Goal: Task Accomplishment & Management: Manage account settings

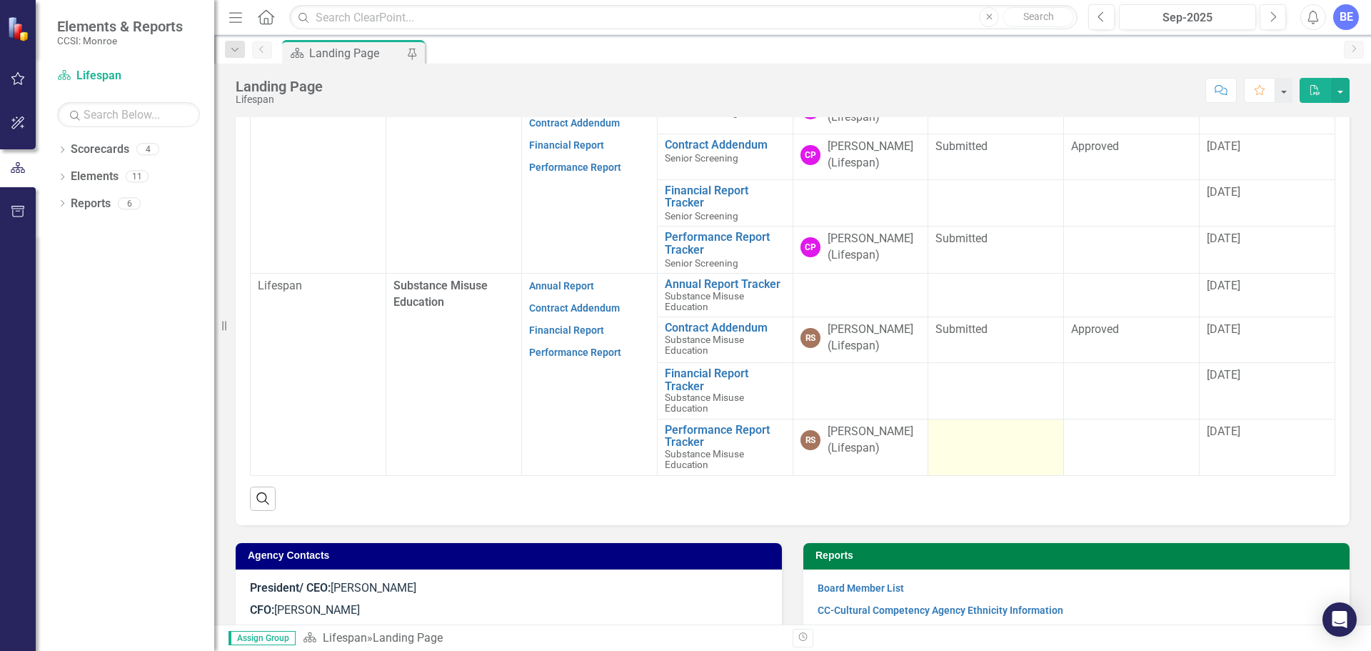
scroll to position [428, 0]
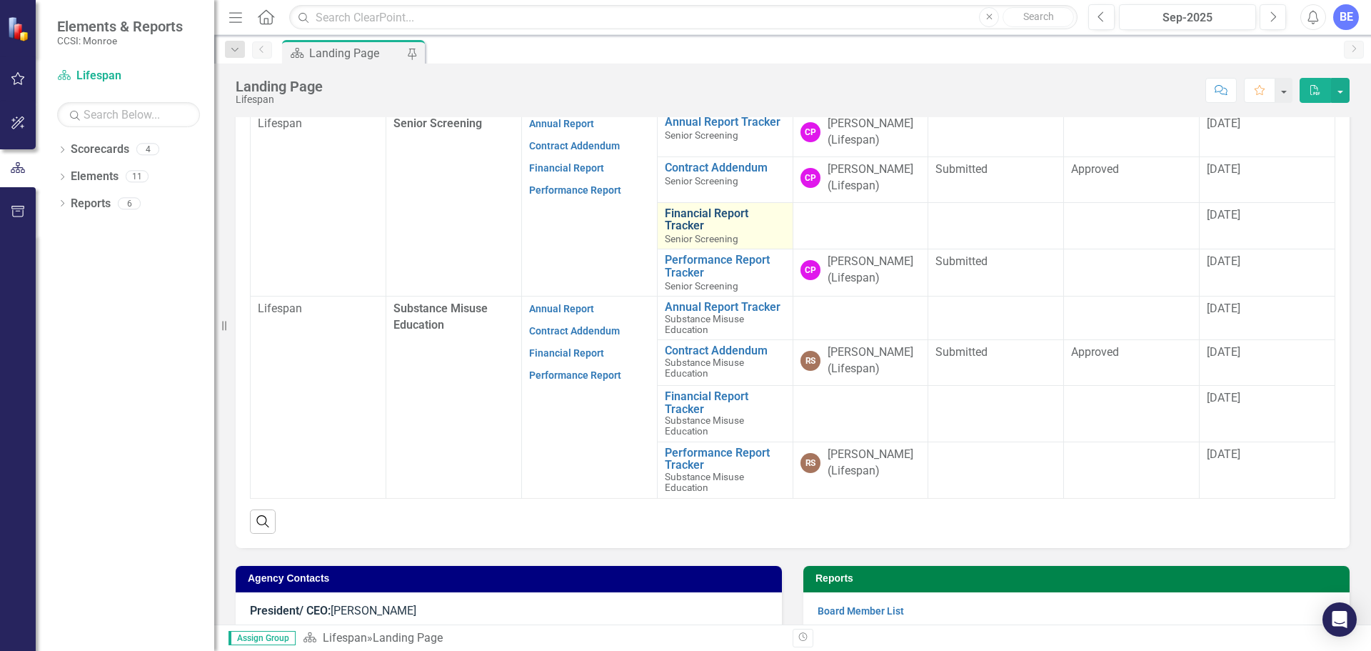
click at [678, 221] on link "Financial Report Tracker" at bounding box center [725, 219] width 121 height 25
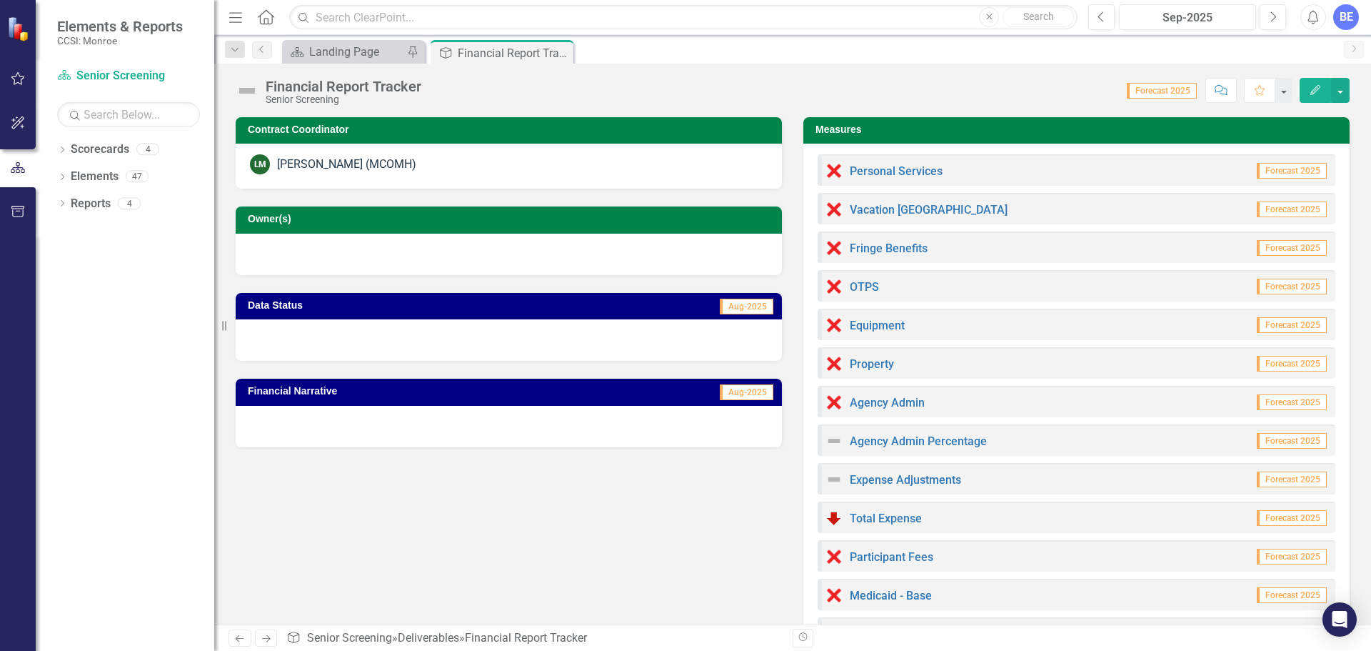
click at [1291, 170] on span "Forecast 2025" at bounding box center [1292, 171] width 70 height 16
click at [1180, 91] on span "Forecast 2025" at bounding box center [1162, 91] width 70 height 16
click at [886, 172] on link "Personal Services" at bounding box center [896, 171] width 93 height 14
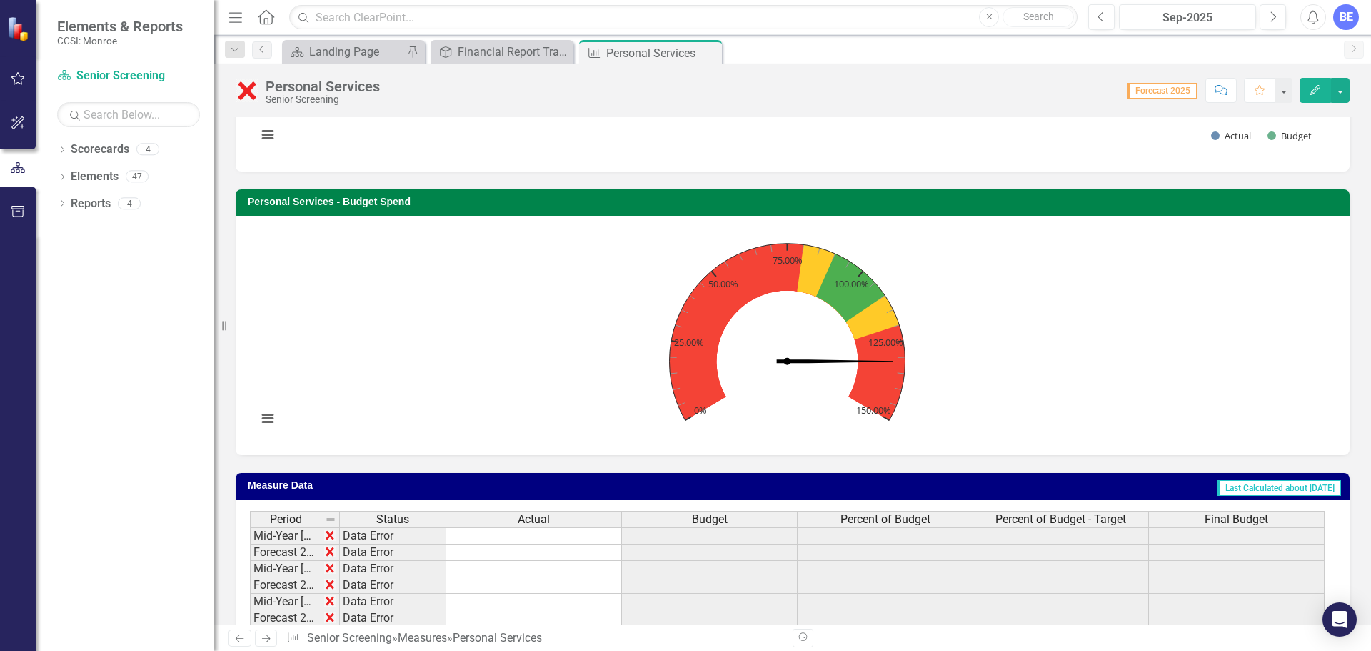
scroll to position [467, 0]
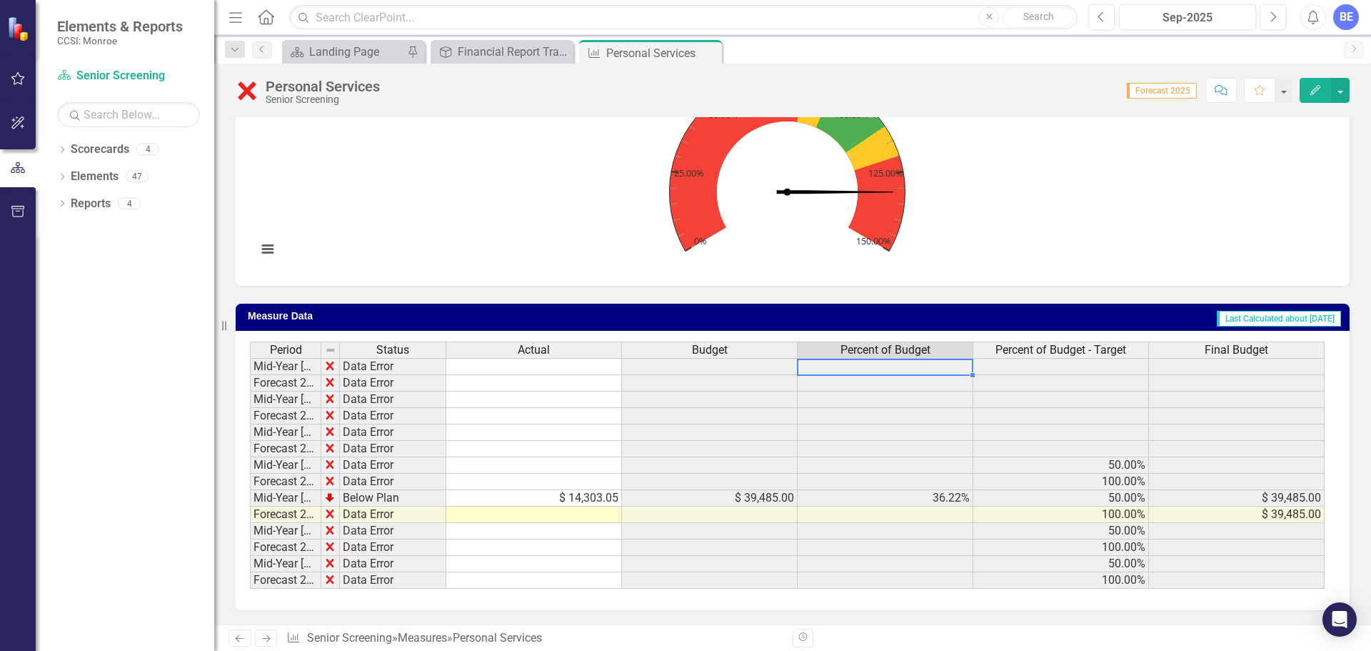
click at [860, 366] on td at bounding box center [886, 366] width 176 height 17
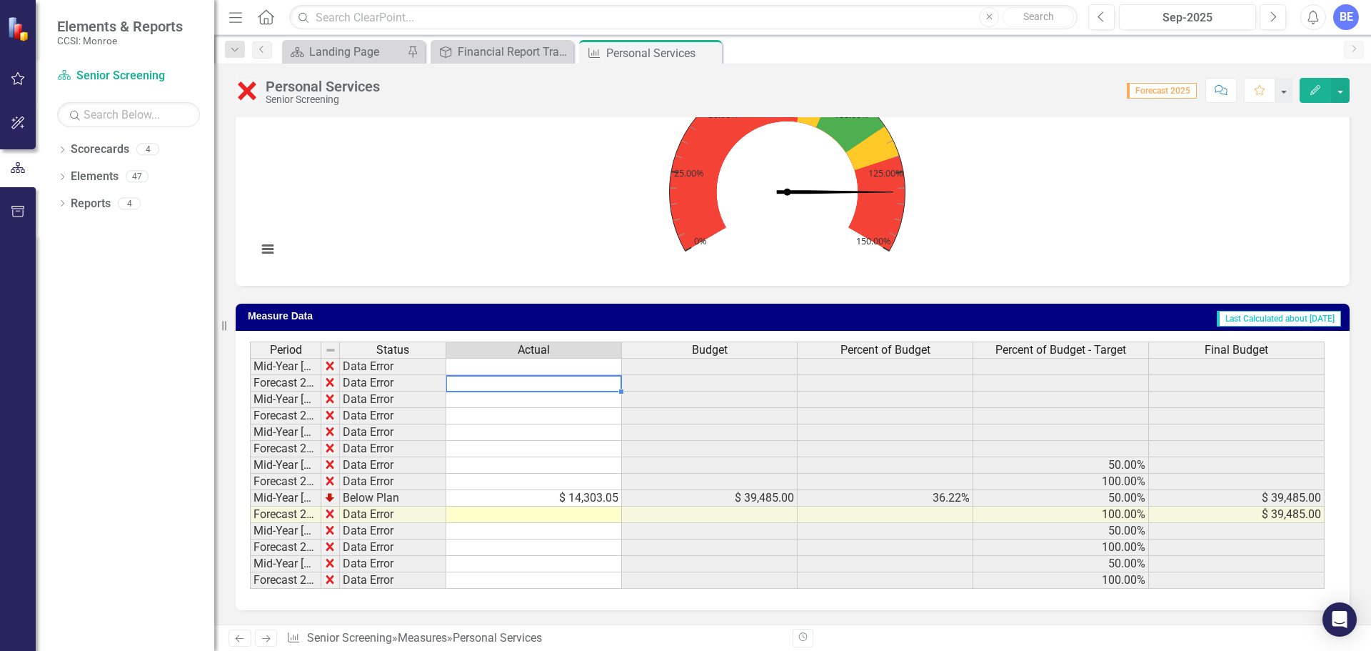
click at [571, 376] on td at bounding box center [534, 383] width 176 height 16
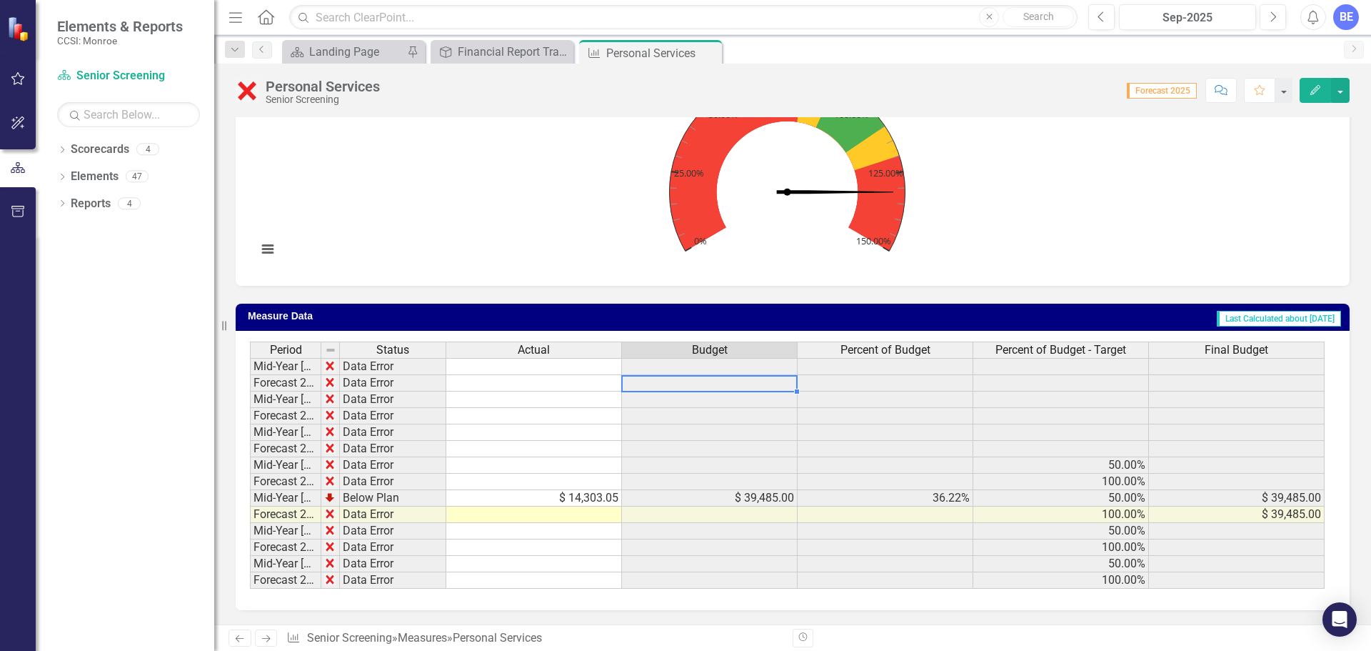
click at [250, 376] on div "Period Status Actual Budget Percent of Budget Percent of Budget - Target Final …" at bounding box center [250, 464] width 0 height 247
click at [744, 368] on td at bounding box center [710, 366] width 176 height 17
click at [893, 511] on td at bounding box center [886, 514] width 176 height 16
click at [1003, 214] on rect "Interactive chart" at bounding box center [787, 164] width 1075 height 214
click at [526, 498] on td "$ 14,303.05" at bounding box center [534, 498] width 176 height 16
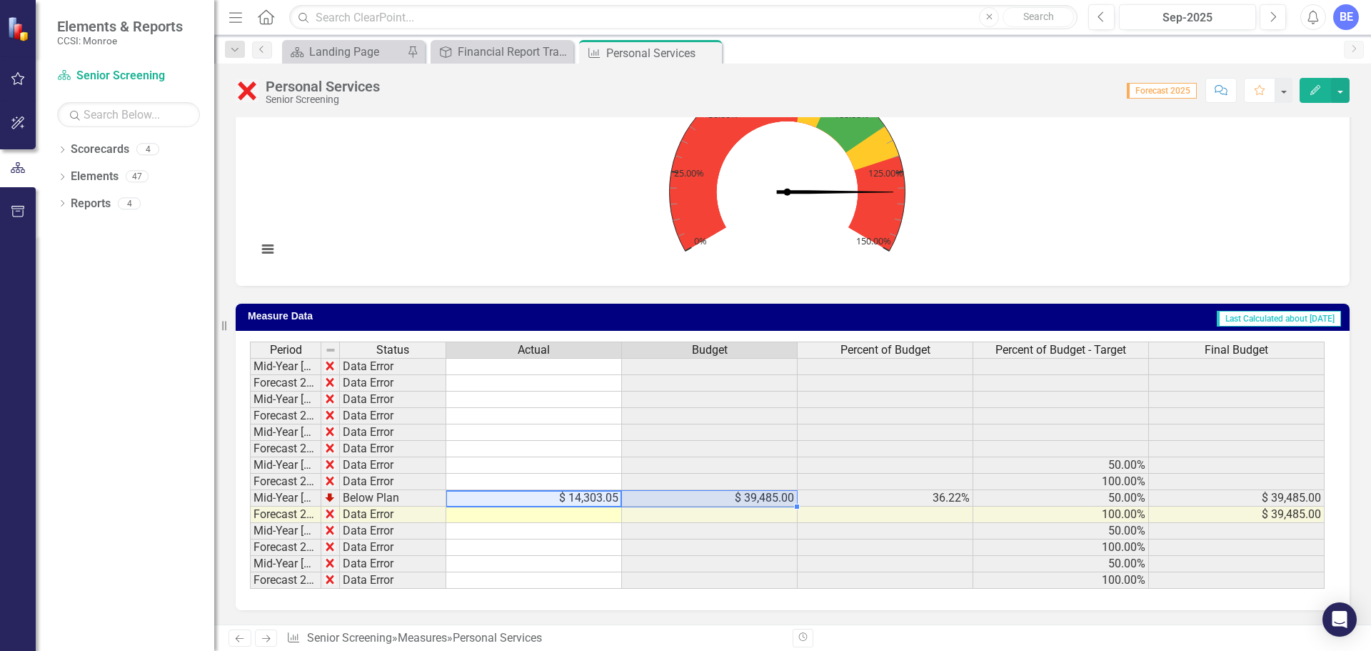
drag, startPoint x: 523, startPoint y: 500, endPoint x: 633, endPoint y: 492, distance: 110.3
click at [633, 492] on tr "Mid-Year [DATE] Below Plan $ 14,303.05 $ 39,485.00 36.22% 50.00% $ 39,485.00" at bounding box center [787, 498] width 1075 height 16
click at [586, 496] on td "$ 14,303.05" at bounding box center [534, 498] width 176 height 16
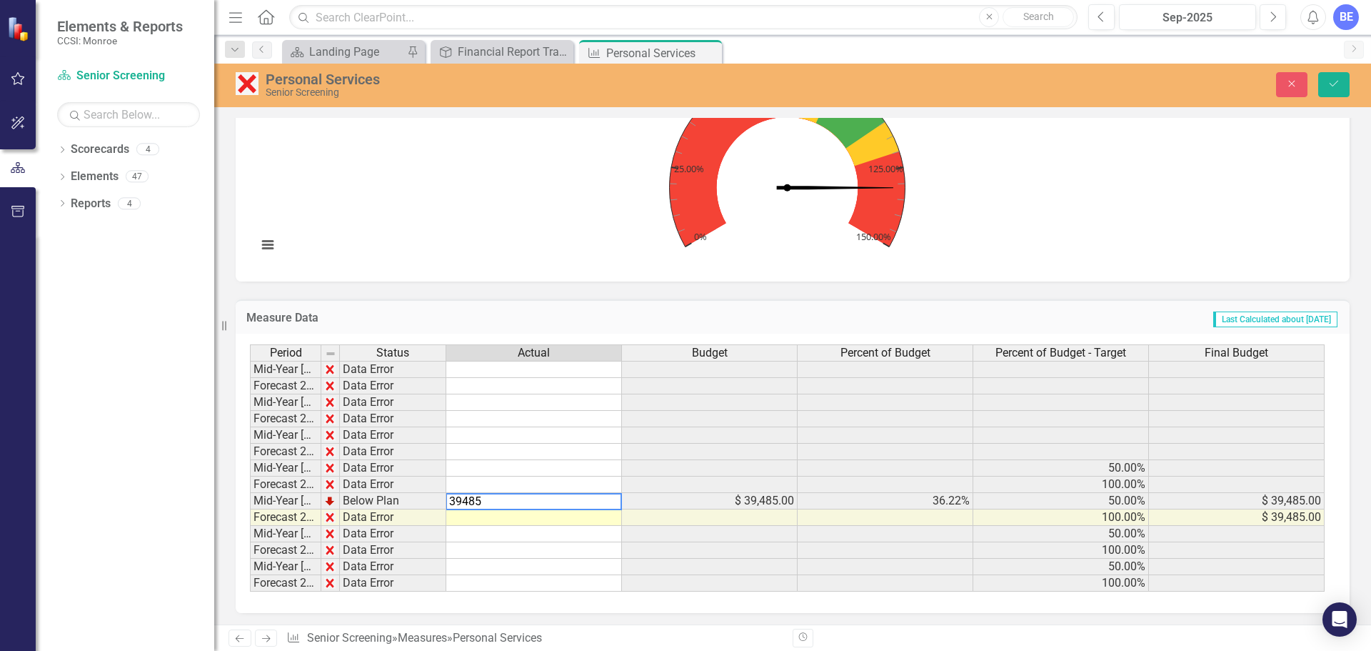
scroll to position [476, 0]
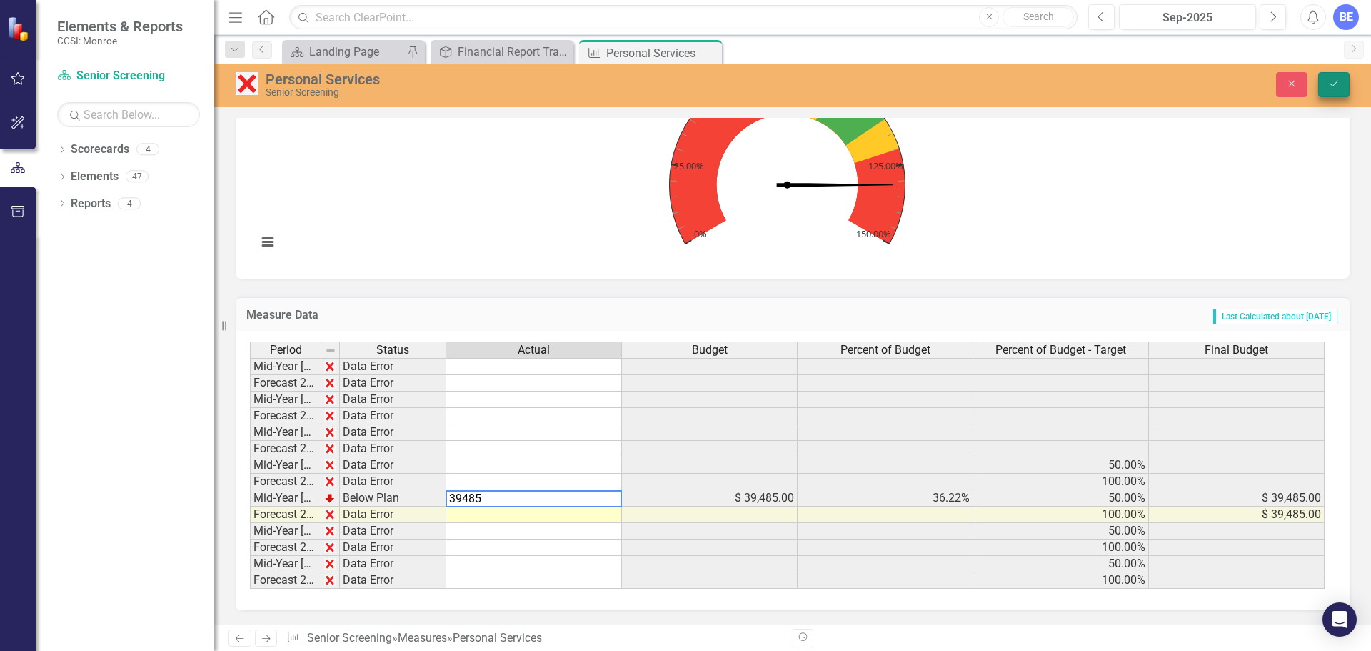
type textarea "39485"
click at [1337, 84] on icon "Save" at bounding box center [1333, 84] width 13 height 10
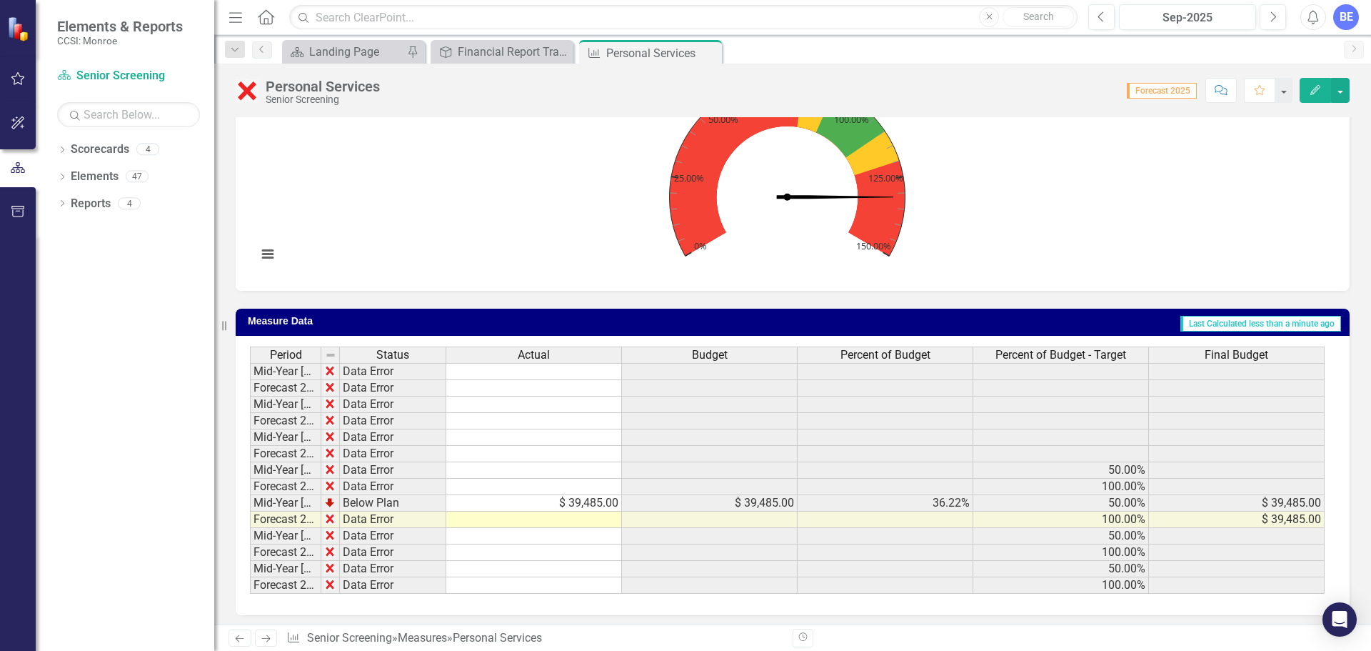
scroll to position [467, 0]
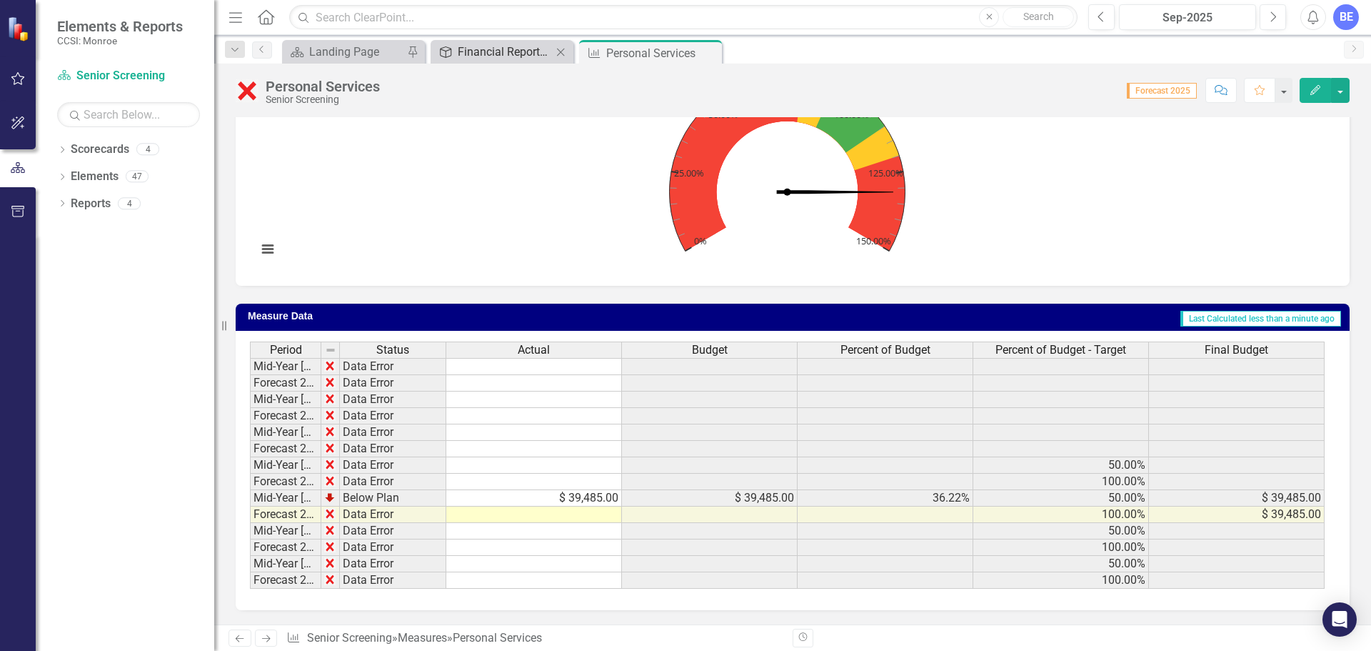
click at [528, 46] on div "Financial Report Tracker" at bounding box center [505, 52] width 94 height 18
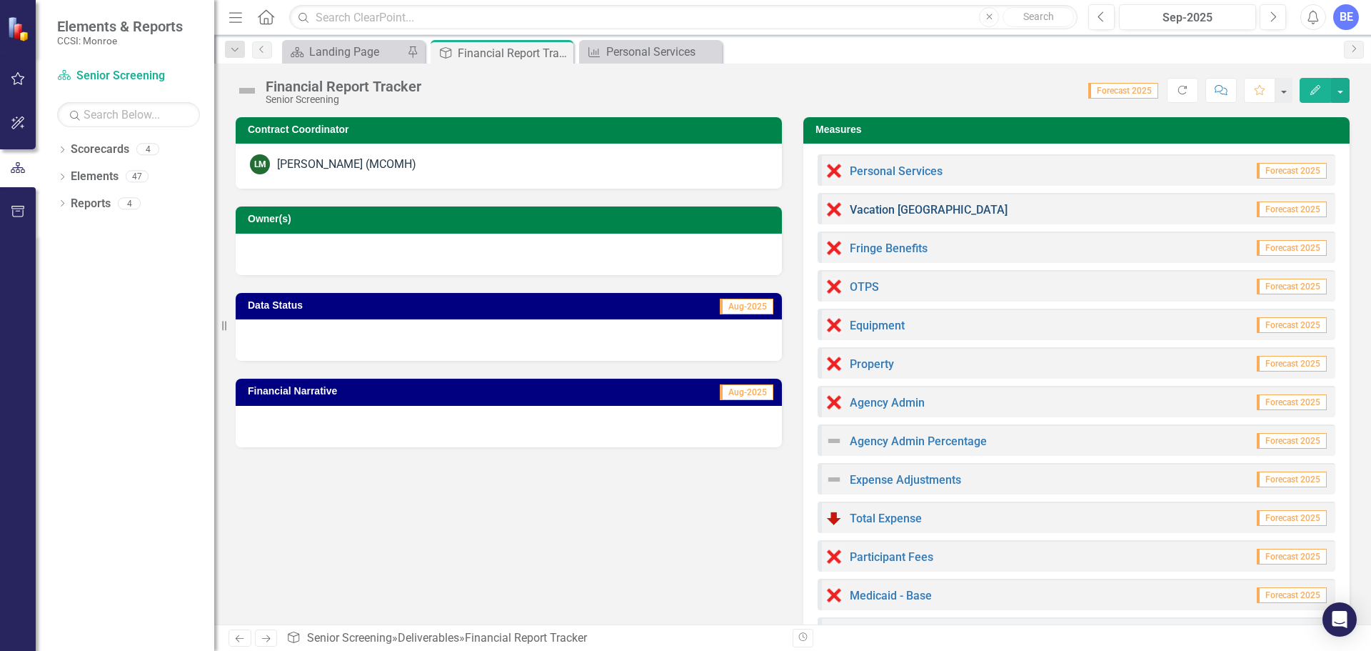
click at [895, 207] on link "Vacation [GEOGRAPHIC_DATA]" at bounding box center [929, 210] width 158 height 14
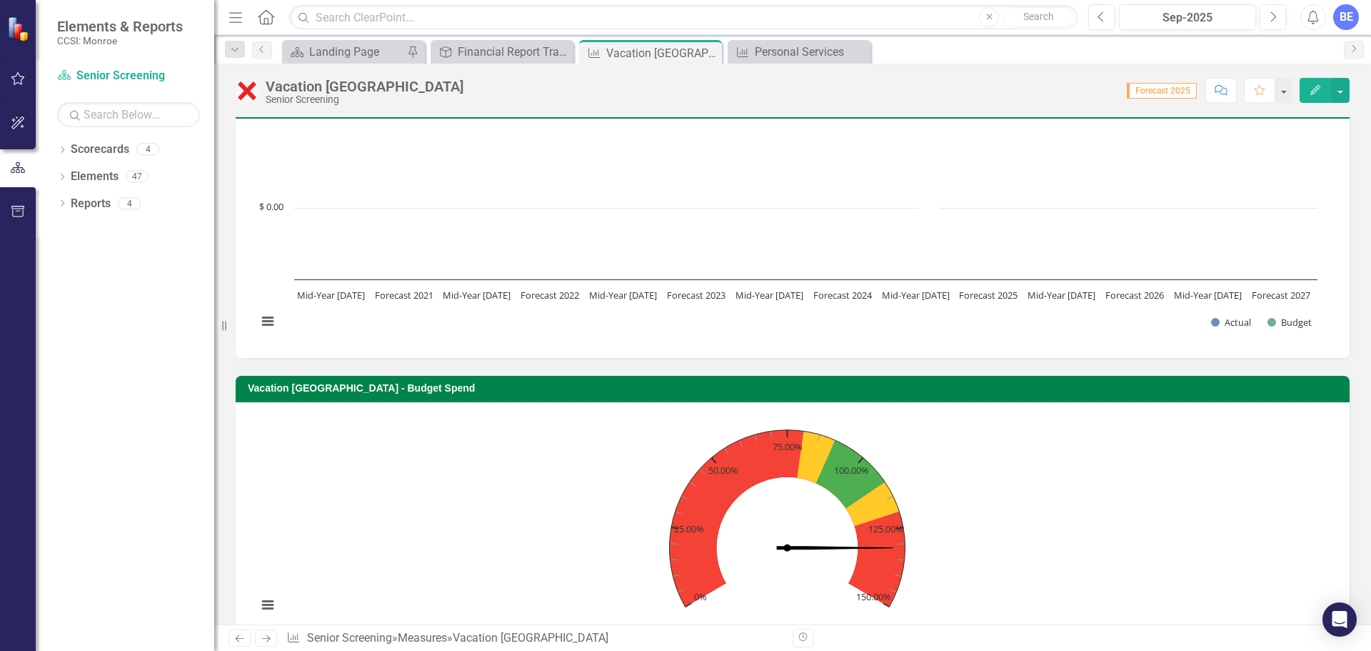
scroll to position [110, 0]
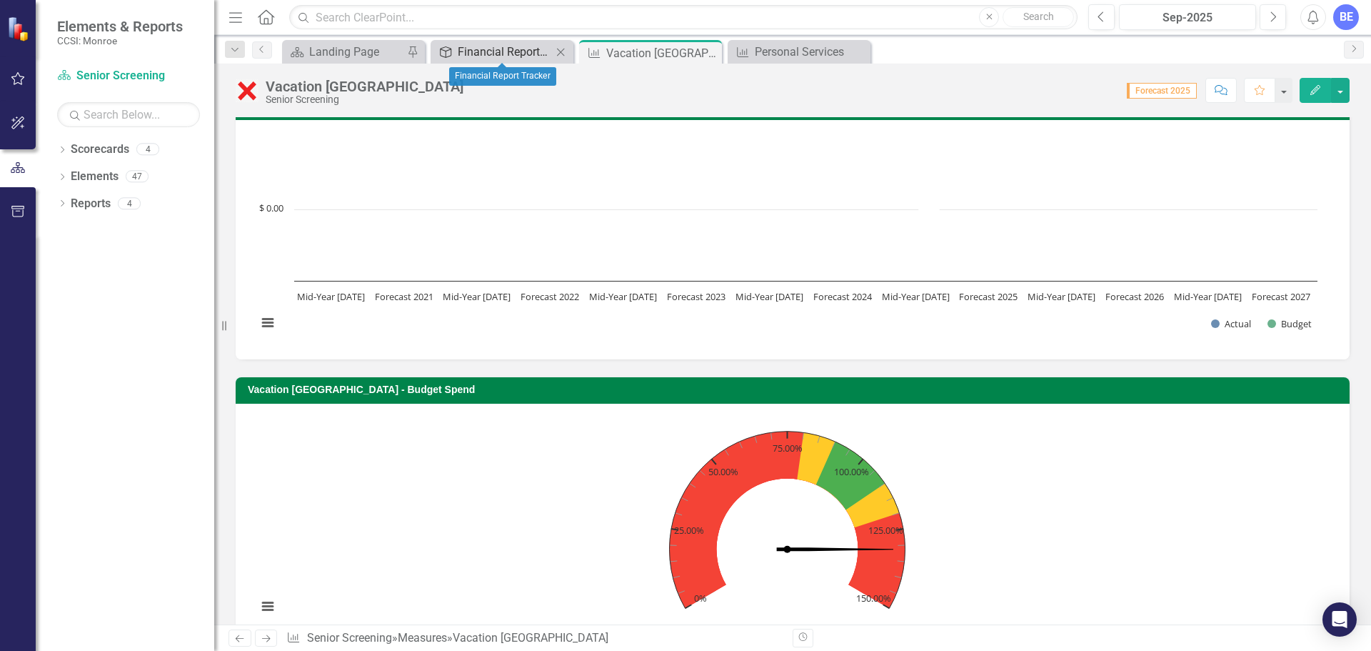
click at [510, 46] on div "Financial Report Tracker" at bounding box center [505, 52] width 94 height 18
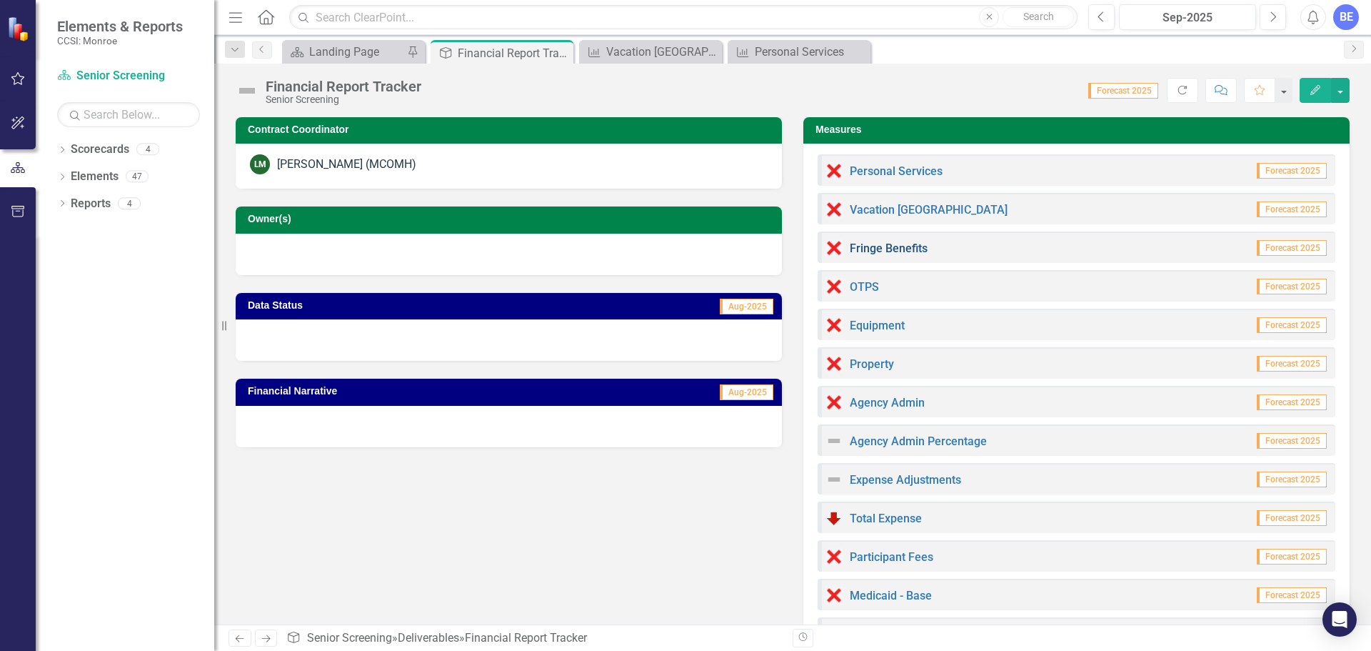
click at [882, 250] on link "Fringe Benefits" at bounding box center [889, 248] width 78 height 14
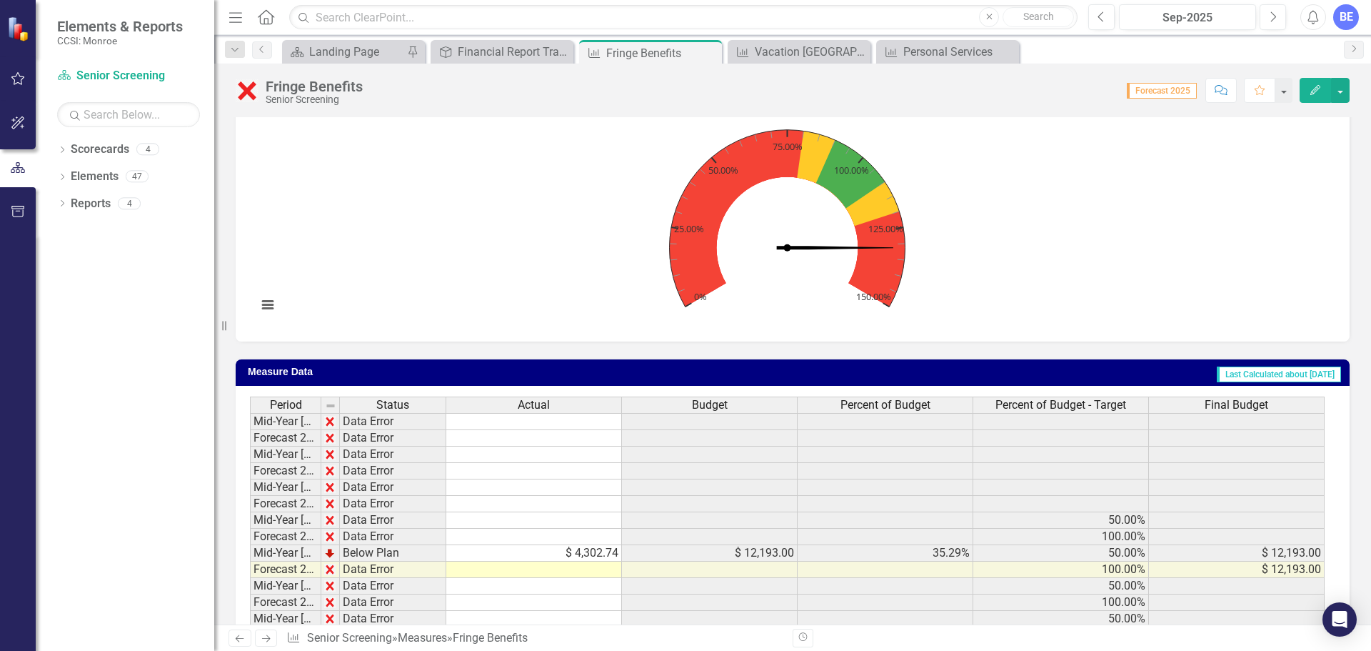
scroll to position [483, 0]
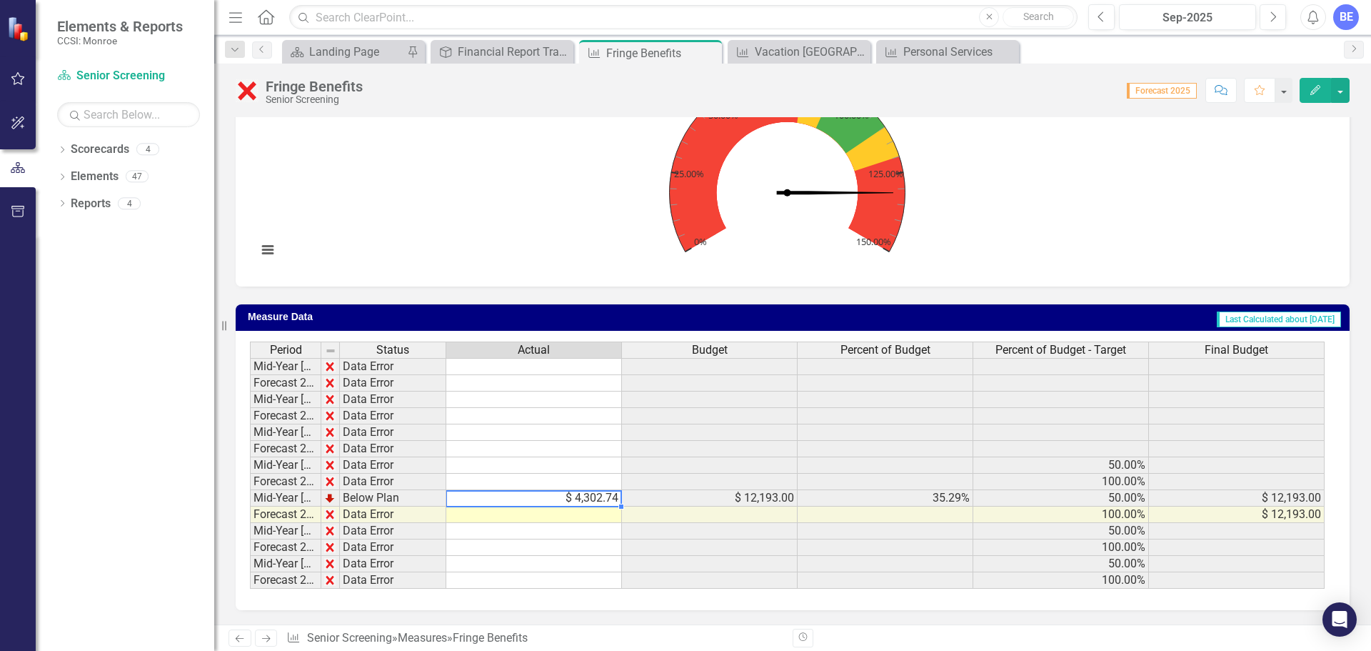
click at [546, 498] on td "$ 4,302.74" at bounding box center [534, 498] width 176 height 16
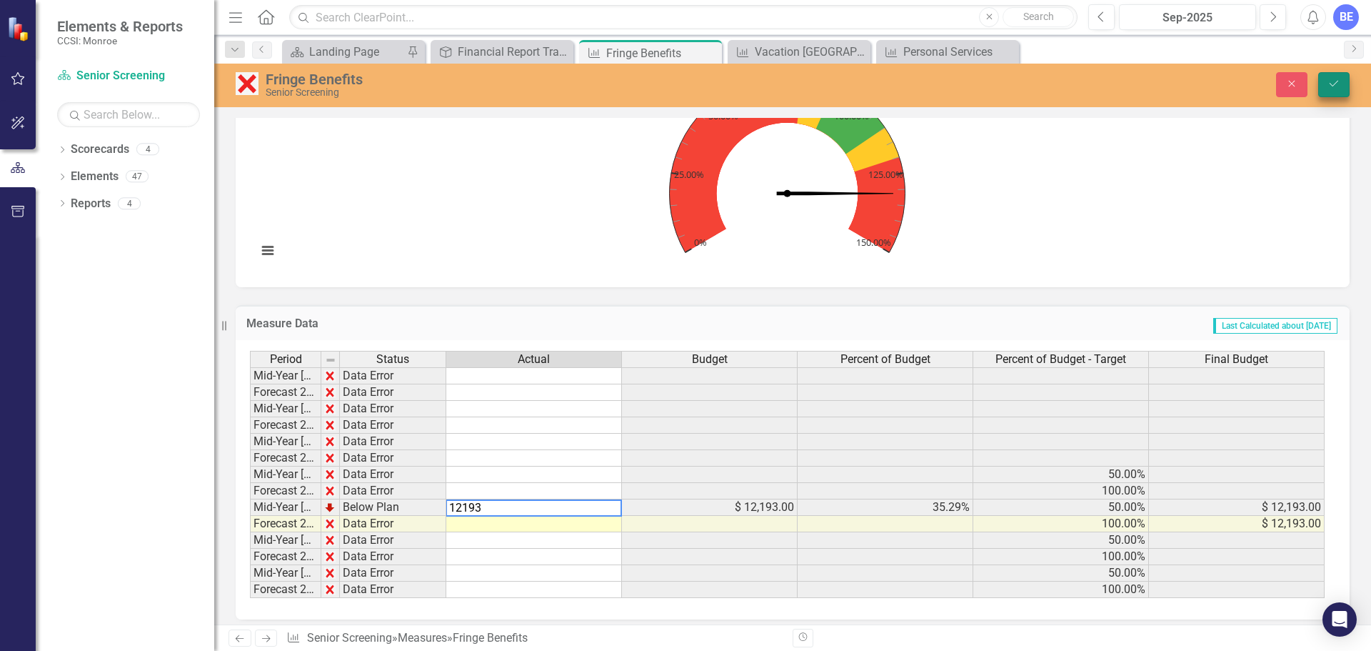
type textarea "12193"
click at [1342, 82] on button "Save" at bounding box center [1333, 84] width 31 height 25
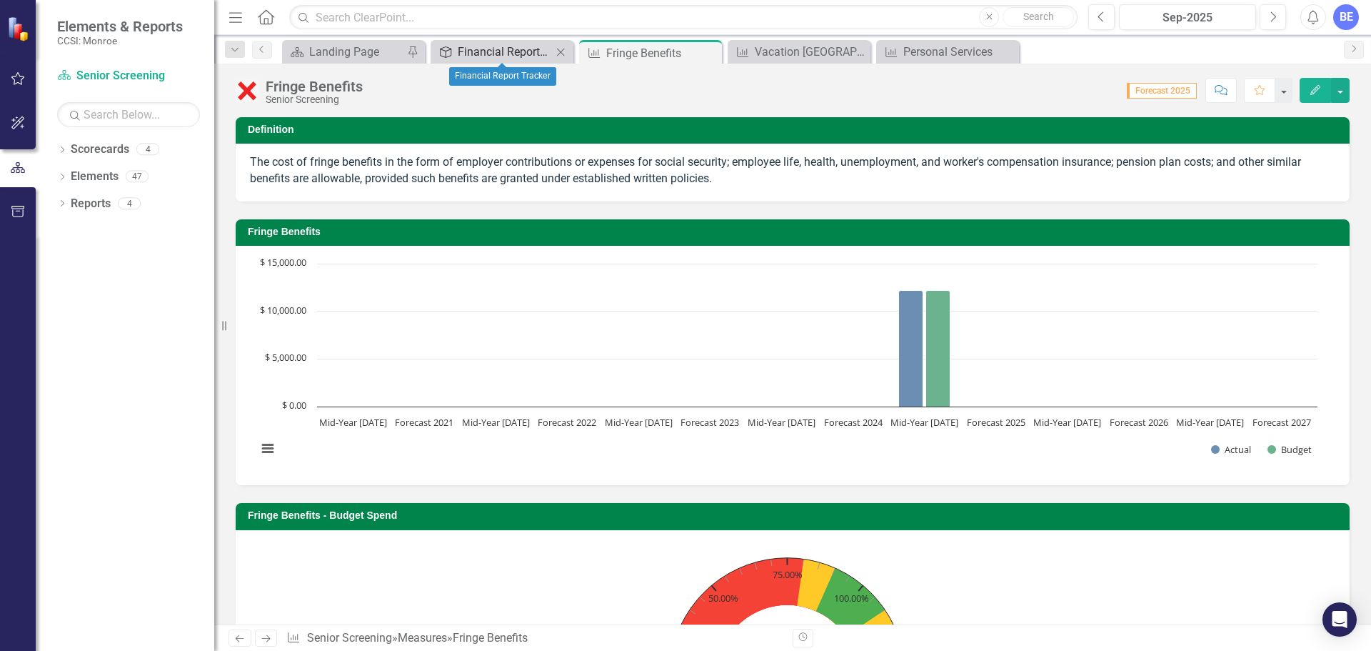
click at [487, 54] on div "Financial Report Tracker" at bounding box center [505, 52] width 94 height 18
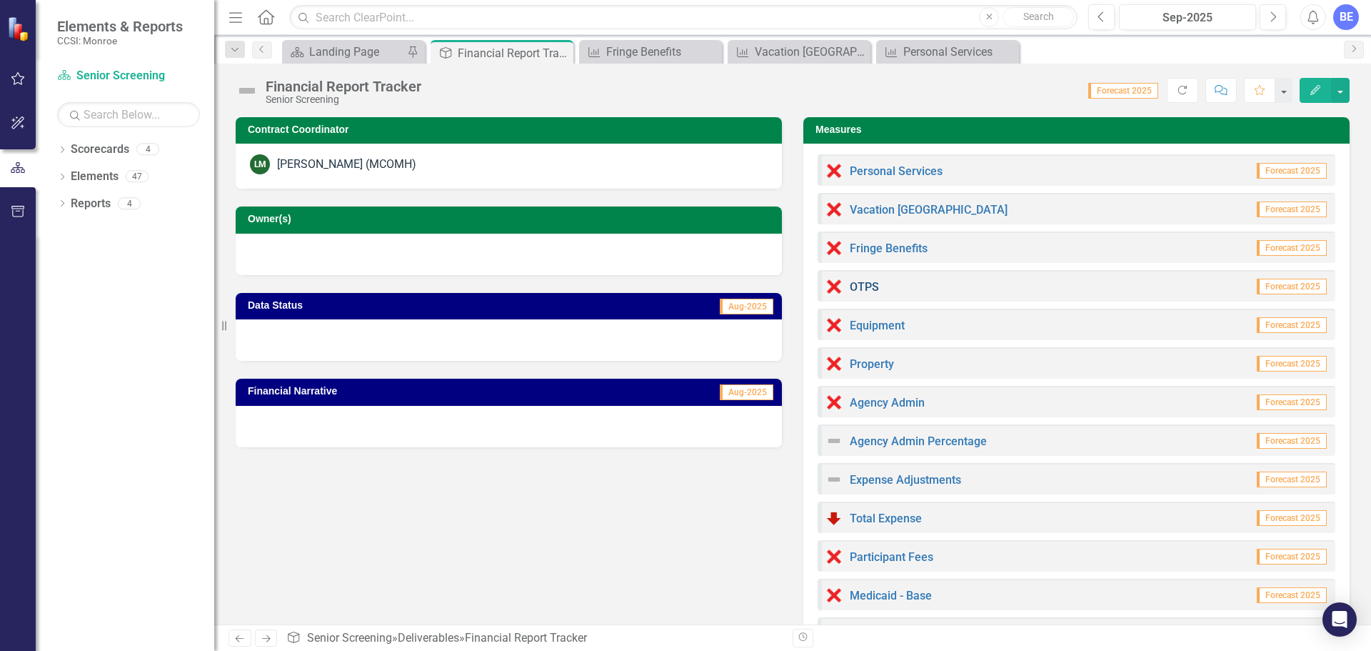
click at [851, 287] on link "OTPS" at bounding box center [864, 287] width 29 height 14
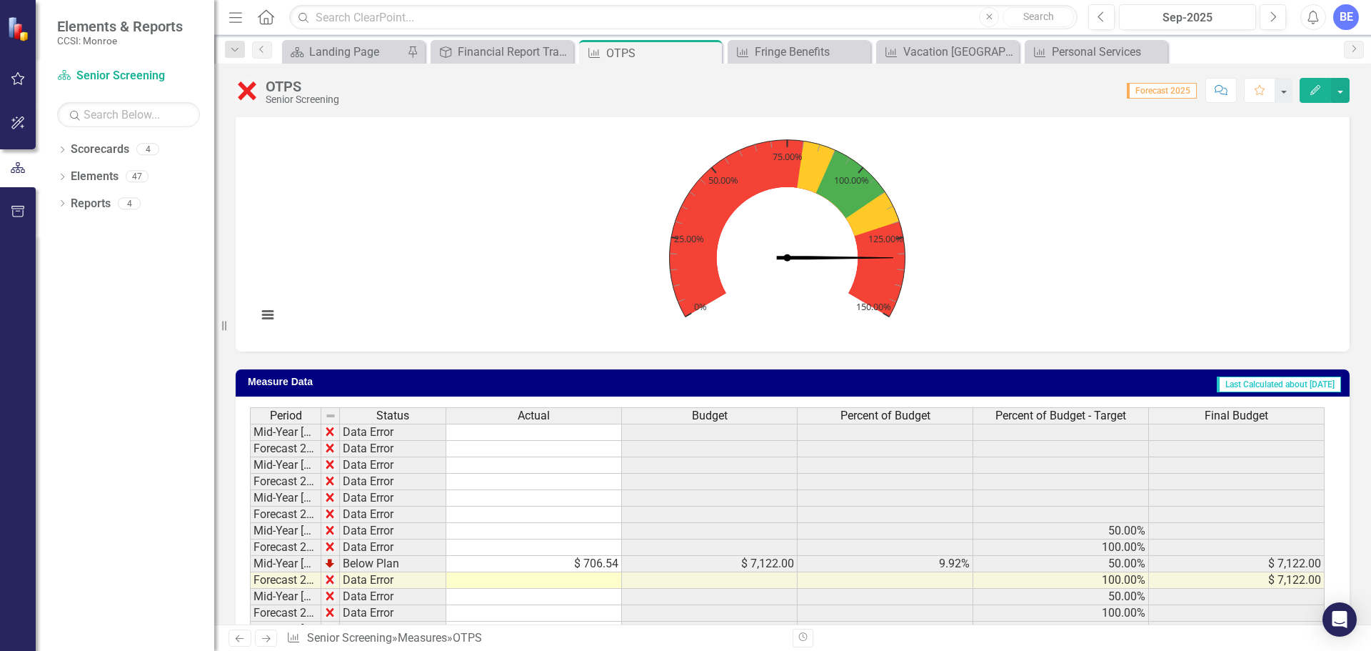
scroll to position [467, 0]
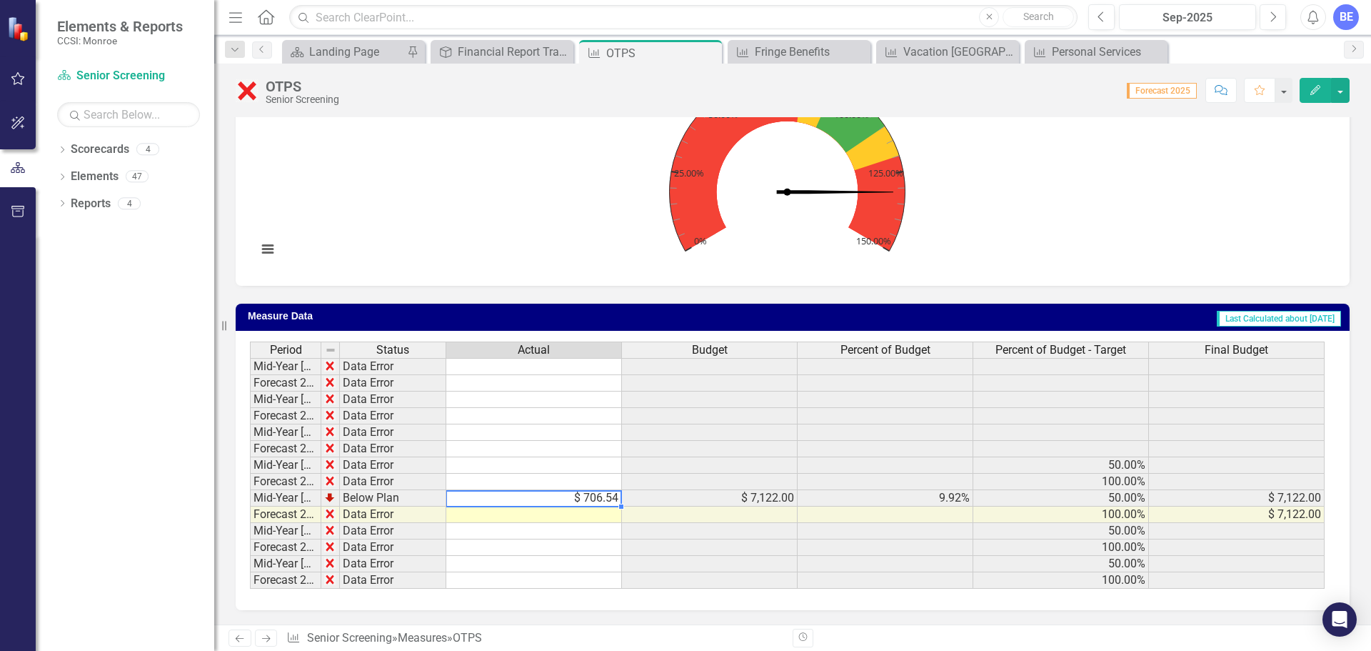
click at [548, 502] on td "$ 706.54" at bounding box center [534, 498] width 176 height 16
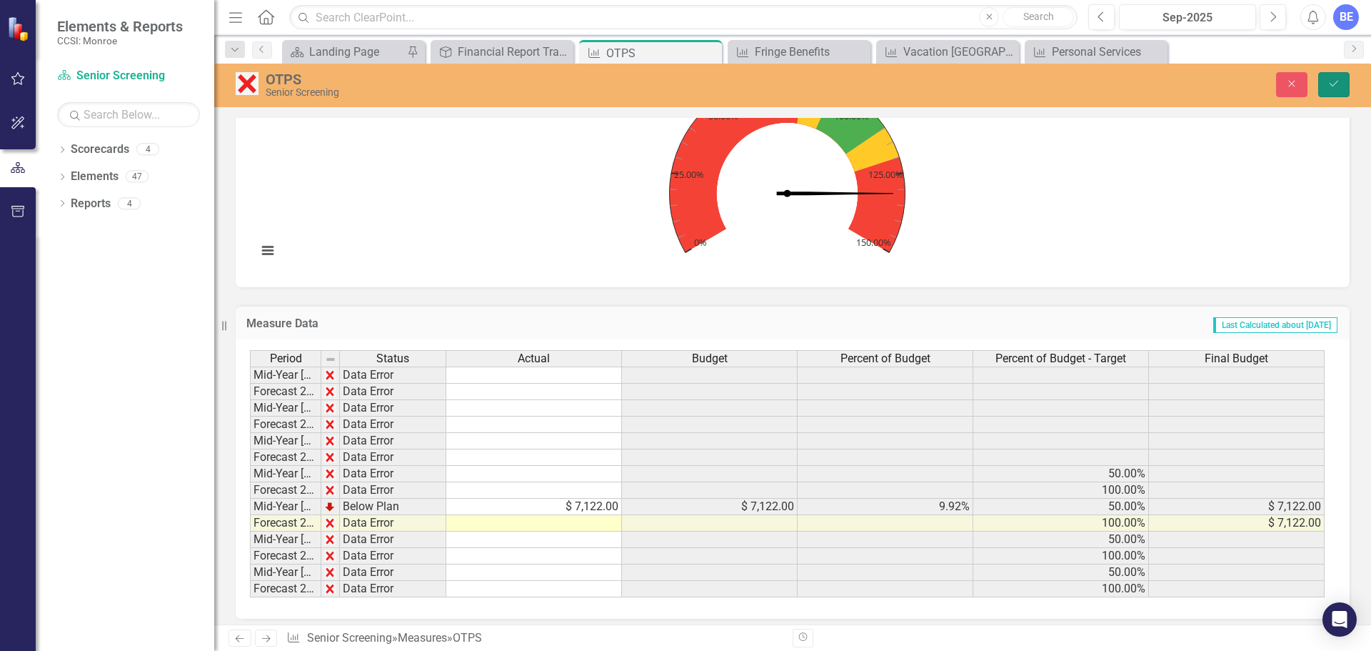
drag, startPoint x: 1330, startPoint y: 81, endPoint x: 250, endPoint y: 649, distance: 1220.2
click at [254, 650] on html "Elements & Reports CCSI: Monroe Scorecard Senior Screening Search Dropdown Scor…" at bounding box center [685, 325] width 1371 height 651
click at [294, 509] on td "Mid-Year [DATE]" at bounding box center [285, 506] width 71 height 16
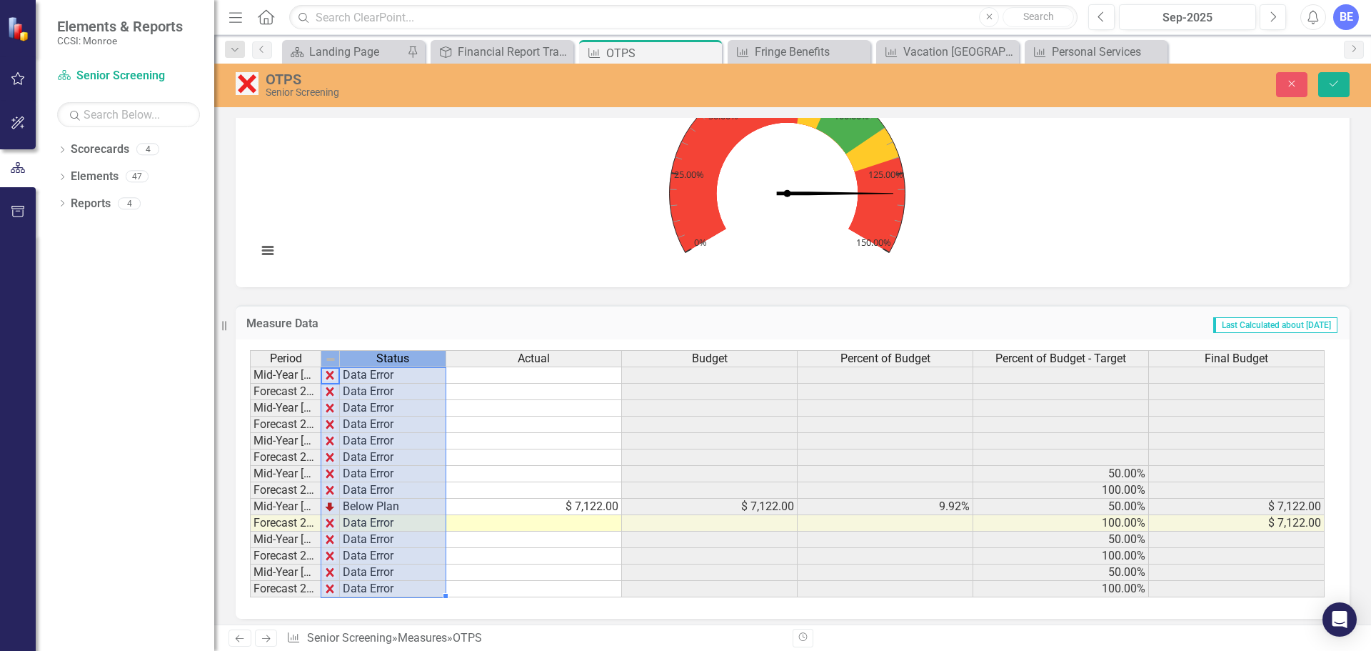
drag, startPoint x: 323, startPoint y: 360, endPoint x: 379, endPoint y: 357, distance: 56.5
click at [379, 357] on tr "Period Status" at bounding box center [348, 358] width 196 height 16
drag, startPoint x: 318, startPoint y: 361, endPoint x: 398, endPoint y: 361, distance: 80.0
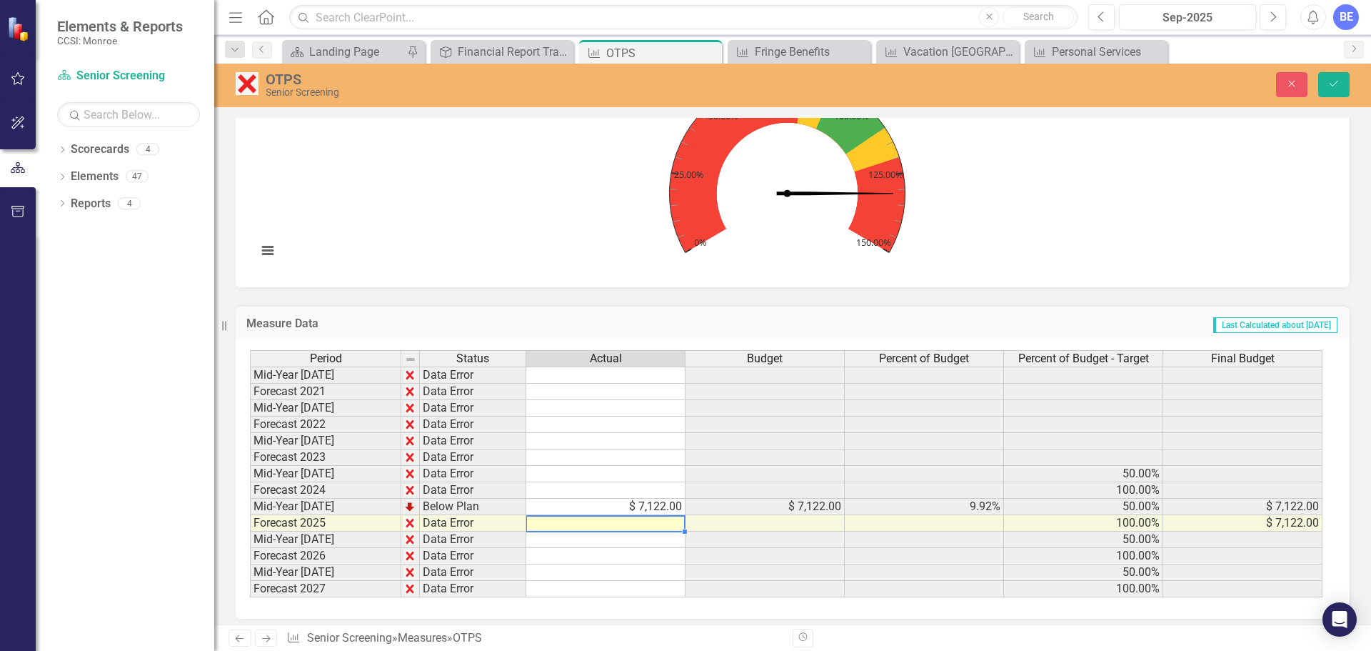
click at [250, 531] on div "Period Status Actual Budget Percent of Budget Percent of Budget - Target Final …" at bounding box center [250, 473] width 0 height 247
click at [458, 186] on rect "Interactive chart" at bounding box center [787, 166] width 1075 height 214
click at [664, 529] on td at bounding box center [605, 523] width 159 height 16
type textarea "7122"
click at [1298, 81] on icon "Close" at bounding box center [1291, 84] width 13 height 10
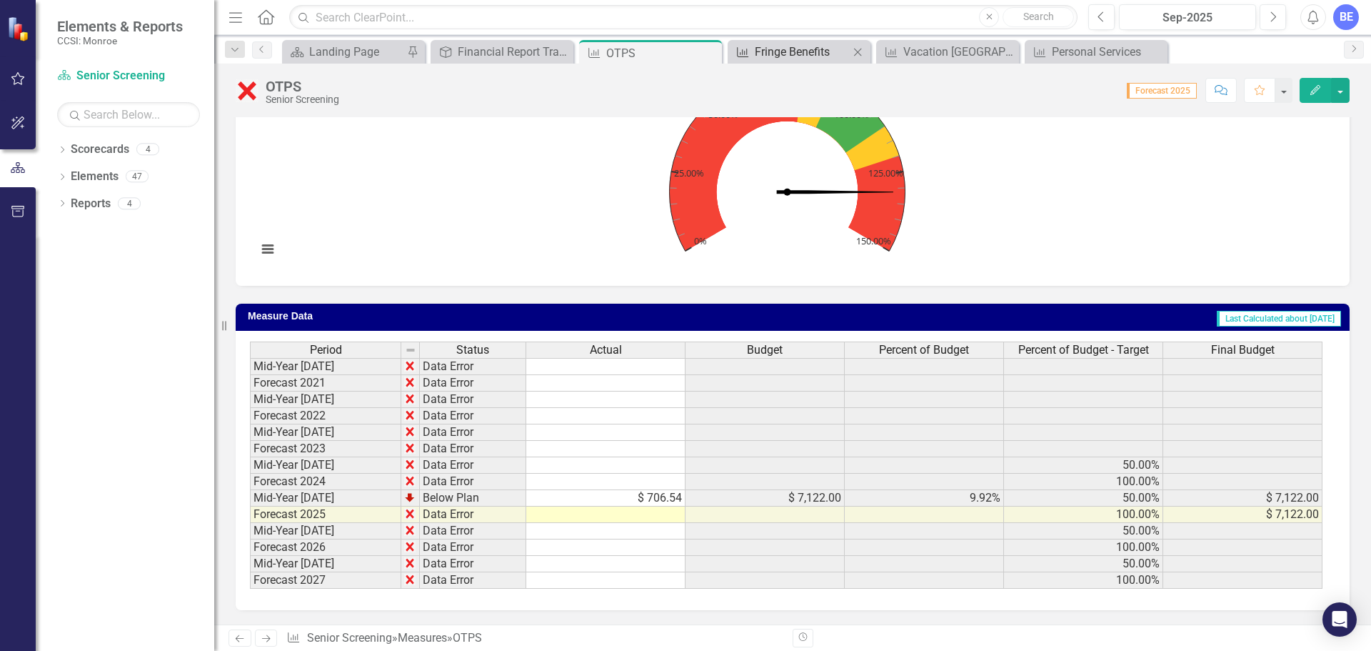
click at [788, 51] on div "Fringe Benefits" at bounding box center [802, 52] width 94 height 18
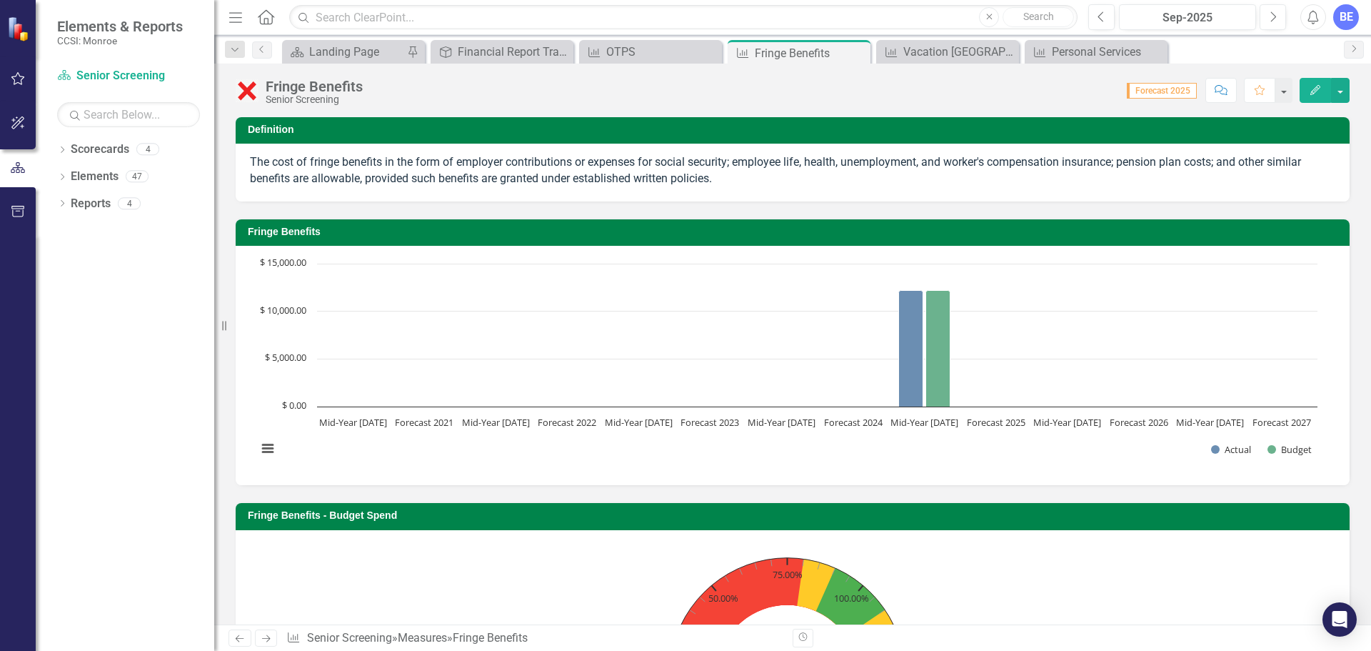
click at [779, 342] on rect "Interactive chart" at bounding box center [787, 363] width 1075 height 214
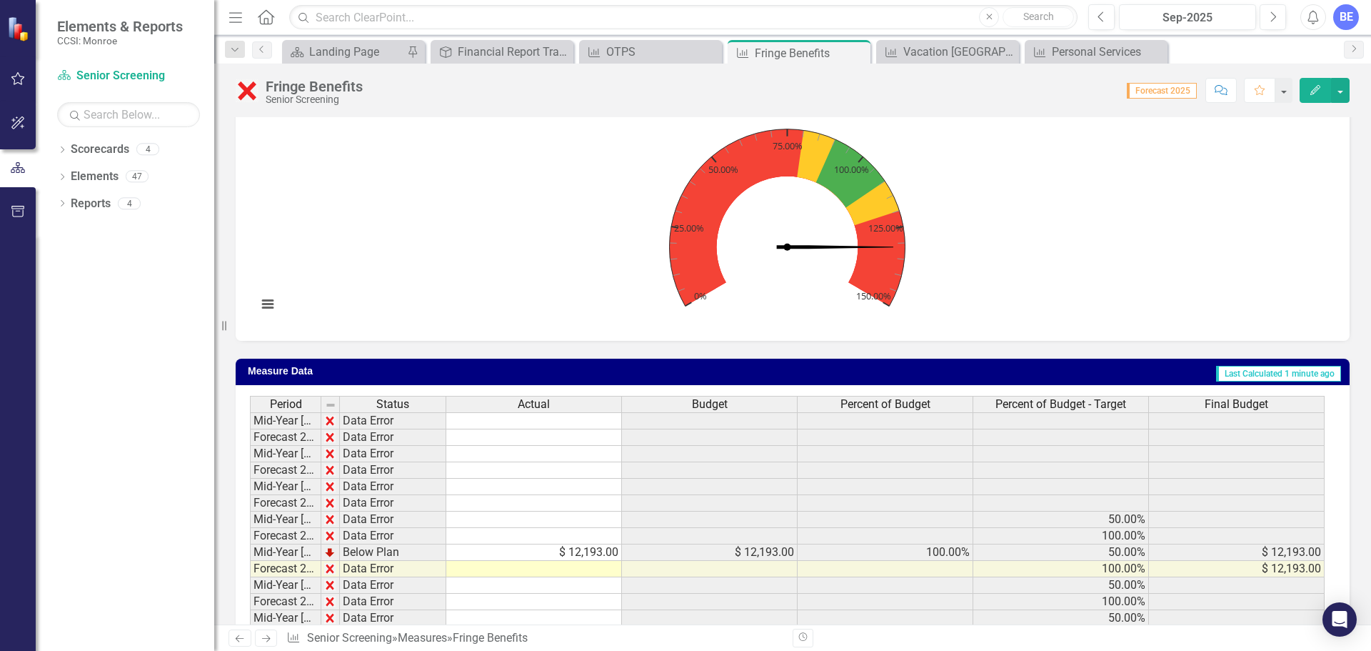
scroll to position [483, 0]
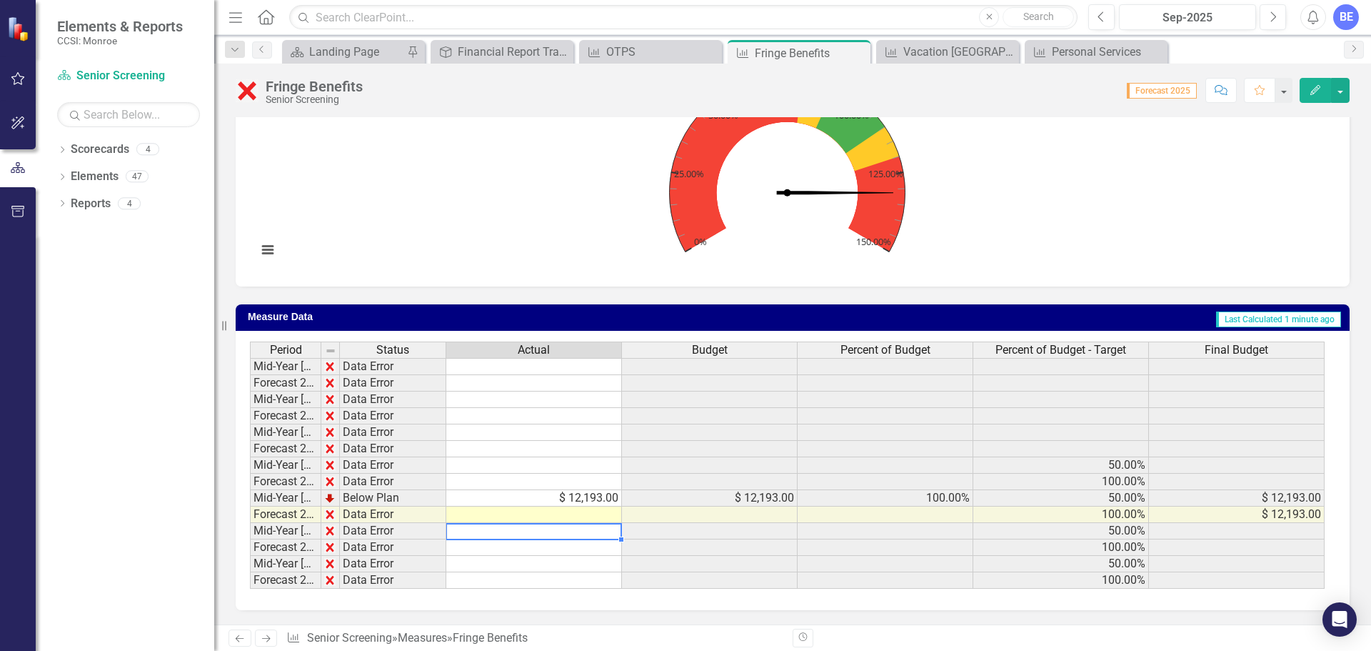
click at [250, 523] on div "Period Status Actual Budget Percent of Budget Percent of Budget - Target Final …" at bounding box center [250, 464] width 0 height 247
click at [598, 520] on td at bounding box center [534, 514] width 176 height 16
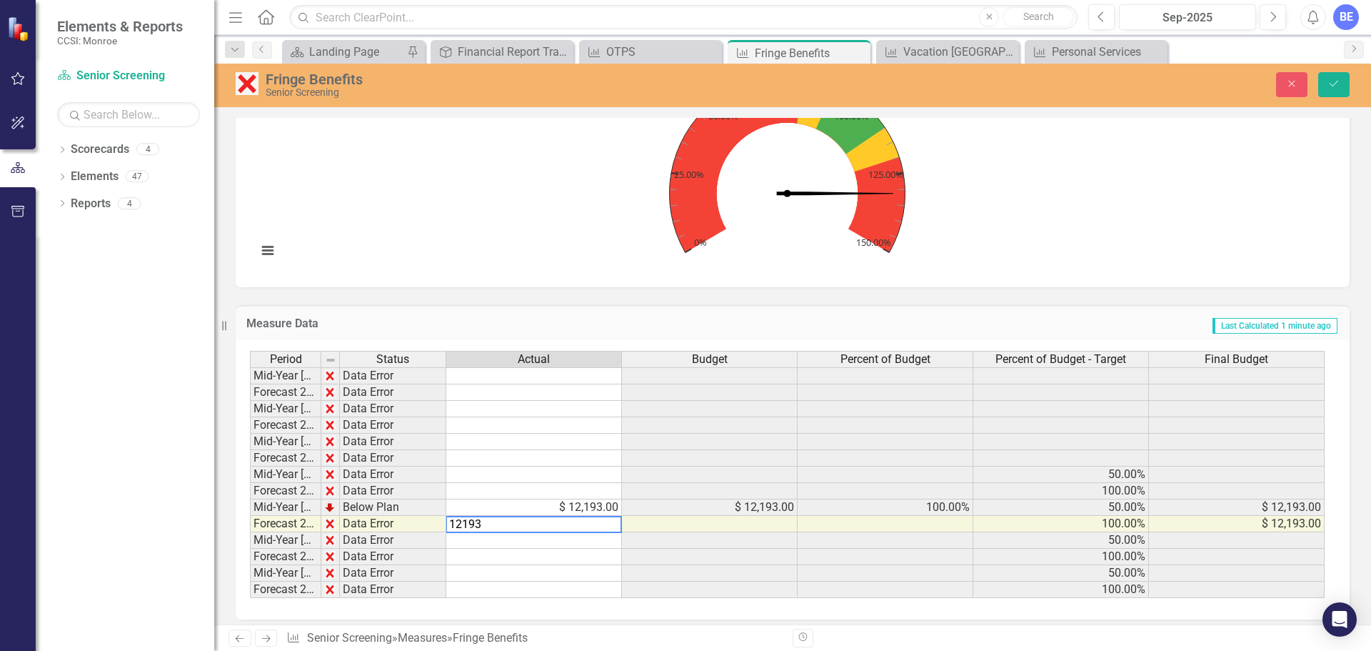
type textarea "12193"
click at [548, 508] on td "$ 12,193.00" at bounding box center [534, 507] width 176 height 16
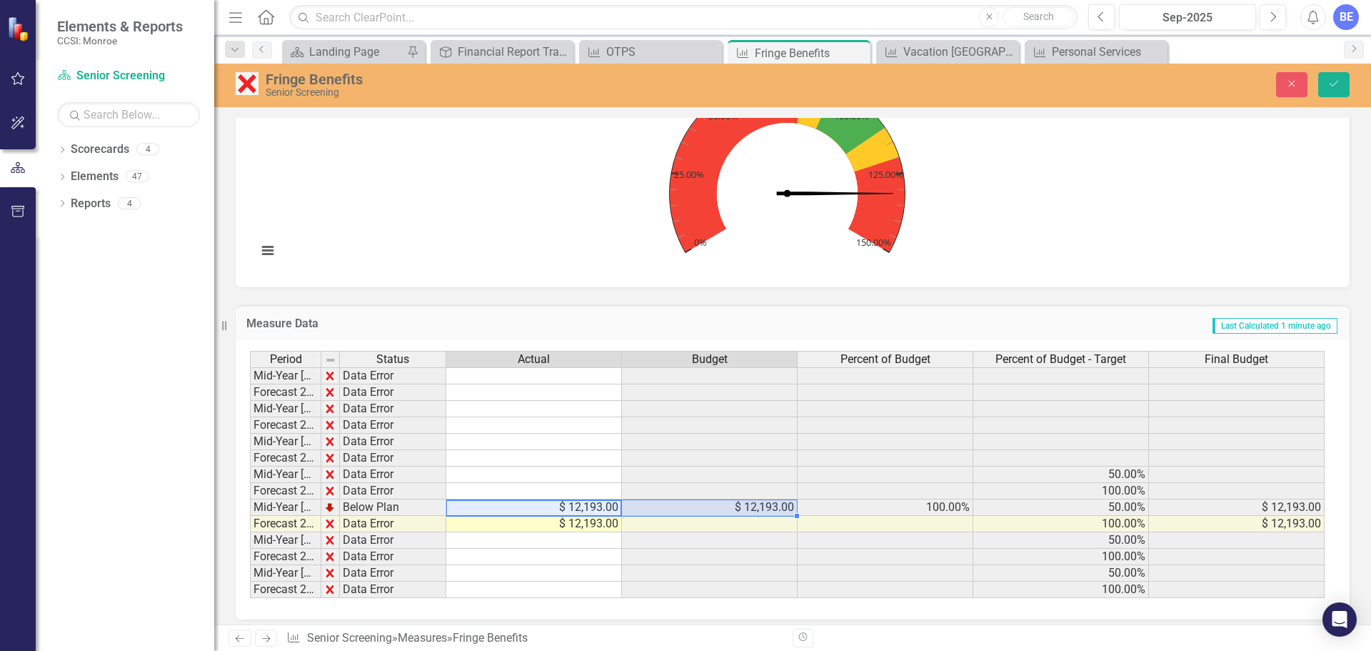
drag, startPoint x: 551, startPoint y: 503, endPoint x: 649, endPoint y: 504, distance: 98.5
click at [649, 504] on tr "Mid-Year [DATE] Below Plan $ 12,193.00 $ 12,193.00 100.00% 50.00% $ 12,193.00" at bounding box center [787, 507] width 1075 height 16
click at [532, 513] on td "$ 12,193.00" at bounding box center [534, 507] width 176 height 16
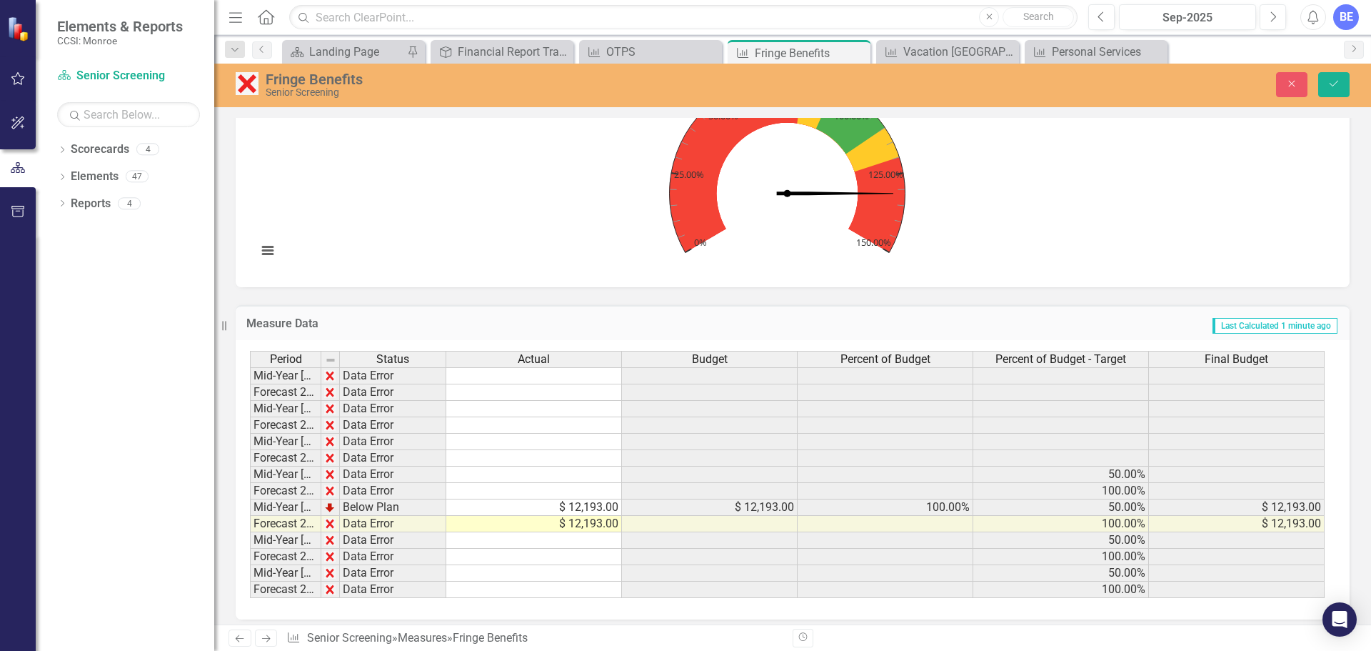
click at [1275, 330] on span "Last Calculated 1 minute ago" at bounding box center [1275, 326] width 125 height 16
click at [331, 49] on div "Landing Page" at bounding box center [356, 52] width 94 height 18
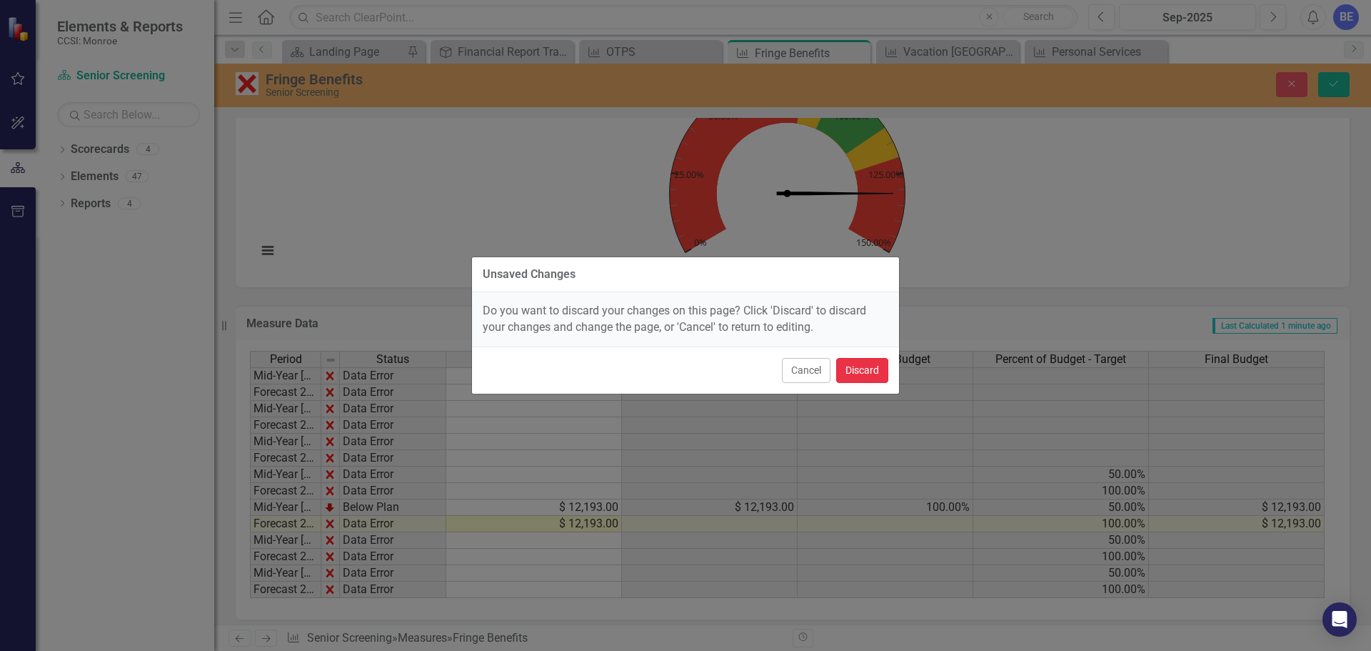
click at [872, 366] on button "Discard" at bounding box center [862, 370] width 52 height 25
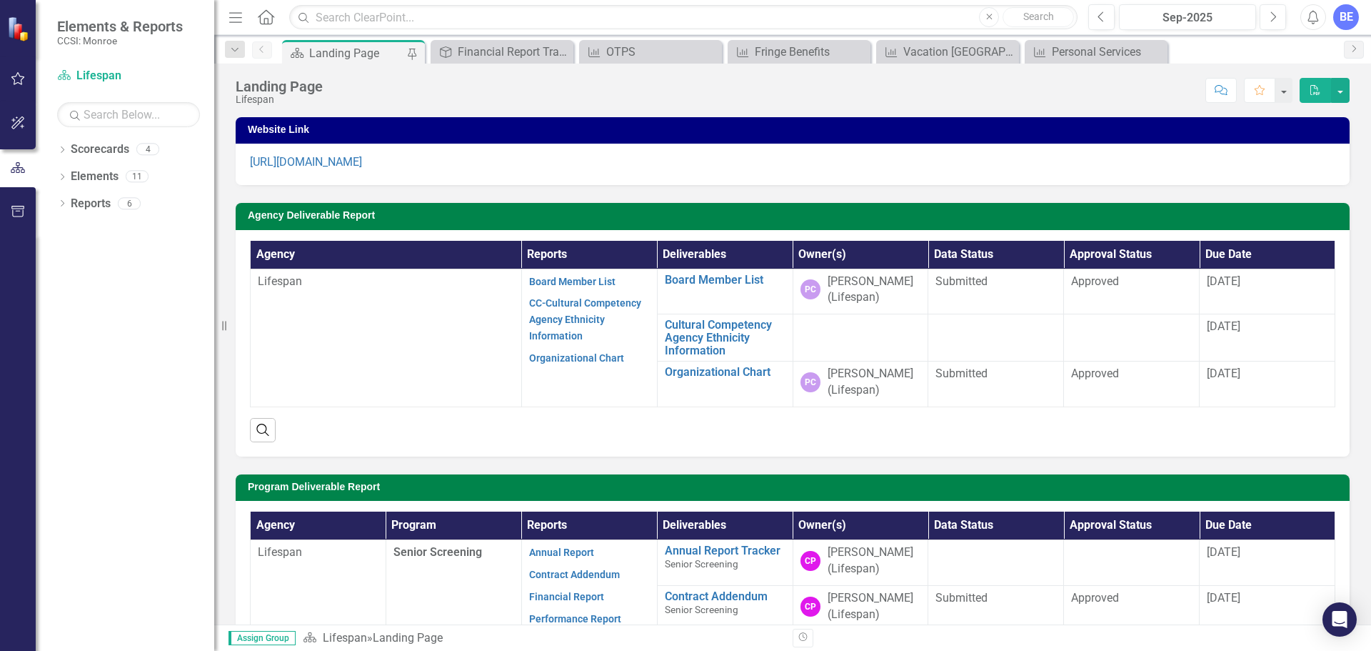
click at [481, 36] on div "Dropdown Search Scorecard Landing Page Pin Deliverable Financial Report Tracker…" at bounding box center [792, 49] width 1157 height 29
click at [470, 44] on div "Financial Report Tracker" at bounding box center [505, 52] width 94 height 18
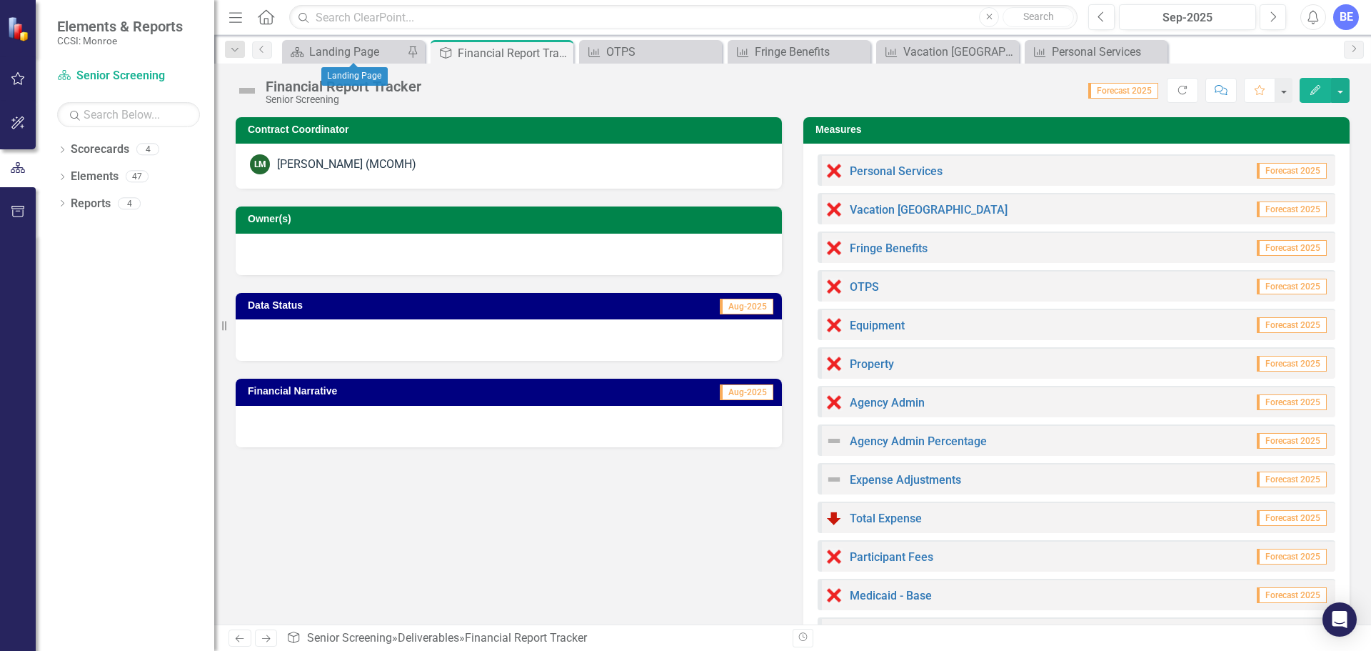
click at [320, 40] on div "Scorecard Landing Page Pin" at bounding box center [353, 52] width 143 height 24
click at [317, 48] on div "Landing Page" at bounding box center [356, 52] width 94 height 18
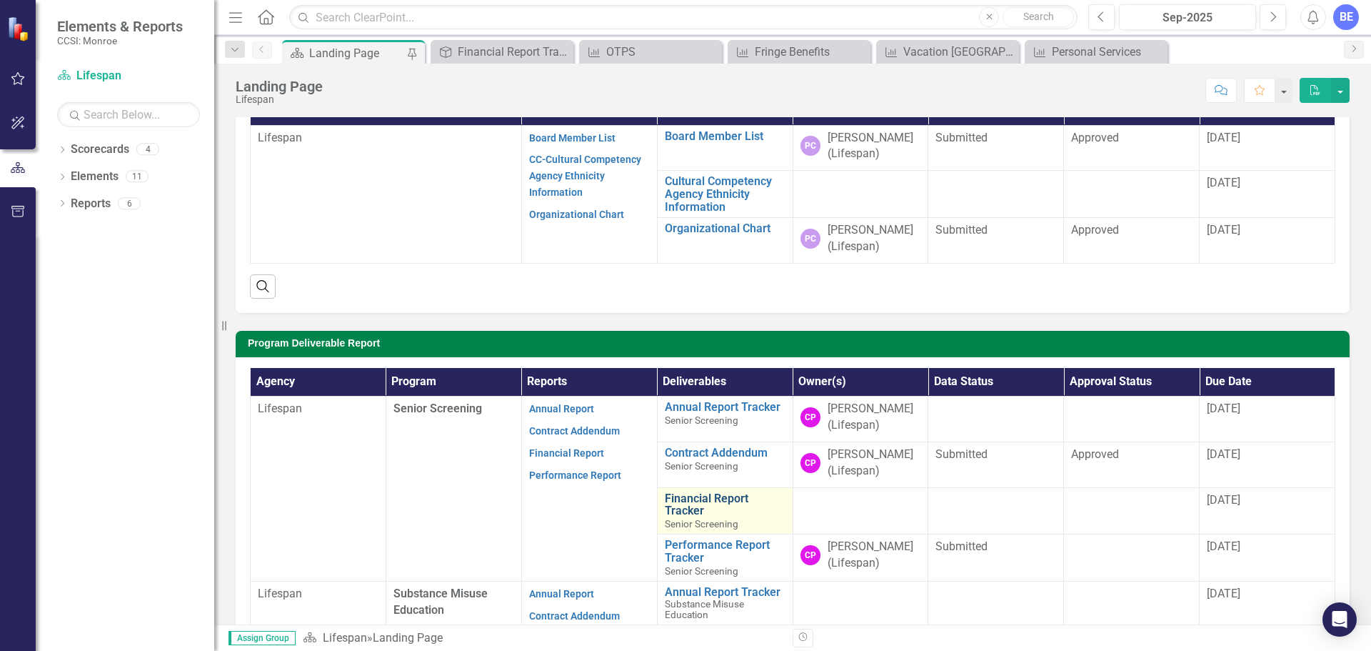
scroll to position [143, 0]
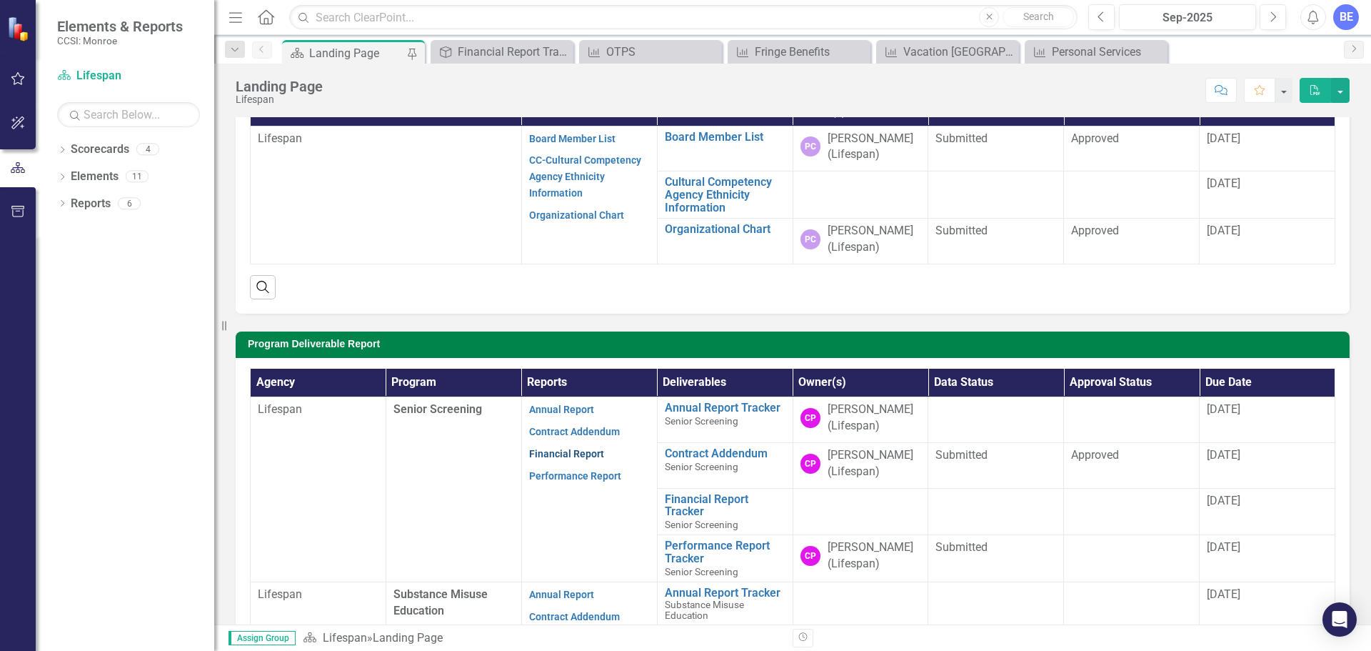
click at [582, 451] on link "Financial Report" at bounding box center [566, 453] width 75 height 11
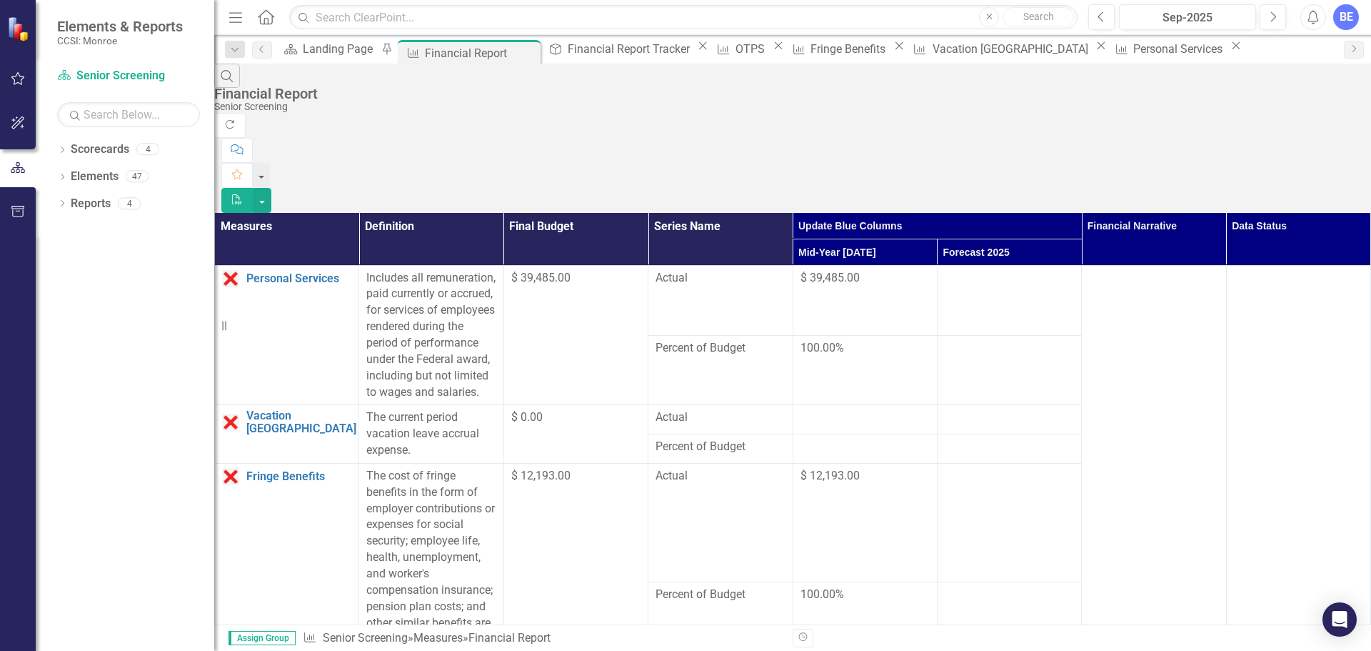
click at [953, 265] on td at bounding box center [1009, 300] width 144 height 70
click at [1001, 265] on td at bounding box center [1009, 300] width 144 height 70
click at [1036, 265] on td at bounding box center [1009, 300] width 144 height 70
click at [884, 463] on td "$ 12,193.00" at bounding box center [865, 522] width 144 height 119
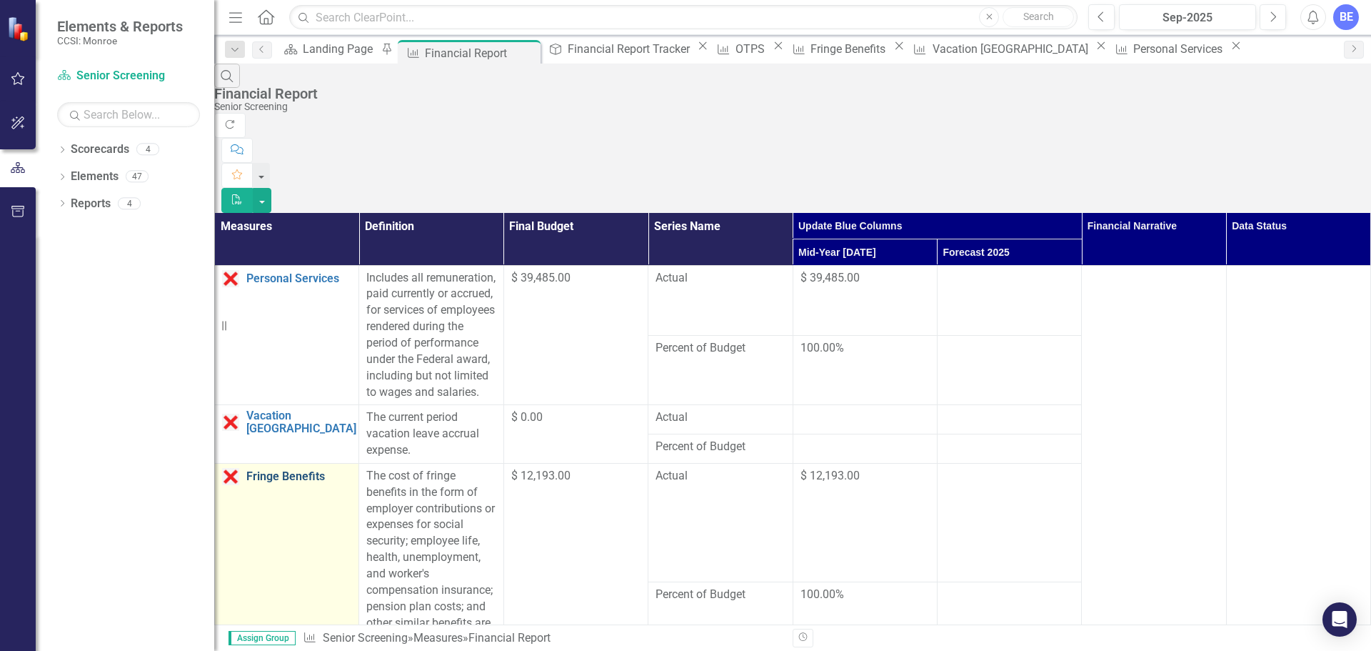
click at [323, 470] on link "Fringe Benefits" at bounding box center [298, 476] width 105 height 13
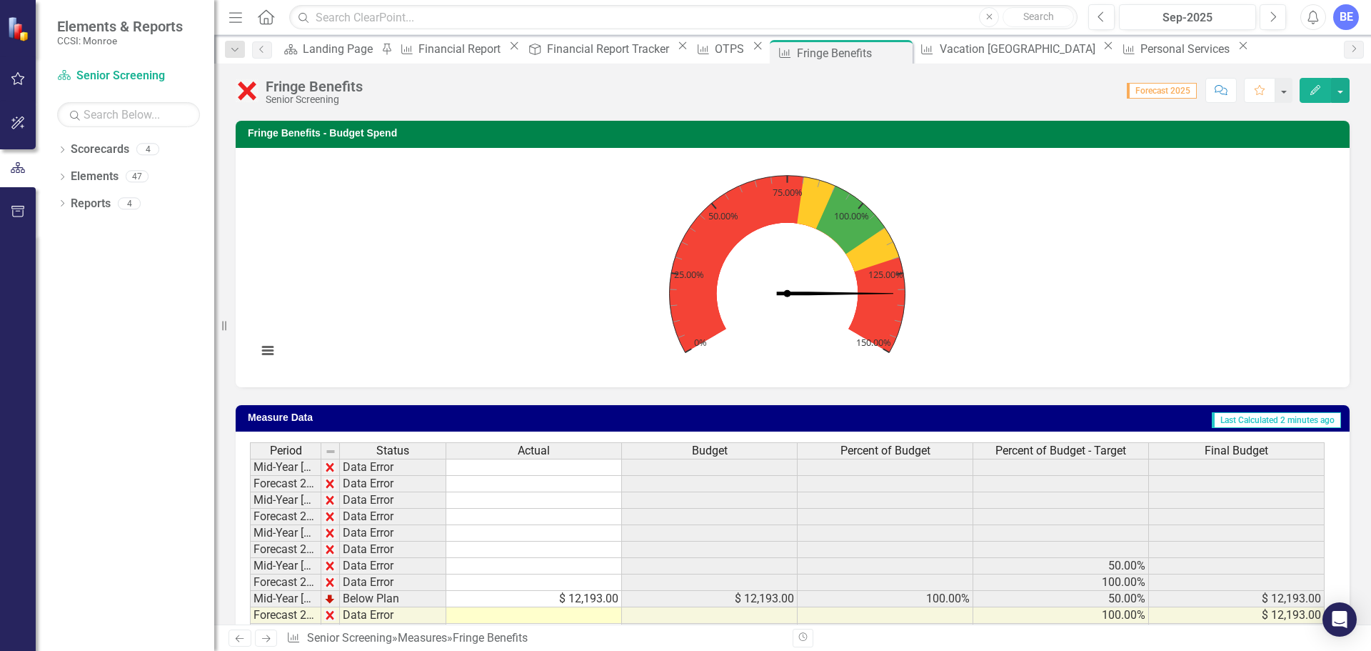
scroll to position [483, 0]
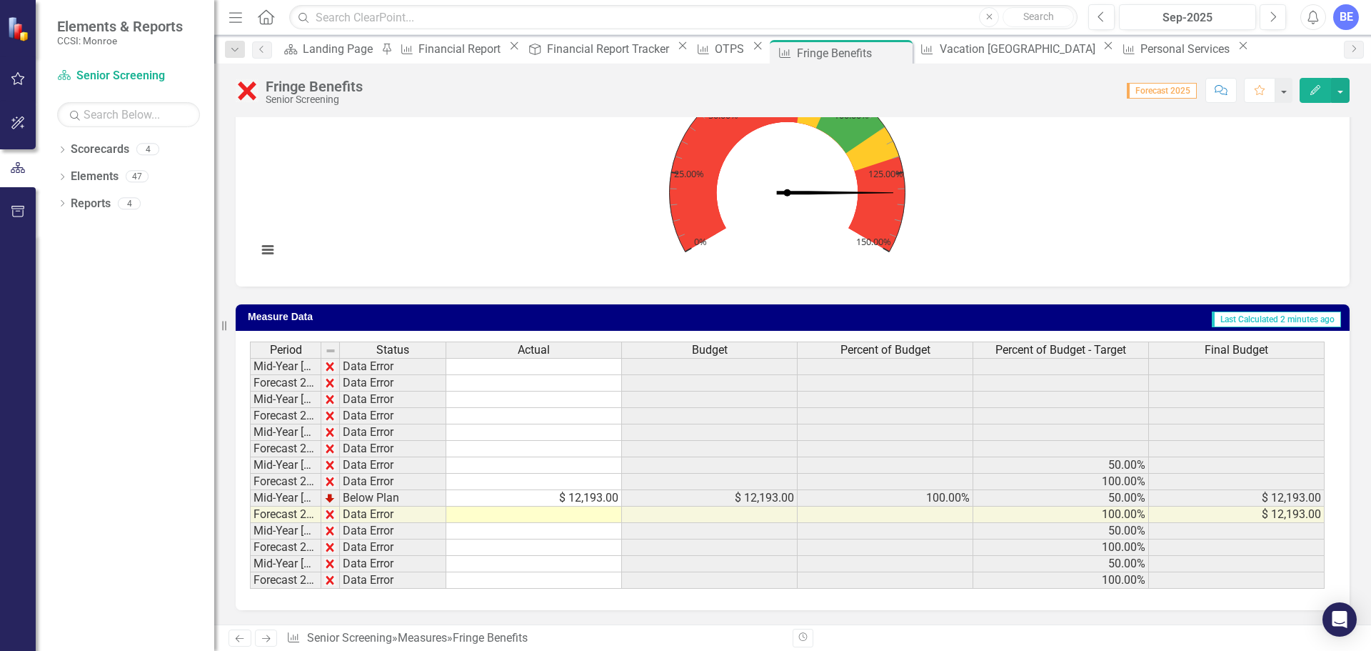
click at [529, 502] on td "$ 12,193.00" at bounding box center [534, 498] width 176 height 16
click at [324, 52] on div "Landing Page" at bounding box center [340, 49] width 74 height 18
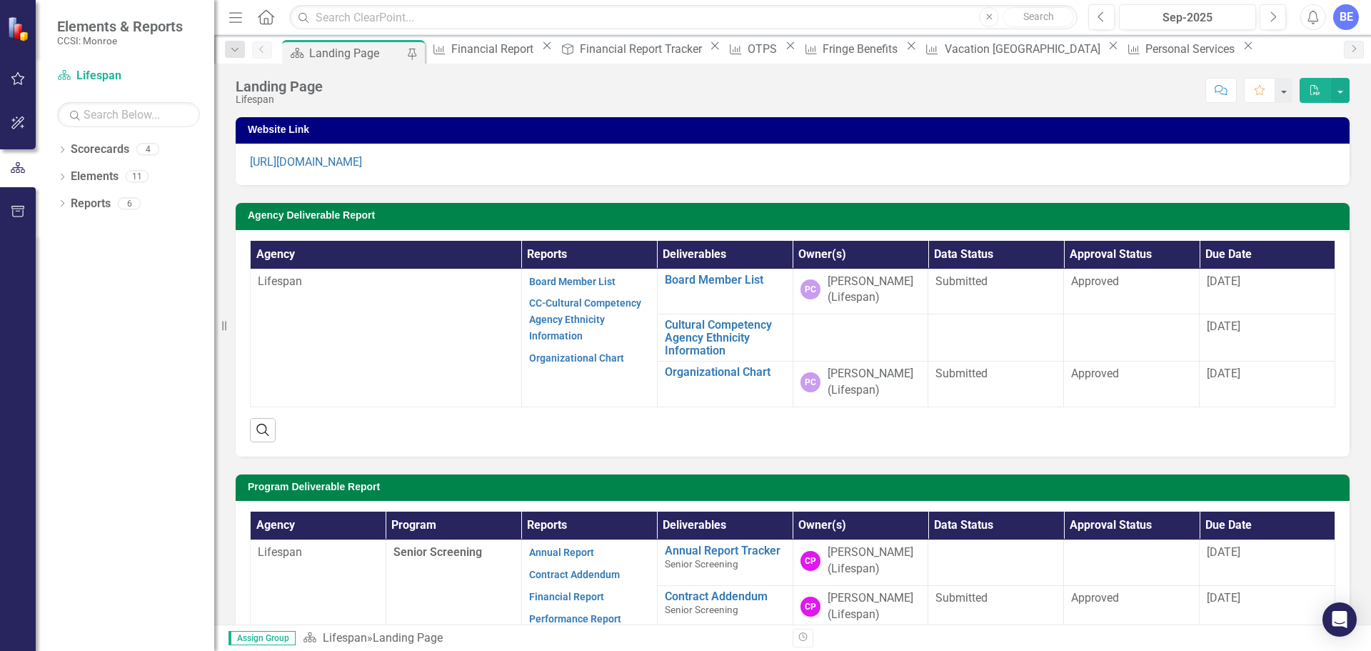
scroll to position [357, 0]
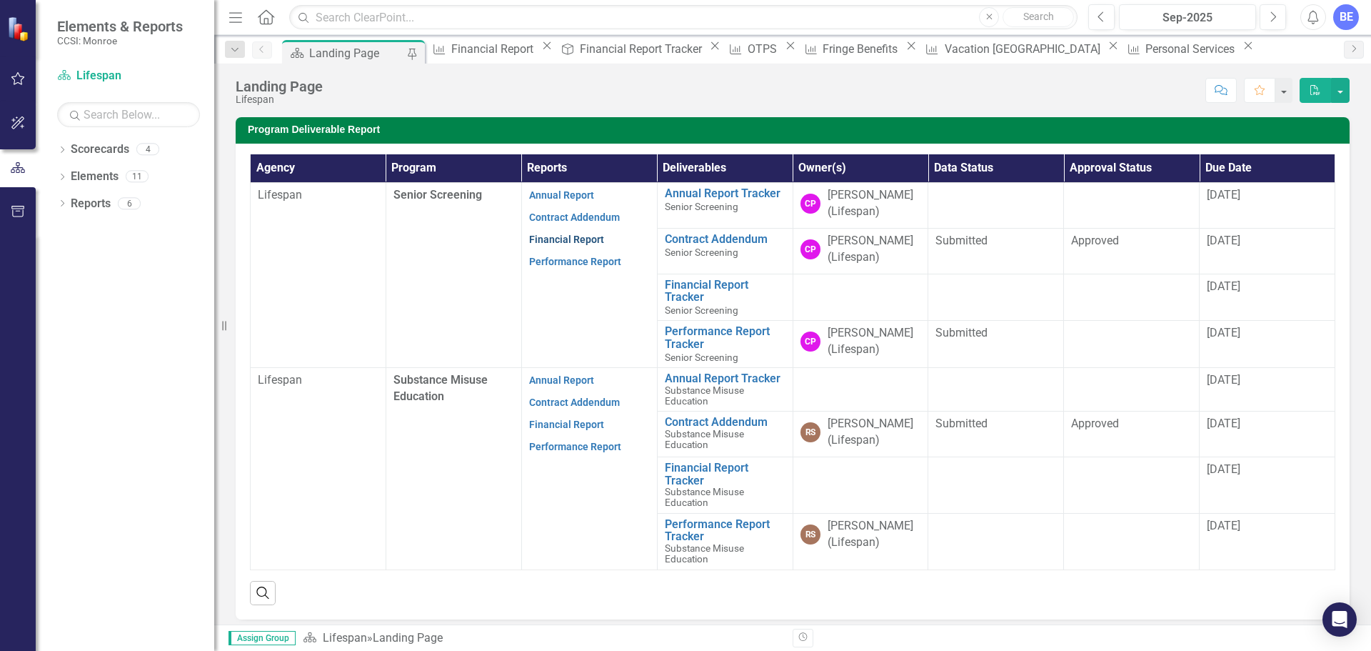
click at [570, 245] on link "Financial Report" at bounding box center [566, 239] width 75 height 11
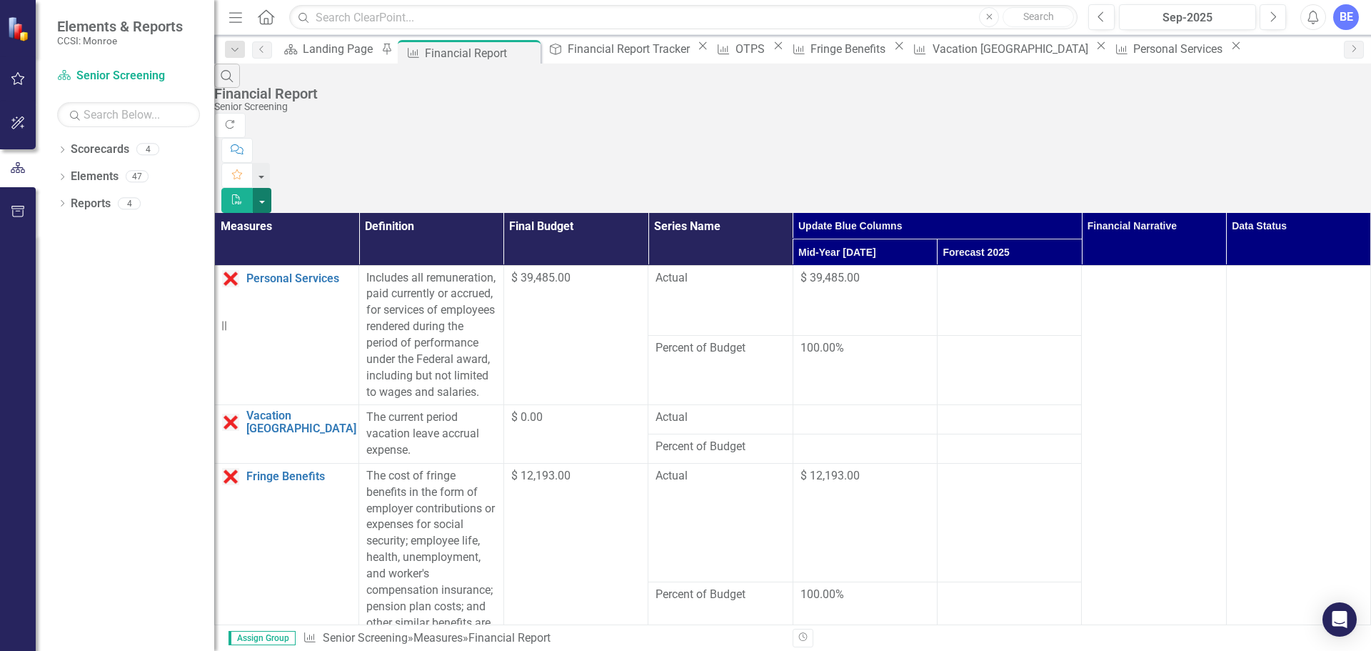
click at [271, 188] on button "button" at bounding box center [262, 200] width 19 height 25
click at [100, 417] on div "Dropdown Scorecards 4 Dropdown Lifespan Senior Screening Substance Misuse Educa…" at bounding box center [125, 394] width 179 height 513
click at [90, 206] on link "Reports" at bounding box center [91, 204] width 40 height 16
click at [339, 42] on div "Scorecard Landing Page Pin" at bounding box center [337, 49] width 116 height 18
click at [898, 463] on td "$ 12,193.00" at bounding box center [865, 522] width 144 height 119
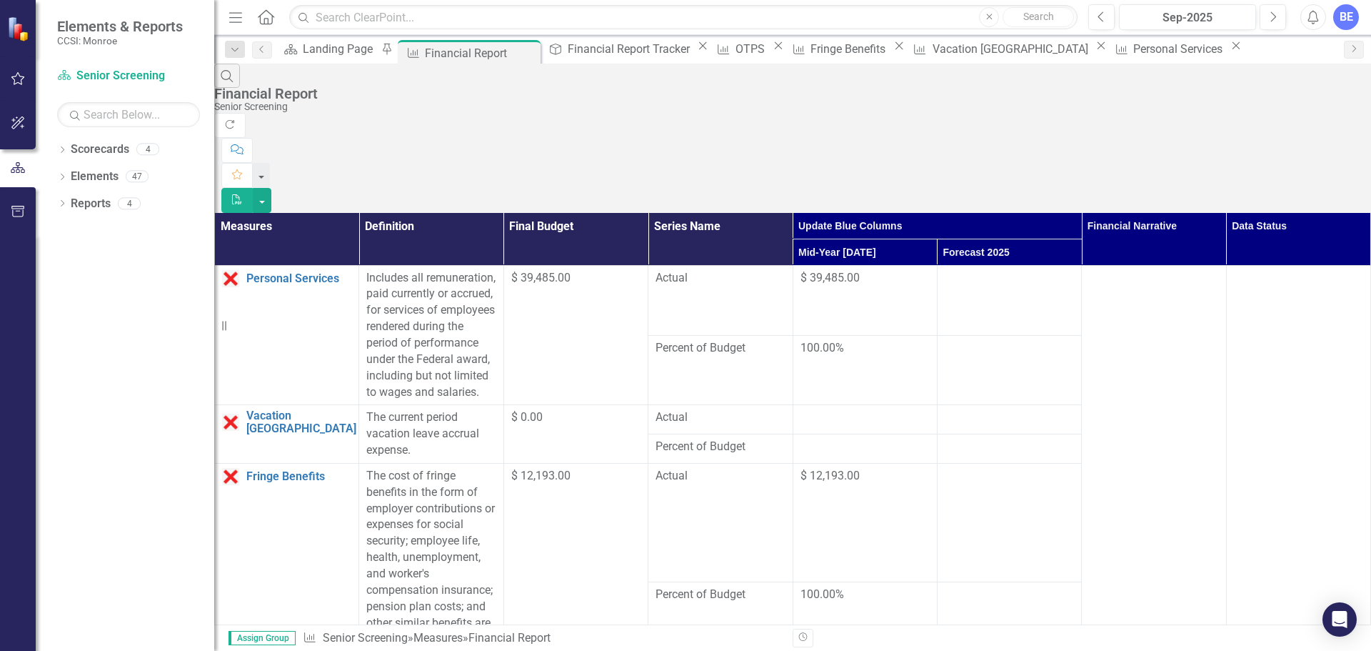
click at [860, 468] on span "$ 12,193.00" at bounding box center [829, 475] width 59 height 14
click at [323, 54] on div "Landing Page" at bounding box center [340, 49] width 74 height 18
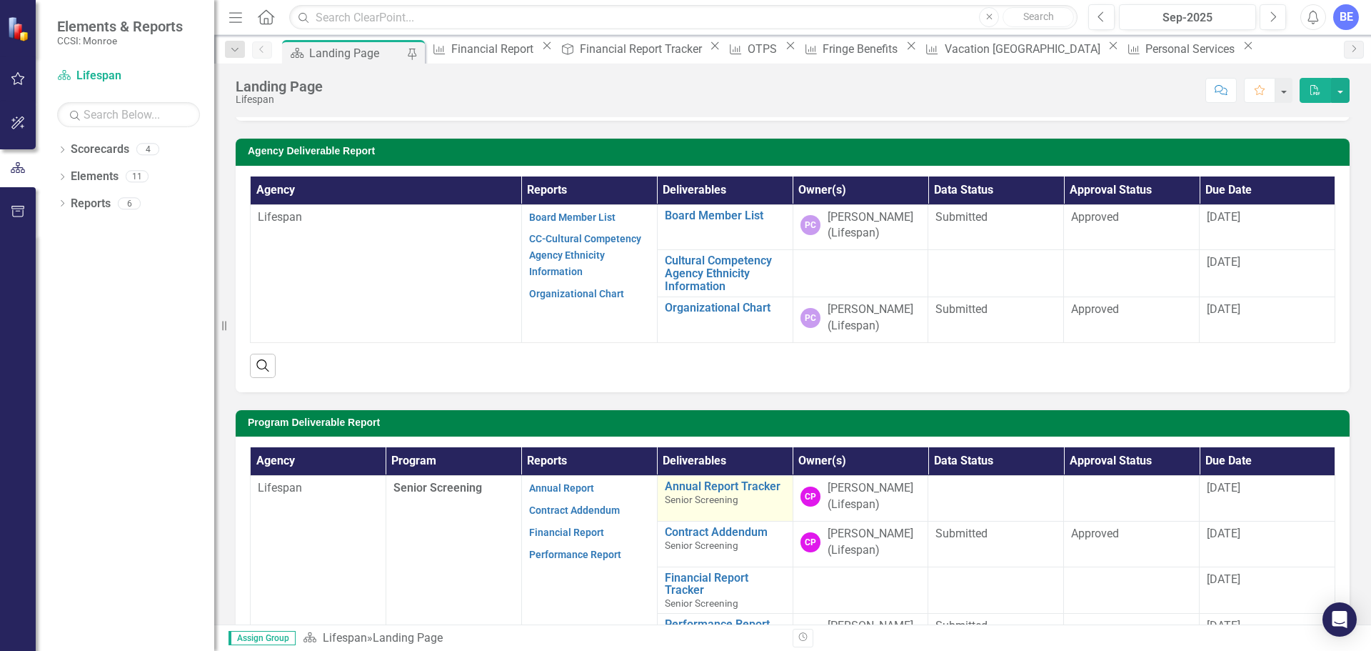
scroll to position [143, 0]
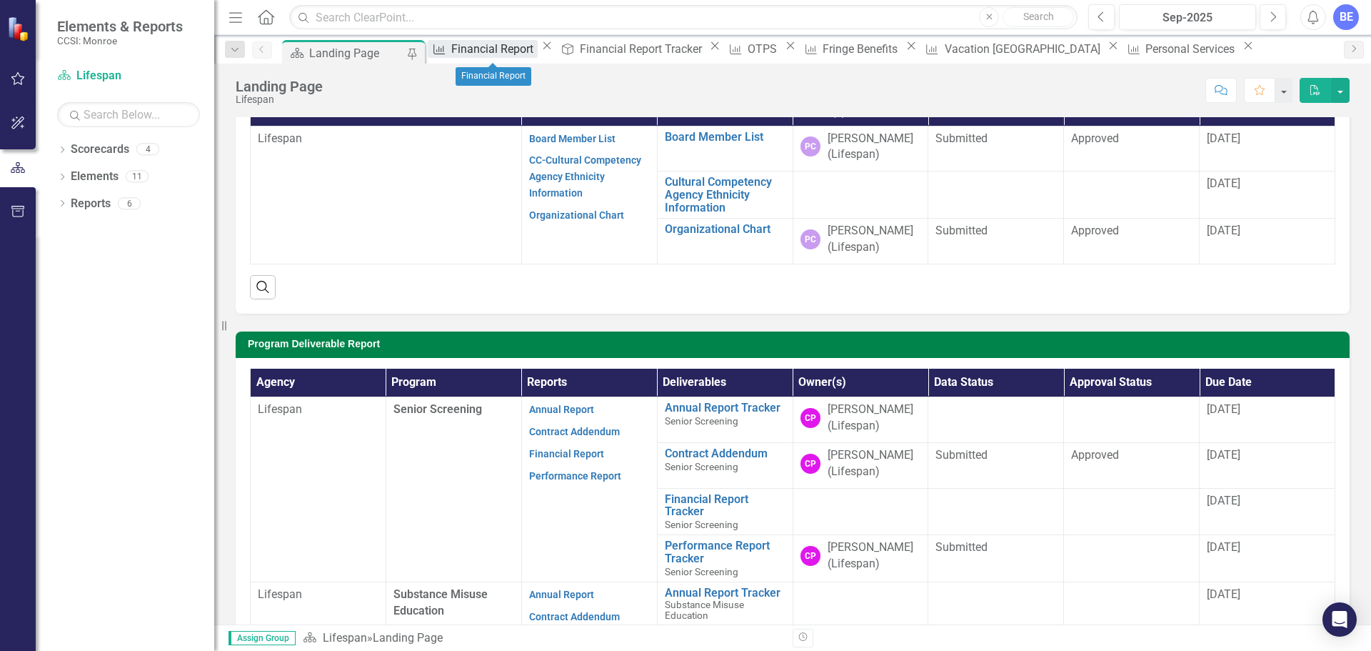
click at [478, 50] on div "Financial Report" at bounding box center [494, 49] width 86 height 18
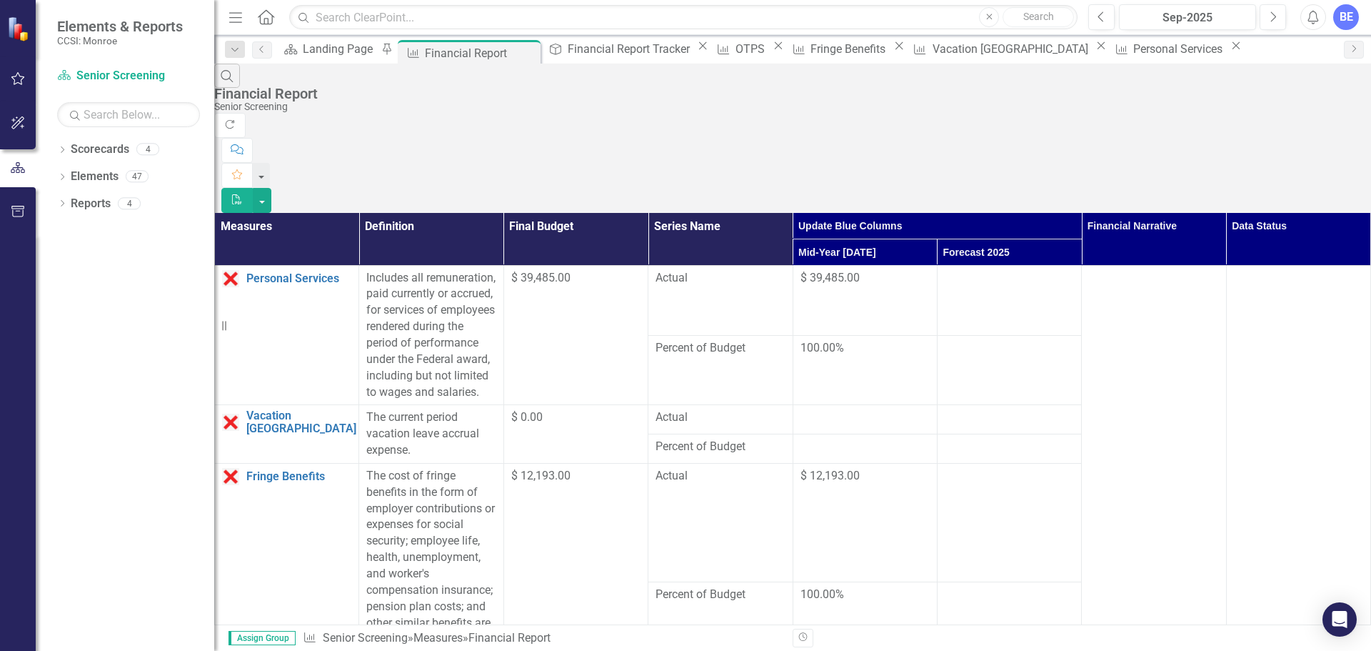
click at [648, 463] on td "$ 12,193.00" at bounding box center [575, 582] width 144 height 238
click at [641, 468] on div "$ 12,193.00" at bounding box center [575, 476] width 129 height 16
click at [696, 51] on icon "Close" at bounding box center [703, 45] width 14 height 11
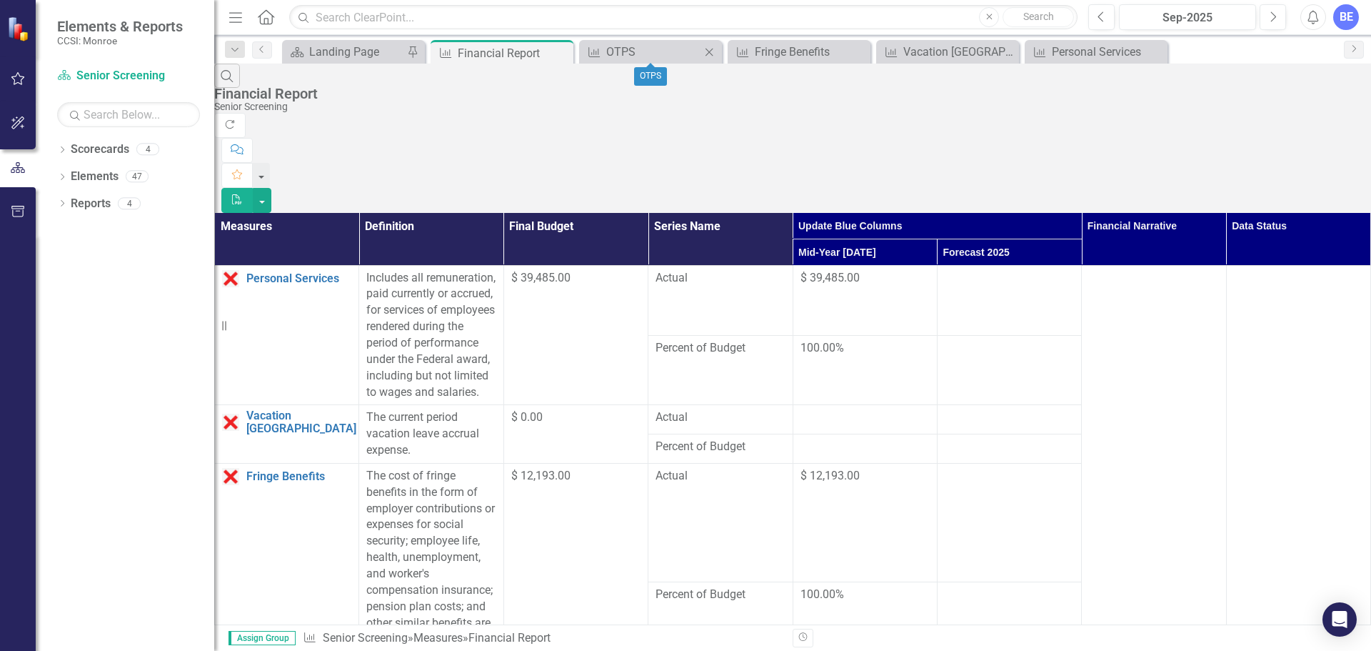
click at [706, 49] on icon at bounding box center [710, 52] width 8 height 8
click at [683, 53] on div "Fringe Benefits" at bounding box center [653, 52] width 94 height 18
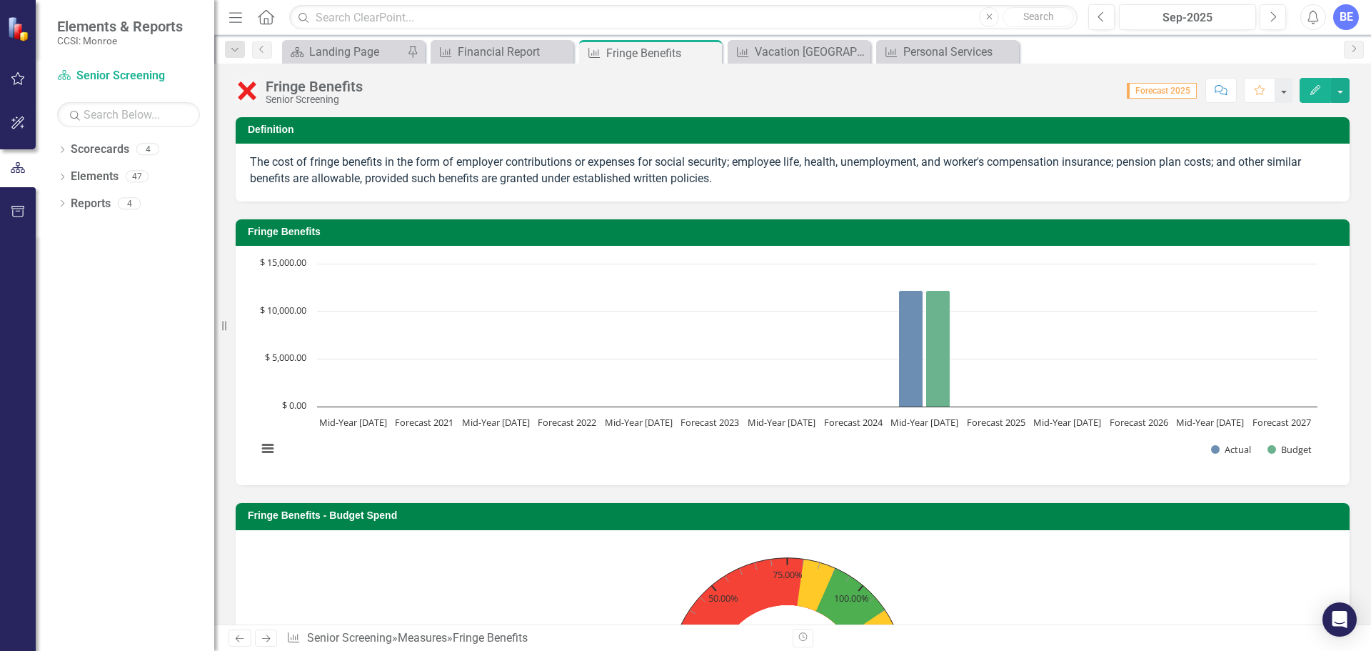
click at [612, 456] on rect "Interactive chart" at bounding box center [787, 363] width 1075 height 214
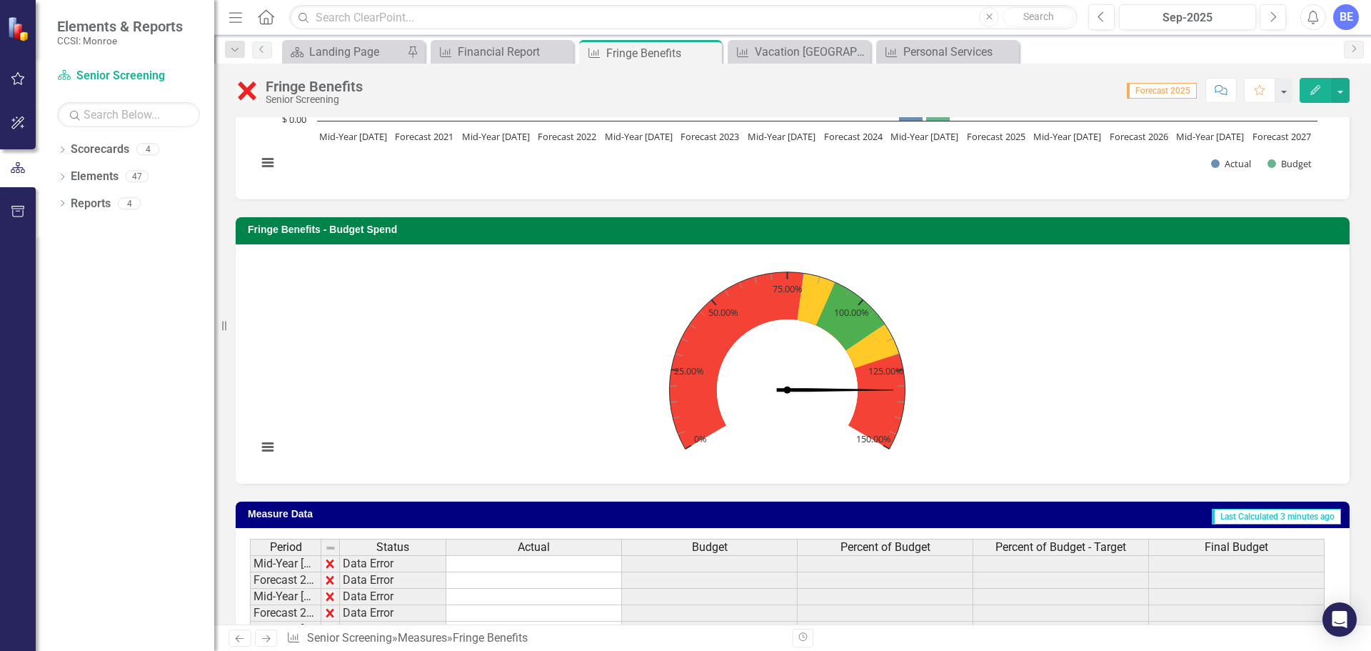
scroll to position [483, 0]
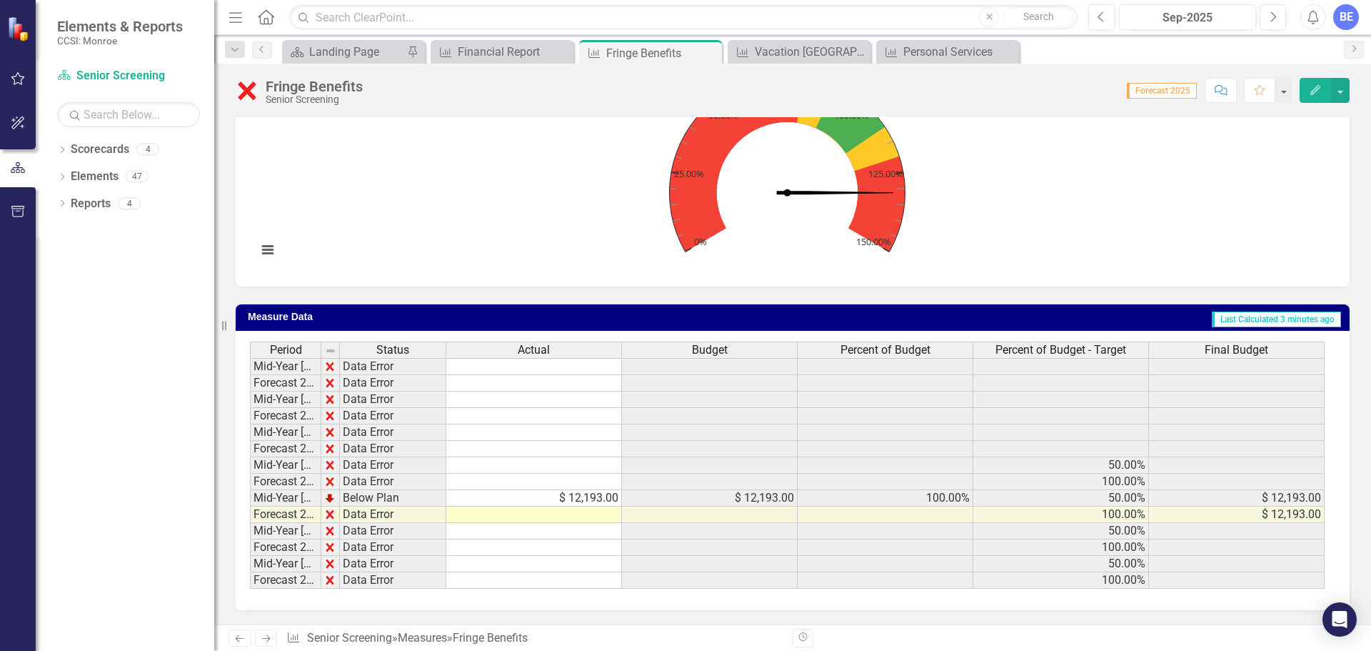
click at [542, 498] on td "$ 12,193.00" at bounding box center [534, 498] width 176 height 16
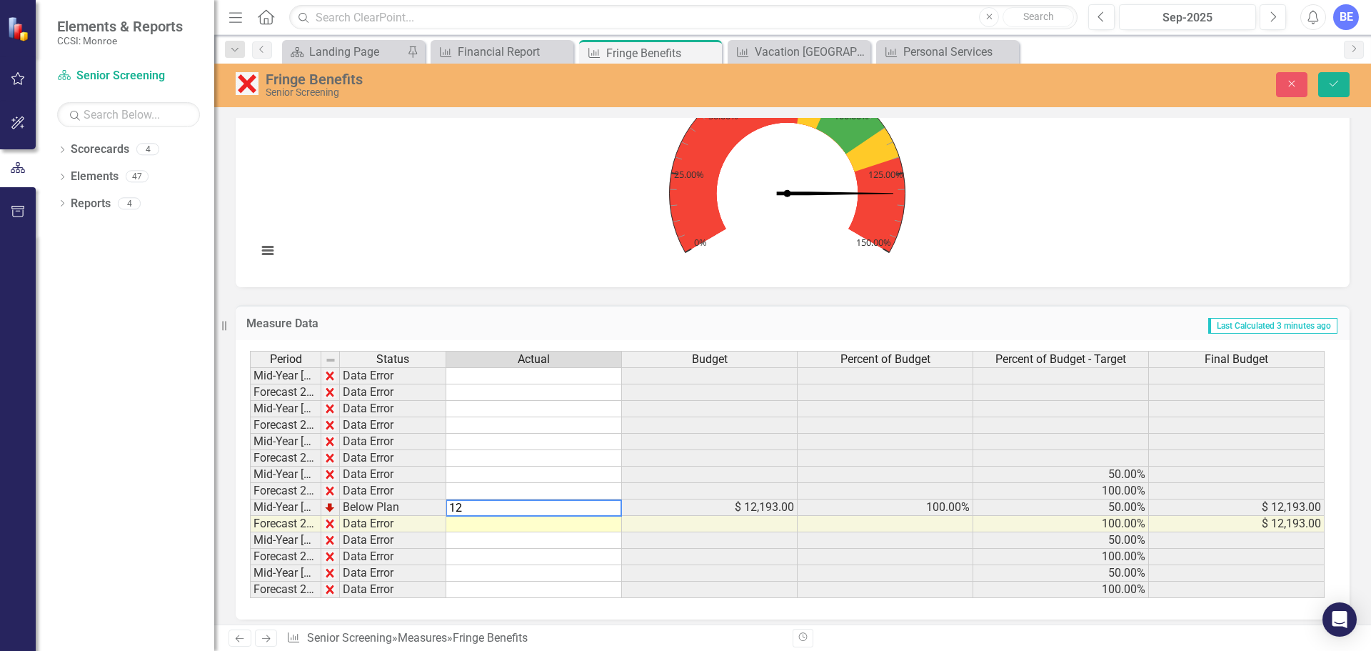
type textarea "1"
type textarea "4302.74"
type textarea "12193"
click at [1323, 84] on button "Save" at bounding box center [1333, 84] width 31 height 25
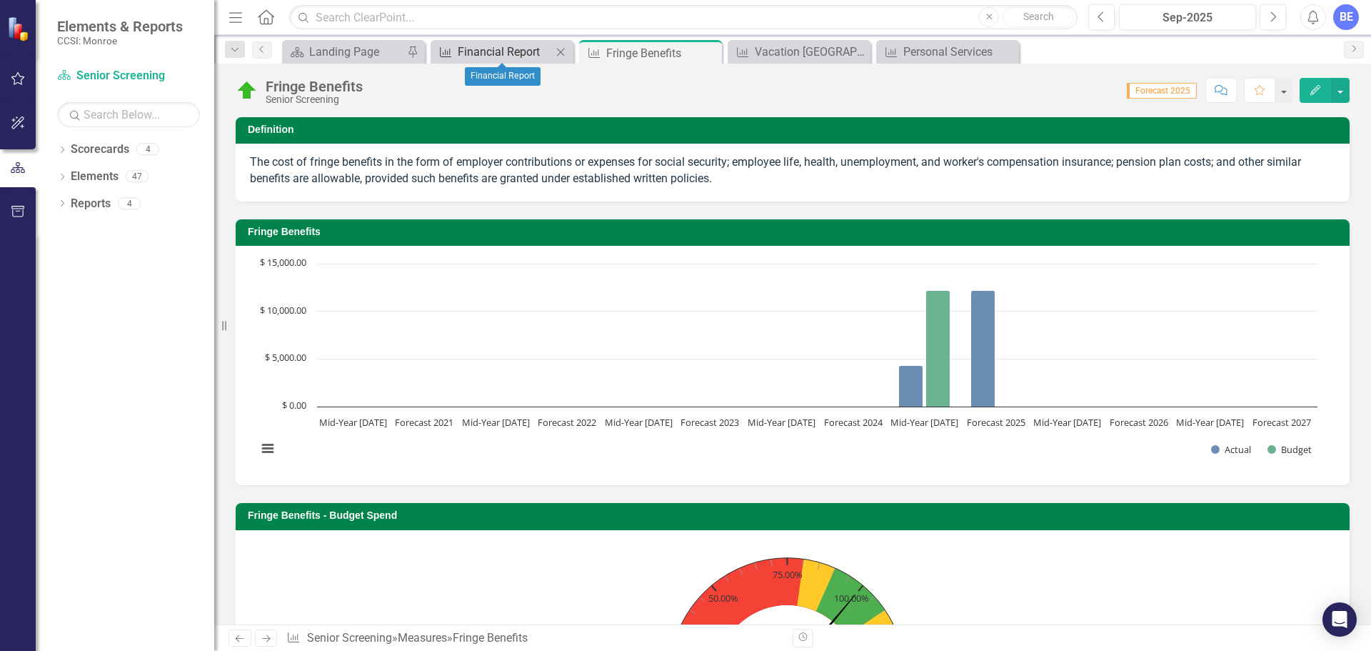
click at [496, 46] on div "Financial Report" at bounding box center [505, 52] width 94 height 18
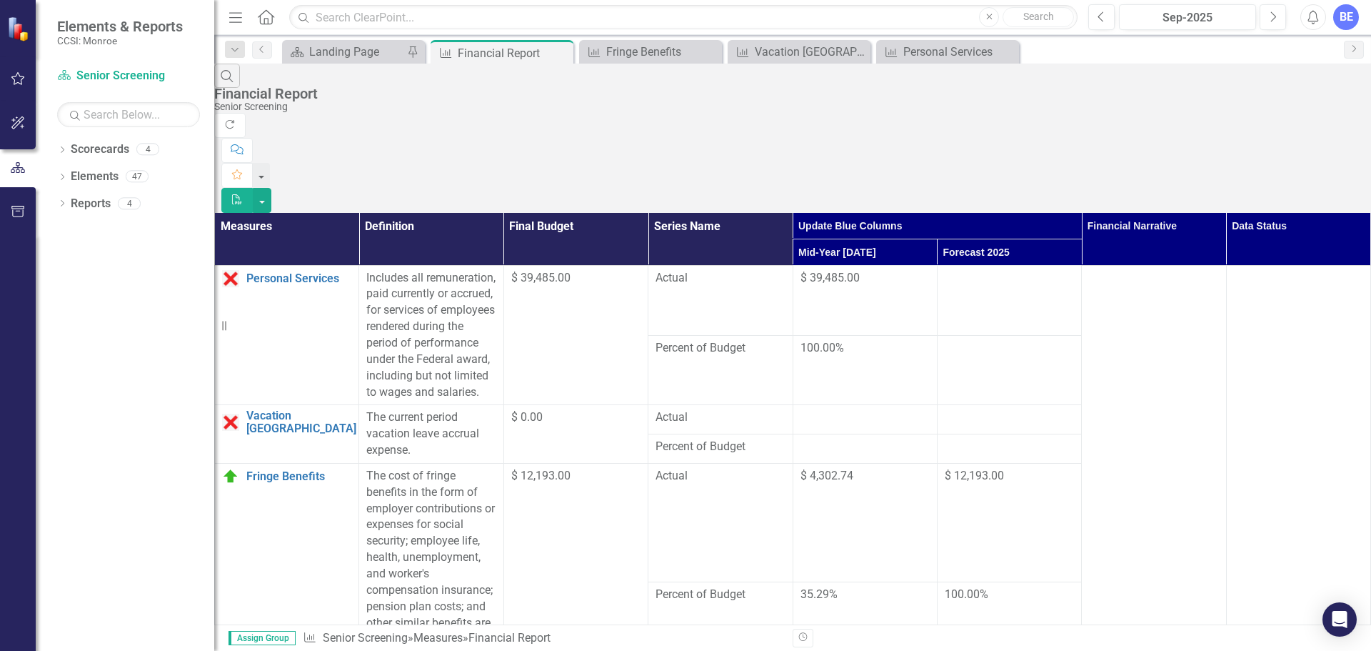
click at [771, 463] on td "Actual" at bounding box center [720, 522] width 144 height 119
click at [922, 43] on div "Personal Services" at bounding box center [950, 52] width 94 height 18
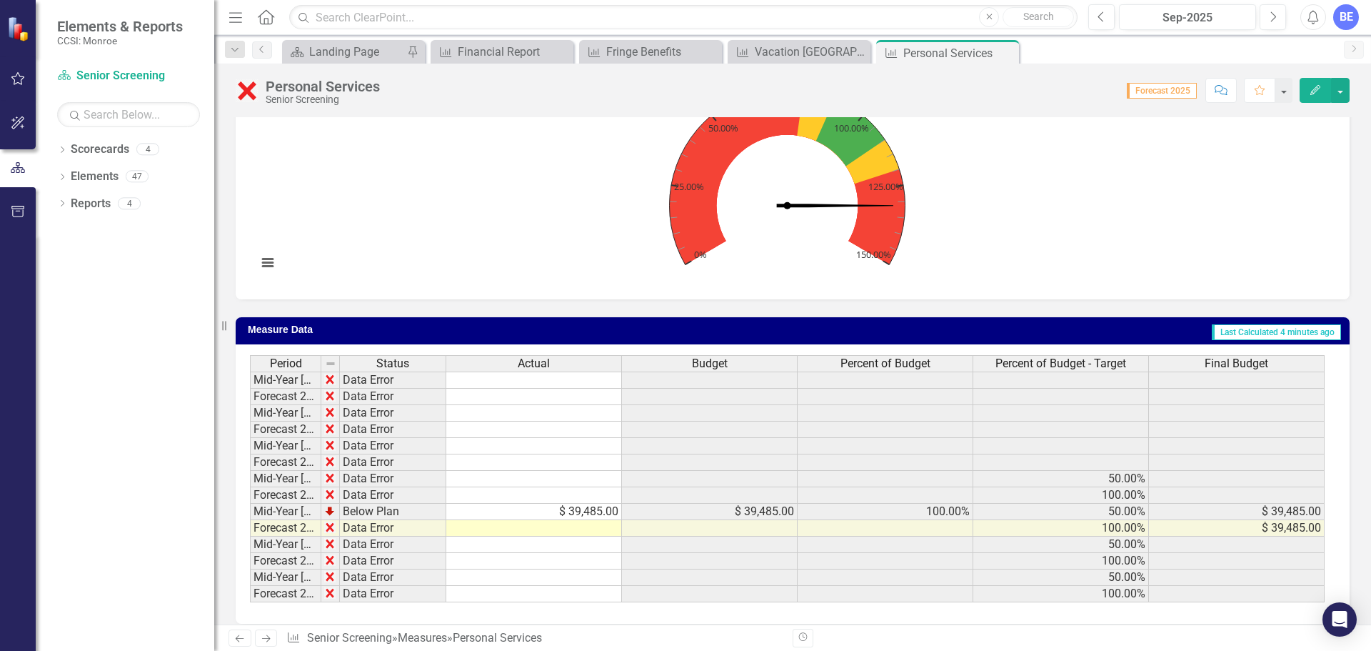
scroll to position [467, 0]
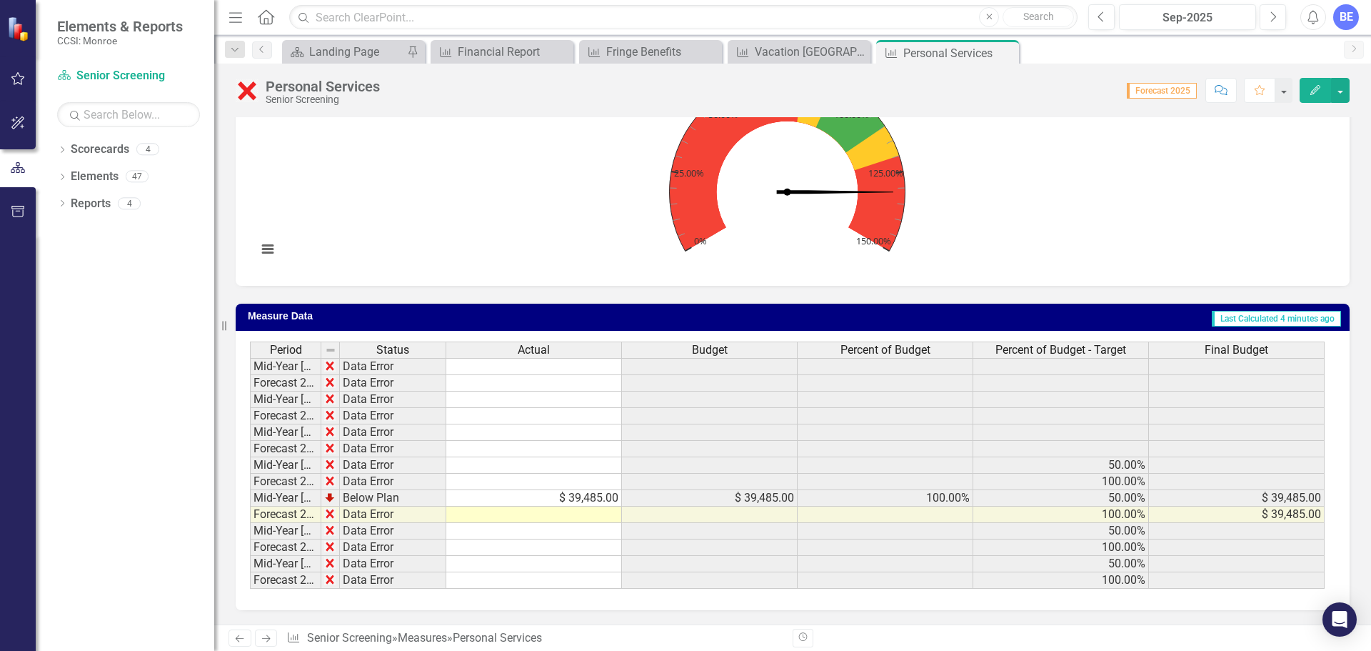
click at [528, 499] on td "$ 39,485.00" at bounding box center [534, 498] width 176 height 16
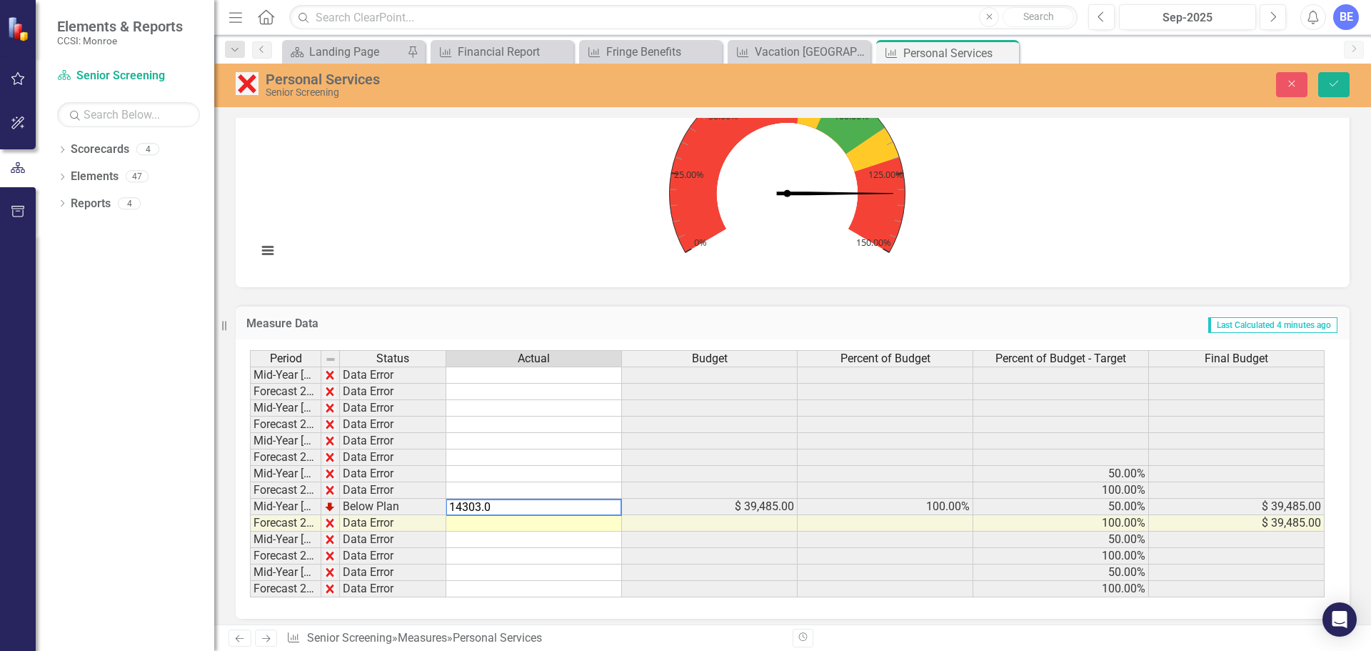
type textarea "14303.05"
type textarea "39826"
click at [1327, 86] on button "Save" at bounding box center [1333, 84] width 31 height 25
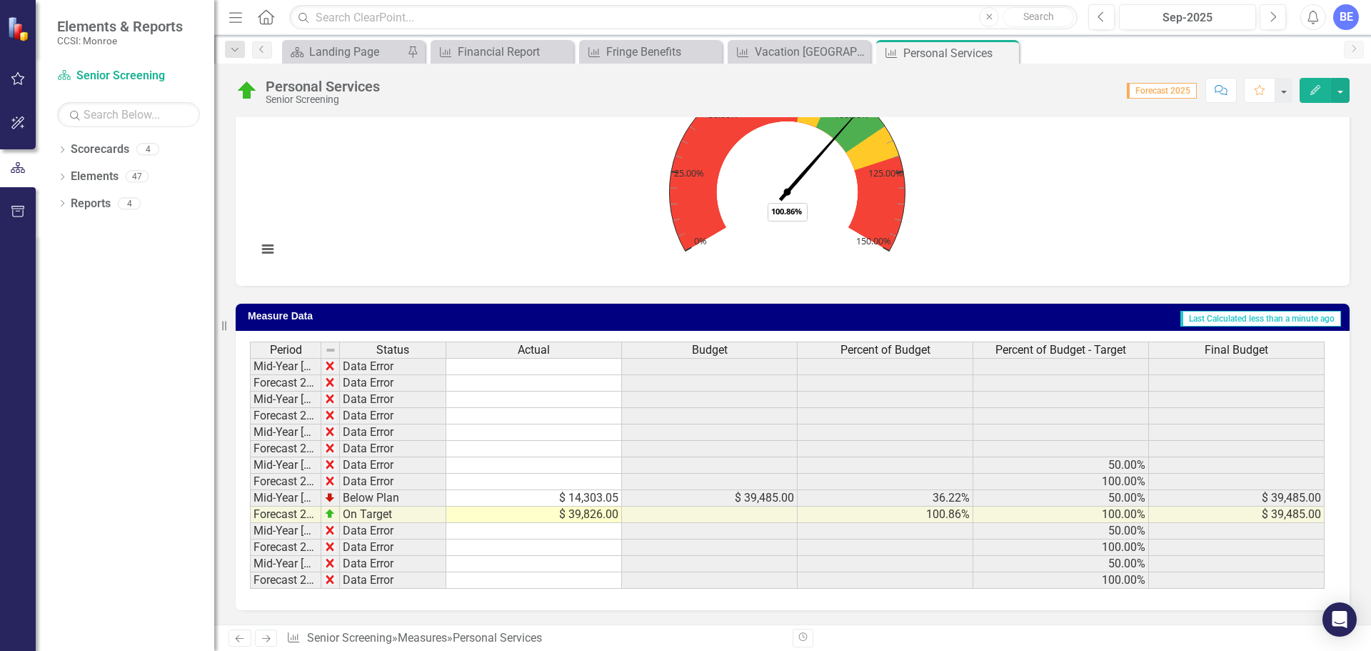
click at [548, 515] on td "$ 39,826.00" at bounding box center [534, 514] width 176 height 16
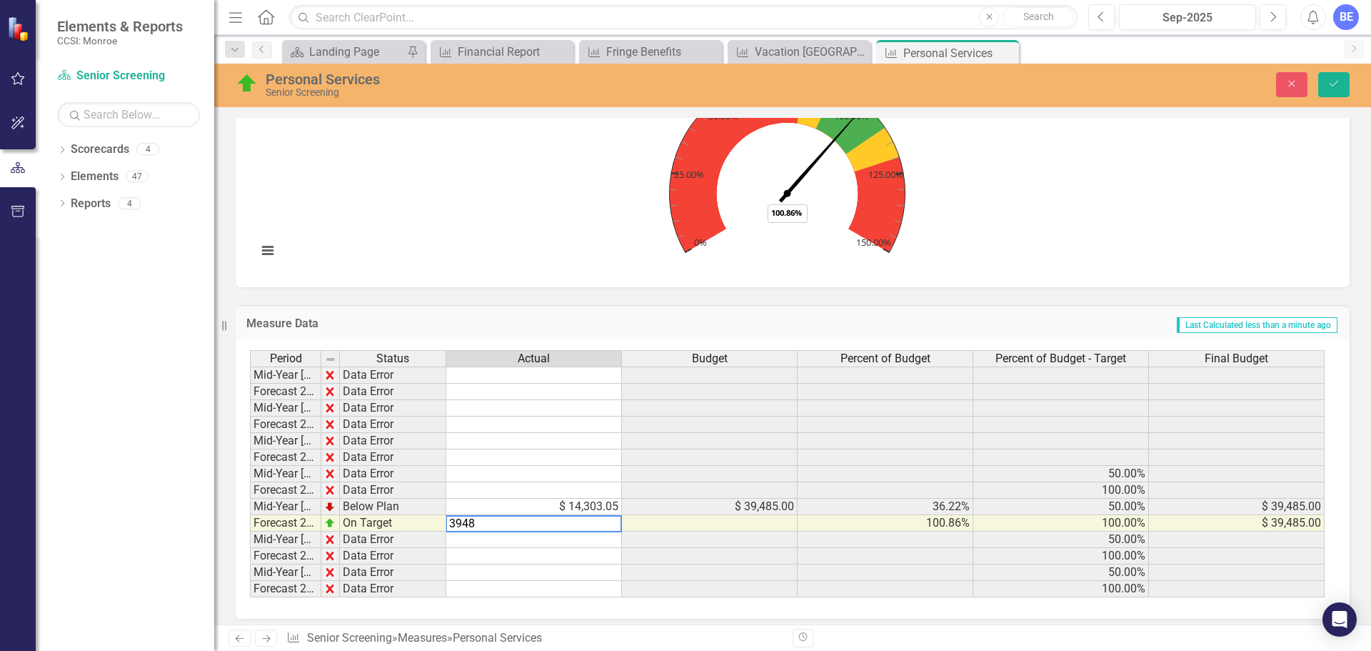
type textarea "39485"
click at [1336, 88] on icon "Save" at bounding box center [1333, 84] width 13 height 10
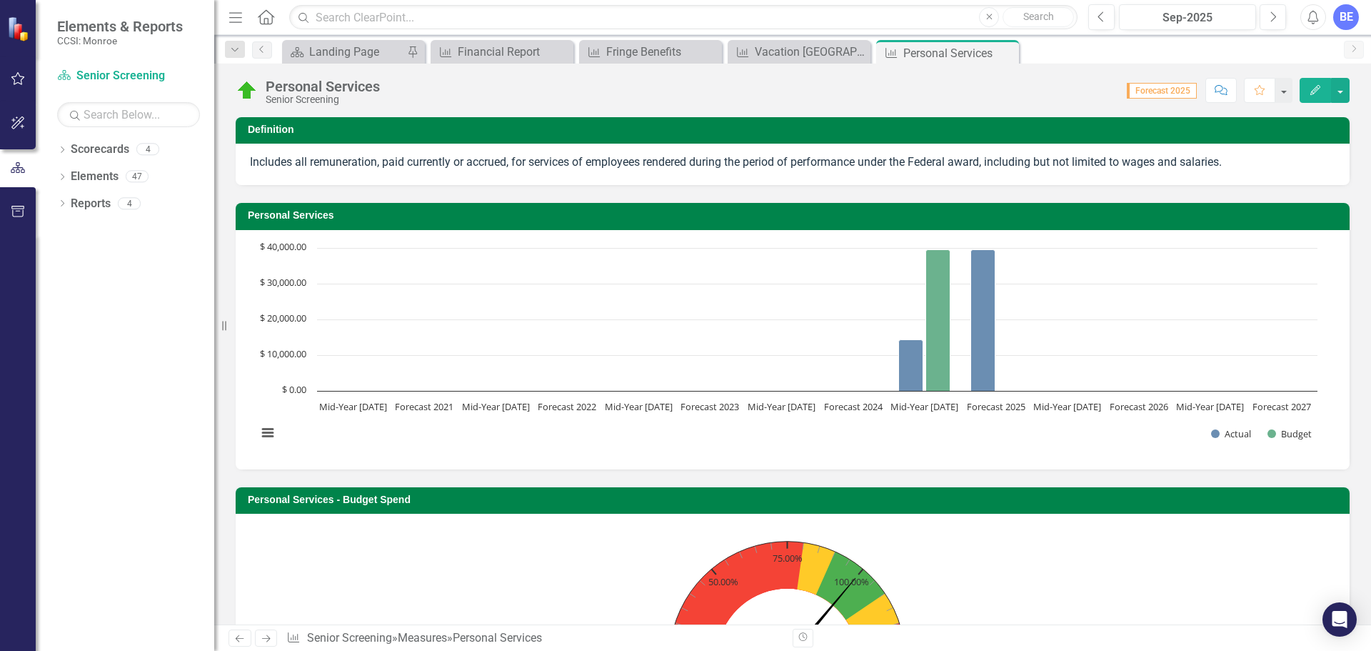
click at [263, 17] on icon "Home" at bounding box center [265, 16] width 19 height 15
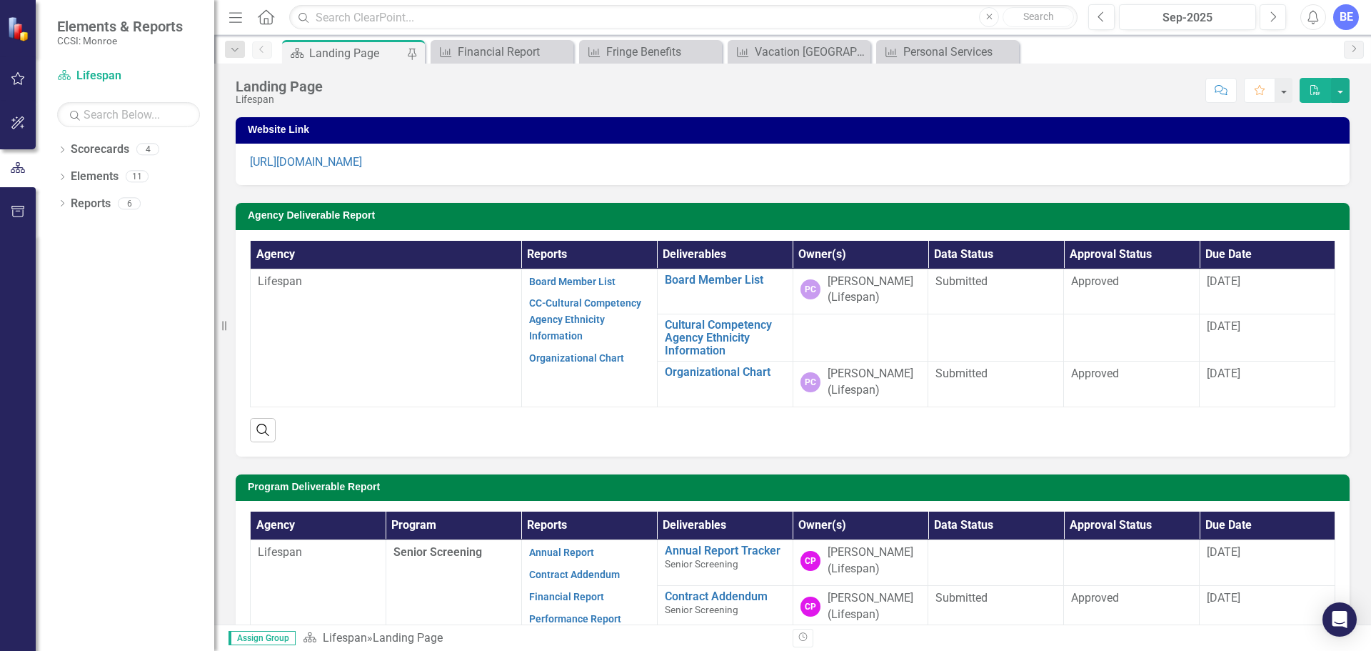
scroll to position [357, 0]
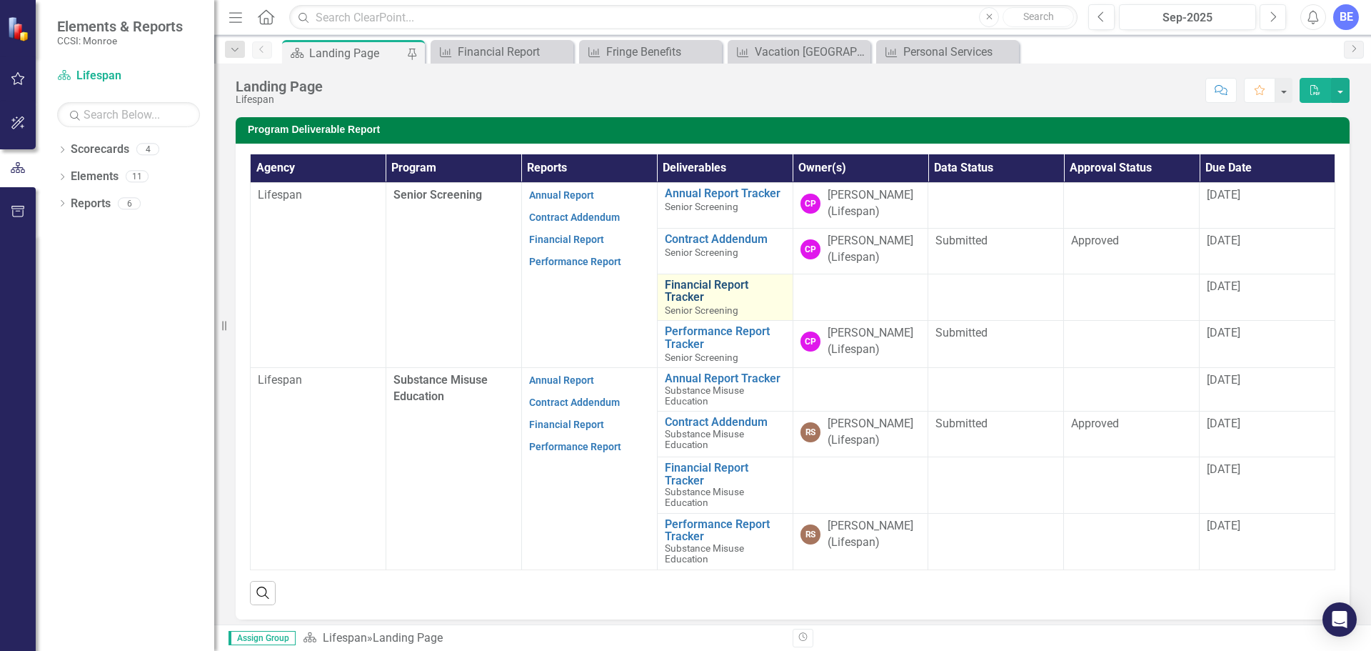
click at [726, 290] on link "Financial Report Tracker" at bounding box center [725, 290] width 121 height 25
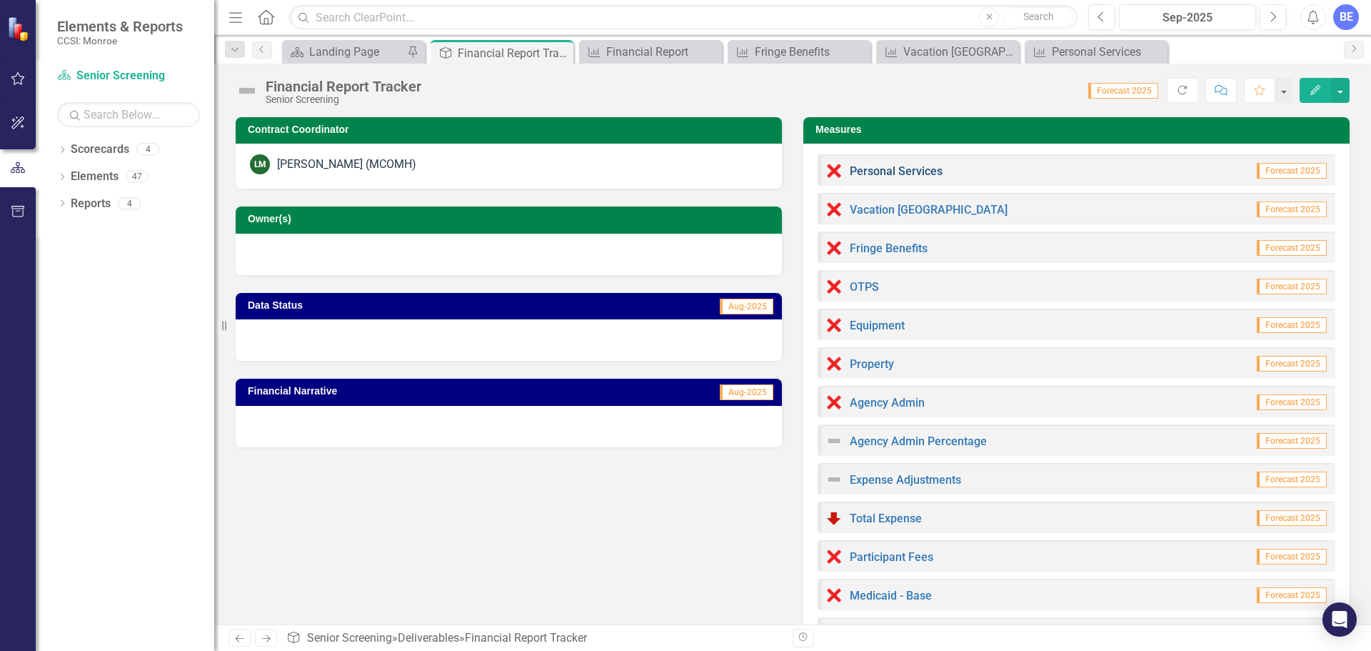
click at [905, 171] on link "Personal Services" at bounding box center [896, 171] width 93 height 14
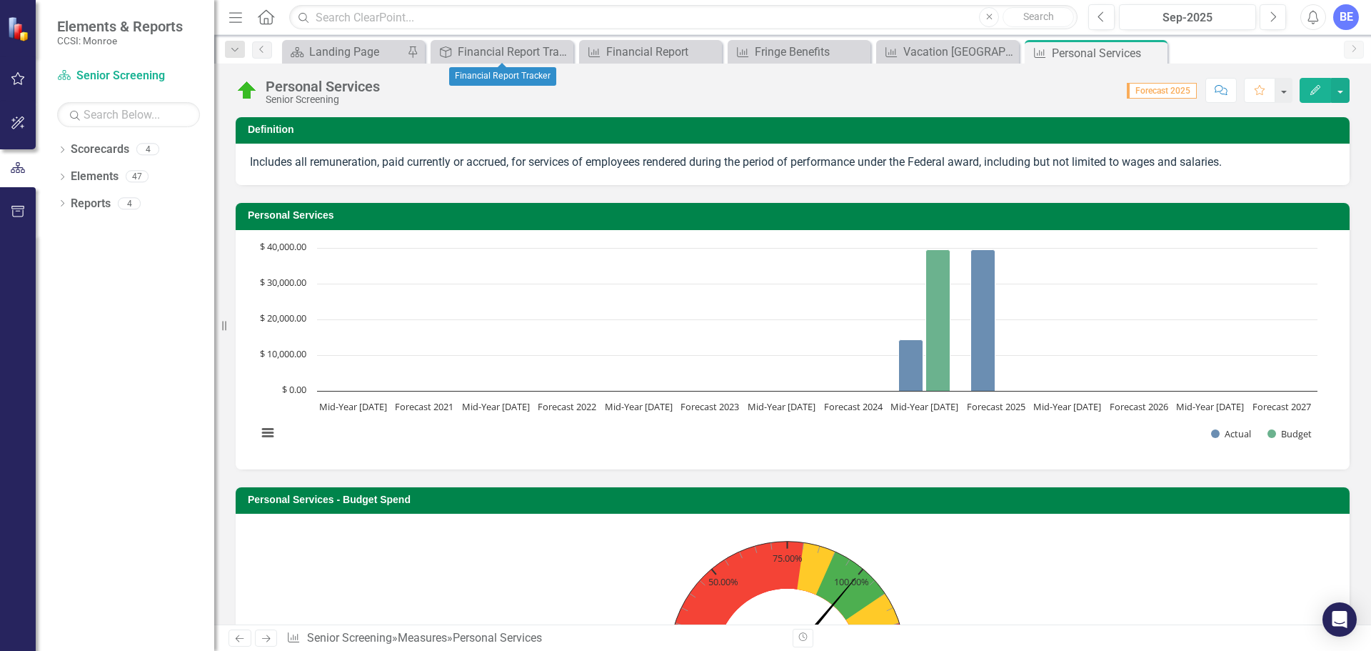
click at [561, 39] on div "Dropdown Search Scorecard Landing Page Pin Deliverable Financial Report Tracker…" at bounding box center [792, 49] width 1157 height 29
click at [562, 54] on icon "Close" at bounding box center [560, 51] width 14 height 11
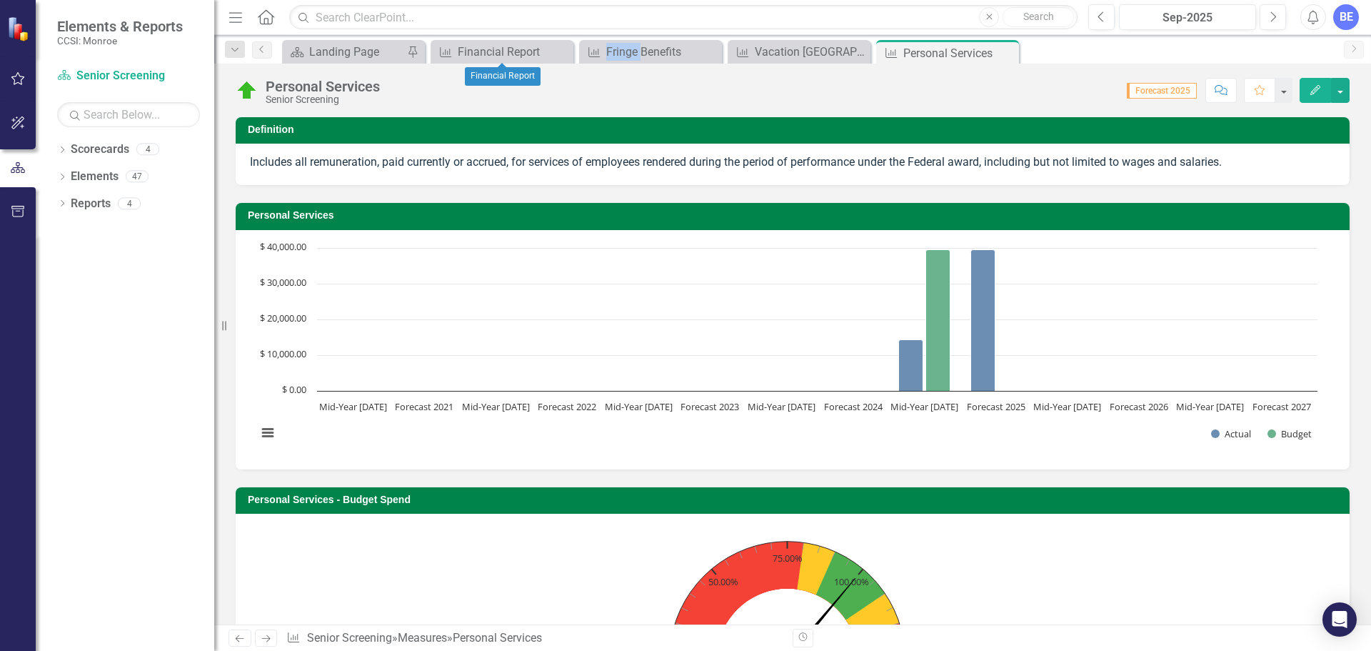
click at [0, 0] on icon "Close" at bounding box center [0, 0] width 0 height 0
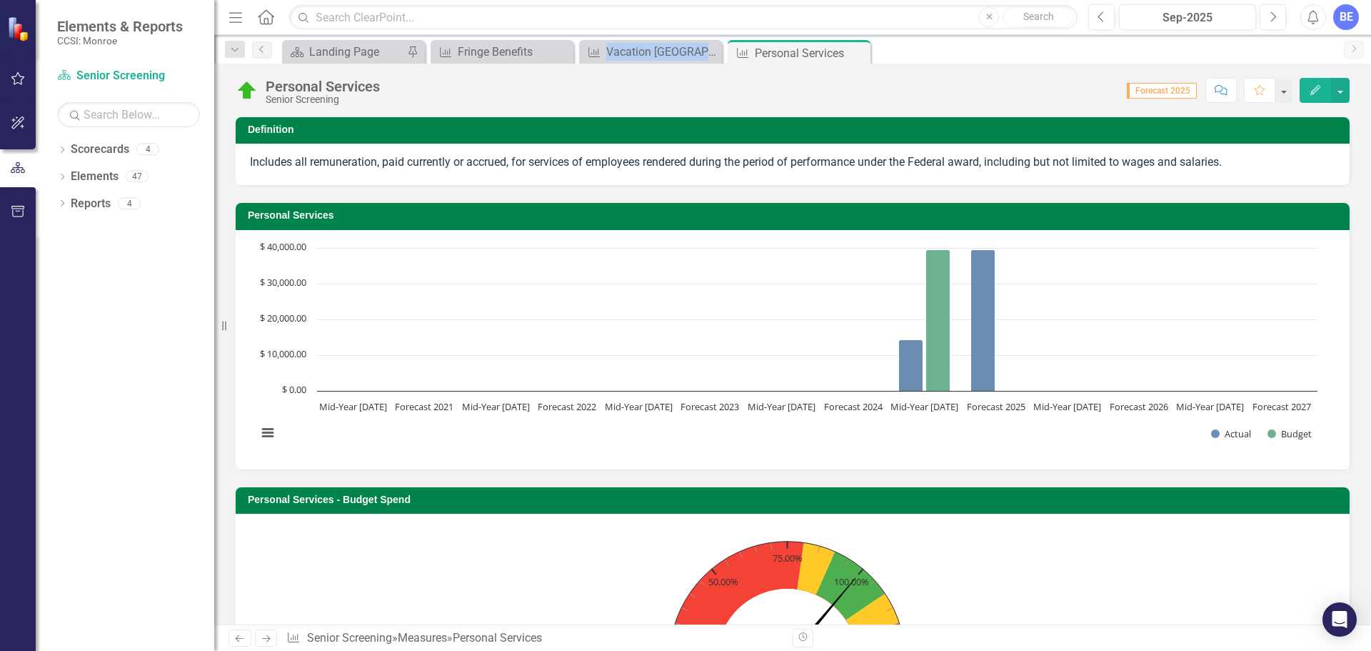
click at [0, 0] on icon "Close" at bounding box center [0, 0] width 0 height 0
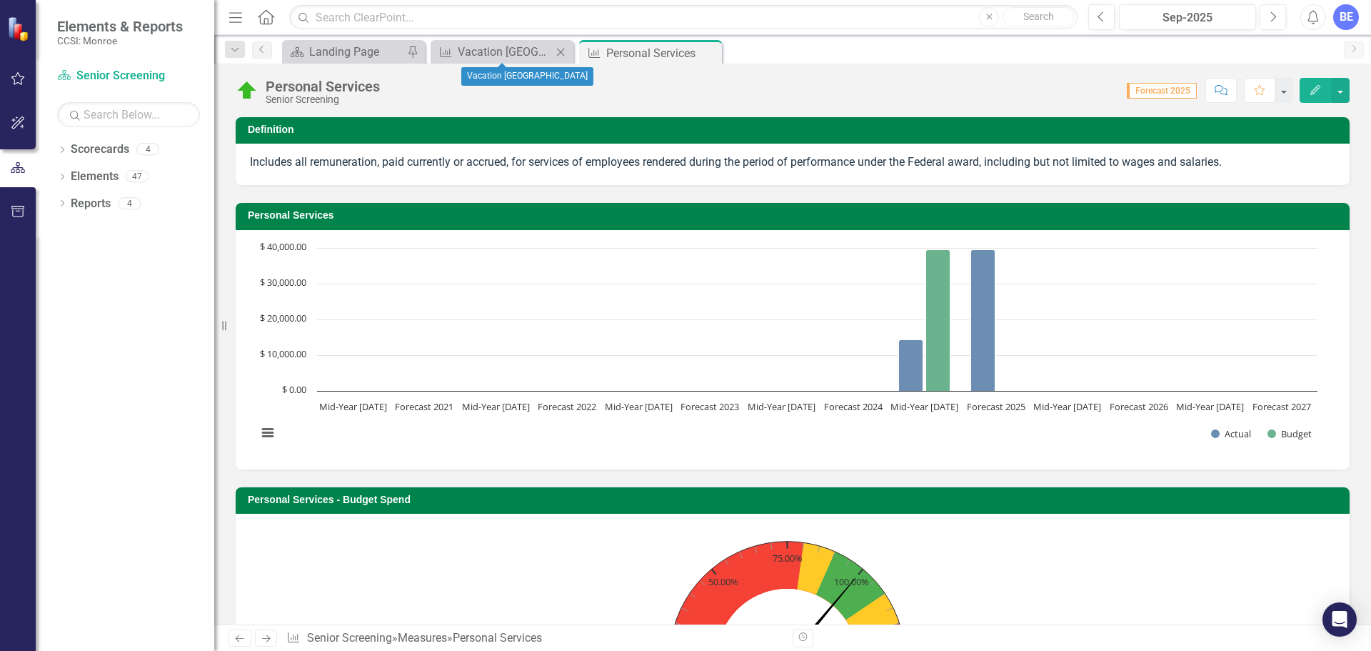
click at [562, 54] on icon "Close" at bounding box center [560, 51] width 14 height 11
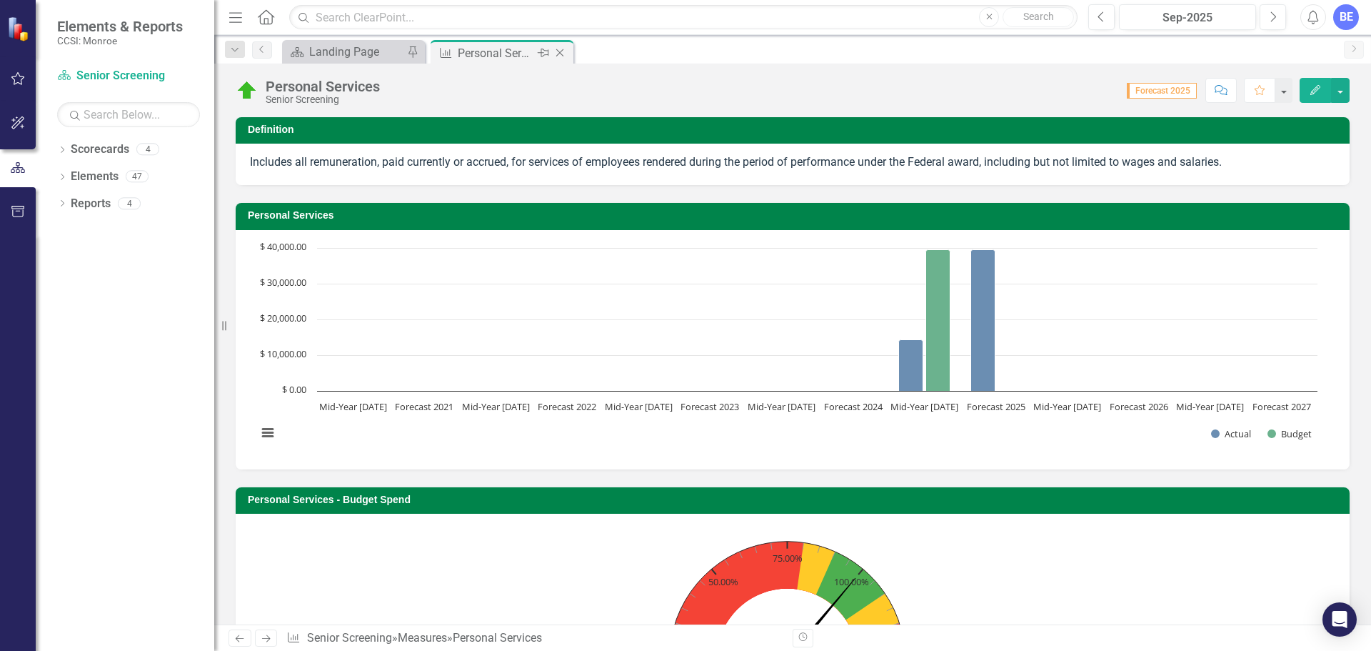
click at [562, 54] on icon "Close" at bounding box center [560, 52] width 14 height 11
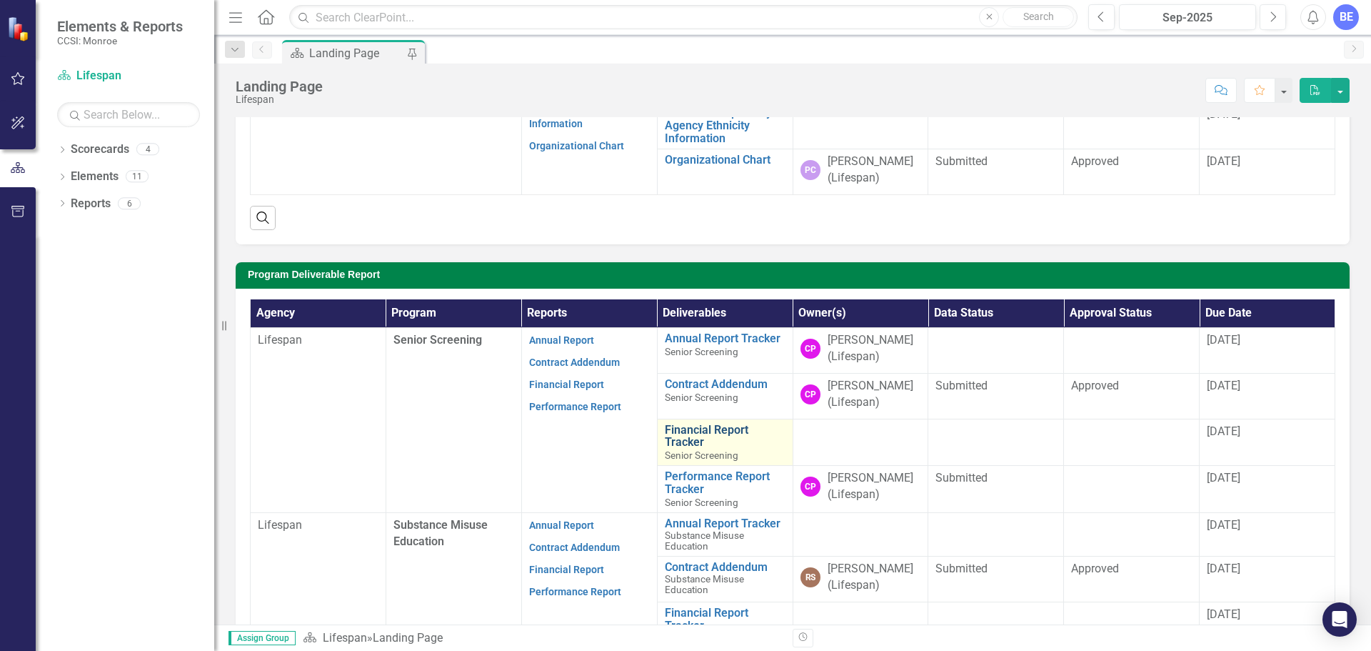
scroll to position [214, 0]
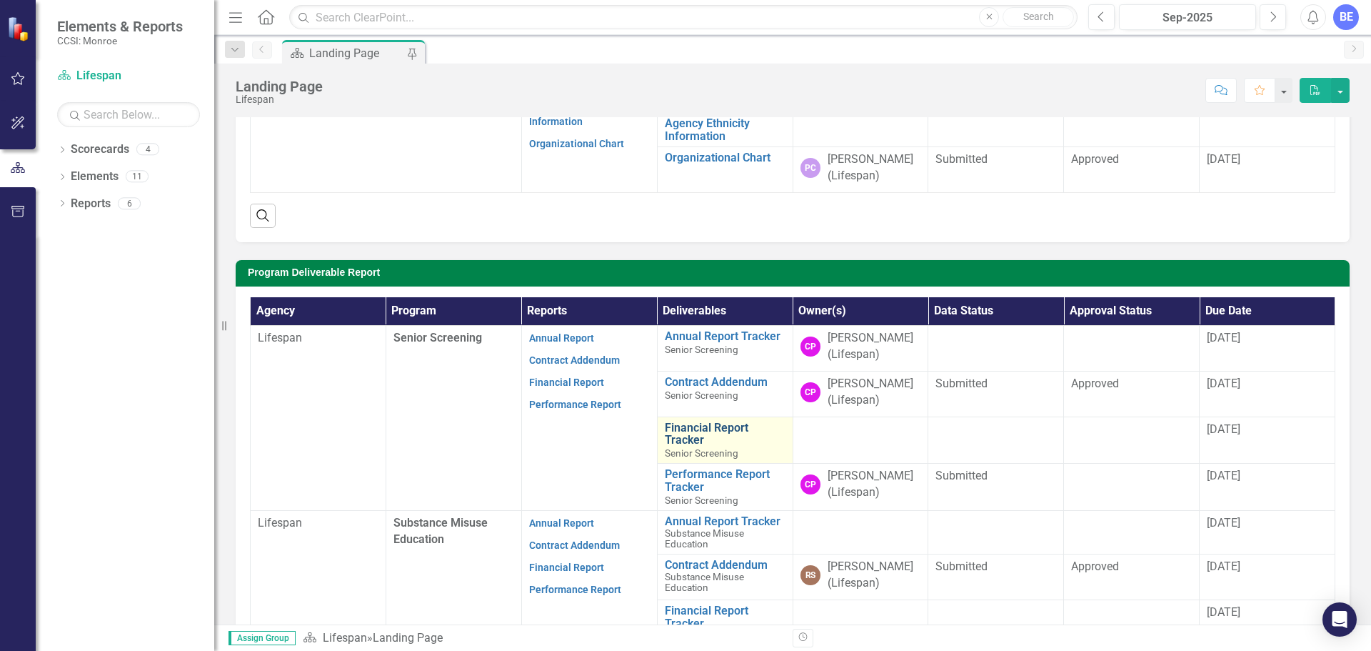
click at [678, 442] on link "Financial Report Tracker" at bounding box center [725, 433] width 121 height 25
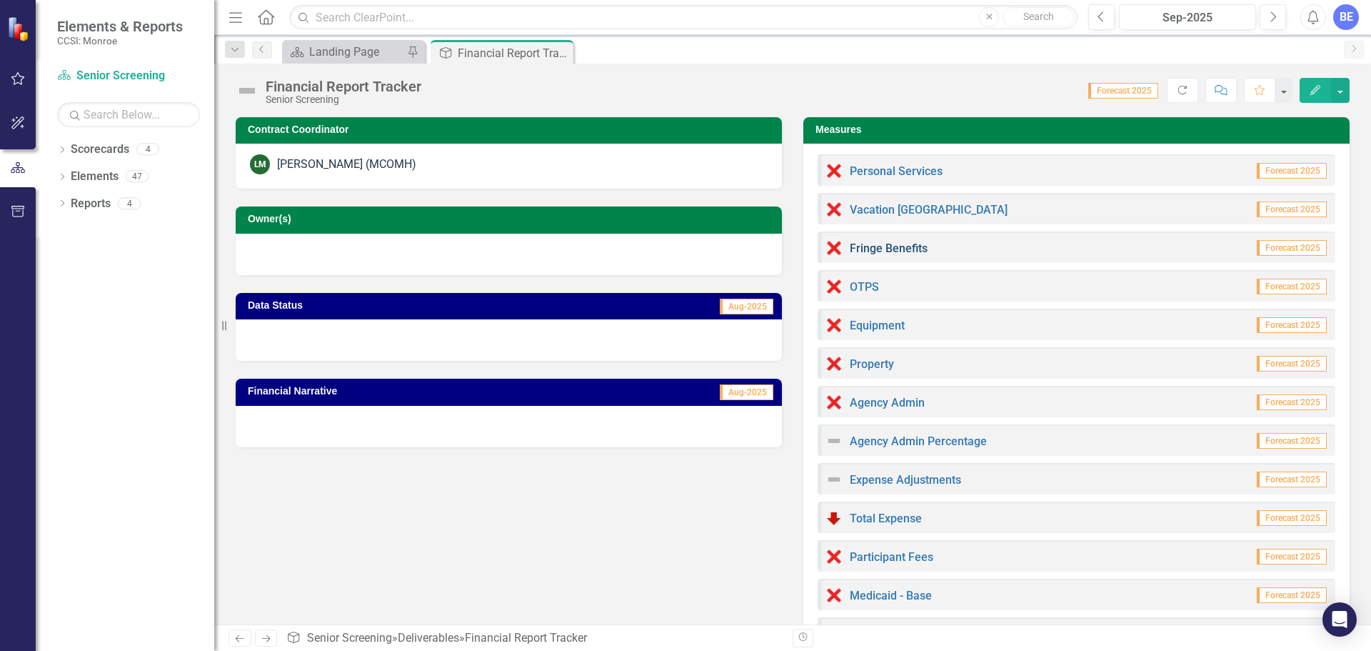
click at [885, 252] on link "Fringe Benefits" at bounding box center [889, 248] width 78 height 14
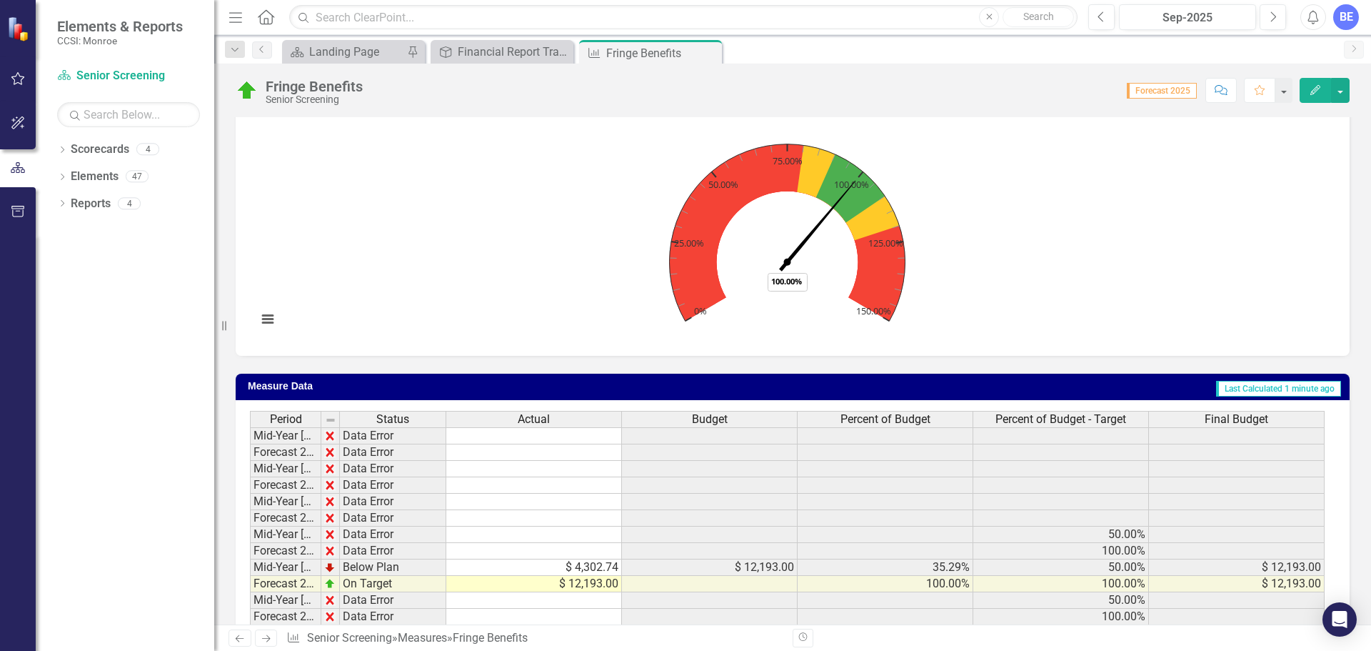
scroll to position [483, 0]
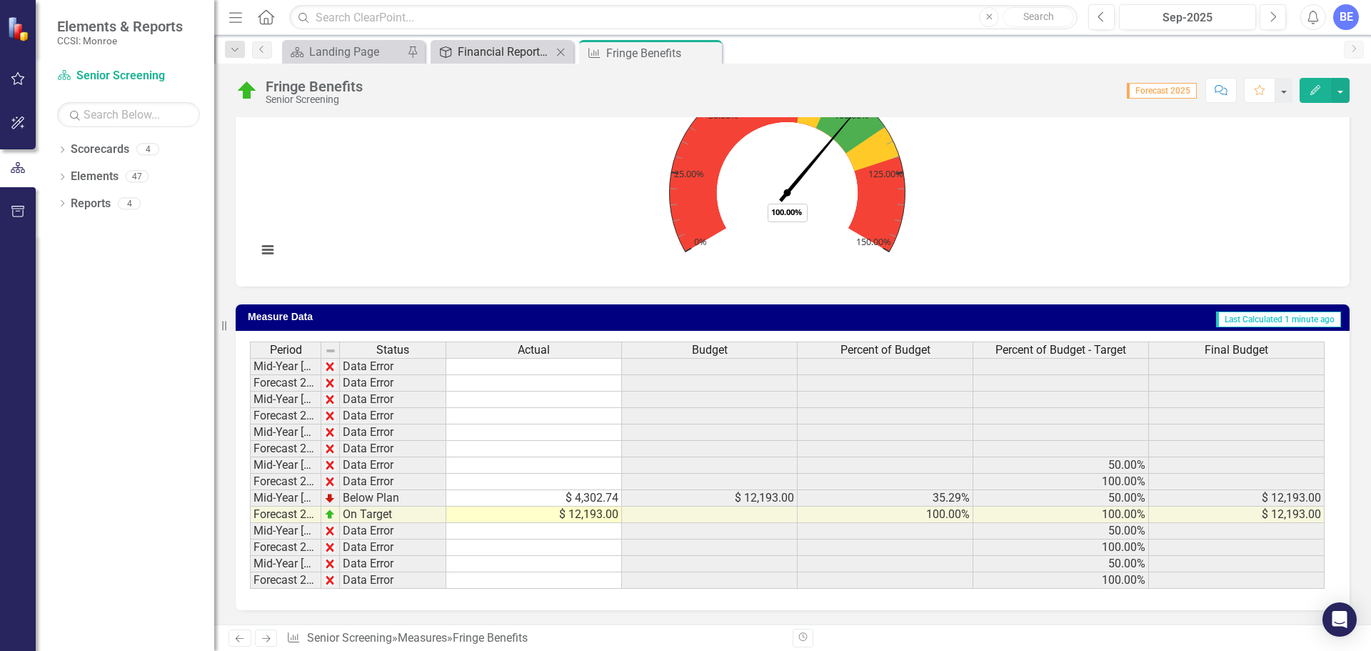
click at [505, 59] on div "Financial Report Tracker" at bounding box center [505, 52] width 94 height 18
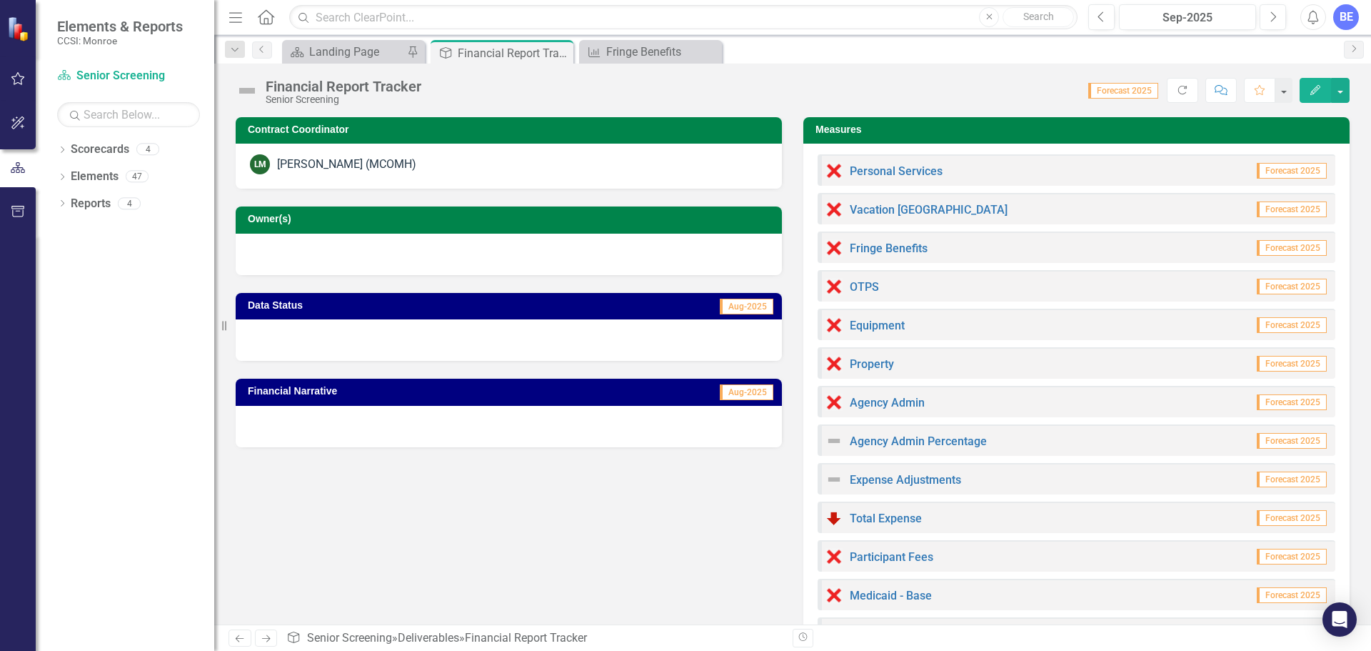
click at [878, 278] on div "OTPS Forecast 2025" at bounding box center [1077, 285] width 518 height 31
click at [836, 289] on img at bounding box center [833, 286] width 17 height 17
click at [857, 284] on link "OTPS" at bounding box center [864, 287] width 29 height 14
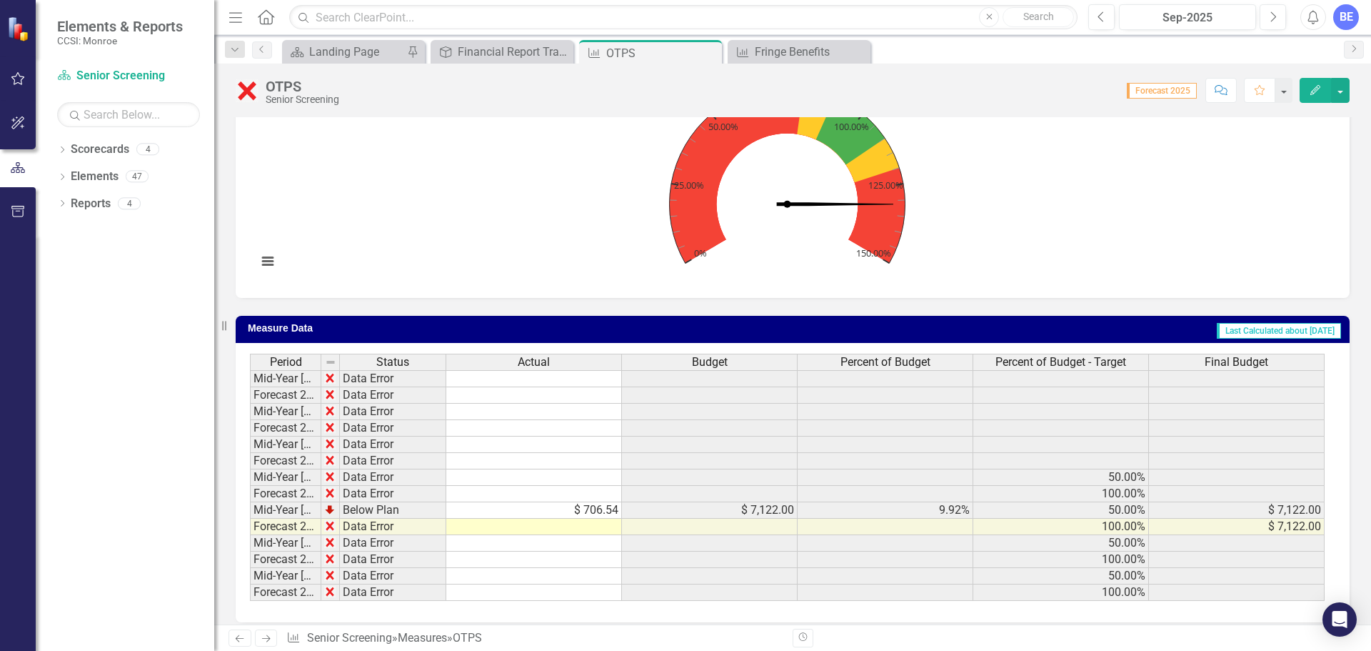
scroll to position [467, 0]
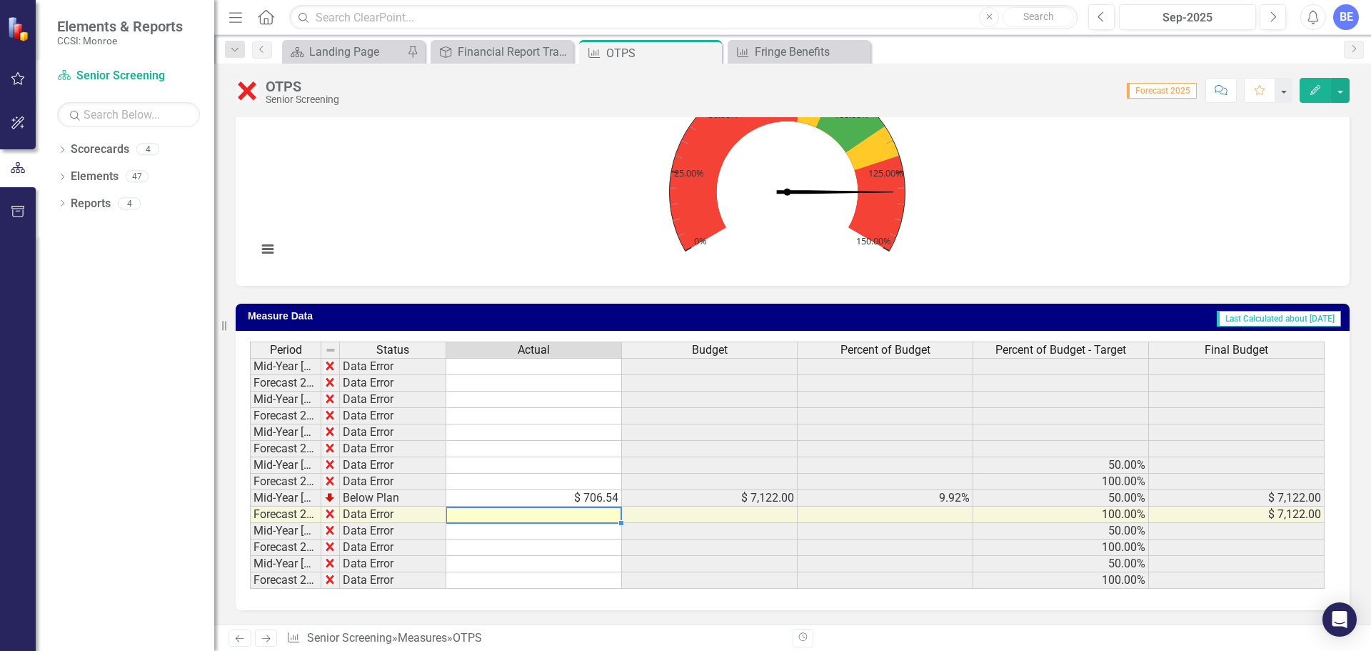
click at [583, 508] on td at bounding box center [534, 514] width 176 height 16
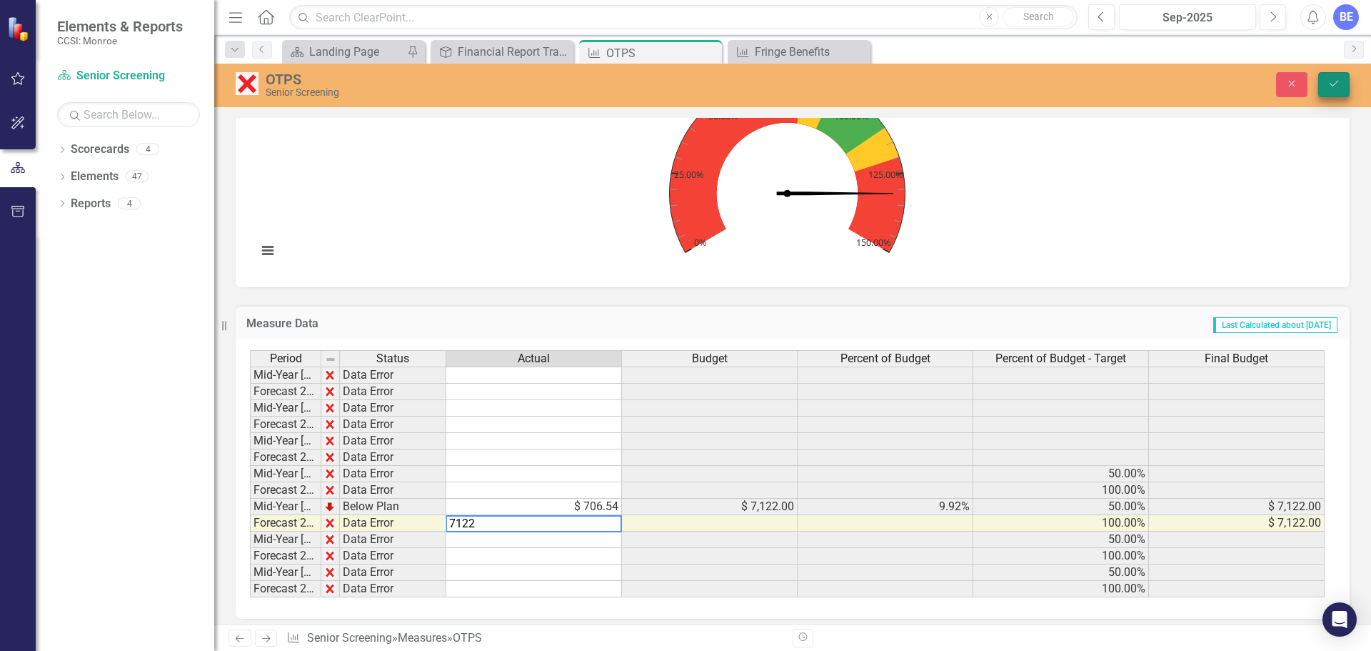
type textarea "7122"
click at [1330, 82] on icon "Save" at bounding box center [1333, 84] width 13 height 10
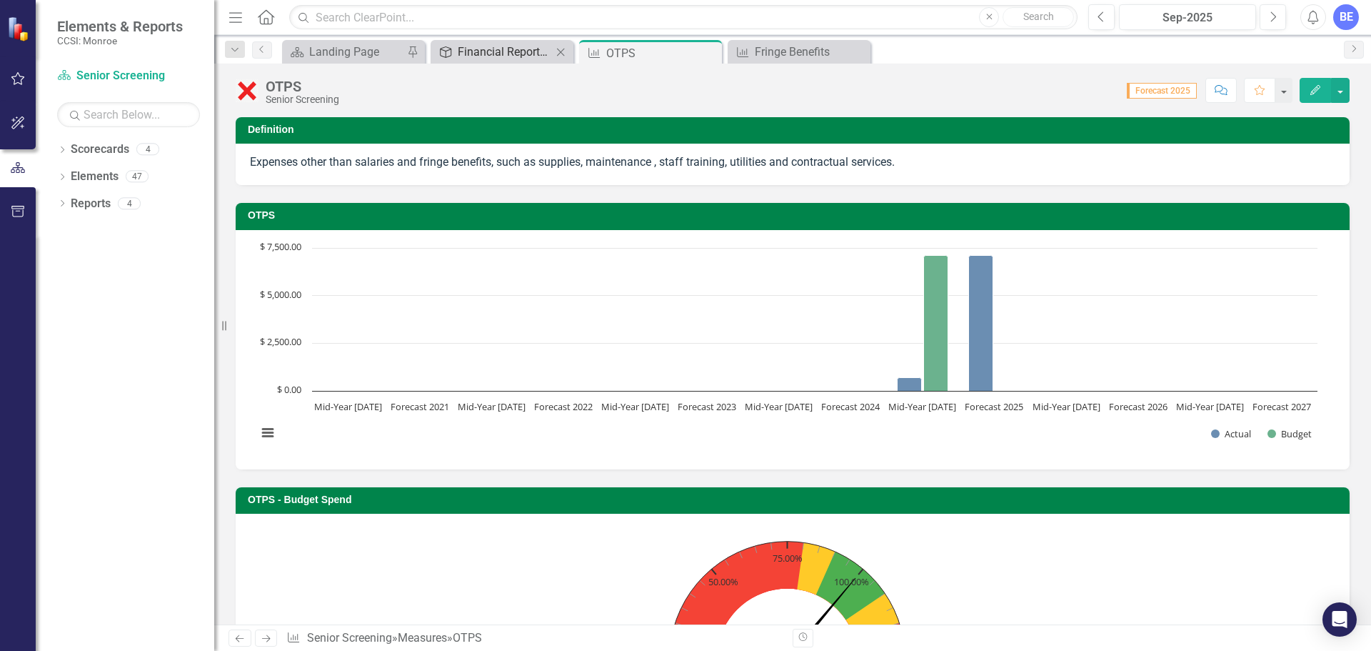
click at [495, 54] on div "Financial Report Tracker" at bounding box center [505, 52] width 94 height 18
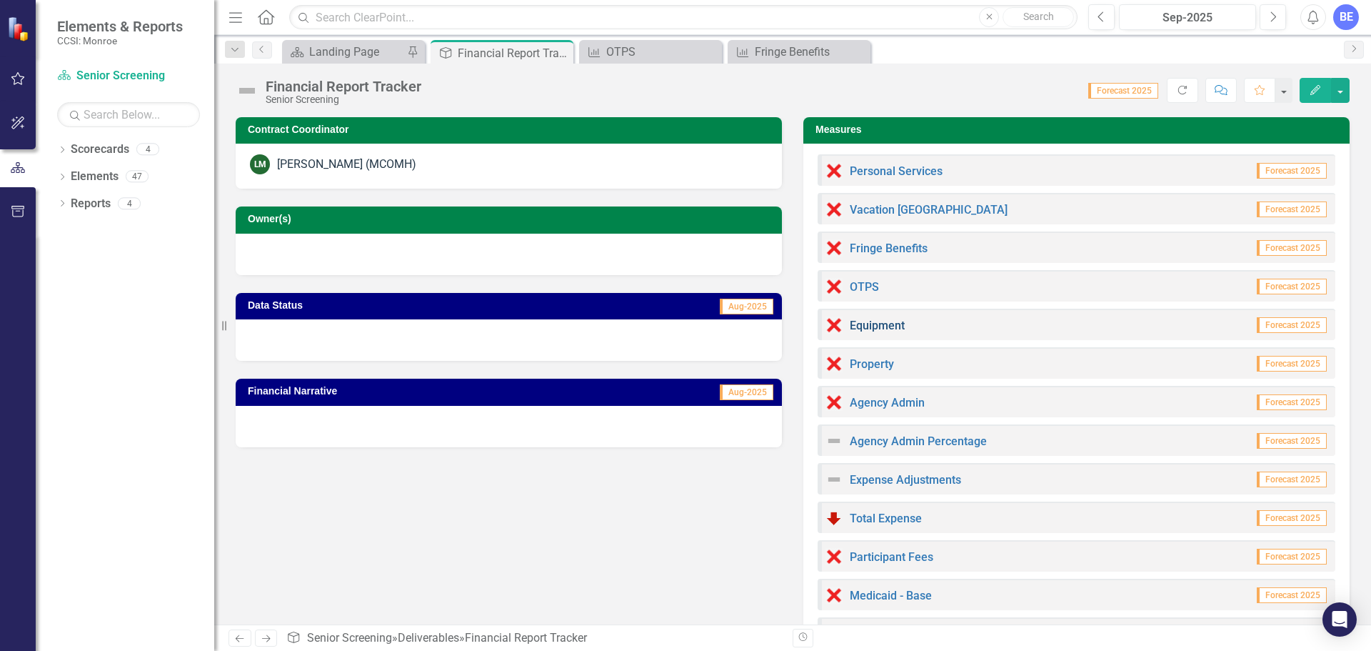
click at [883, 326] on link "Equipment" at bounding box center [877, 325] width 55 height 14
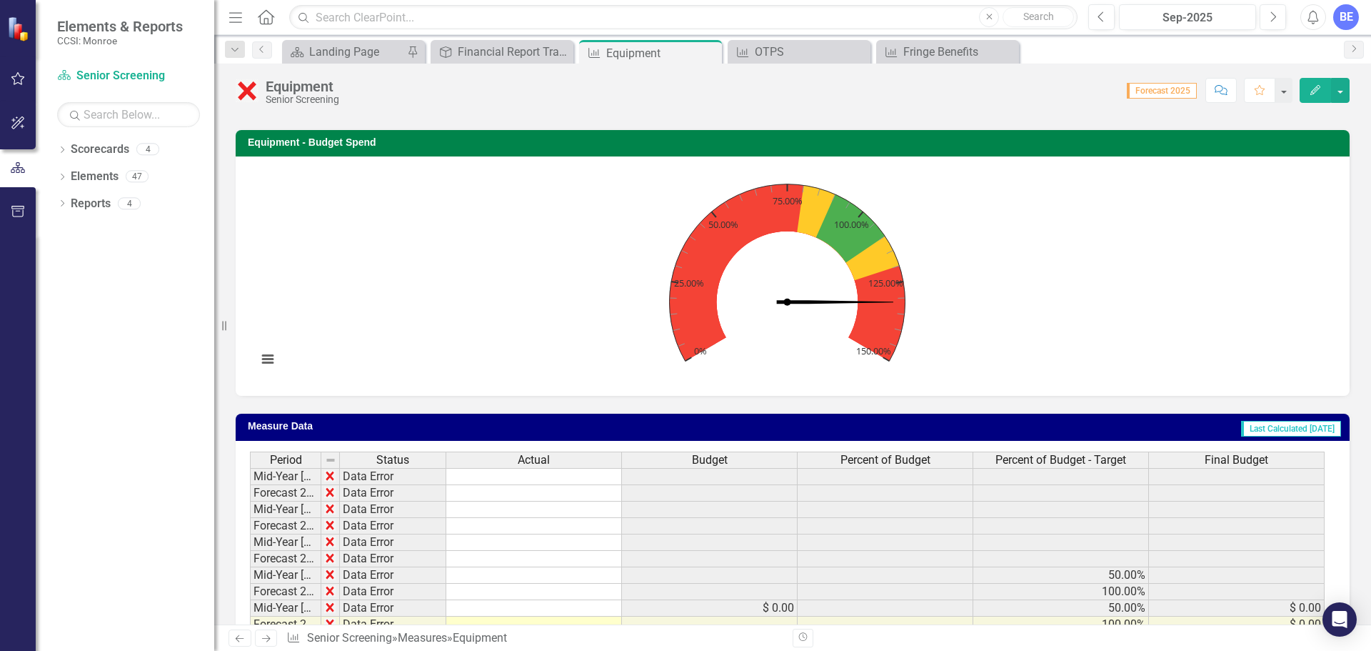
scroll to position [467, 0]
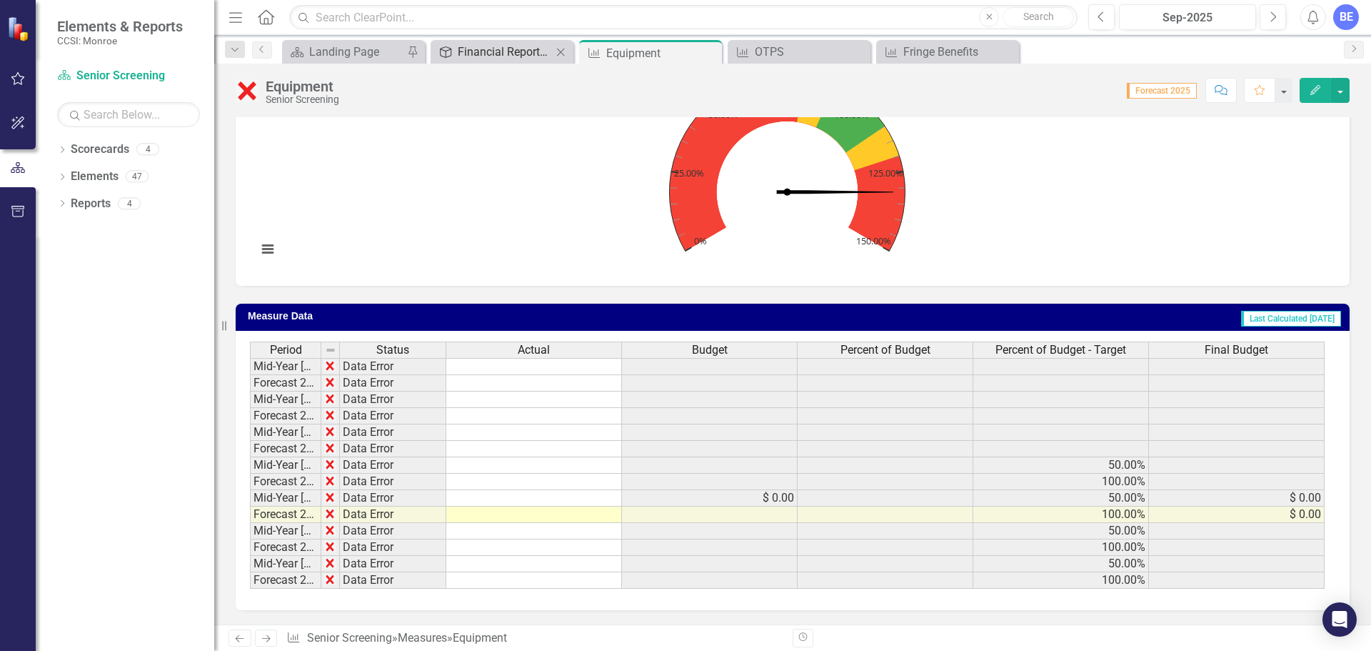
click at [498, 47] on div "Financial Report Tracker" at bounding box center [505, 52] width 94 height 18
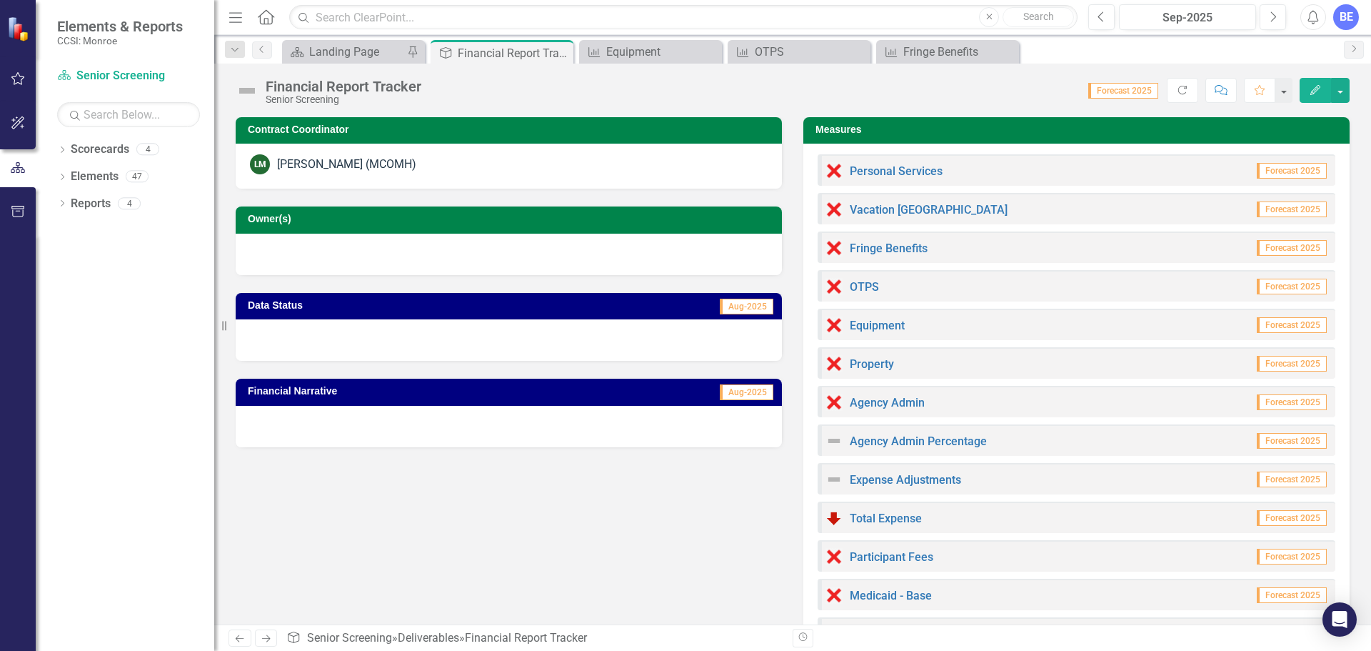
click at [858, 370] on div "Property" at bounding box center [859, 363] width 69 height 17
click at [860, 368] on link "Property" at bounding box center [872, 364] width 44 height 14
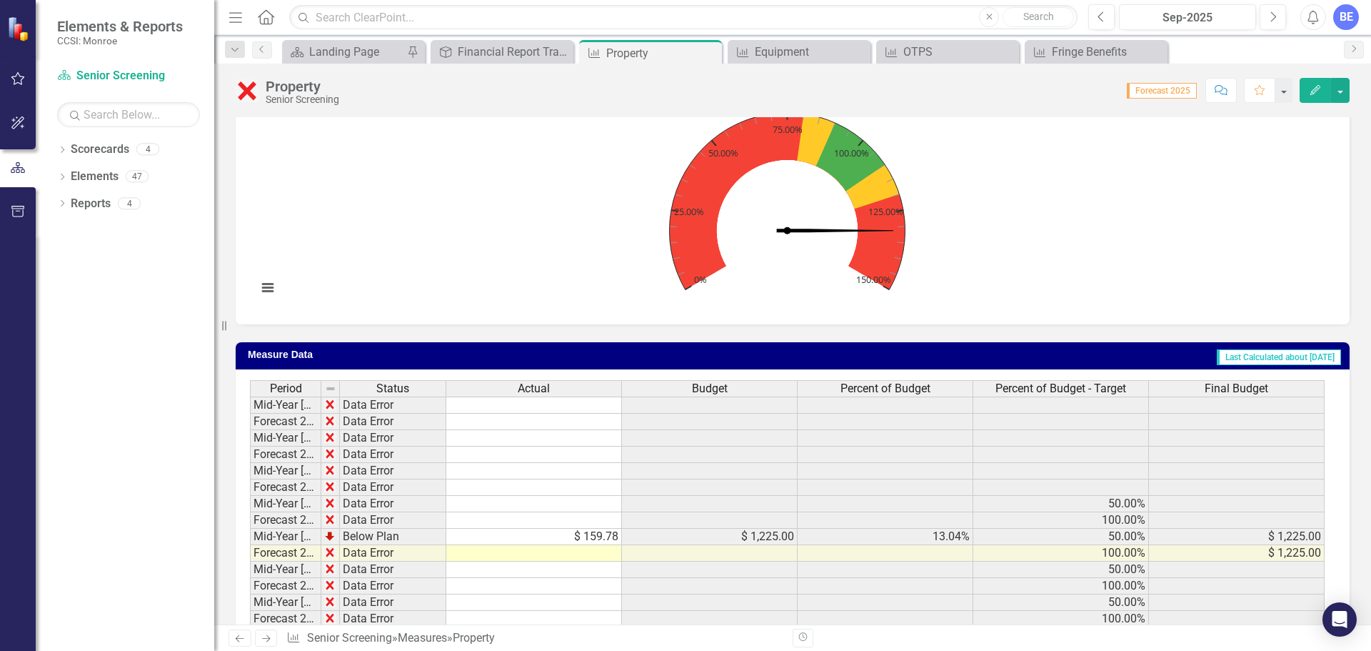
scroll to position [467, 0]
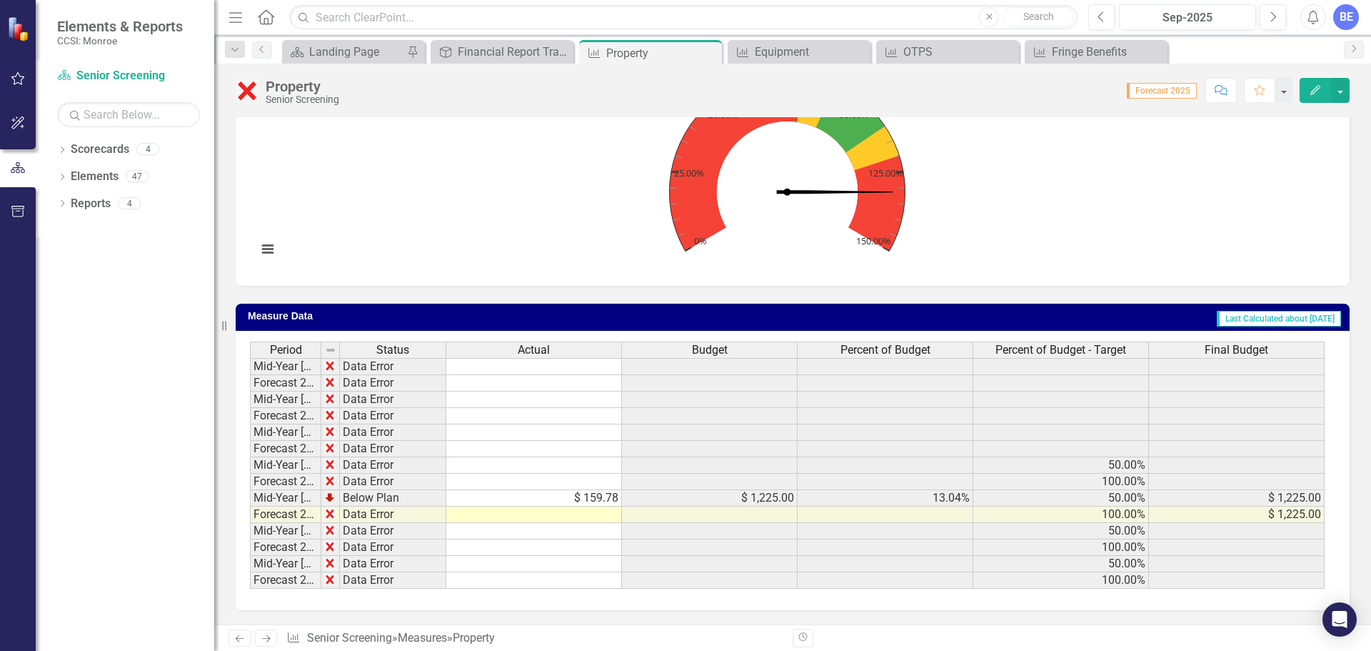
click at [584, 512] on td at bounding box center [534, 514] width 176 height 16
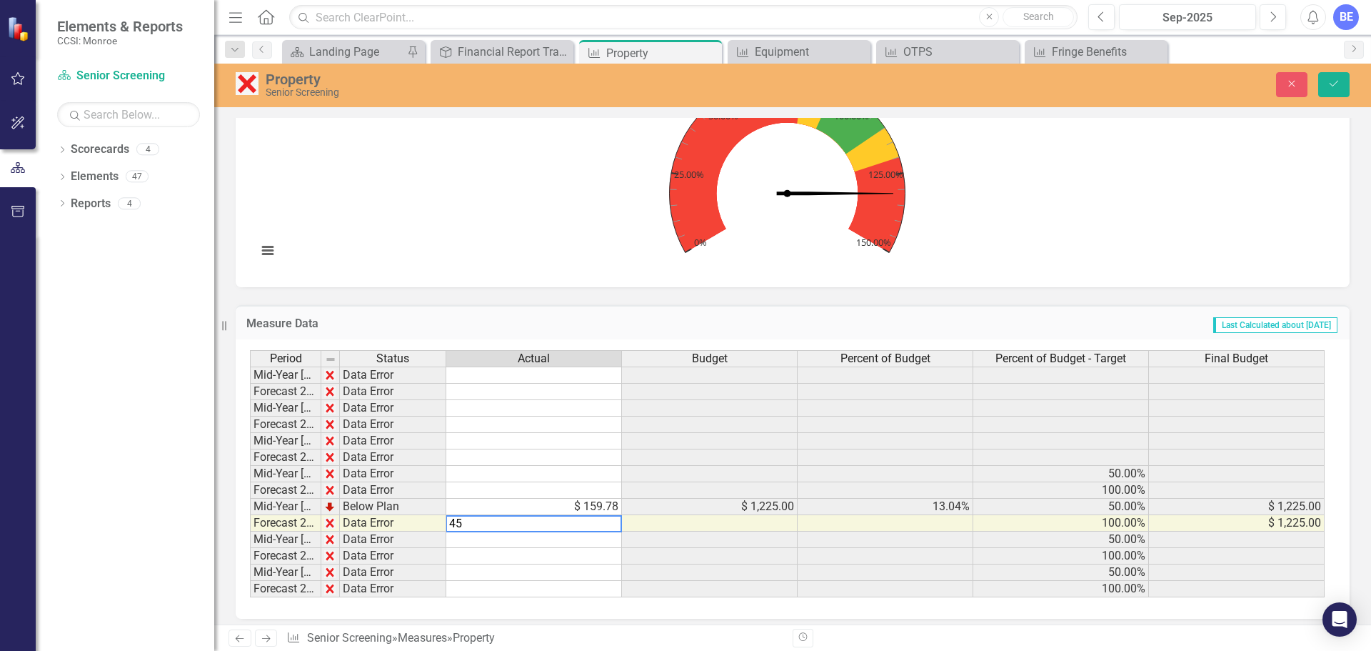
type textarea "4"
type textarea "1225"
click at [1333, 69] on div "Property Senior Screening Close Save" at bounding box center [792, 86] width 1157 height 44
click at [1332, 78] on button "Save" at bounding box center [1333, 84] width 31 height 25
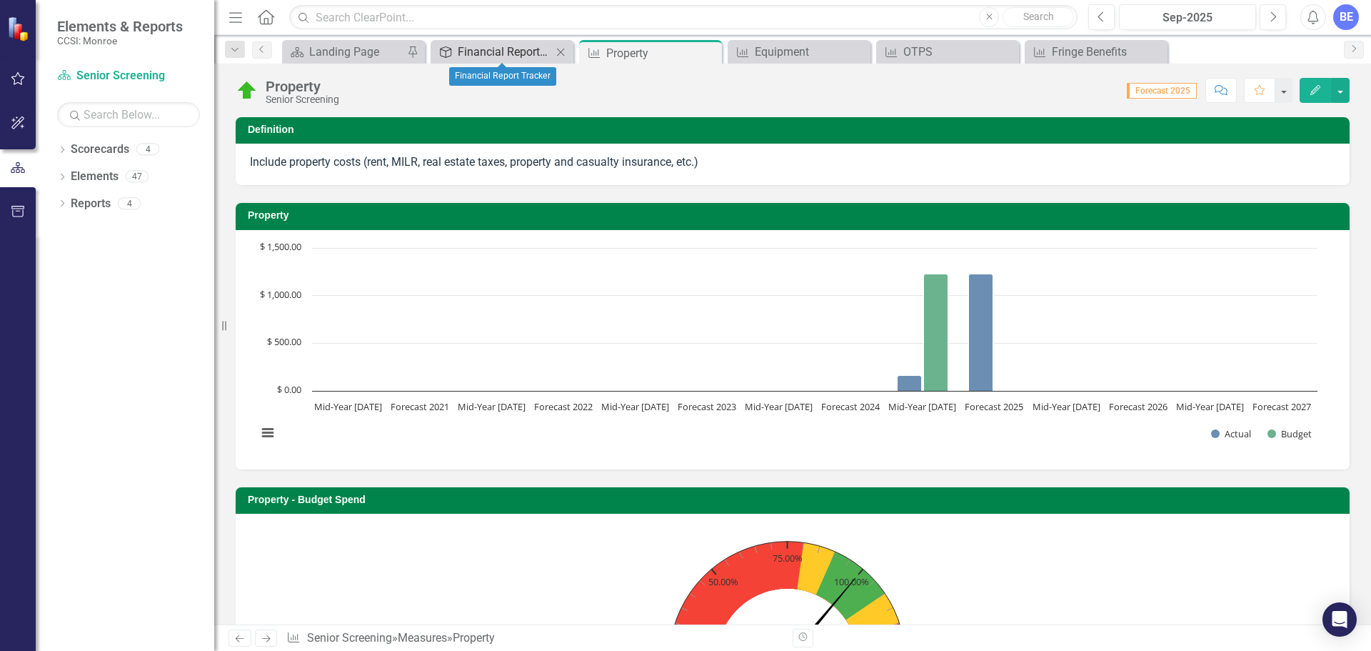
click at [497, 47] on div "Financial Report Tracker" at bounding box center [505, 52] width 94 height 18
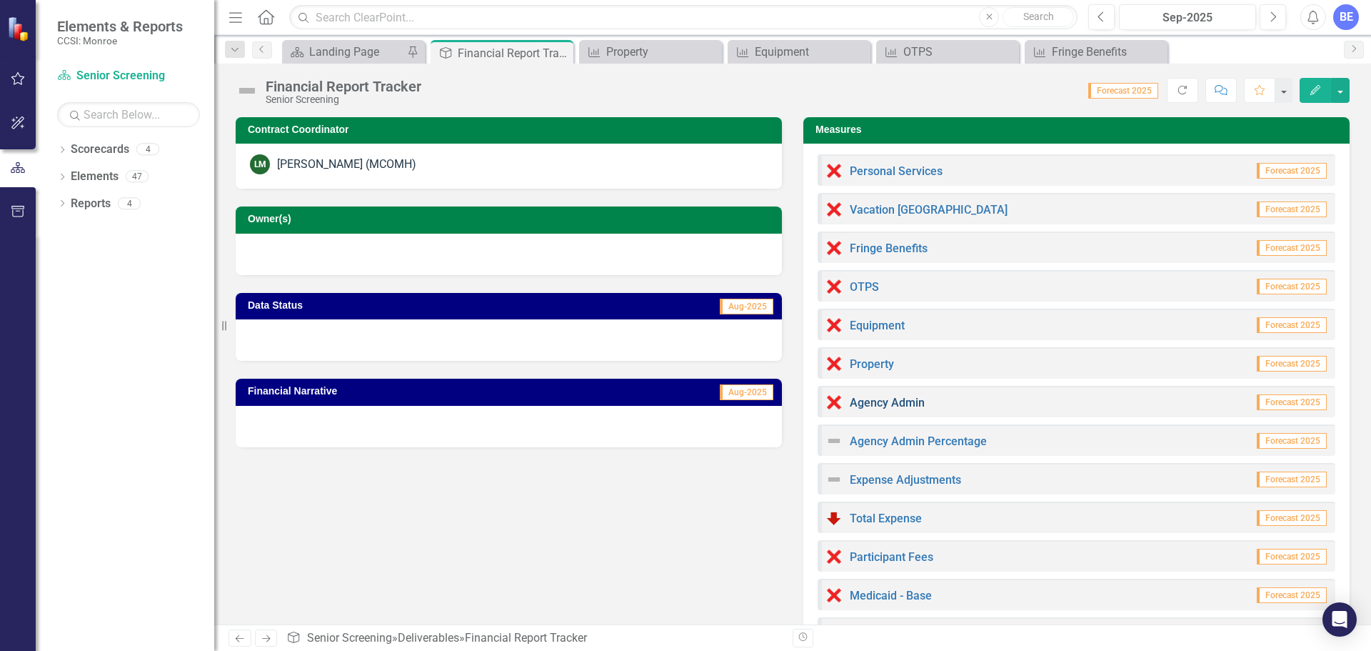
click at [876, 406] on link "Agency Admin" at bounding box center [887, 403] width 75 height 14
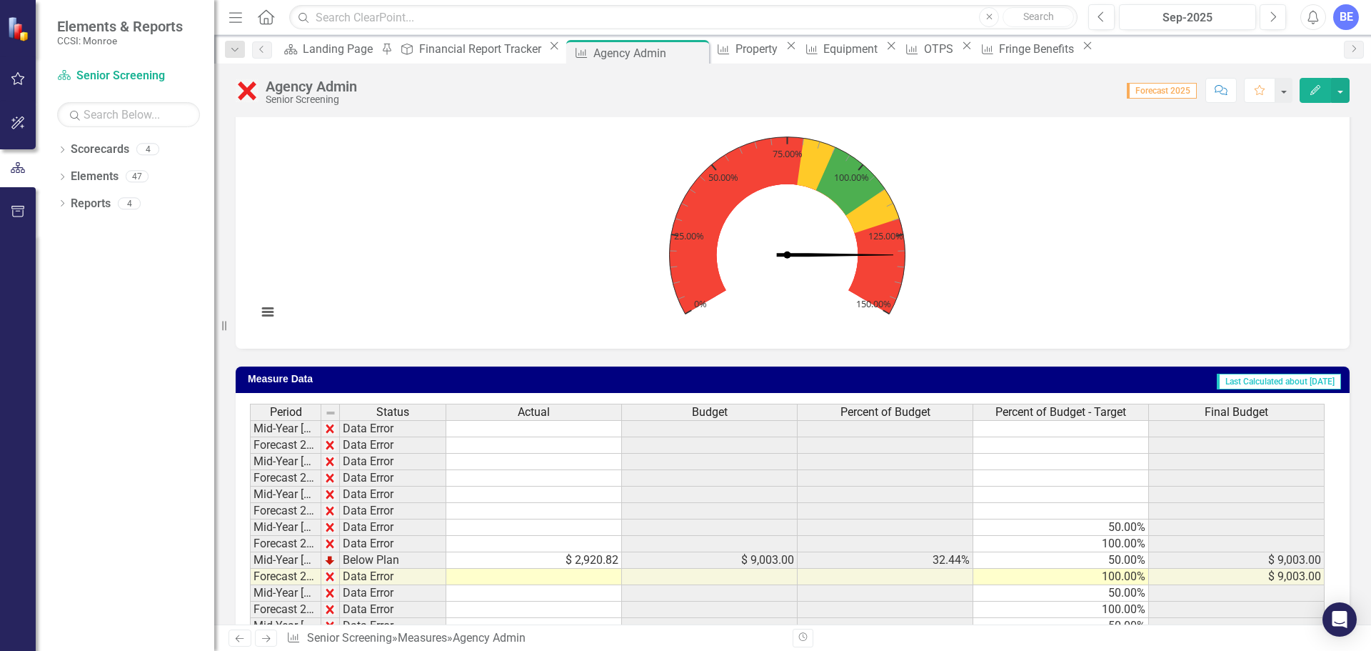
scroll to position [483, 0]
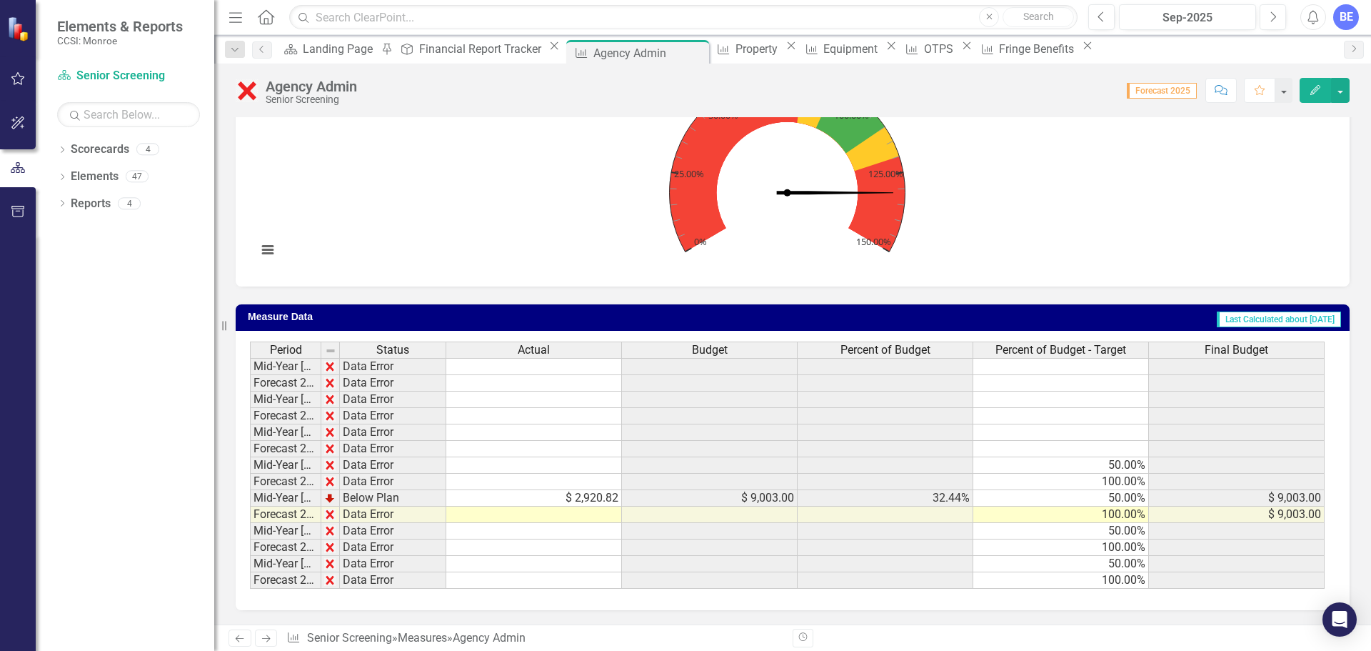
click at [250, 523] on div "Period Status Actual Budget Percent of Budget Percent of Budget - Target Final …" at bounding box center [250, 464] width 0 height 247
click at [581, 516] on td at bounding box center [534, 514] width 176 height 16
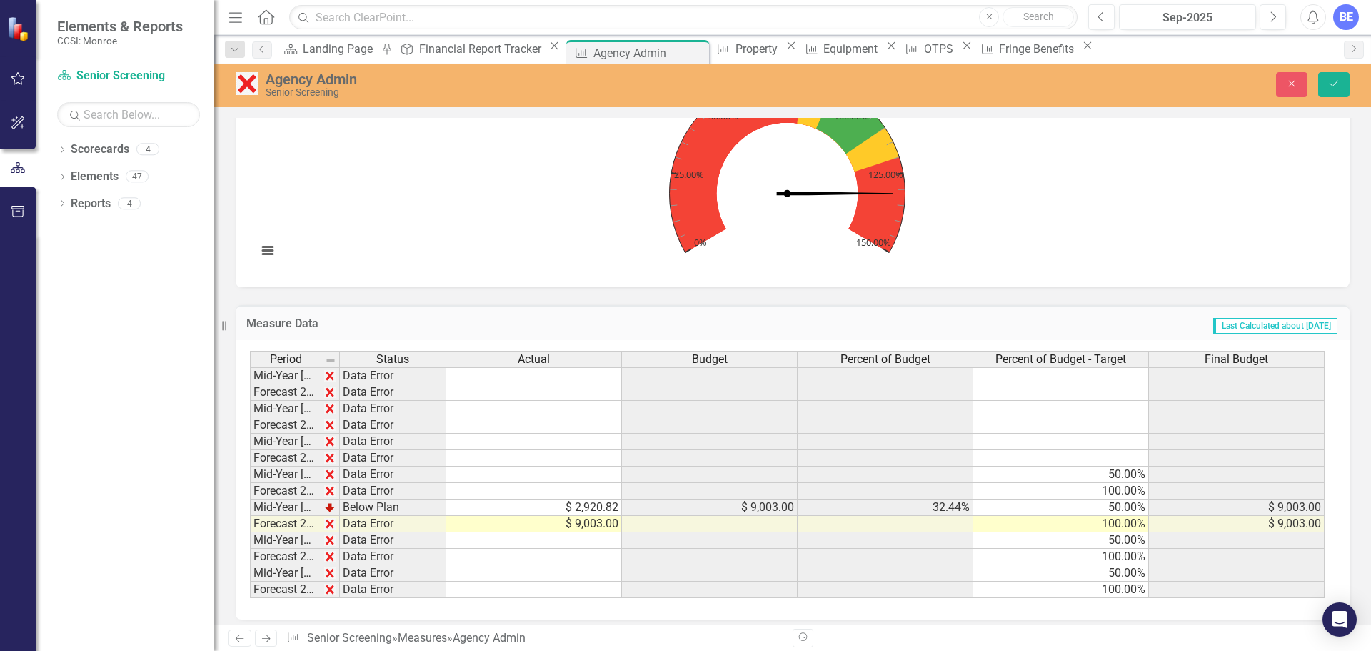
click at [547, 223] on rect "Interactive chart" at bounding box center [787, 166] width 1075 height 214
type textarea "9003.00"
click at [1331, 80] on icon "Save" at bounding box center [1333, 84] width 13 height 10
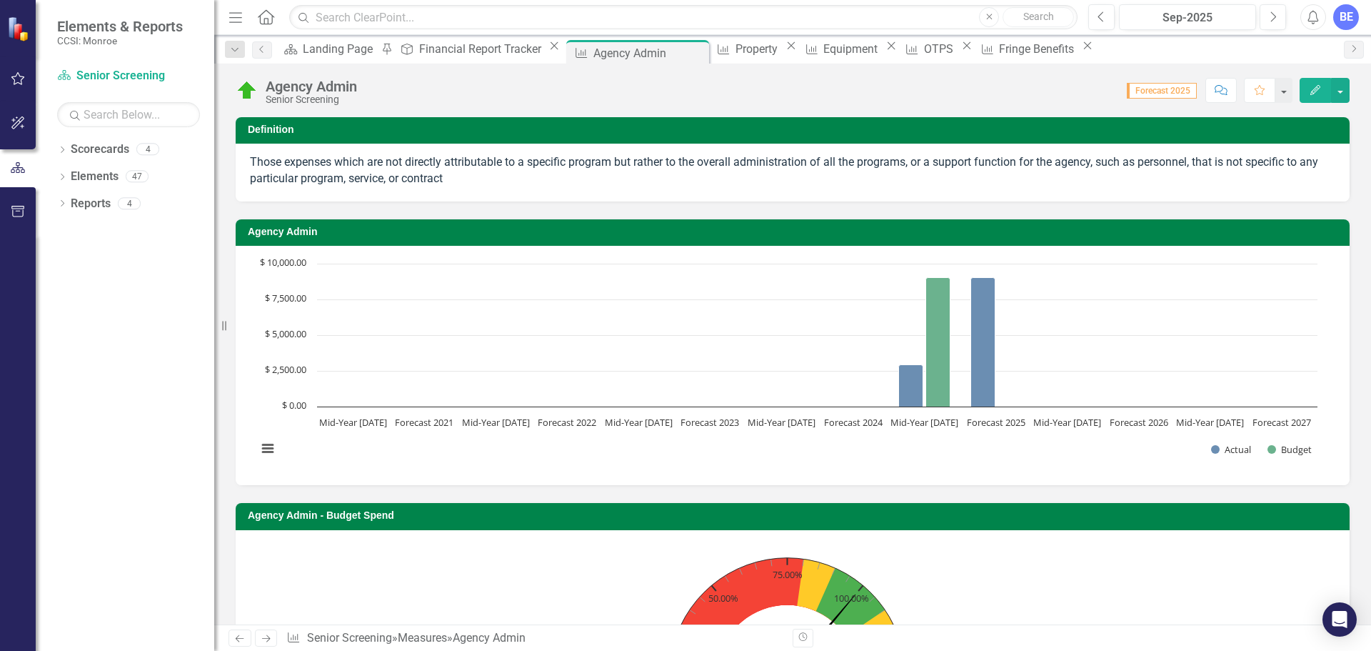
click at [450, 41] on div "Deliverable Financial Report Tracker Close" at bounding box center [479, 49] width 168 height 18
click at [469, 46] on div "Financial Report Tracker" at bounding box center [482, 49] width 126 height 18
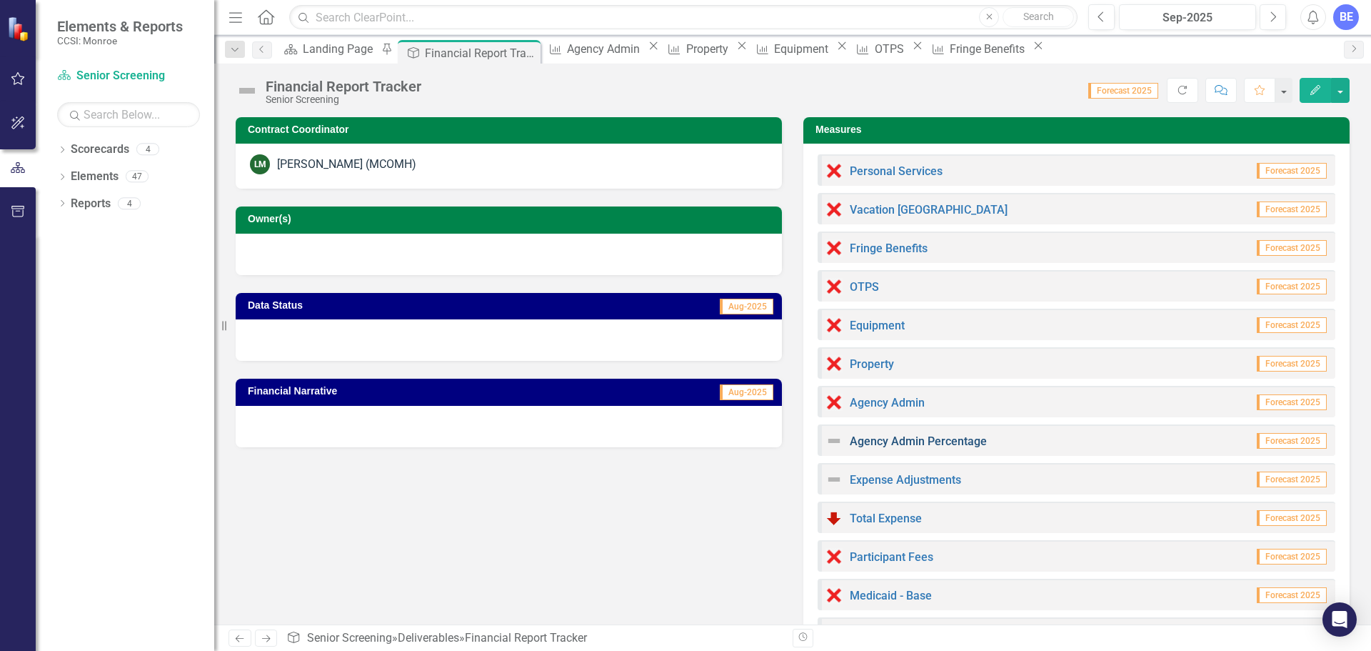
click at [920, 436] on link "Agency Admin Percentage" at bounding box center [918, 441] width 137 height 14
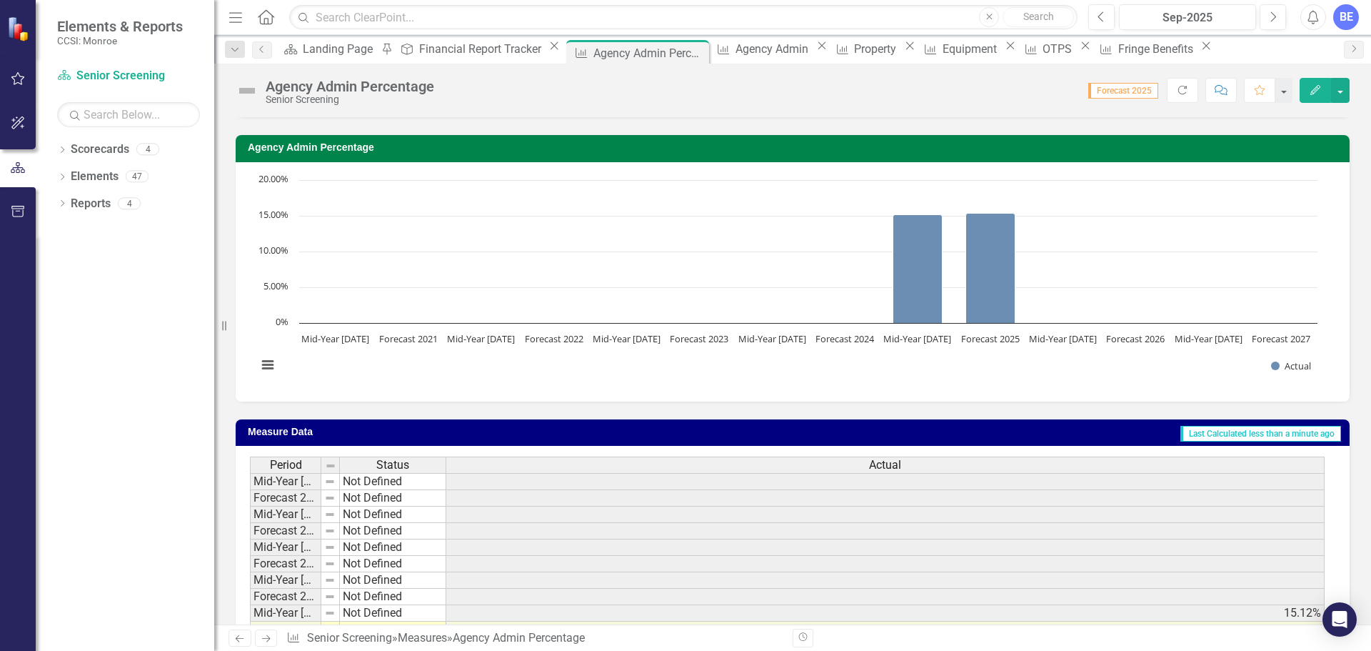
scroll to position [183, 0]
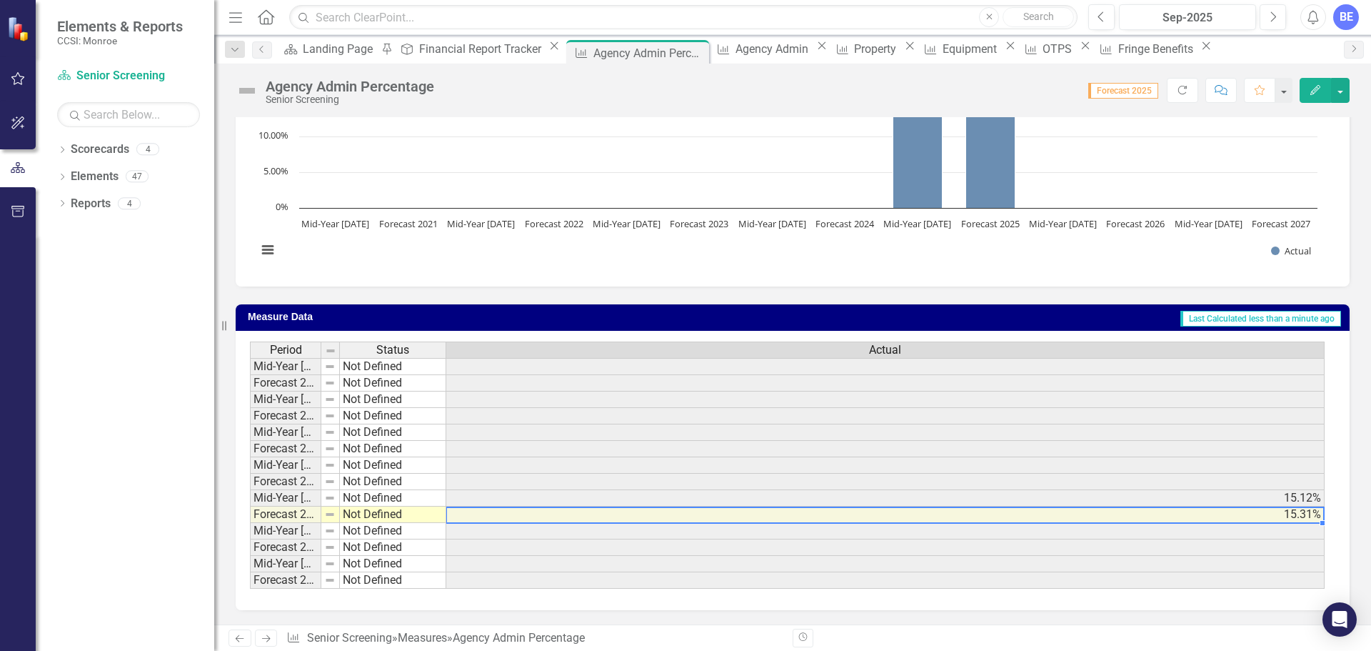
click at [1260, 516] on td "15.31%" at bounding box center [885, 514] width 878 height 16
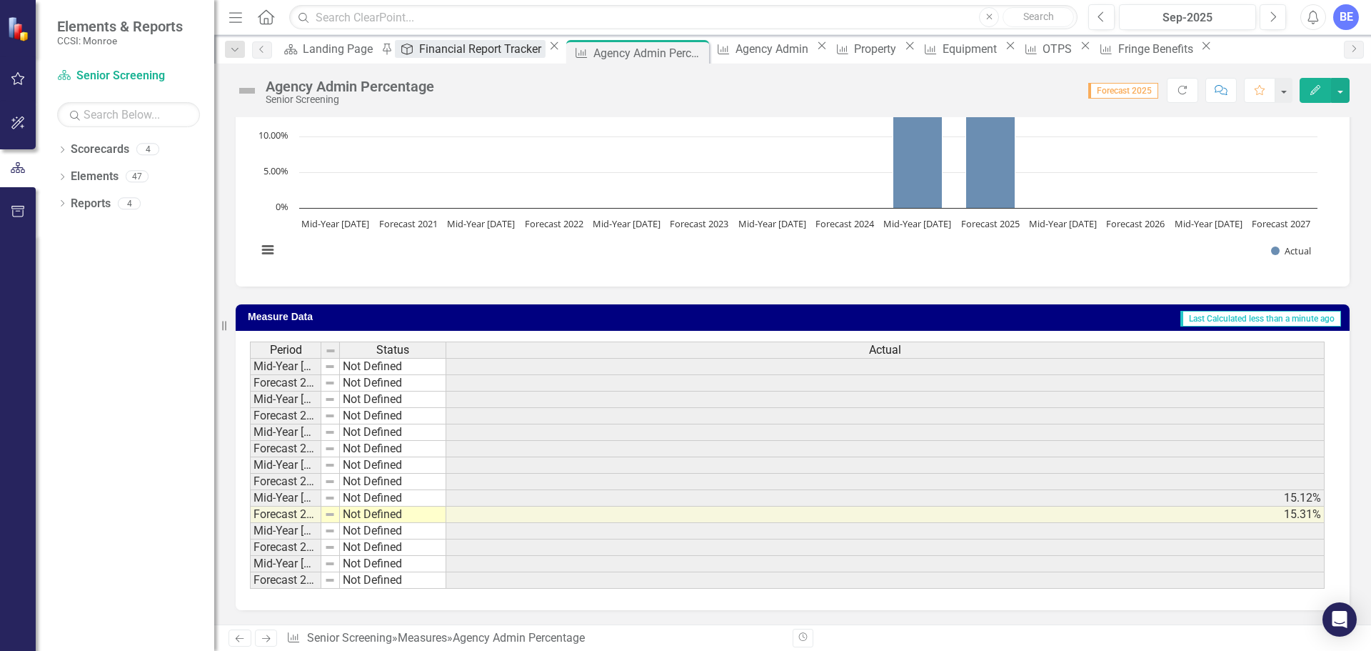
click at [448, 51] on div "Financial Report Tracker" at bounding box center [482, 49] width 126 height 18
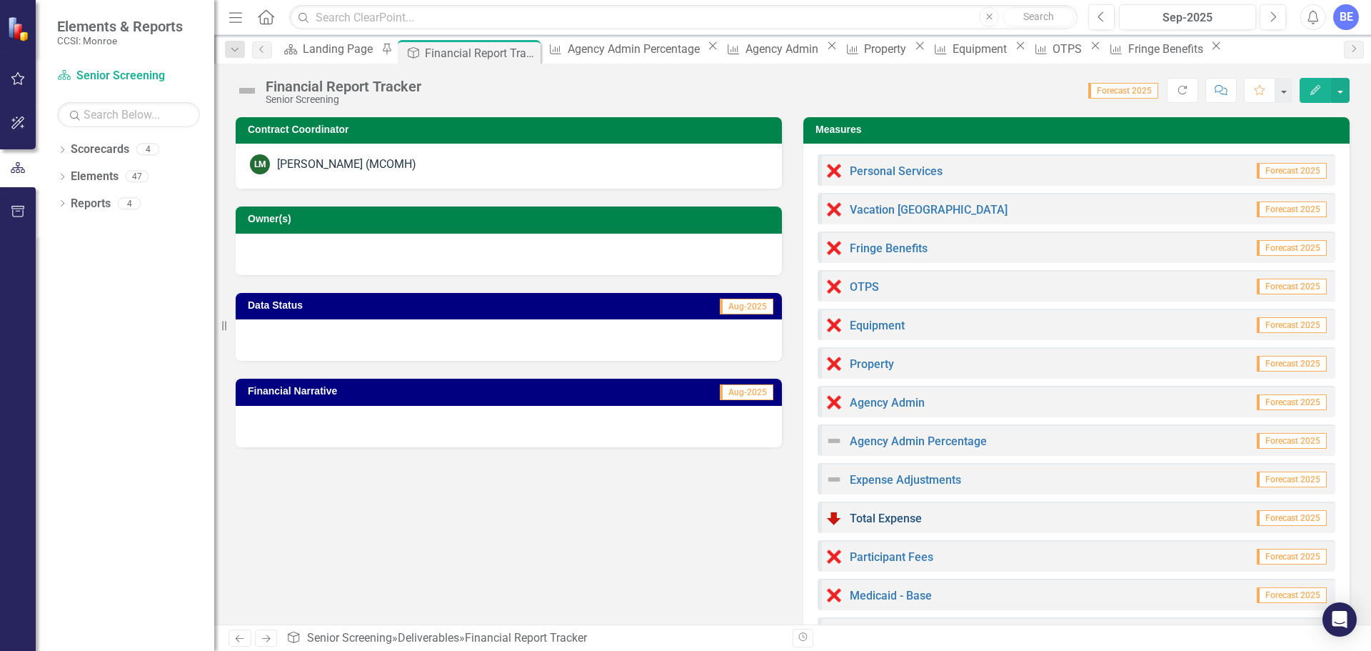
click at [873, 519] on link "Total Expense" at bounding box center [886, 518] width 72 height 14
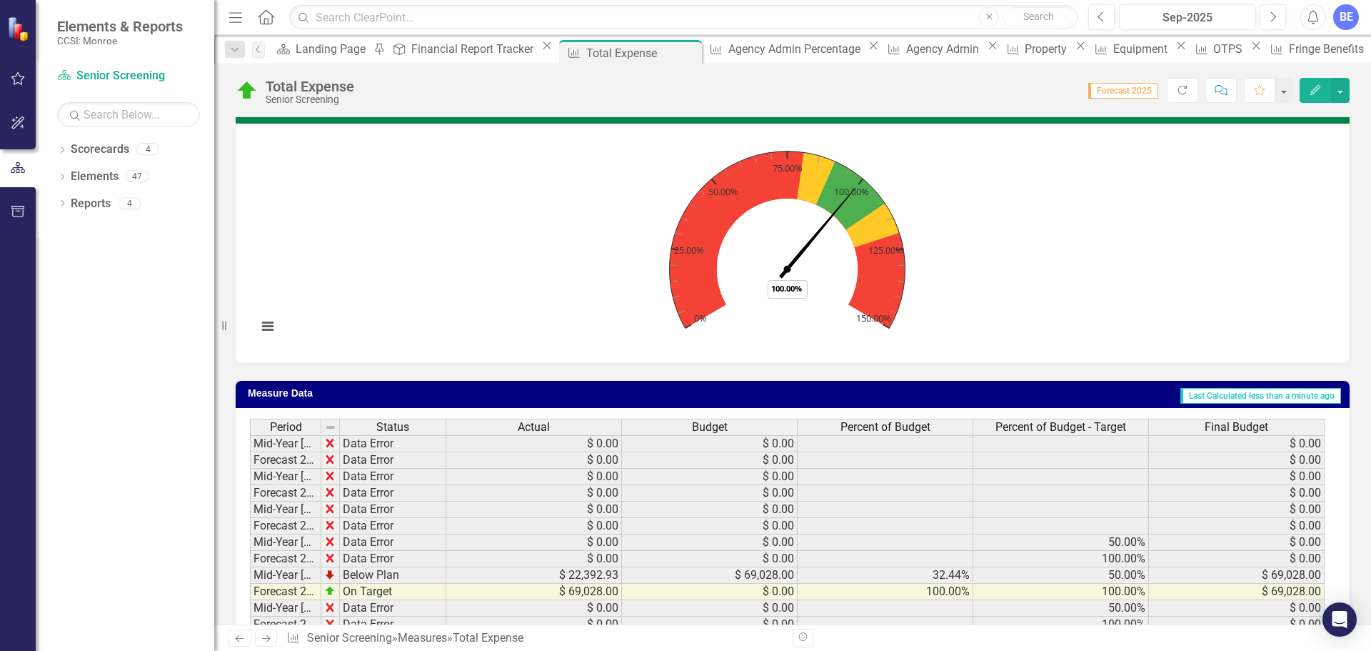
scroll to position [467, 0]
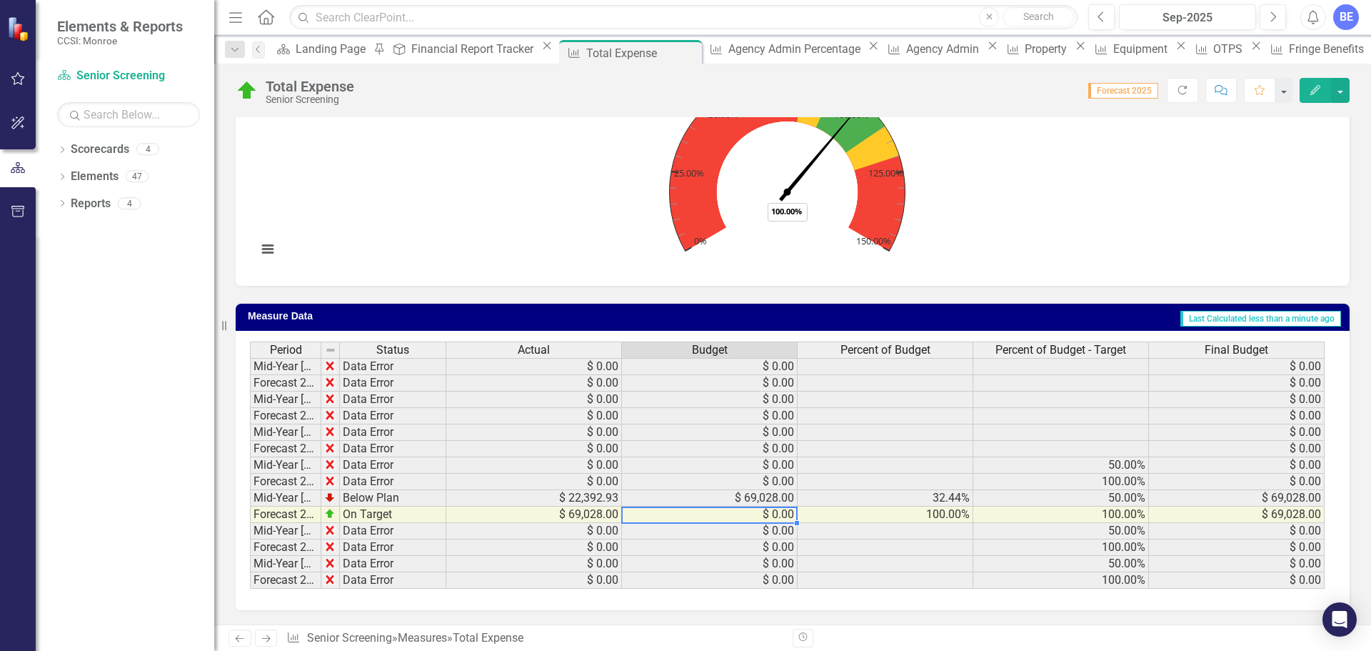
click at [250, 521] on div "Period Status Actual Budget Percent of Budget Percent of Budget - Target Final …" at bounding box center [250, 464] width 0 height 247
drag, startPoint x: 1226, startPoint y: 88, endPoint x: 1034, endPoint y: 288, distance: 277.8
click at [1022, 338] on div "Total Expense Senior Screening Score: 0.00 Forecast 2025 Completed Refresh Comm…" at bounding box center [792, 344] width 1157 height 561
click at [1087, 176] on rect "Interactive chart" at bounding box center [787, 164] width 1075 height 214
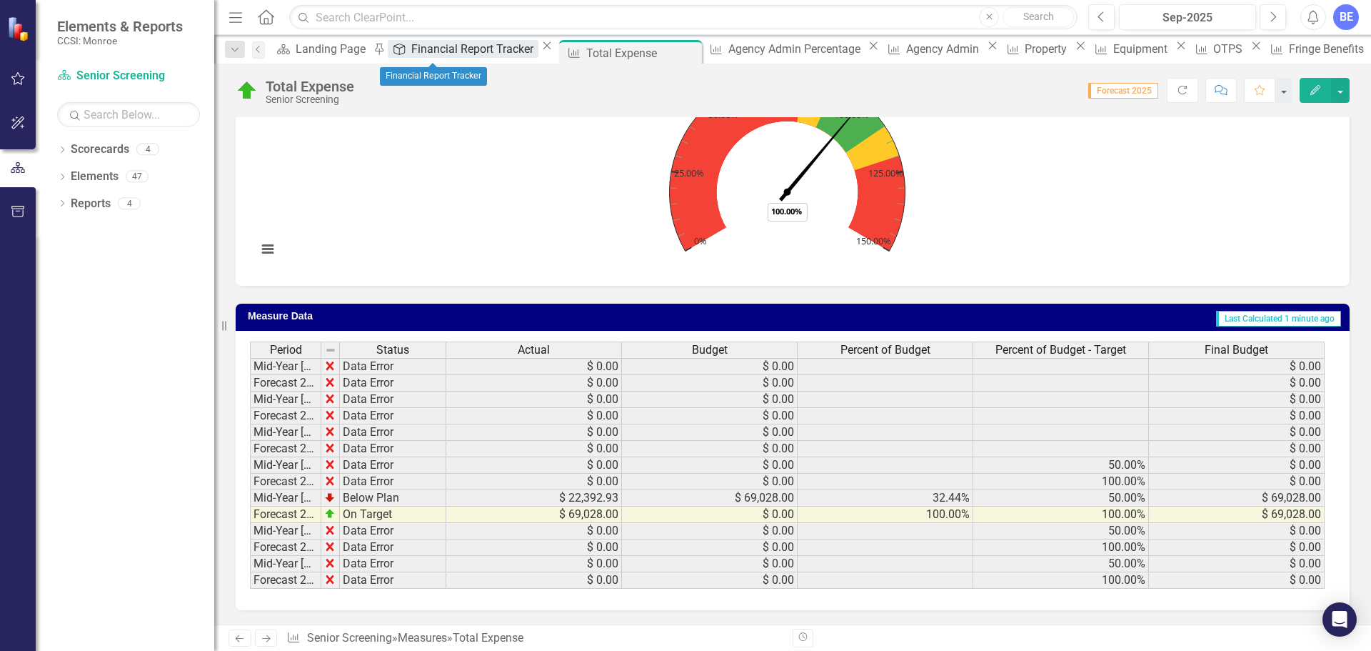
click at [436, 57] on div "Financial Report Tracker" at bounding box center [474, 49] width 126 height 18
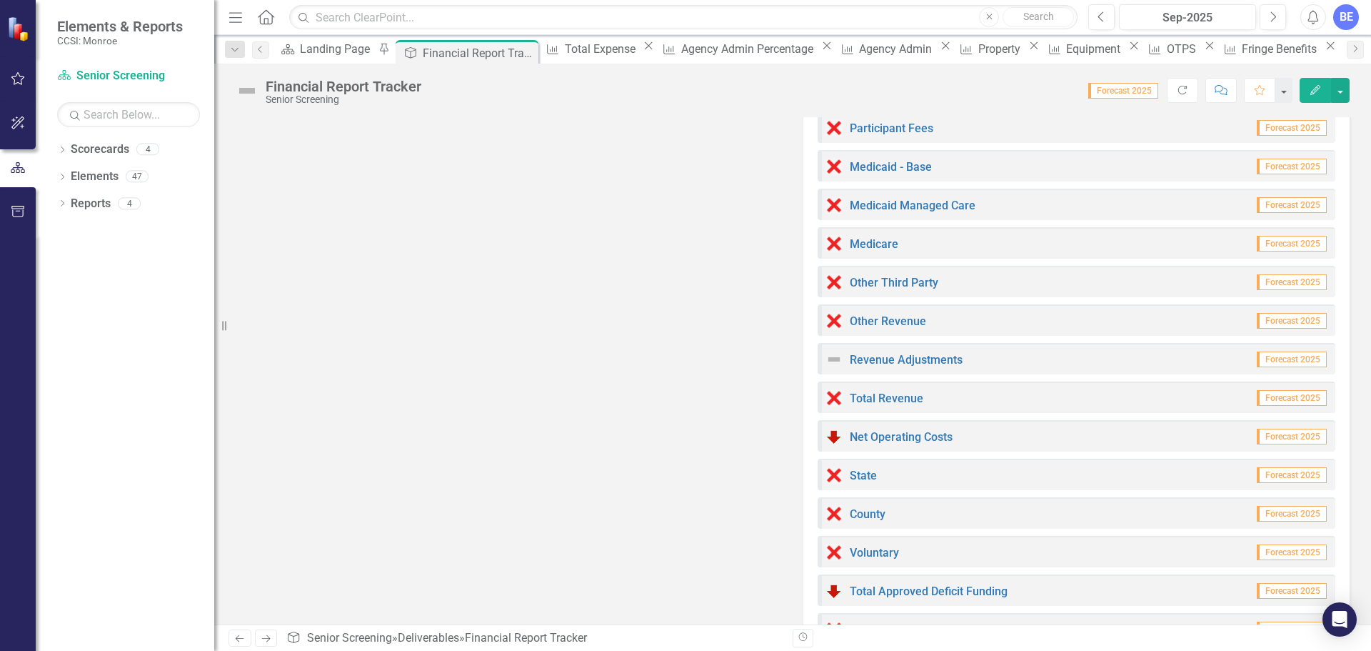
scroll to position [677, 0]
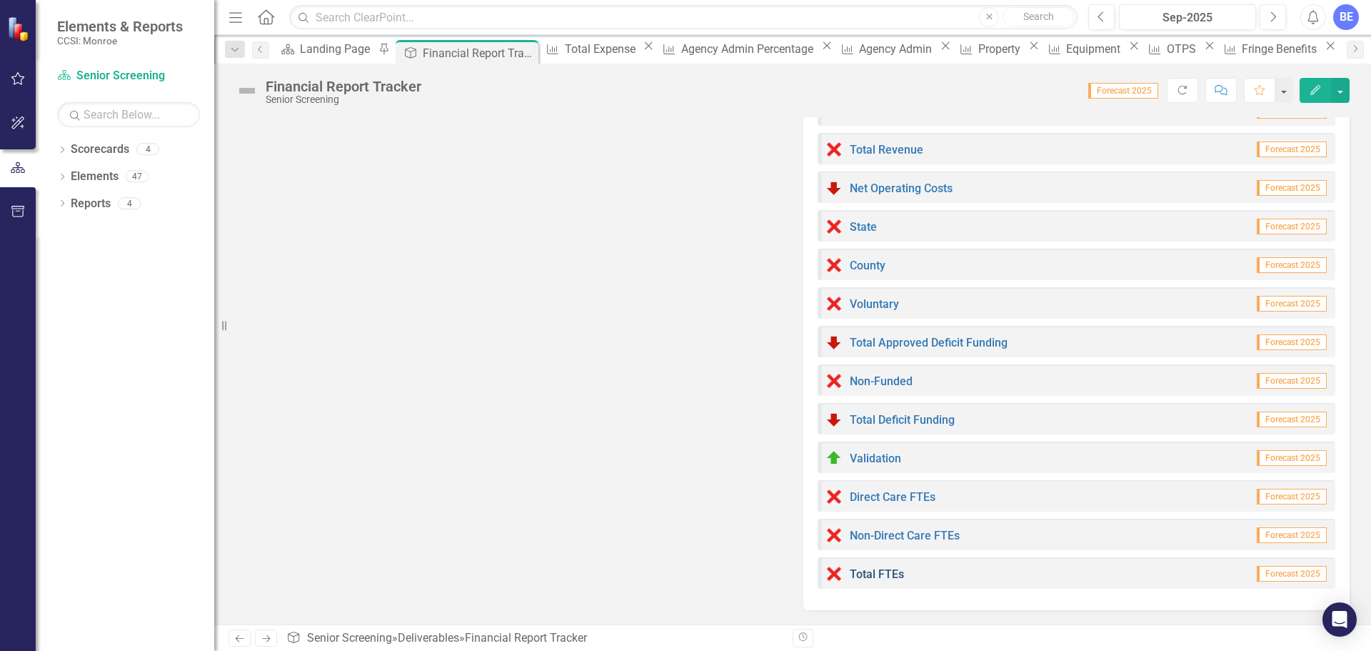
click at [875, 573] on link "Total FTEs" at bounding box center [877, 574] width 54 height 14
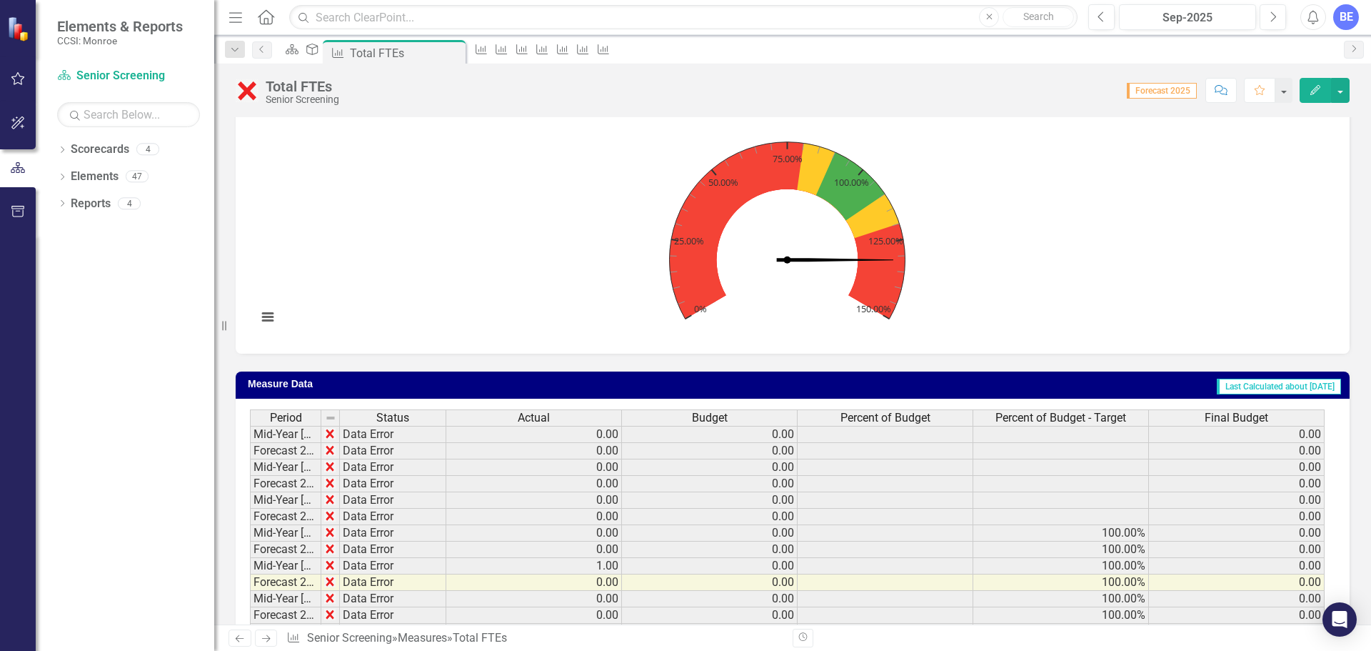
scroll to position [467, 0]
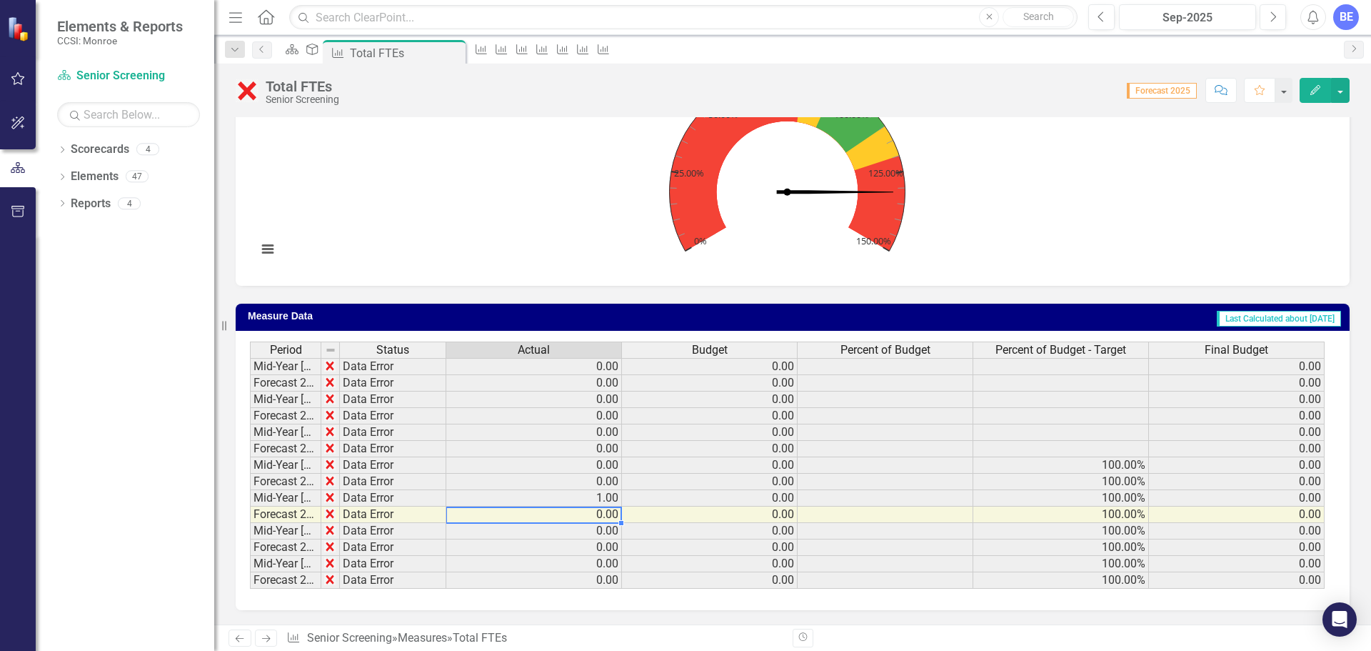
click at [595, 511] on td "0.00" at bounding box center [534, 514] width 176 height 16
click at [533, 173] on rect "Interactive chart" at bounding box center [787, 164] width 1075 height 214
click at [319, 55] on div "Deliverable" at bounding box center [309, 49] width 20 height 18
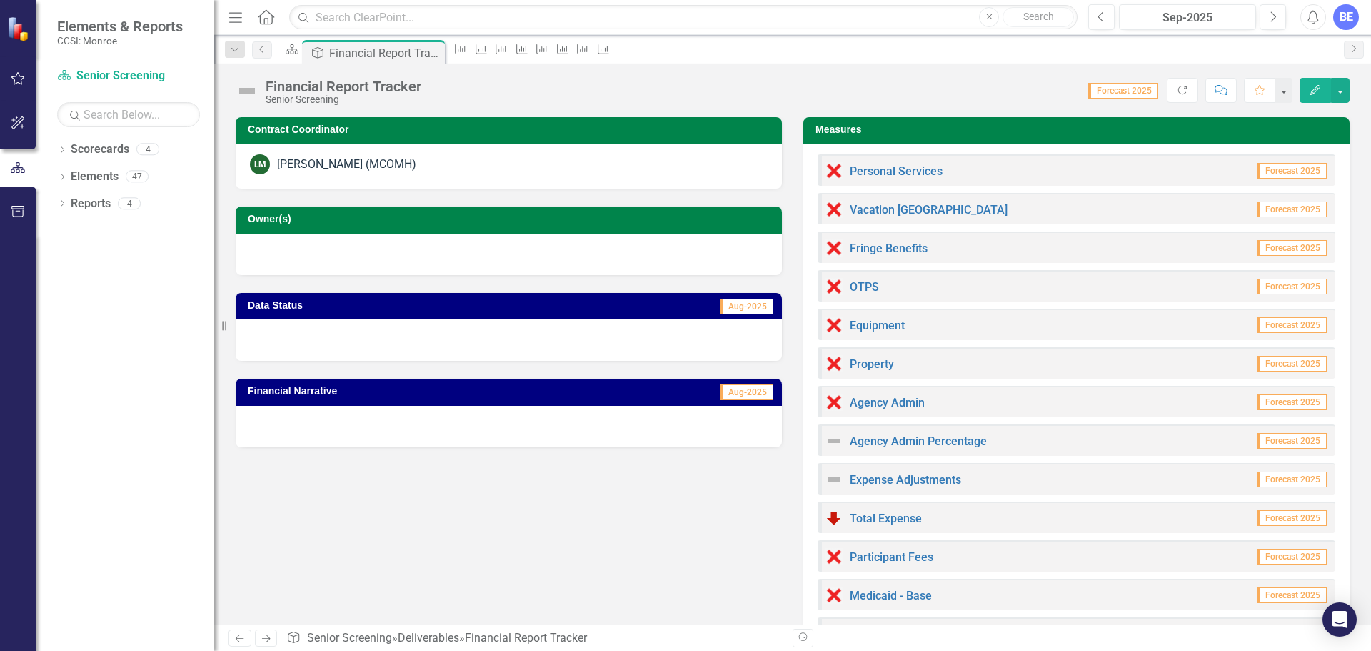
click at [445, 157] on div "[PERSON_NAME] (MCOMH)" at bounding box center [509, 164] width 518 height 20
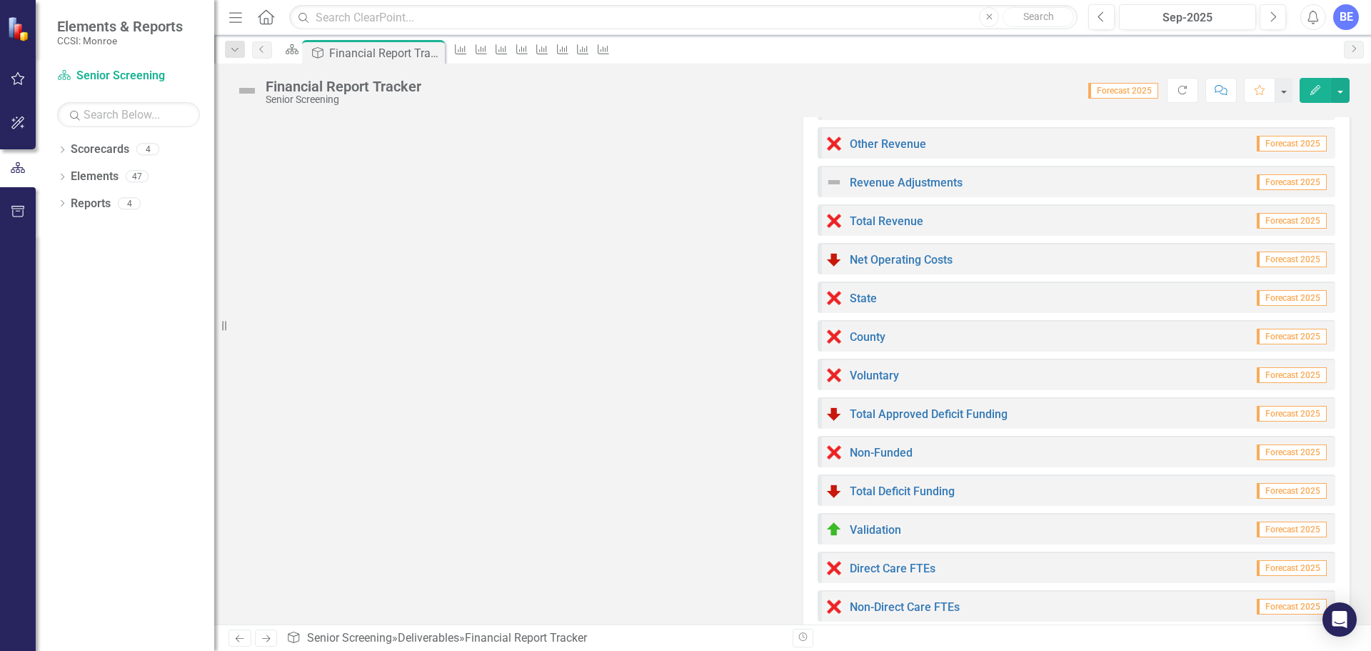
scroll to position [677, 0]
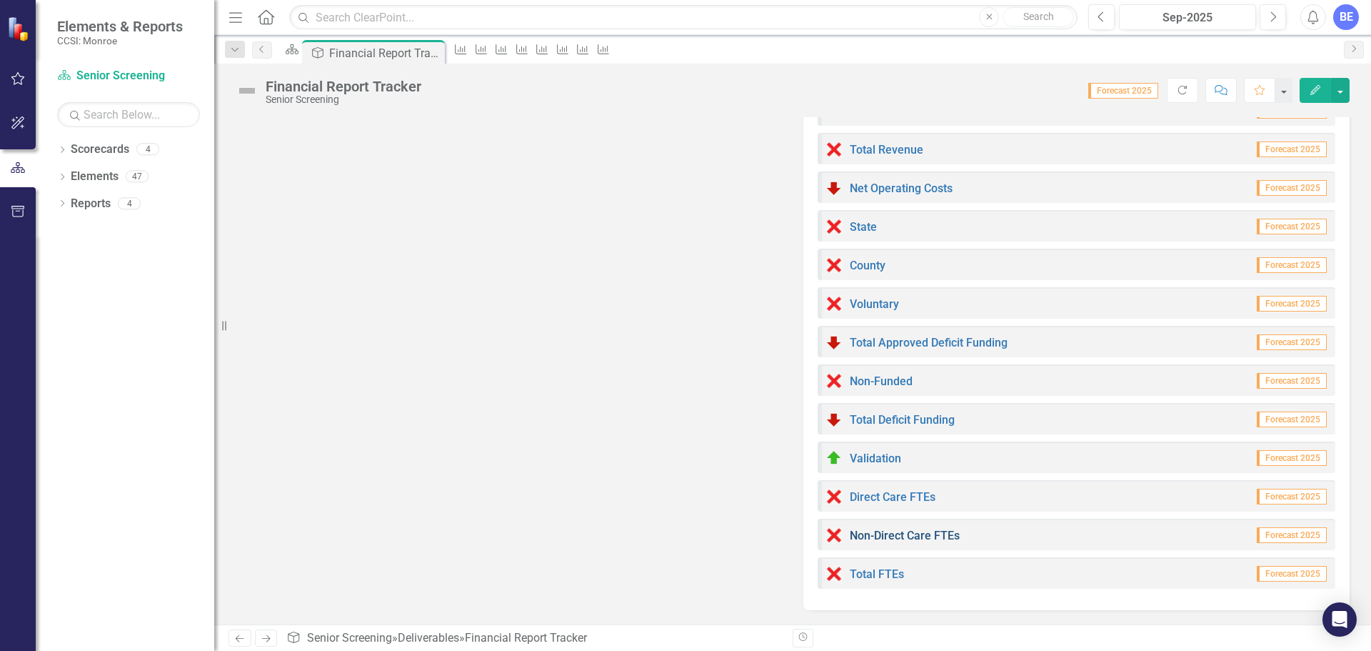
click at [874, 534] on link "Non-Direct Care FTEs" at bounding box center [905, 535] width 110 height 14
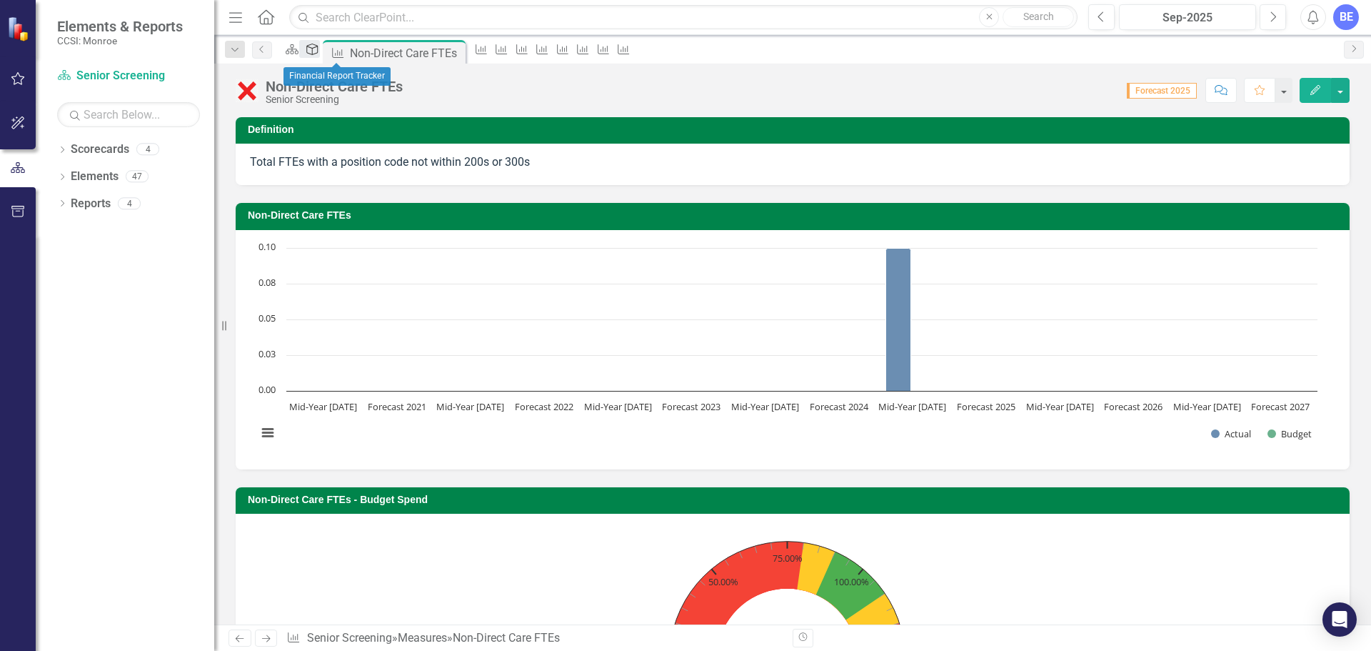
click at [319, 53] on icon "Deliverable" at bounding box center [312, 49] width 14 height 11
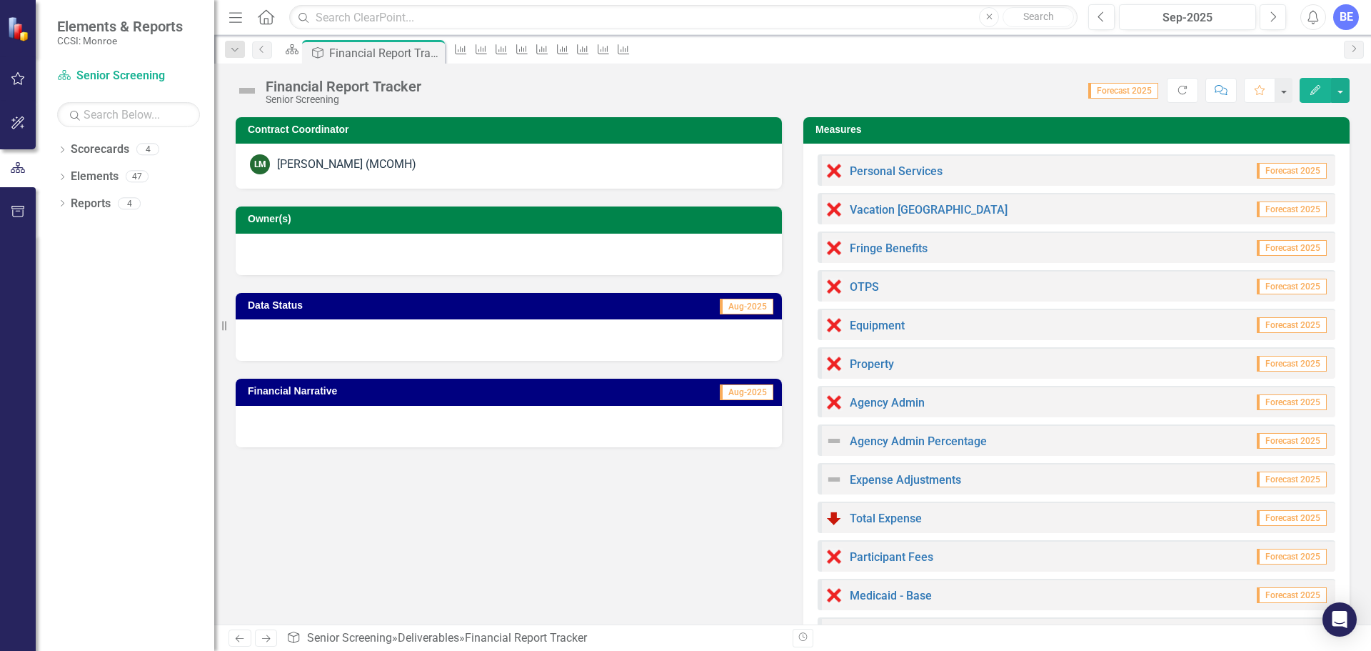
click at [1224, 87] on icon "Comment" at bounding box center [1221, 90] width 13 height 10
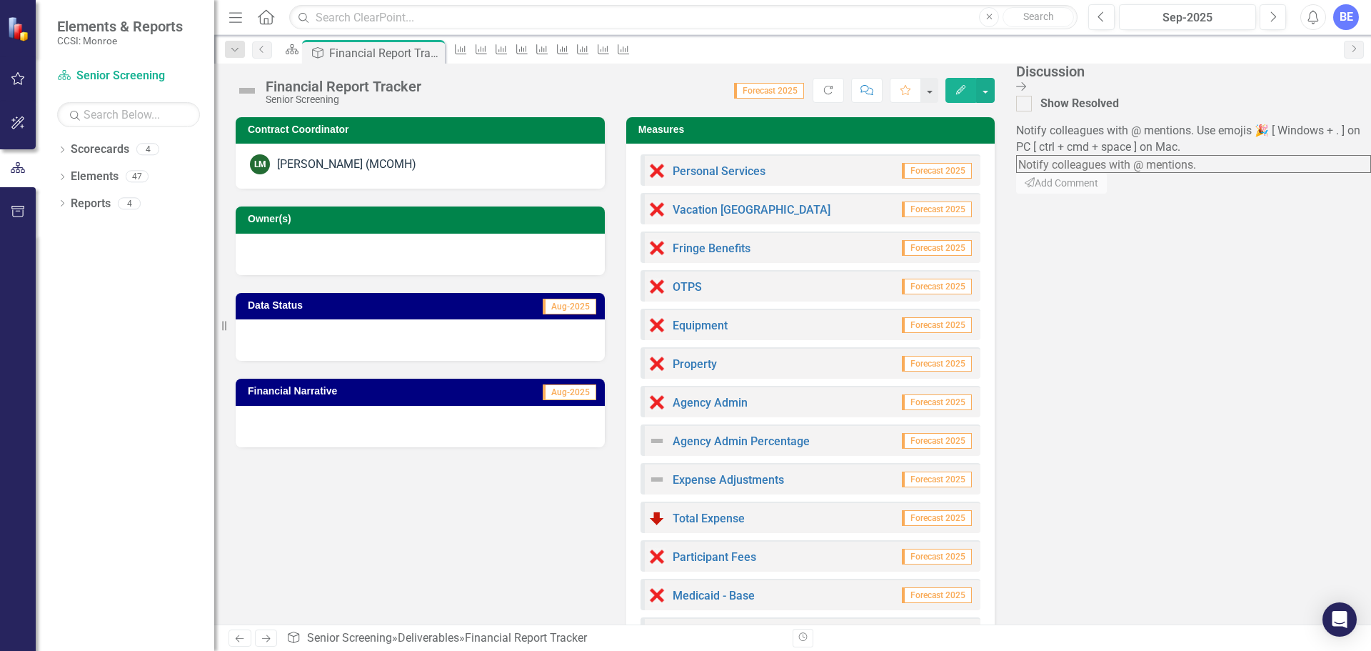
click at [1026, 84] on icon "Close Discussion Bar" at bounding box center [1021, 86] width 10 height 11
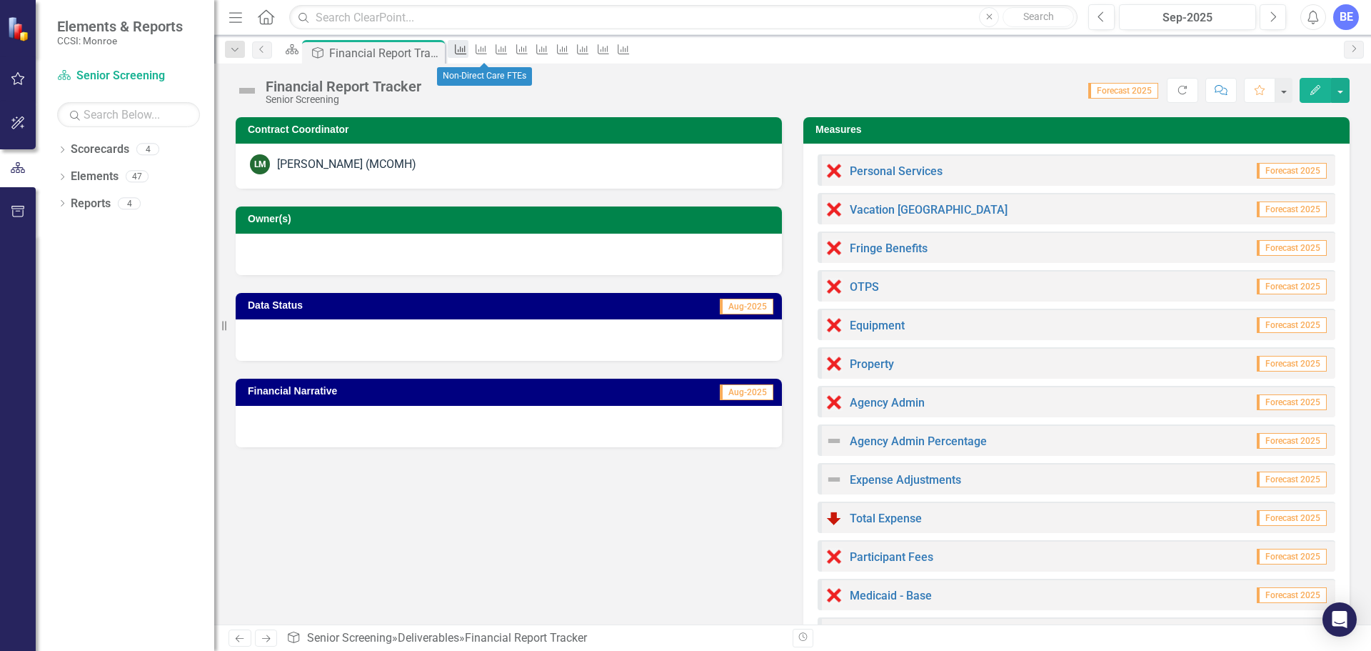
click at [468, 56] on link "Measure" at bounding box center [458, 49] width 20 height 18
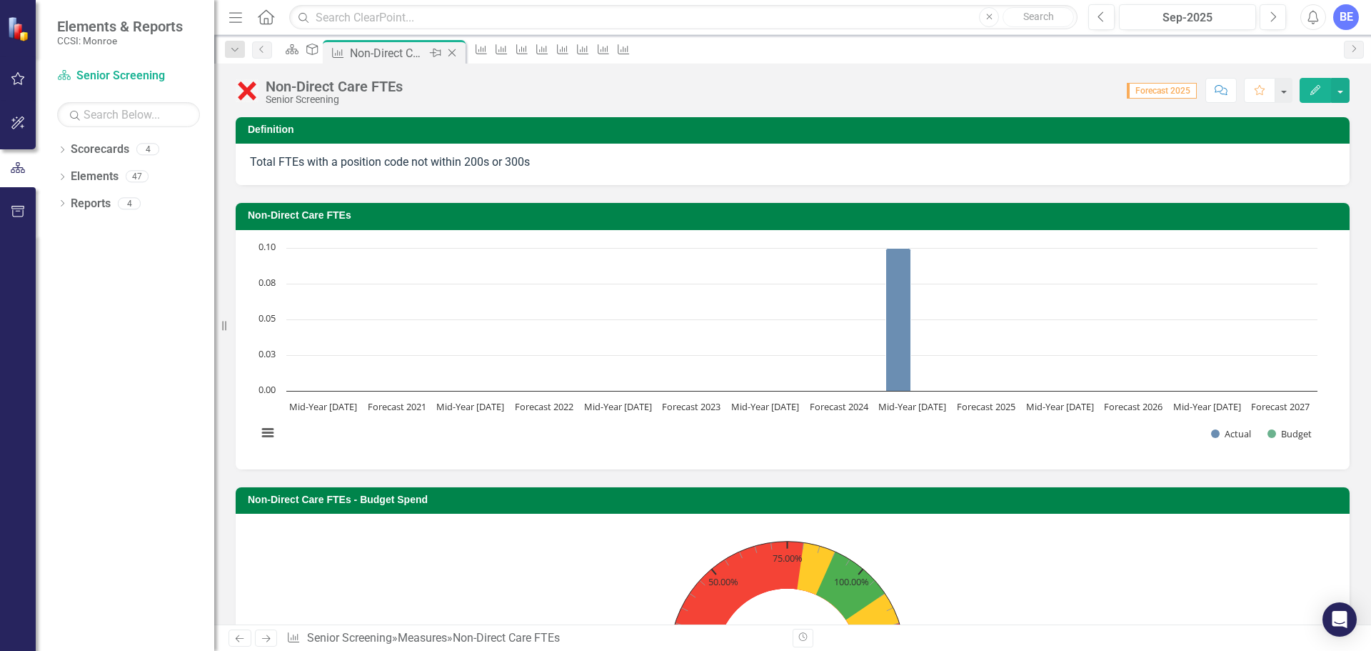
click at [459, 55] on icon "Close" at bounding box center [452, 52] width 14 height 11
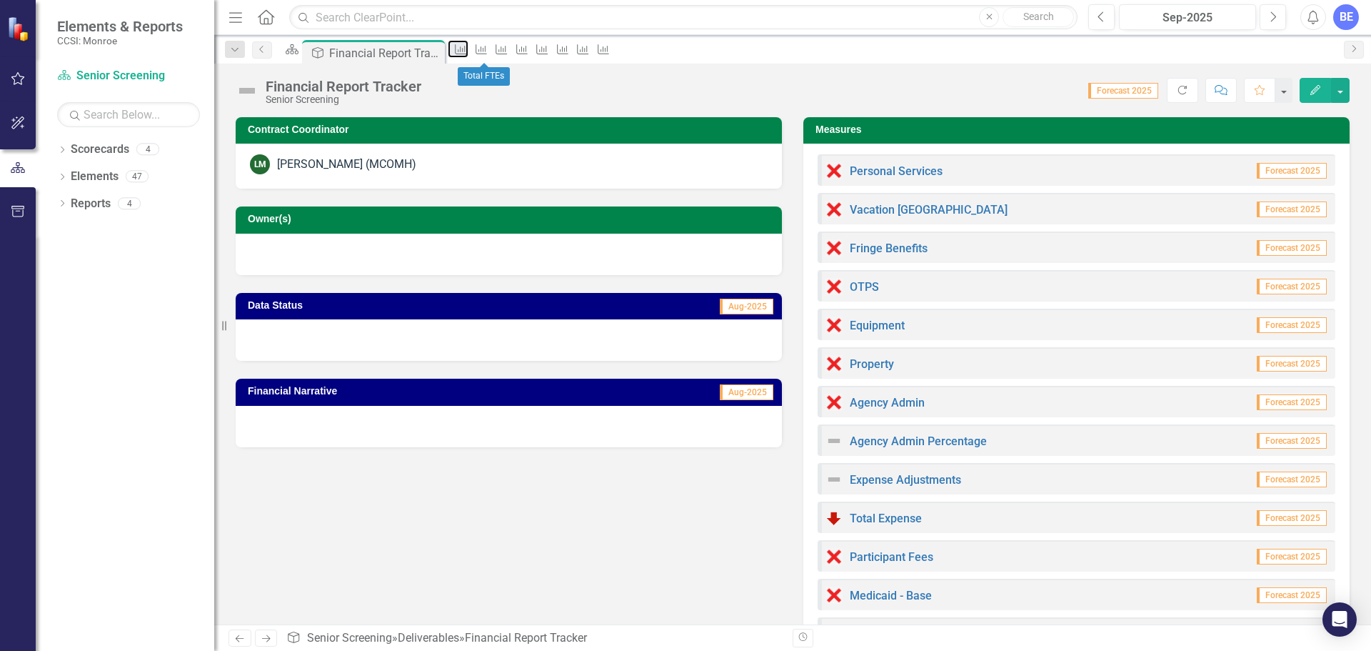
click at [468, 55] on icon "Measure" at bounding box center [460, 49] width 14 height 11
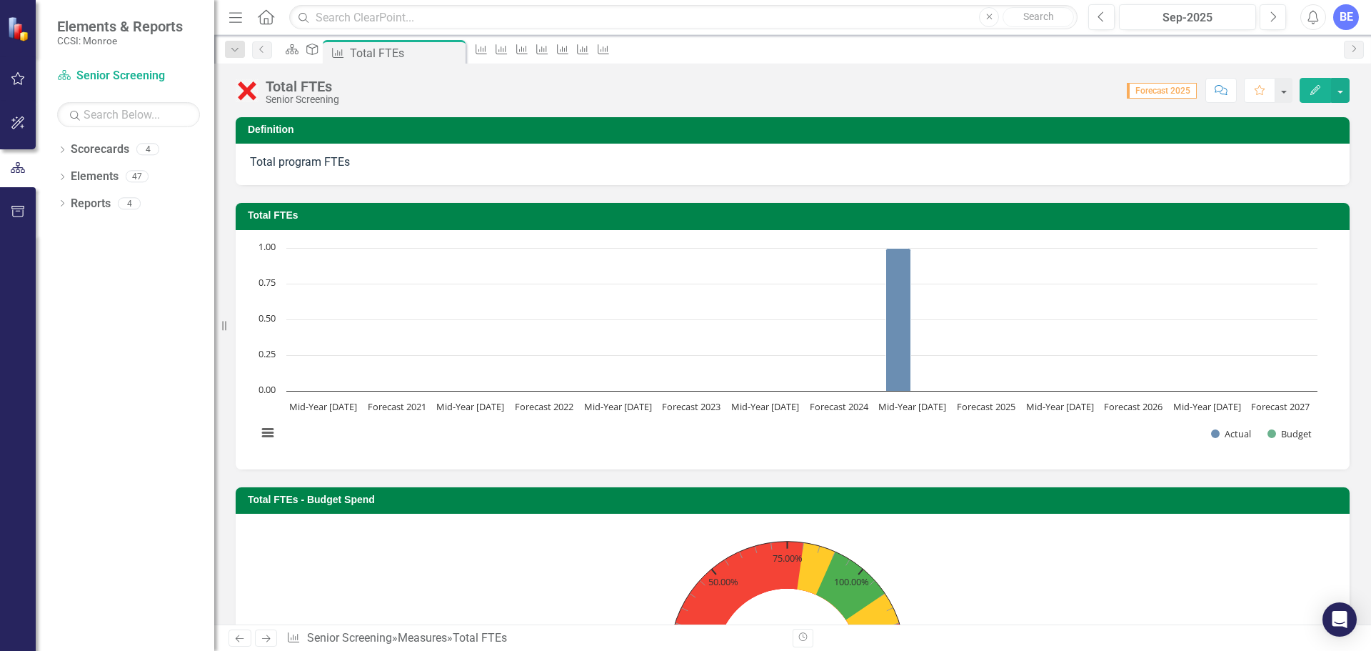
click at [0, 0] on icon "Close" at bounding box center [0, 0] width 0 height 0
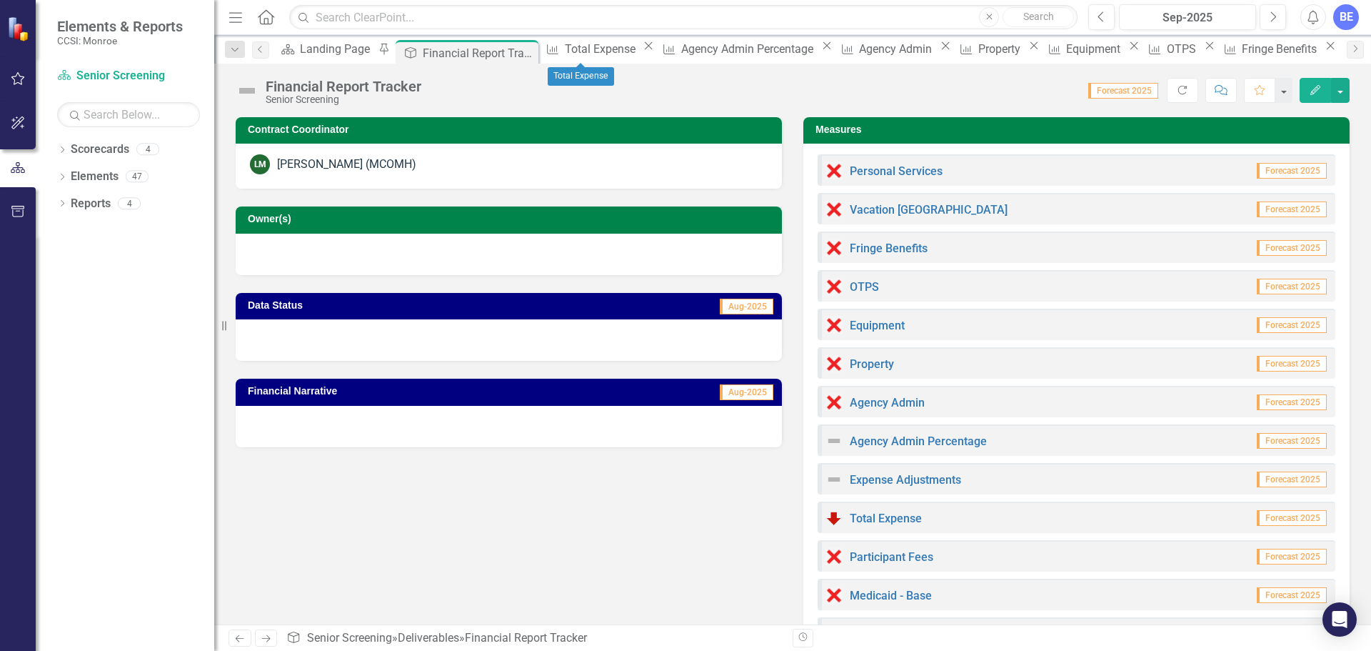
click at [641, 48] on icon "Close" at bounding box center [648, 45] width 14 height 11
click at [706, 51] on icon "Close" at bounding box center [713, 45] width 14 height 11
click at [661, 51] on icon "Close" at bounding box center [653, 45] width 14 height 11
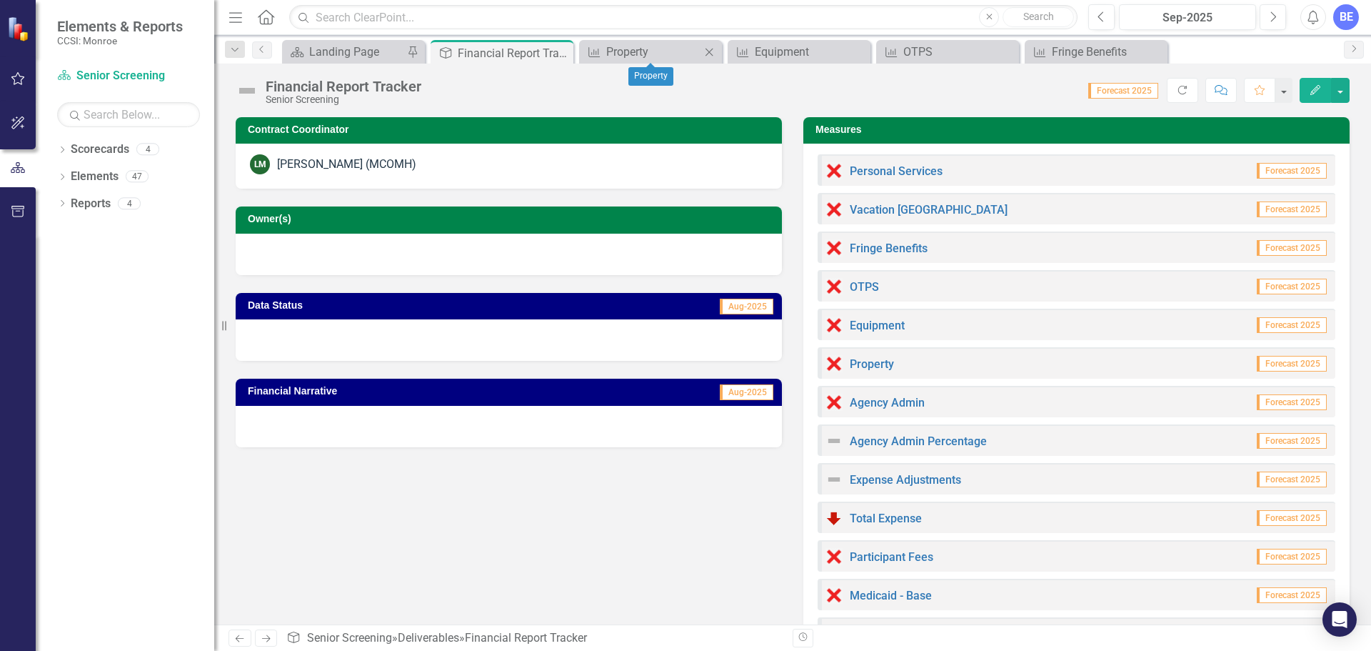
click at [709, 52] on icon at bounding box center [710, 52] width 8 height 8
click at [708, 51] on icon "Close" at bounding box center [709, 51] width 14 height 11
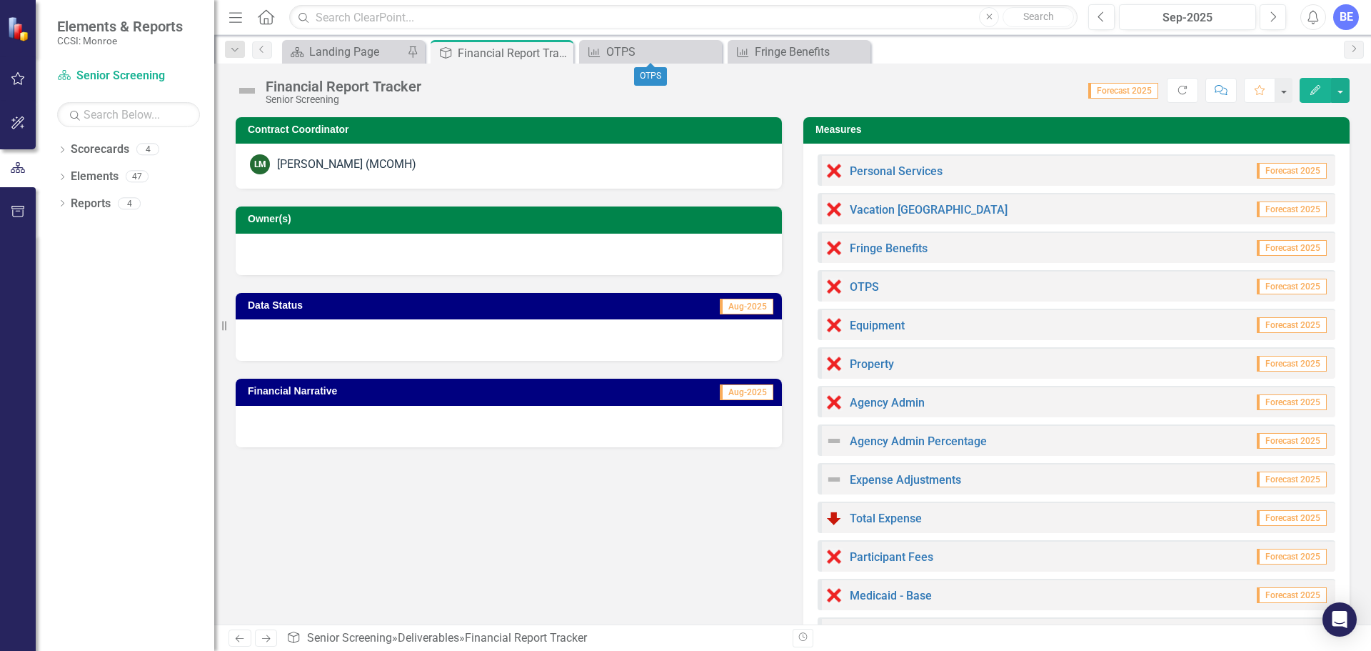
click at [0, 0] on icon "Close" at bounding box center [0, 0] width 0 height 0
click at [708, 51] on icon "Close" at bounding box center [709, 51] width 14 height 11
click at [339, 38] on div "Dropdown Search Scorecard Landing Page Pin Deliverable Financial Report Tracker…" at bounding box center [792, 49] width 1157 height 29
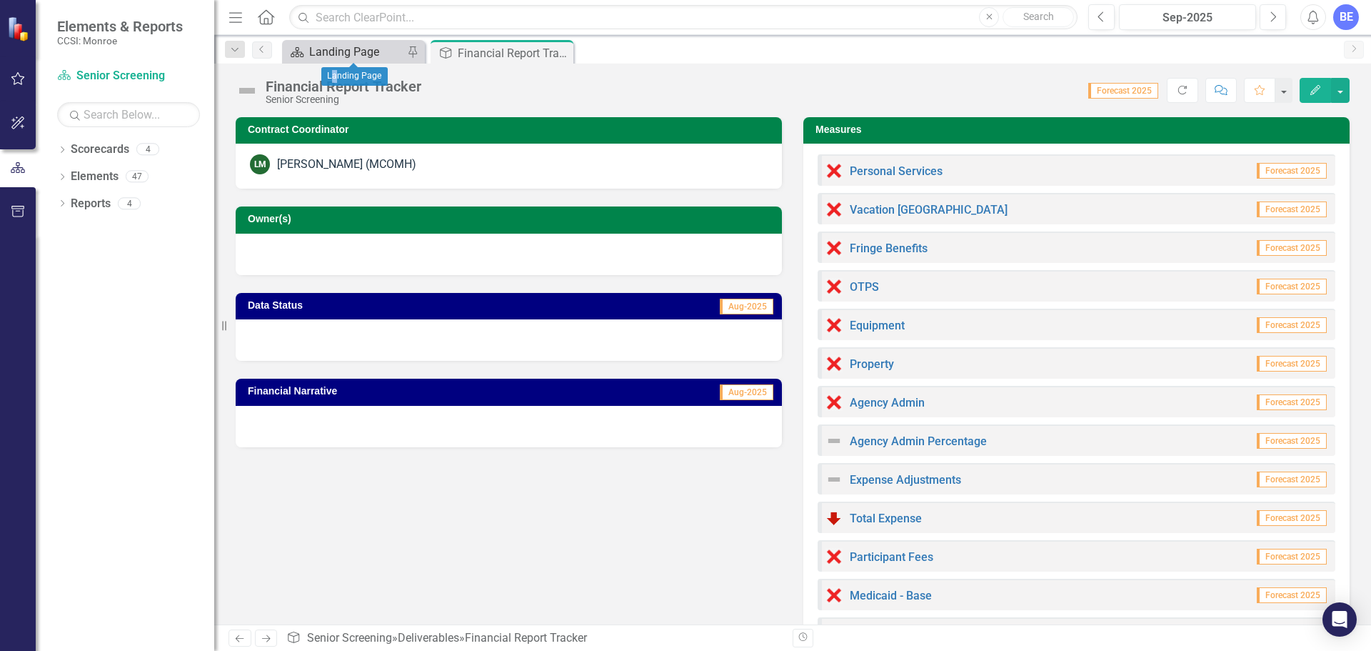
click at [336, 69] on div "Landing Page" at bounding box center [354, 76] width 66 height 19
click at [361, 49] on div "Landing Page" at bounding box center [356, 52] width 94 height 18
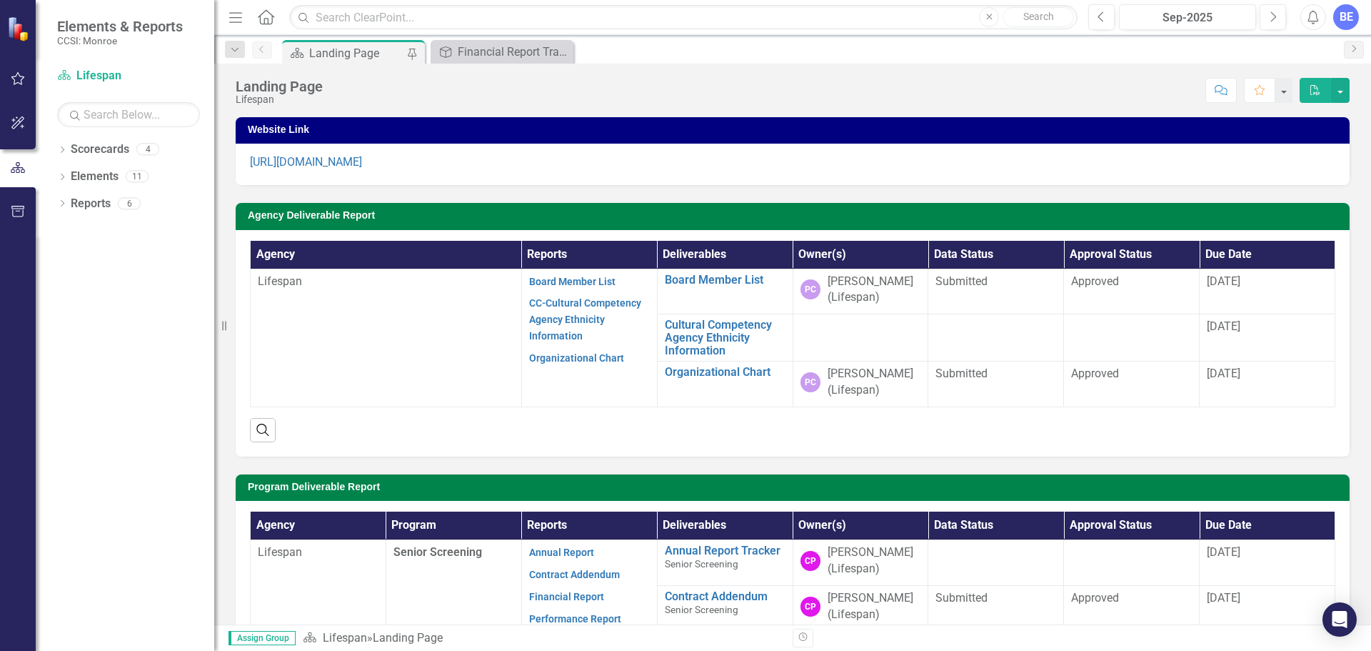
click at [793, 376] on td "PC [PERSON_NAME] (Lifespan)" at bounding box center [861, 384] width 136 height 46
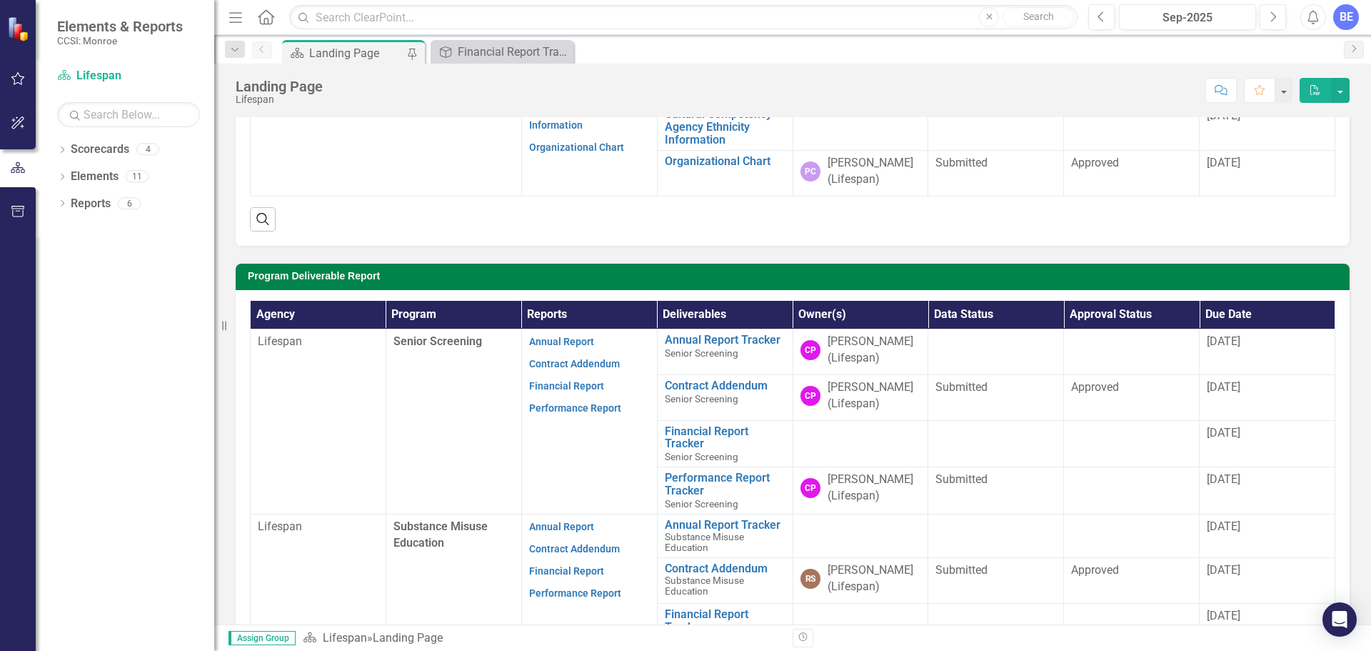
scroll to position [286, 0]
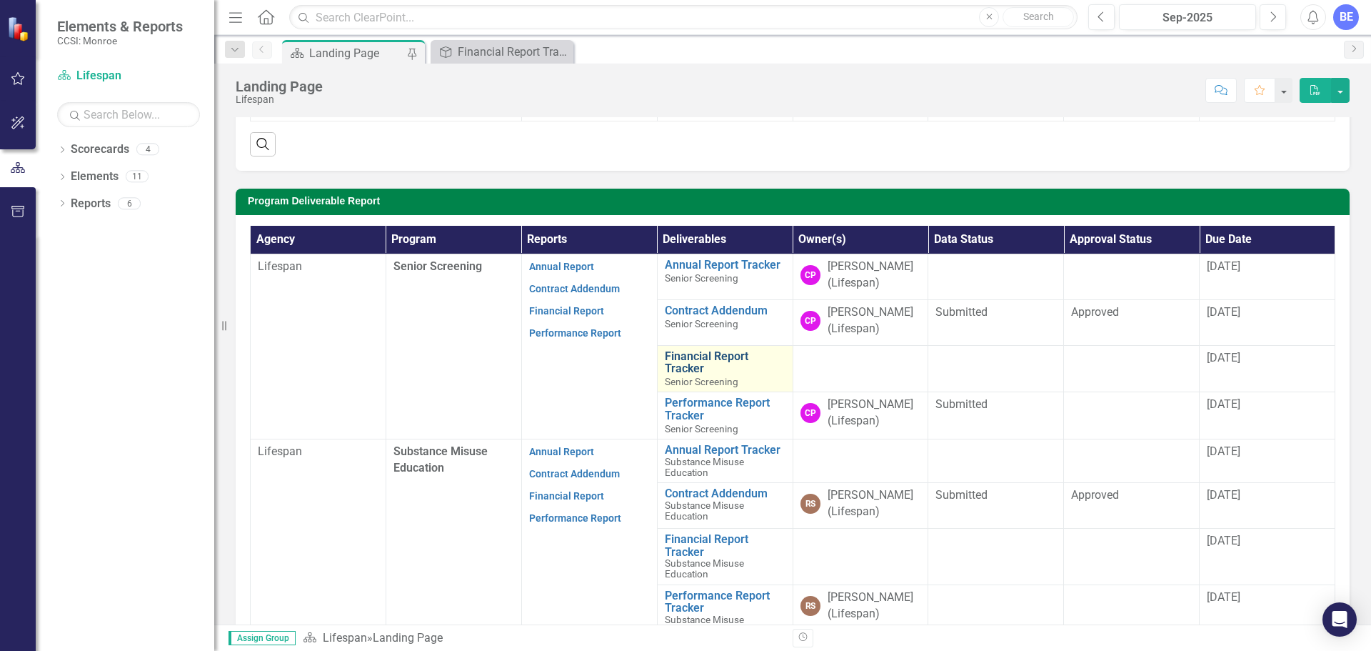
click at [681, 371] on link "Financial Report Tracker" at bounding box center [725, 362] width 121 height 25
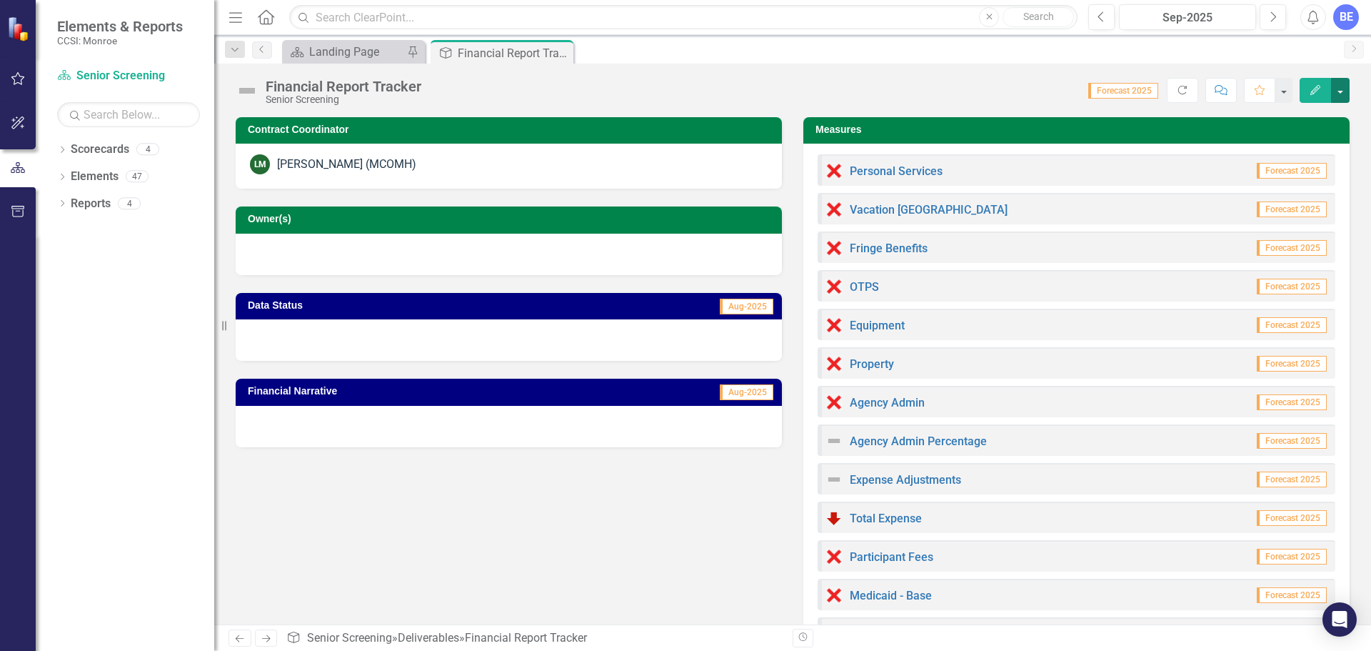
click at [1339, 89] on button "button" at bounding box center [1340, 90] width 19 height 25
click at [356, 36] on div "Dropdown Search Scorecard Landing Page Pin Deliverable Financial Report Tracker…" at bounding box center [792, 49] width 1157 height 29
click at [356, 41] on div "Scorecard Landing Page Pin" at bounding box center [353, 52] width 143 height 24
click at [351, 45] on div "Landing Page" at bounding box center [356, 52] width 94 height 18
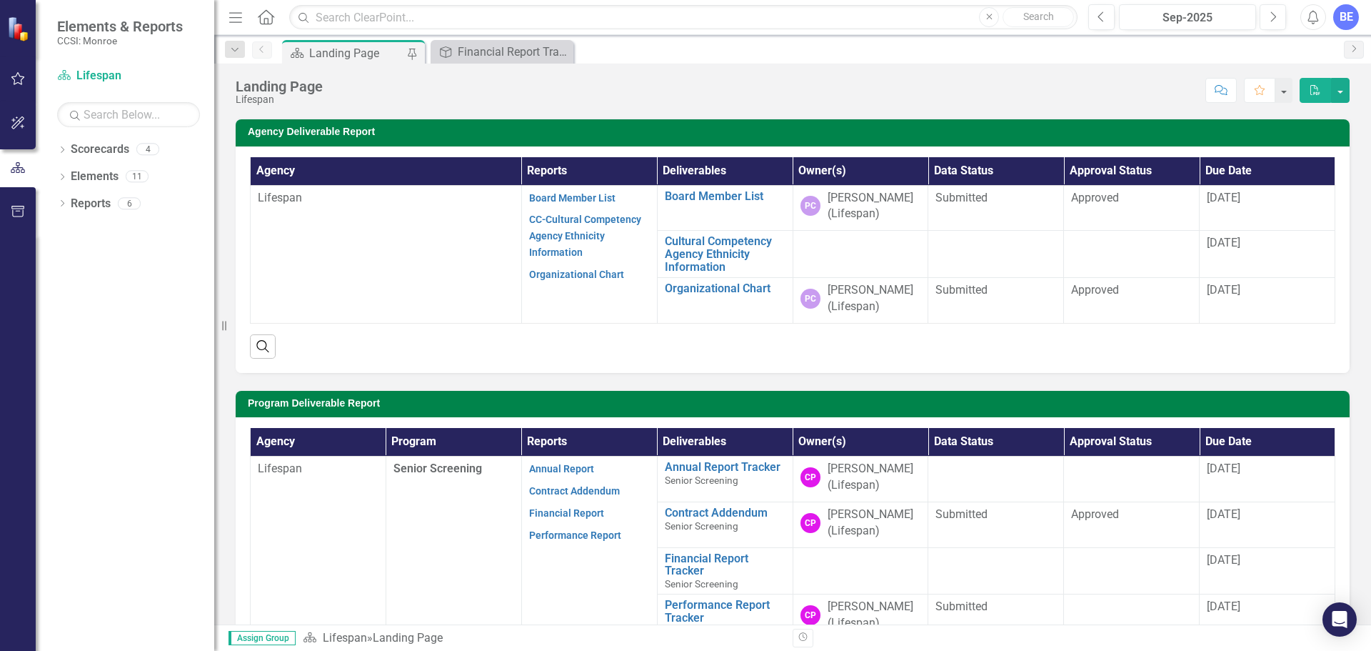
scroll to position [214, 0]
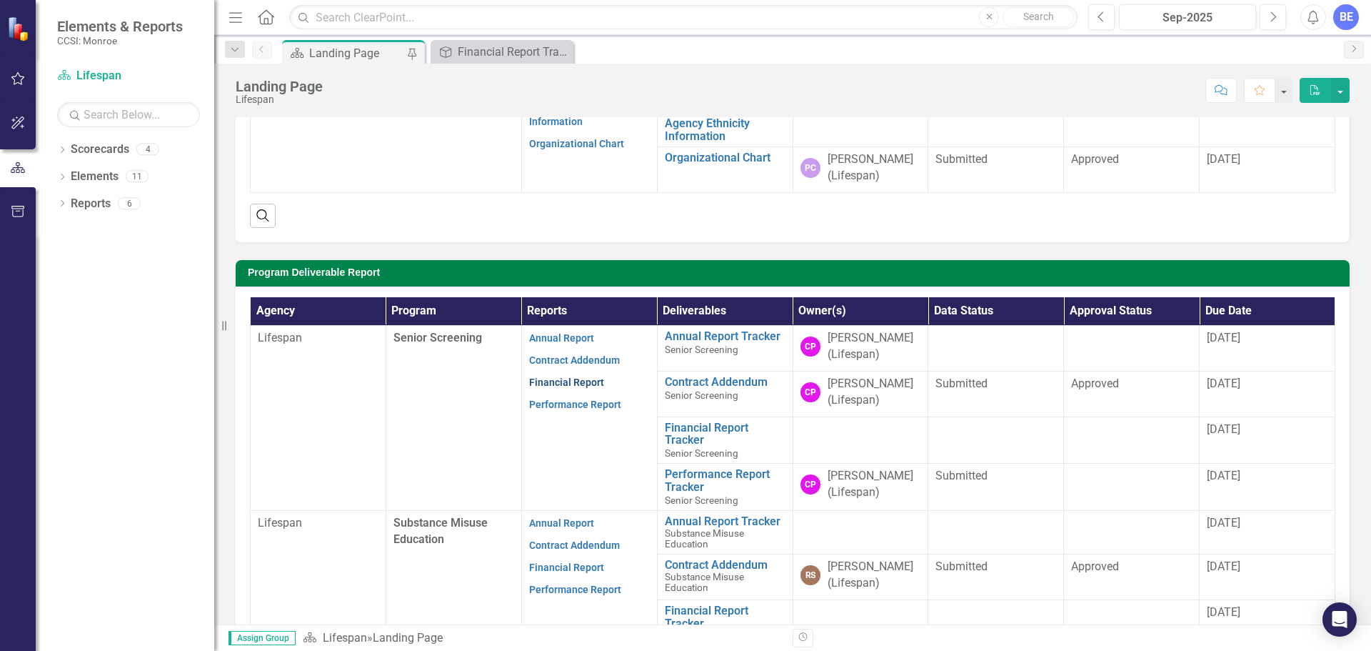
click at [579, 381] on link "Financial Report" at bounding box center [566, 381] width 75 height 11
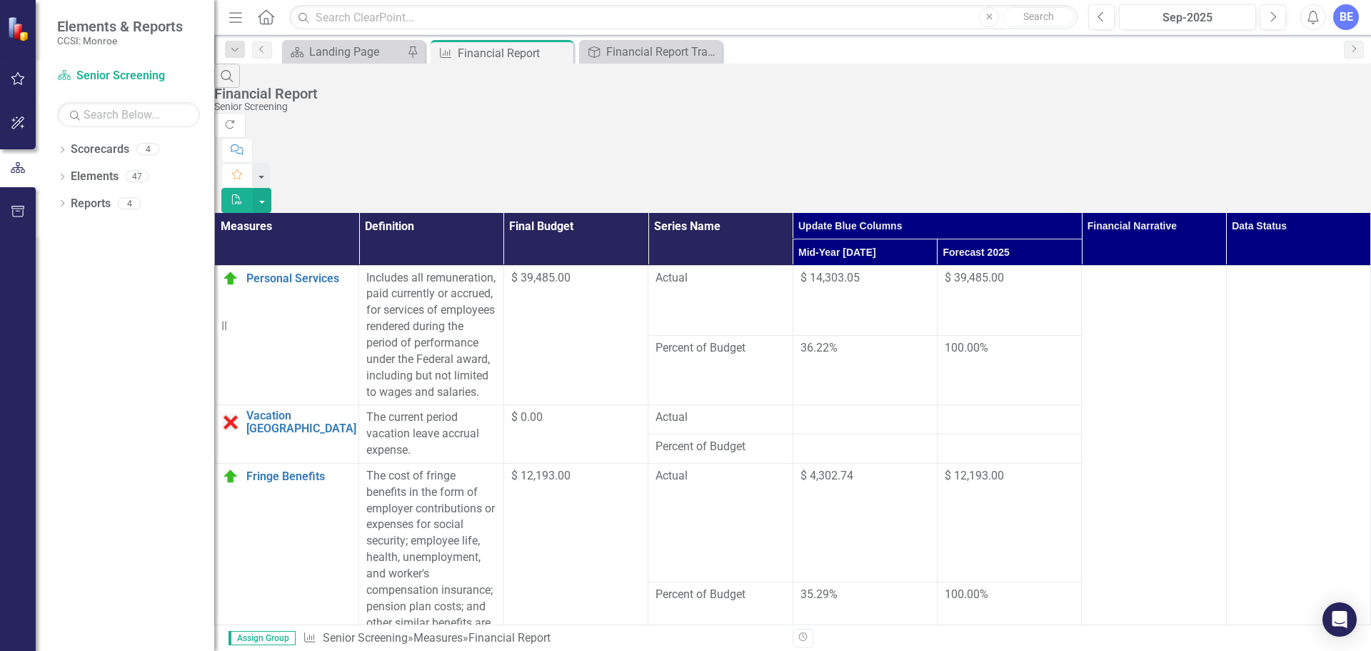
scroll to position [214, 0]
click at [341, 52] on div "Landing Page" at bounding box center [356, 52] width 94 height 18
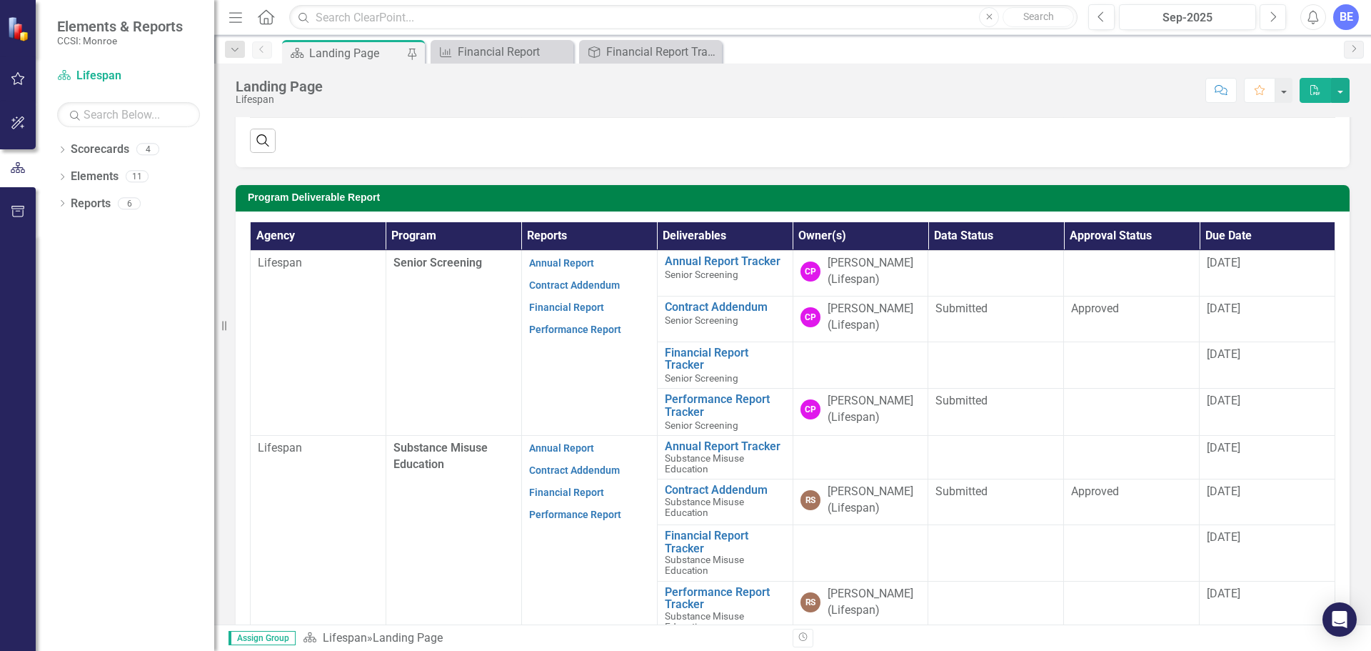
scroll to position [357, 0]
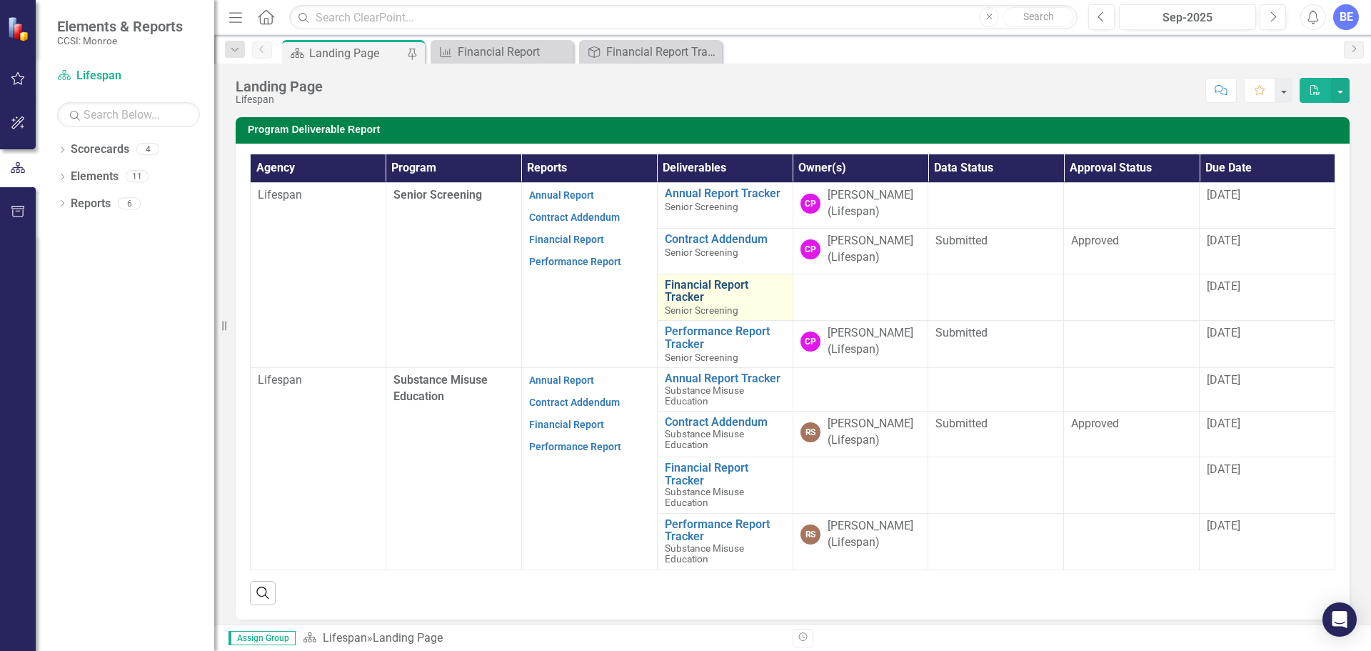
click at [675, 283] on link "Financial Report Tracker" at bounding box center [725, 290] width 121 height 25
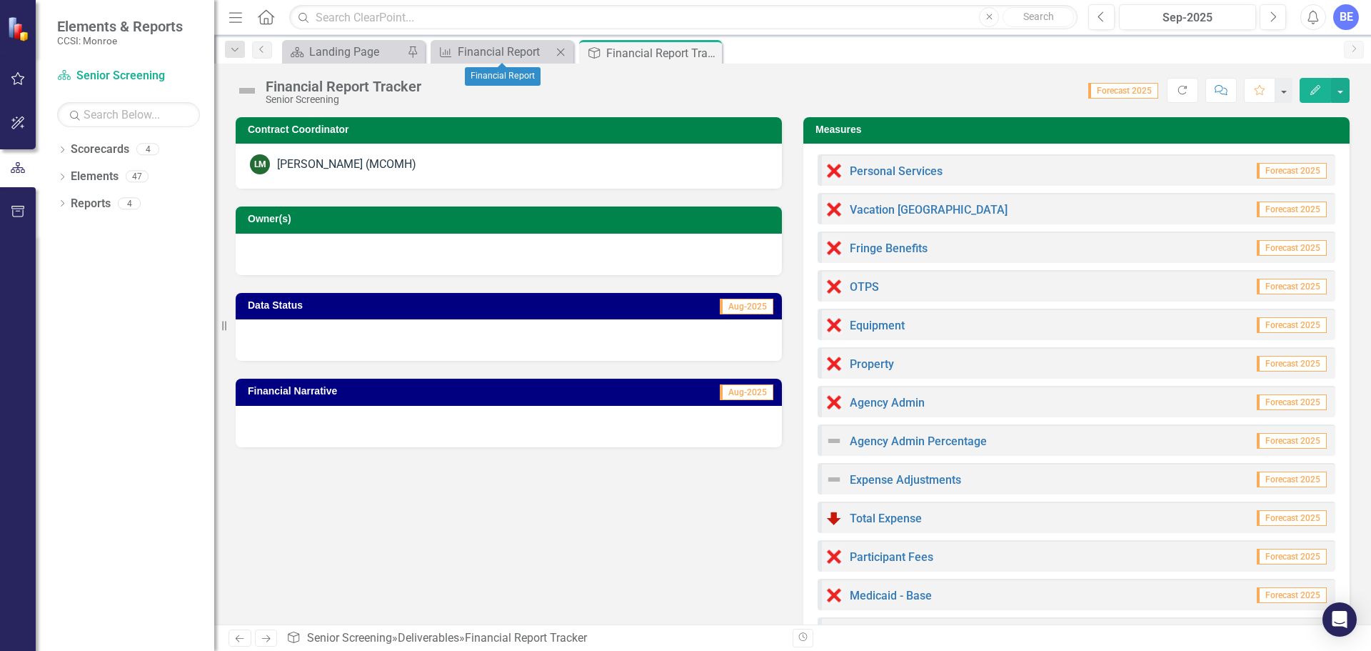
click at [556, 50] on icon "Close" at bounding box center [560, 51] width 14 height 11
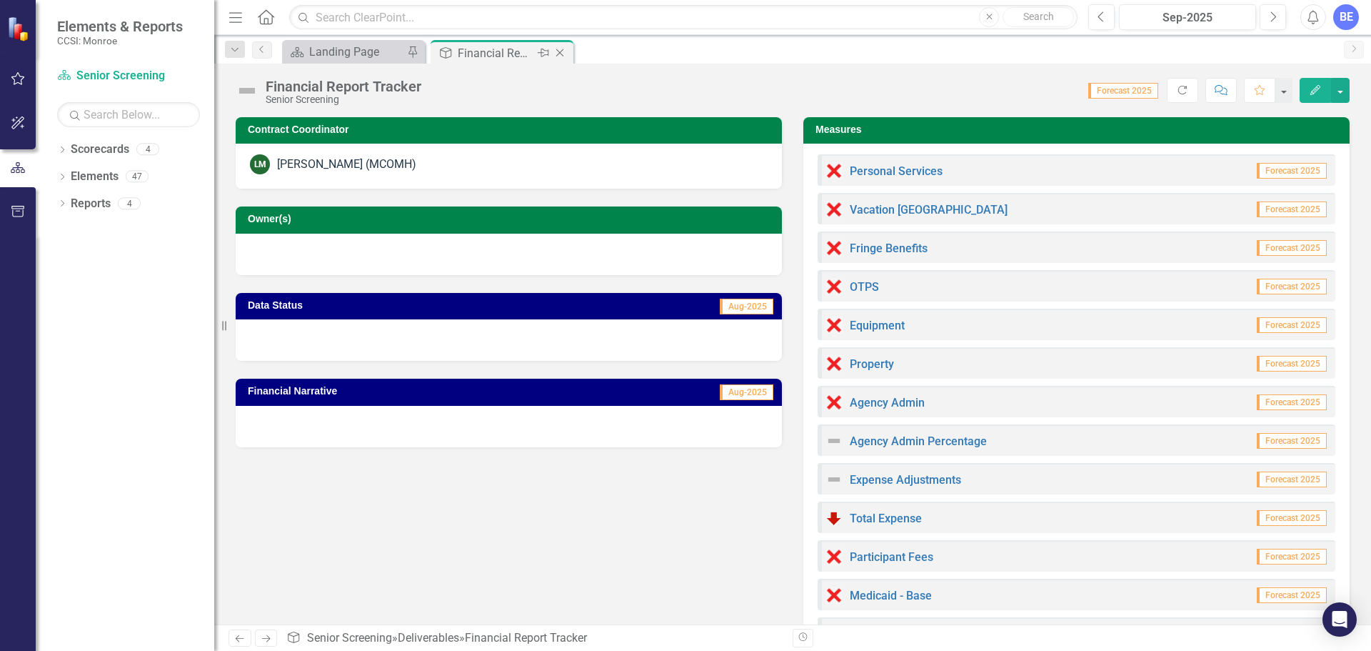
click at [556, 50] on icon "Close" at bounding box center [560, 52] width 14 height 11
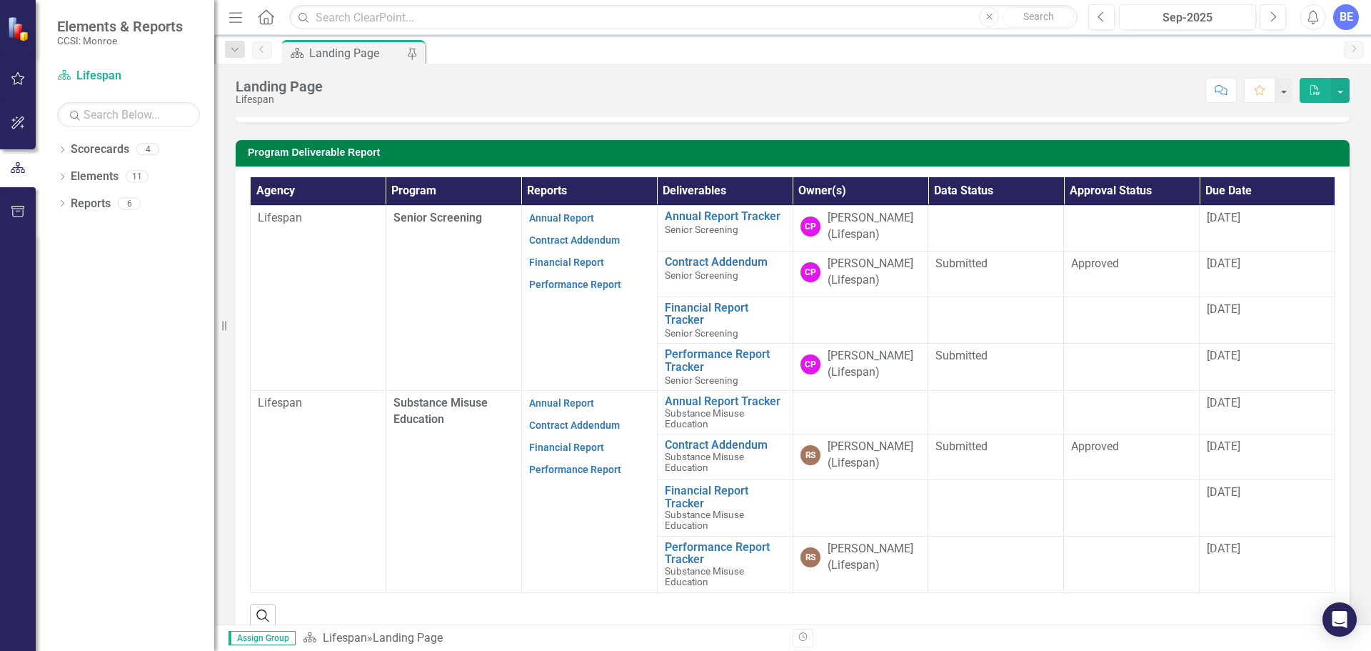
scroll to position [428, 0]
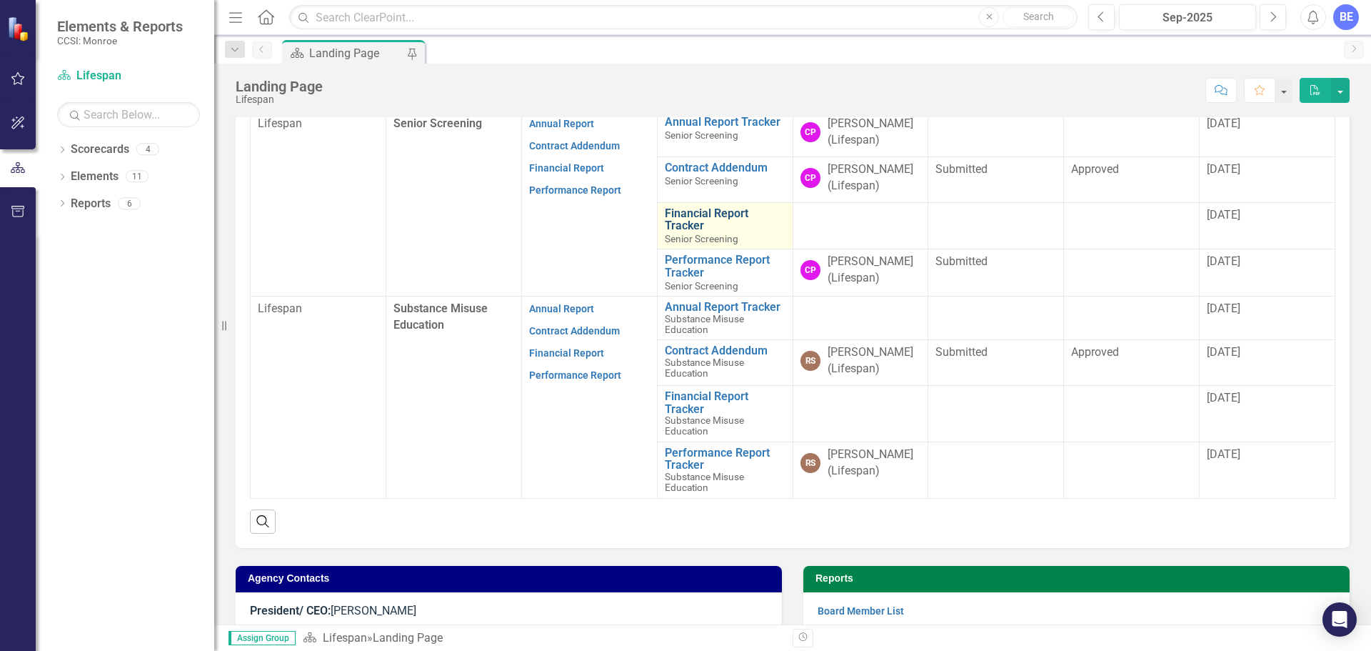
click at [681, 217] on link "Financial Report Tracker" at bounding box center [725, 219] width 121 height 25
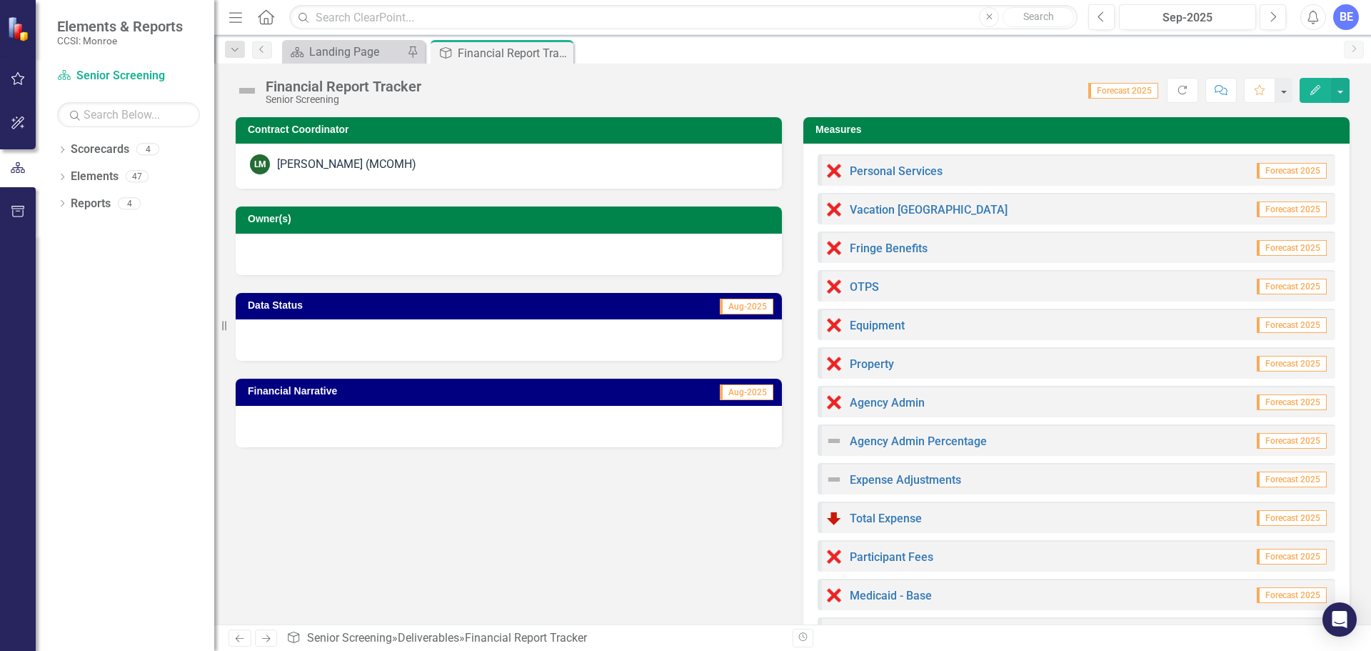
click at [1128, 96] on span "Forecast 2025" at bounding box center [1123, 91] width 70 height 16
click at [80, 200] on link "Reports" at bounding box center [91, 204] width 40 height 16
click at [94, 204] on link "Reports" at bounding box center [91, 204] width 40 height 16
click at [118, 201] on div "Reports 4" at bounding box center [143, 205] width 144 height 27
click at [83, 206] on link "Reports" at bounding box center [91, 204] width 40 height 16
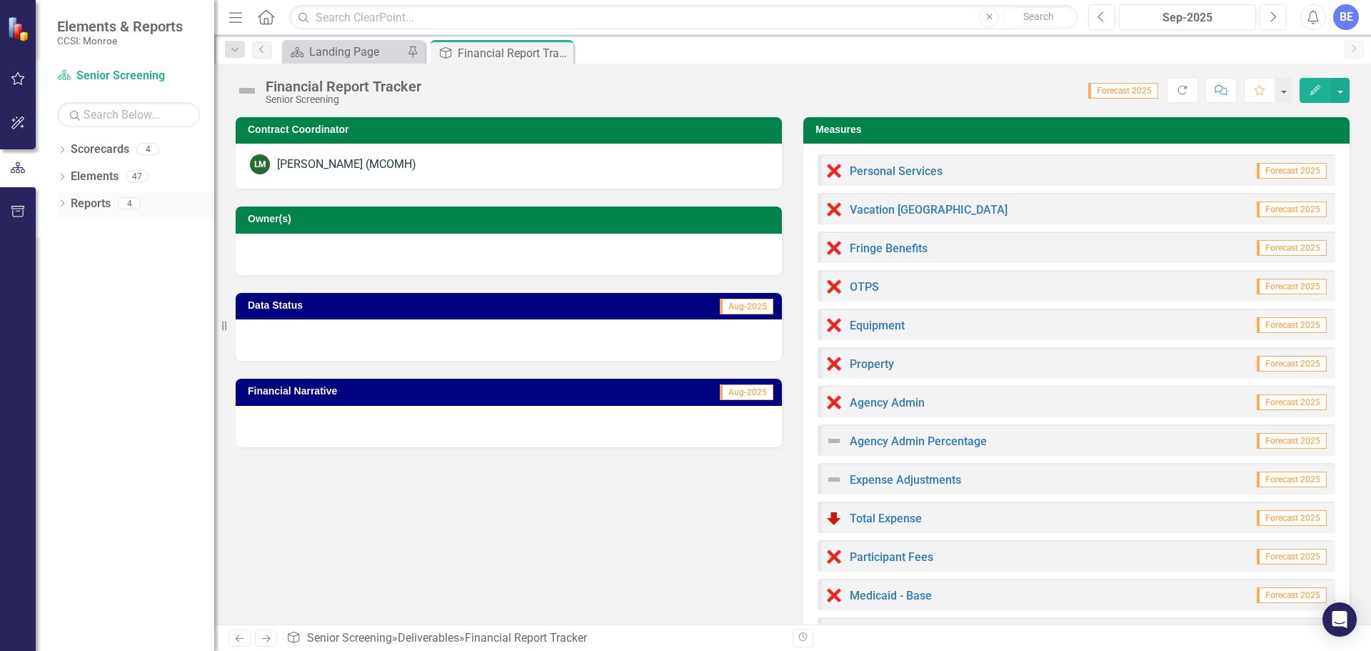
click at [134, 204] on div "4" at bounding box center [129, 203] width 23 height 12
click at [60, 203] on icon "Dropdown" at bounding box center [62, 205] width 10 height 8
click at [131, 328] on div "Financial Report" at bounding box center [134, 331] width 160 height 13
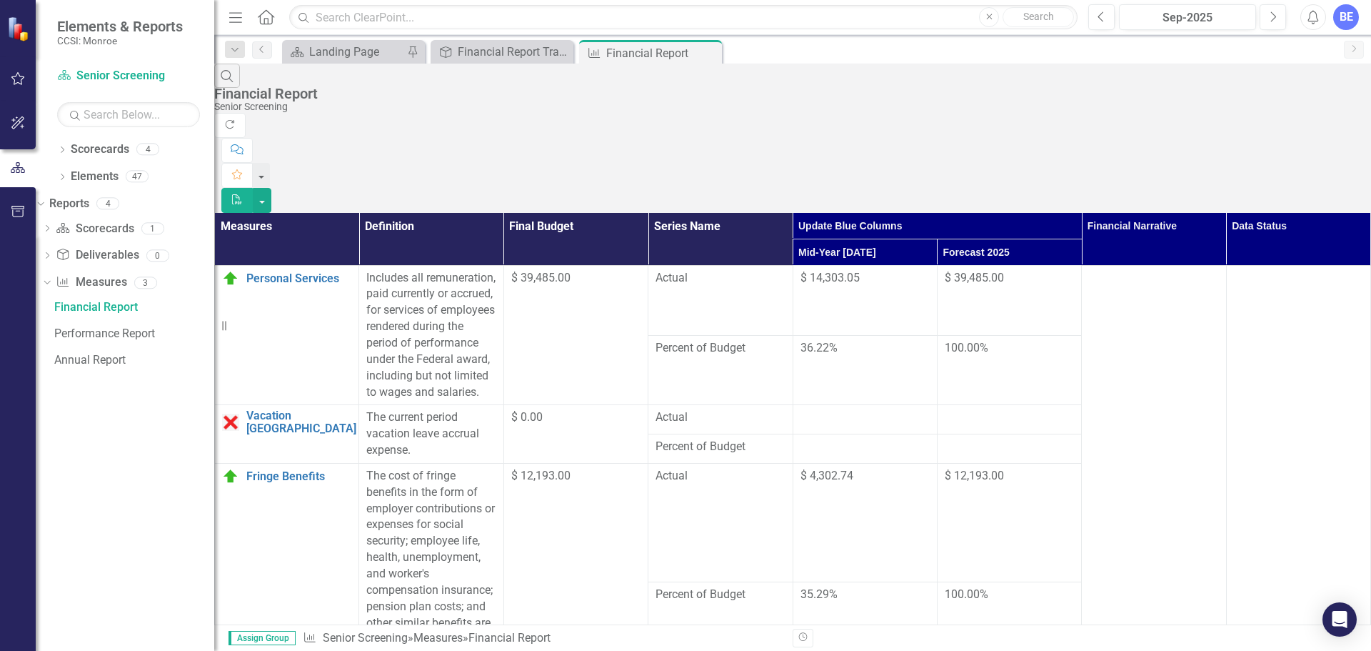
click at [1038, 405] on td at bounding box center [1009, 419] width 144 height 29
click at [271, 188] on button "button" at bounding box center [262, 200] width 19 height 25
click at [271, 163] on button "button" at bounding box center [262, 175] width 19 height 25
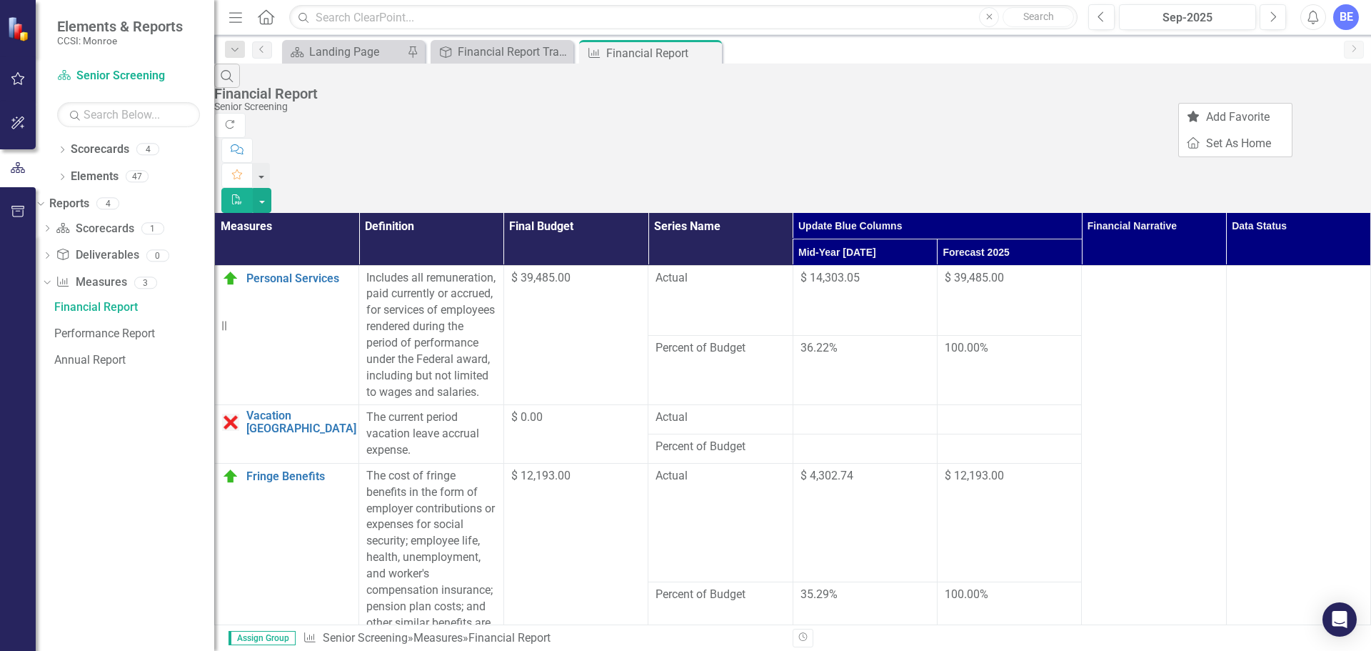
click at [1069, 80] on div "Search Financial Report Senior Screening" at bounding box center [792, 88] width 1157 height 49
click at [93, 448] on div "Dropdown Scorecards 4 Dropdown Lifespan Senior Screening Substance Misuse Educa…" at bounding box center [125, 394] width 179 height 513
click at [69, 479] on div "Dropdown Scorecards 4 Dropdown Lifespan Senior Screening Substance Misuse Educa…" at bounding box center [125, 394] width 179 height 513
click at [101, 334] on div "Performance Report" at bounding box center [134, 333] width 160 height 13
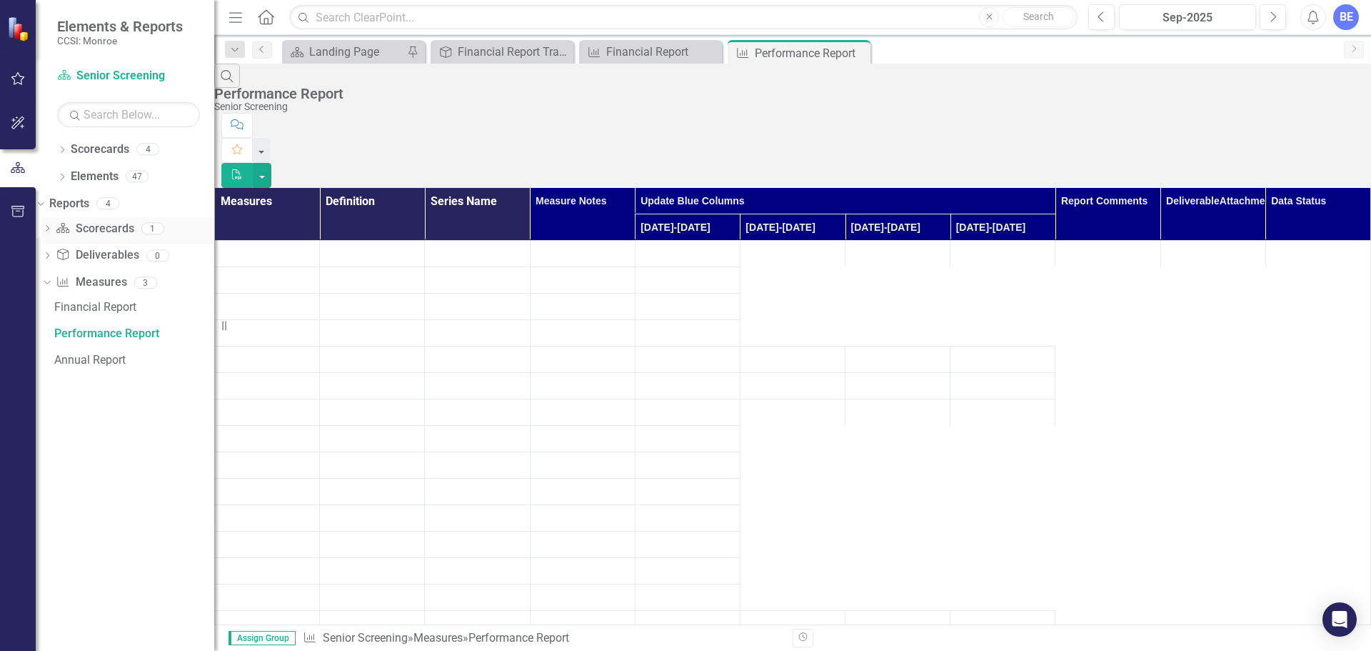
click at [121, 232] on link "Scorecard Scorecards" at bounding box center [95, 229] width 78 height 16
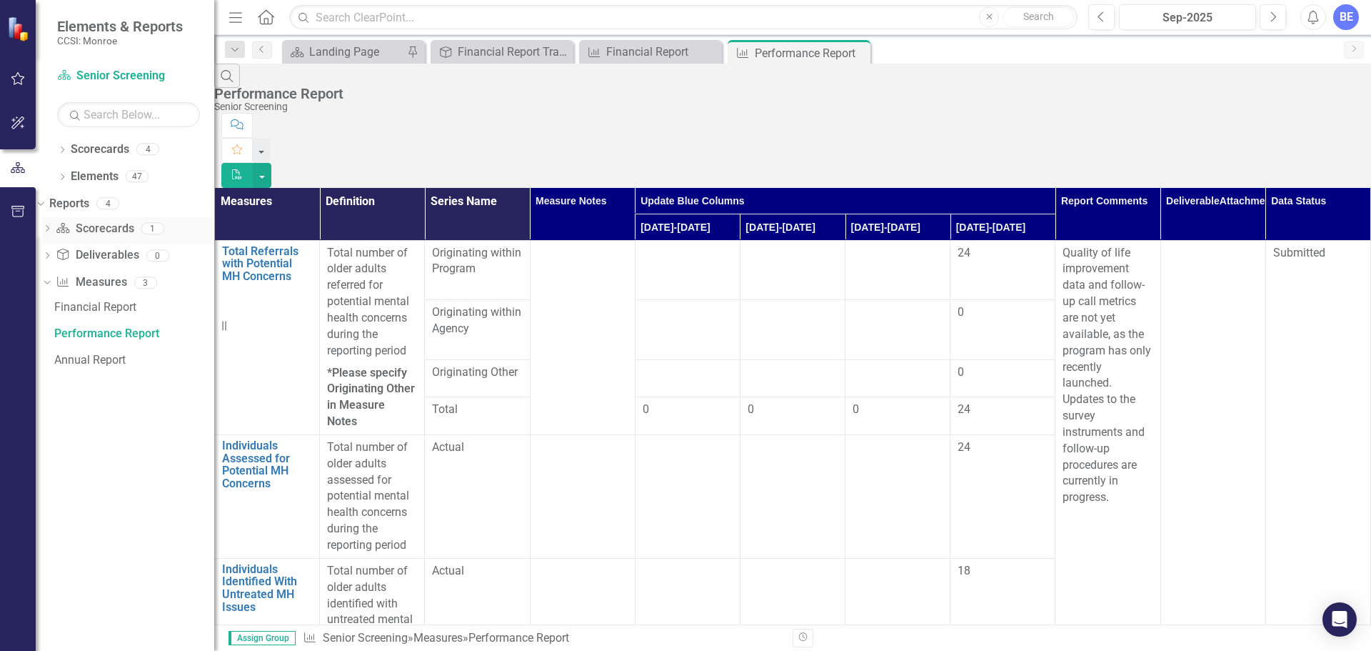
click at [123, 230] on link "Scorecard Scorecards" at bounding box center [95, 229] width 78 height 16
click at [52, 226] on icon "Dropdown" at bounding box center [47, 230] width 10 height 8
click at [68, 177] on div "Dropdown Elements 47" at bounding box center [135, 178] width 157 height 27
click at [65, 177] on icon "Dropdown" at bounding box center [62, 178] width 10 height 8
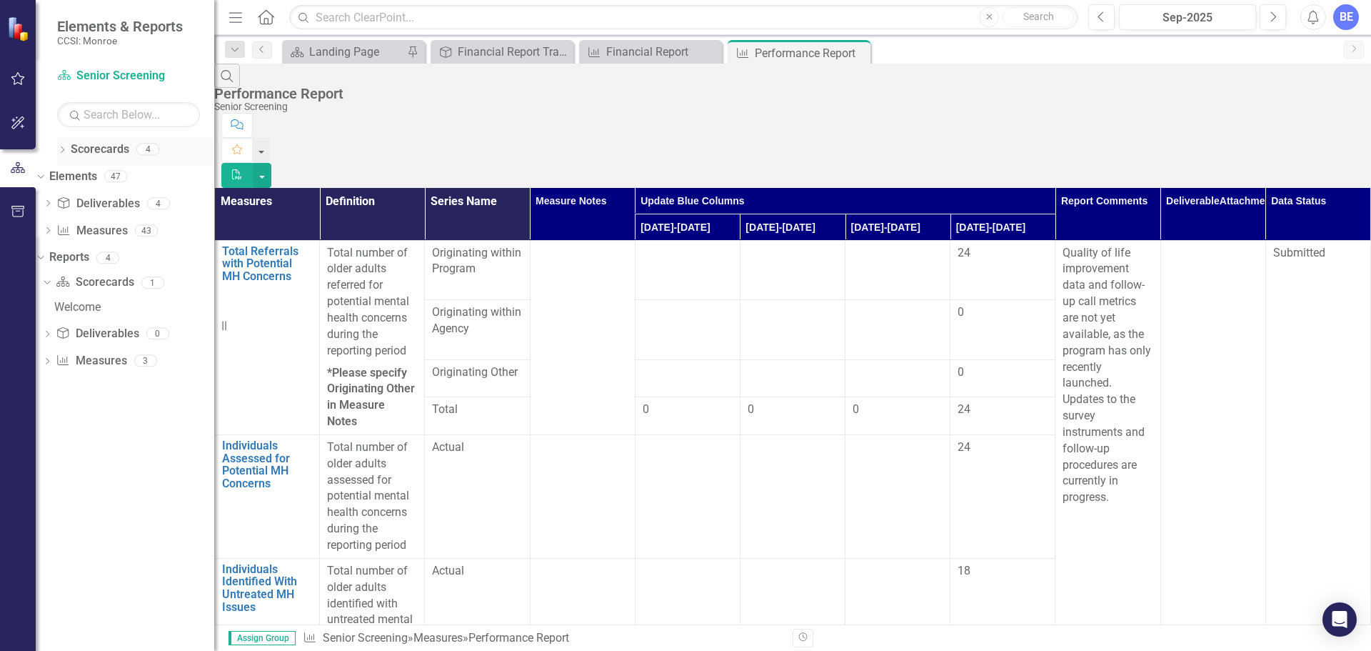
click at [63, 144] on div "Dropdown Scorecards 4" at bounding box center [135, 151] width 157 height 27
click at [65, 147] on icon "Dropdown" at bounding box center [62, 151] width 10 height 8
click at [129, 76] on link "Scorecard Senior Screening" at bounding box center [128, 76] width 143 height 16
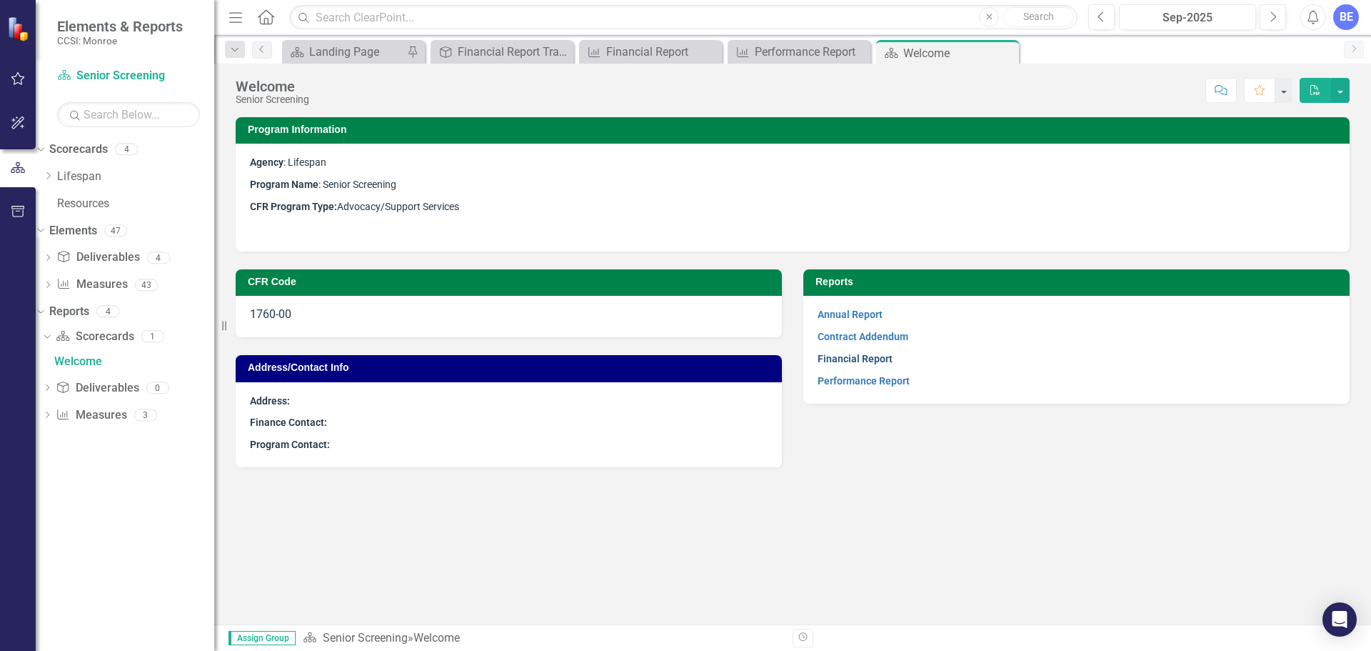
click at [863, 358] on link "Financial Report" at bounding box center [855, 358] width 75 height 11
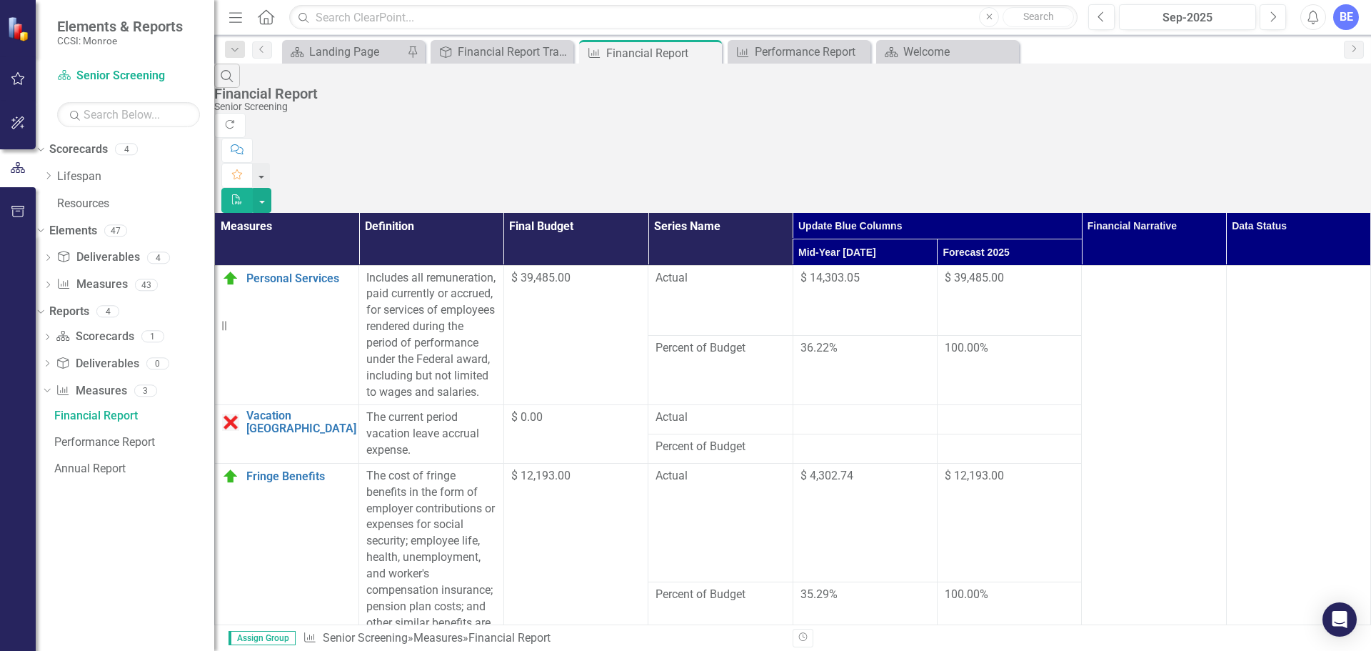
scroll to position [1800, 0]
click at [1343, 618] on icon "Open Intercom Messenger" at bounding box center [1339, 619] width 16 height 19
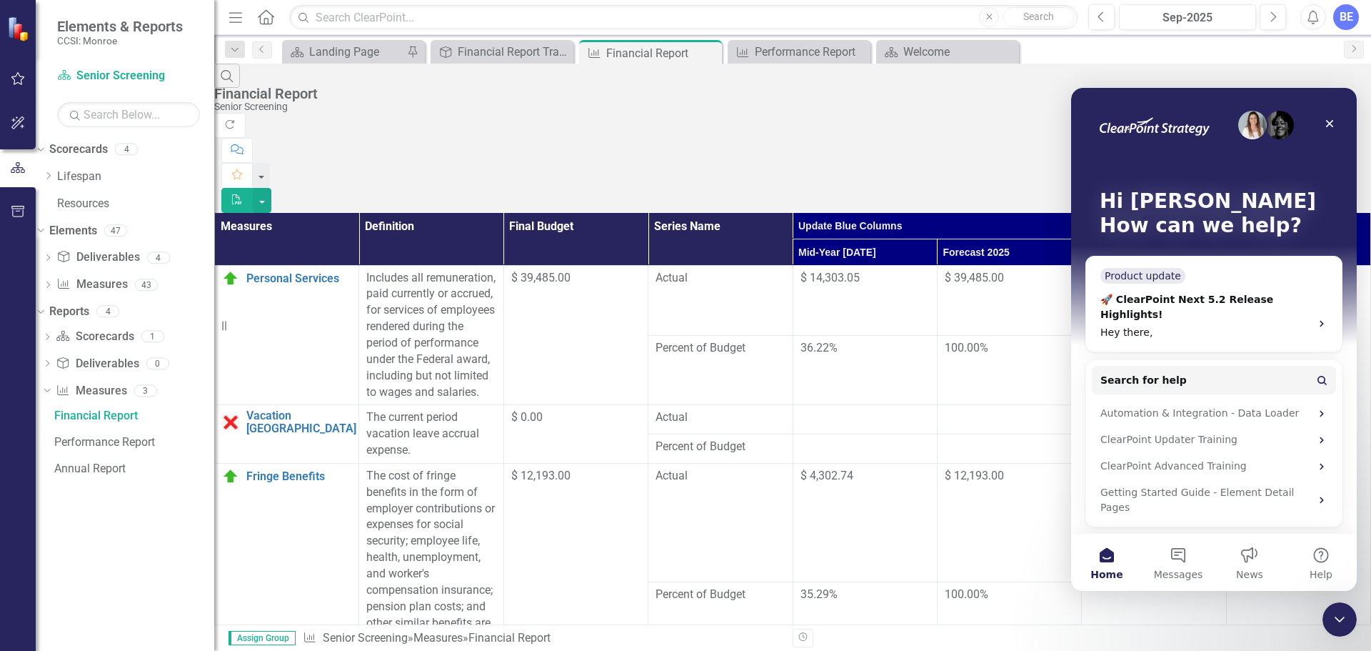
scroll to position [0, 0]
click at [1333, 111] on div "Close" at bounding box center [1330, 124] width 26 height 26
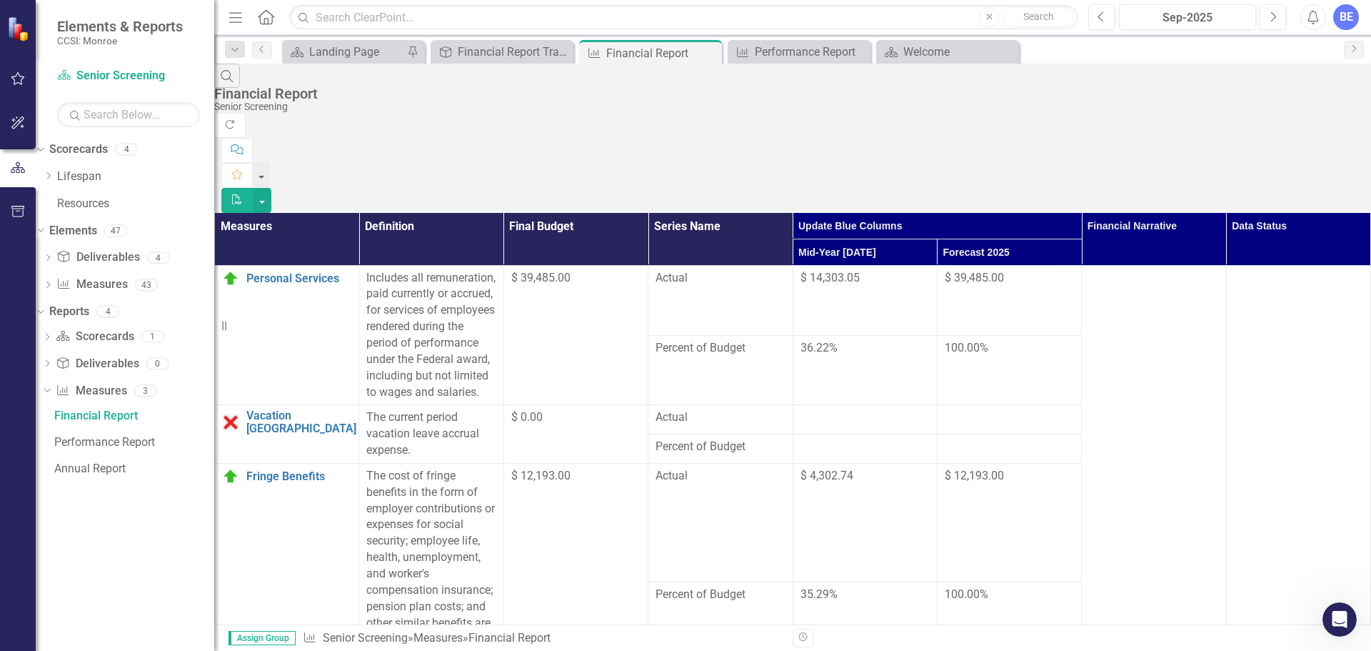
click at [858, 49] on icon "Close" at bounding box center [857, 51] width 14 height 11
click at [0, 0] on icon "Close" at bounding box center [0, 0] width 0 height 0
click at [235, 82] on icon "Search" at bounding box center [227, 75] width 16 height 13
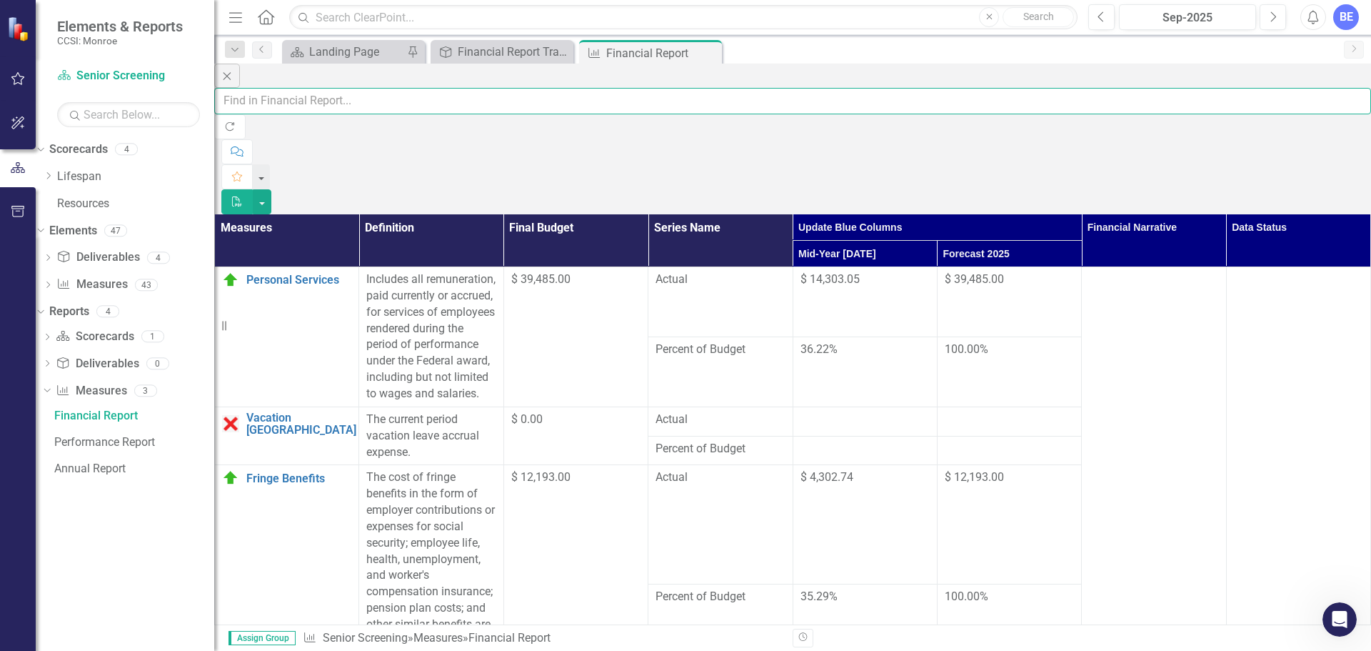
click at [346, 89] on input "text" at bounding box center [792, 101] width 1157 height 26
click at [274, 214] on th "Measures" at bounding box center [287, 240] width 144 height 53
click at [453, 214] on th "Definition" at bounding box center [431, 240] width 144 height 53
click at [648, 214] on th "Final Budget" at bounding box center [575, 240] width 144 height 53
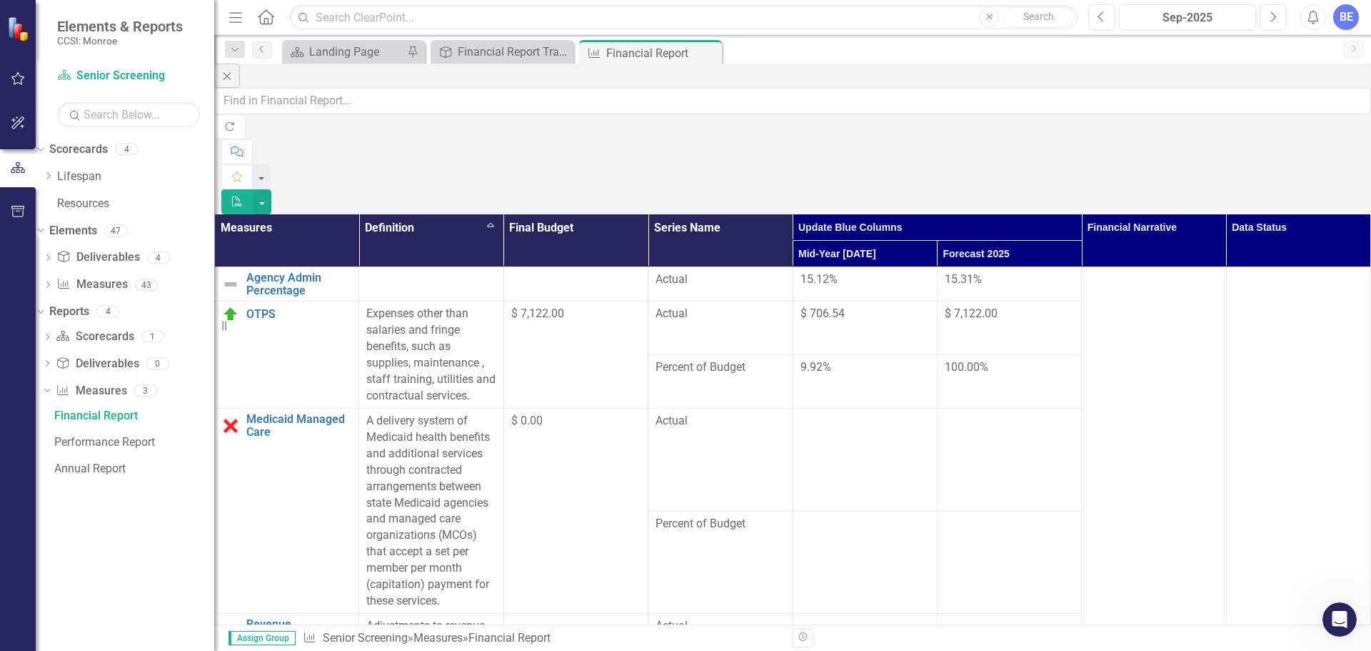
click at [1124, 214] on th "Financial Narrative" at bounding box center [1154, 240] width 144 height 53
click at [1145, 214] on th "Financial Narrative" at bounding box center [1154, 240] width 144 height 53
click at [263, 16] on icon "Home" at bounding box center [265, 16] width 19 height 15
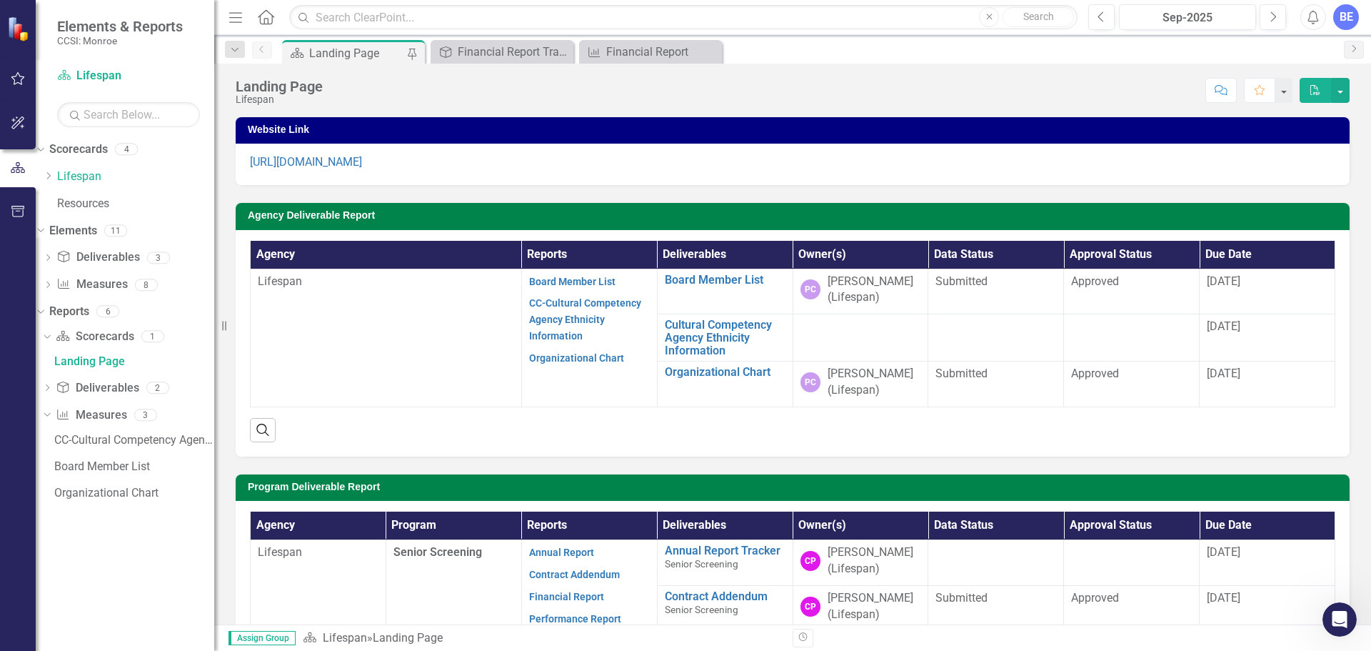
drag, startPoint x: 952, startPoint y: 338, endPoint x: 900, endPoint y: 340, distance: 51.5
click at [900, 340] on td at bounding box center [861, 337] width 136 height 47
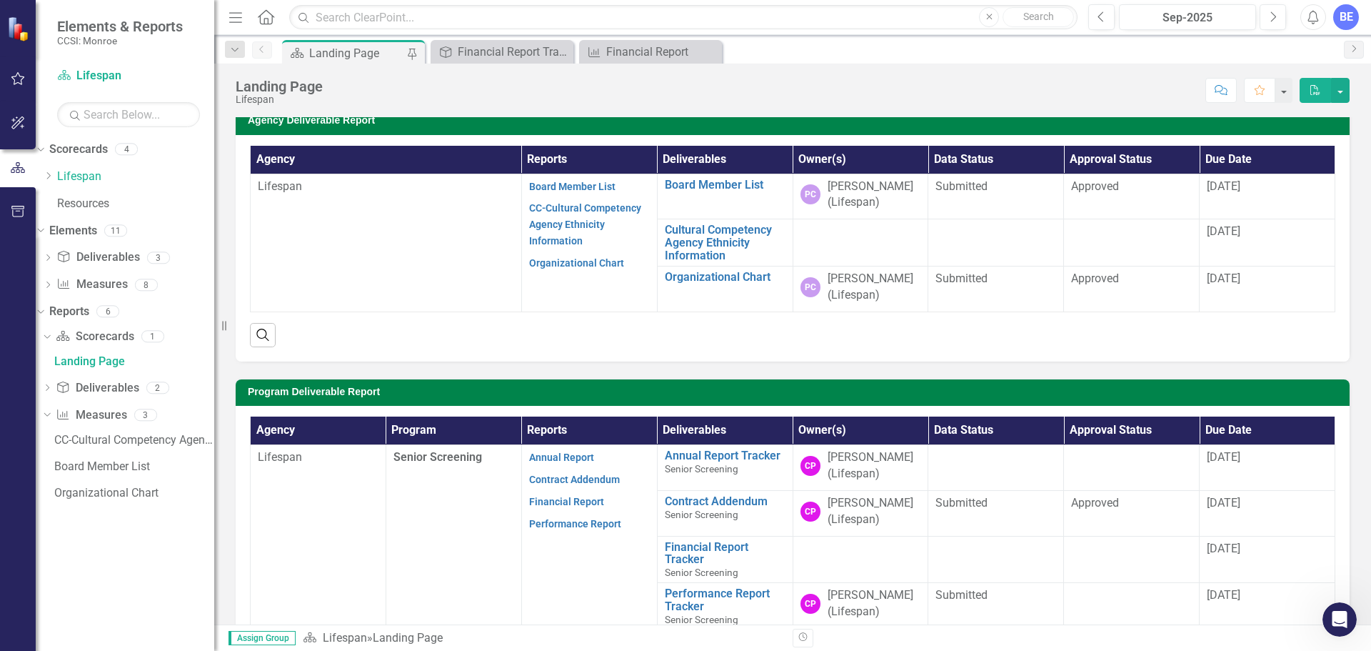
scroll to position [214, 0]
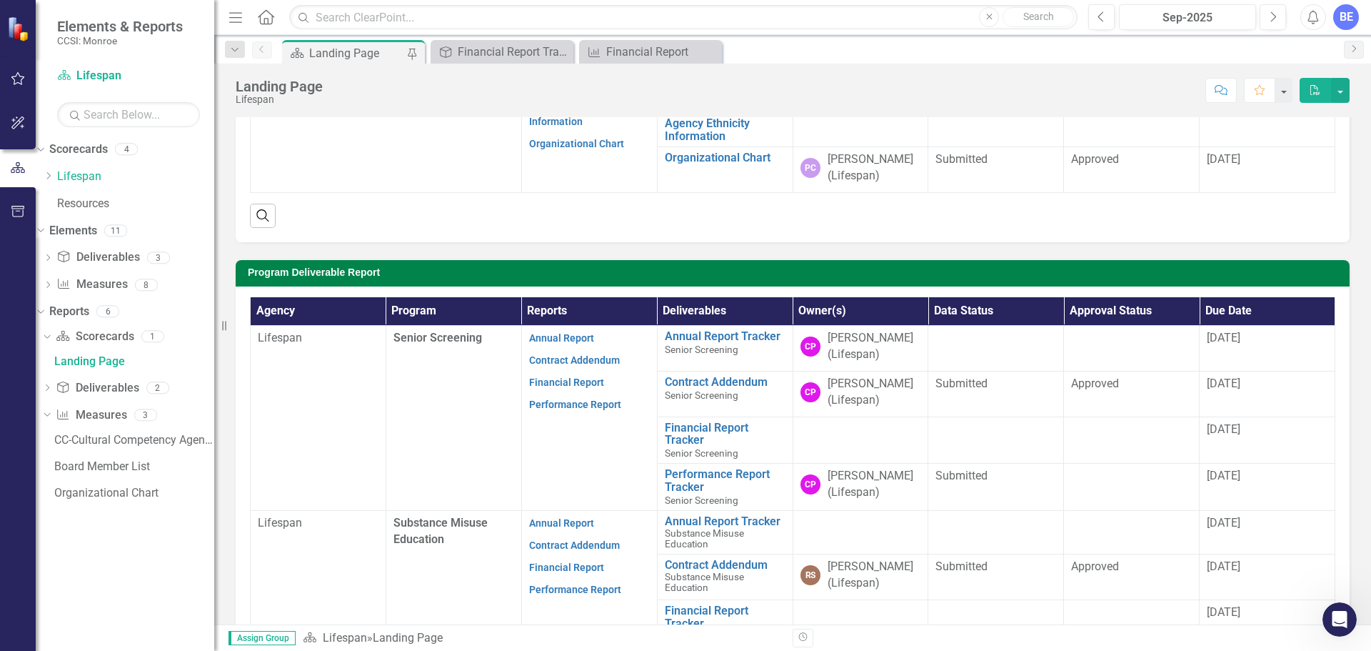
drag, startPoint x: 950, startPoint y: 432, endPoint x: 885, endPoint y: 458, distance: 70.5
click at [885, 458] on td at bounding box center [861, 439] width 136 height 47
click at [677, 437] on link "Financial Report Tracker" at bounding box center [725, 433] width 121 height 25
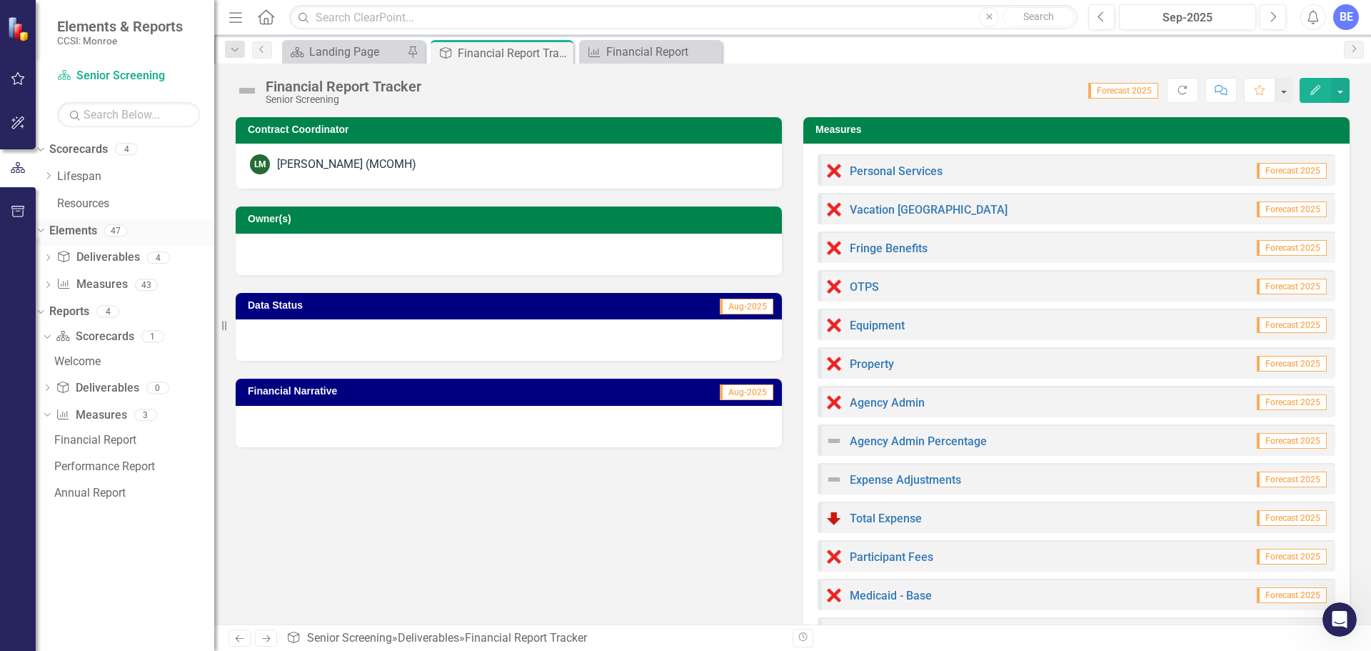
click at [209, 240] on div "Elements 47" at bounding box center [131, 232] width 165 height 27
click at [306, 216] on h3 "Owner(s)" at bounding box center [511, 219] width 527 height 11
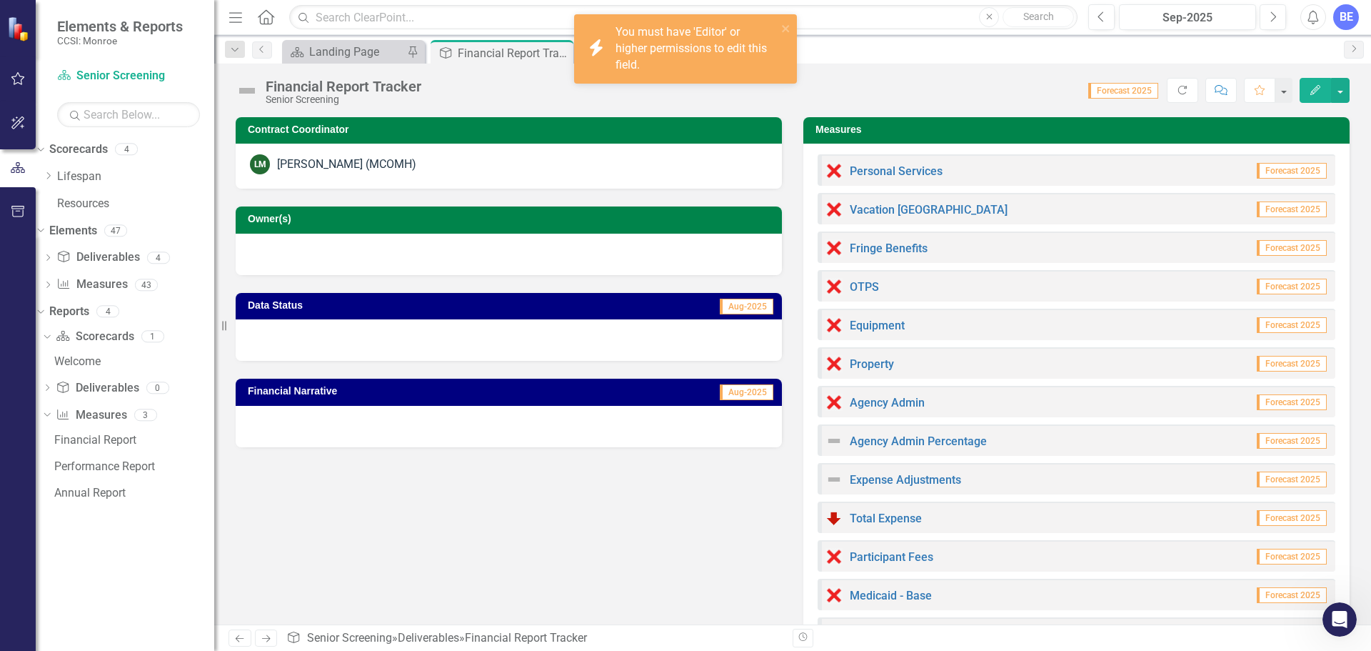
click at [285, 255] on div at bounding box center [509, 254] width 546 height 41
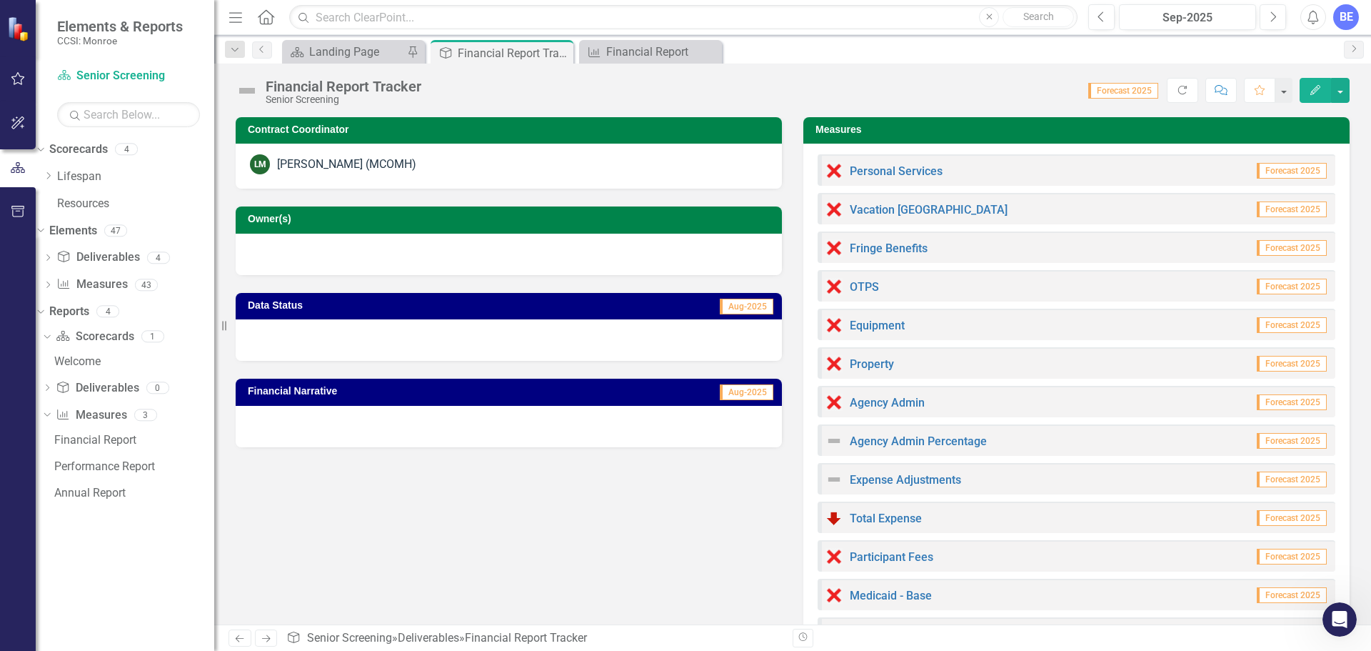
click at [745, 298] on span "Aug-2025" at bounding box center [747, 306] width 54 height 16
click at [372, 338] on div at bounding box center [509, 339] width 546 height 41
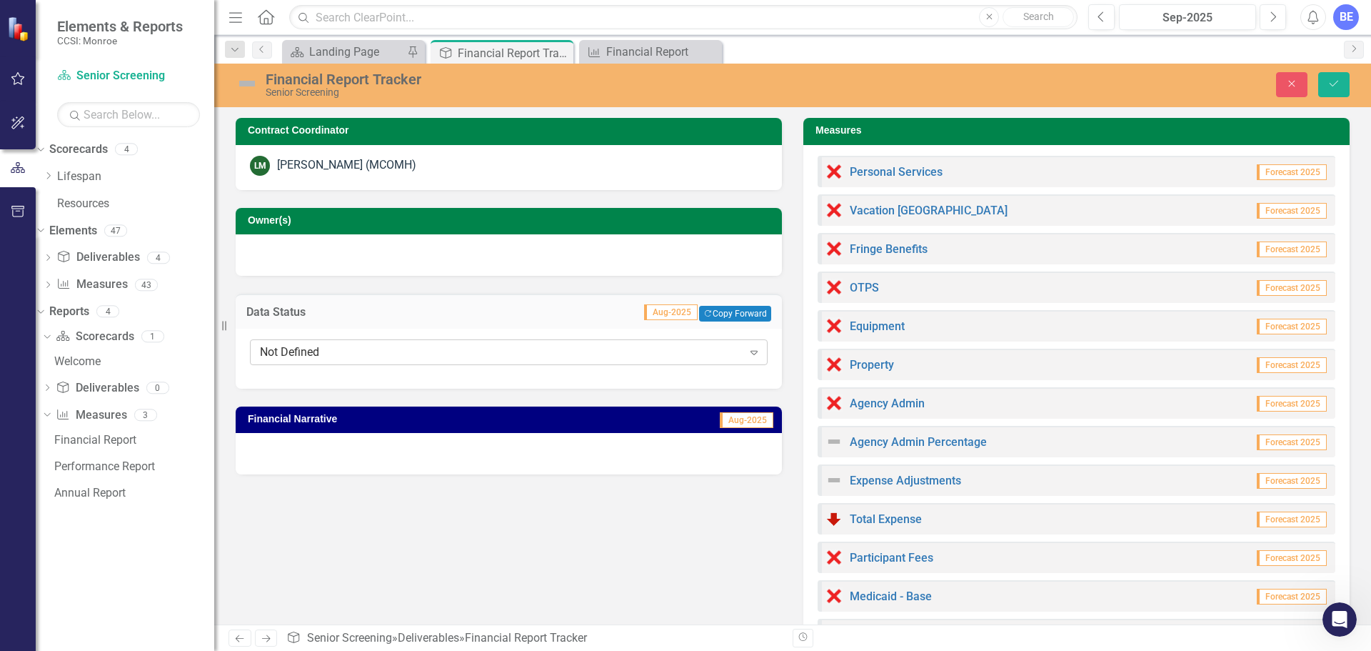
click at [747, 348] on icon "Expand" at bounding box center [754, 351] width 14 height 11
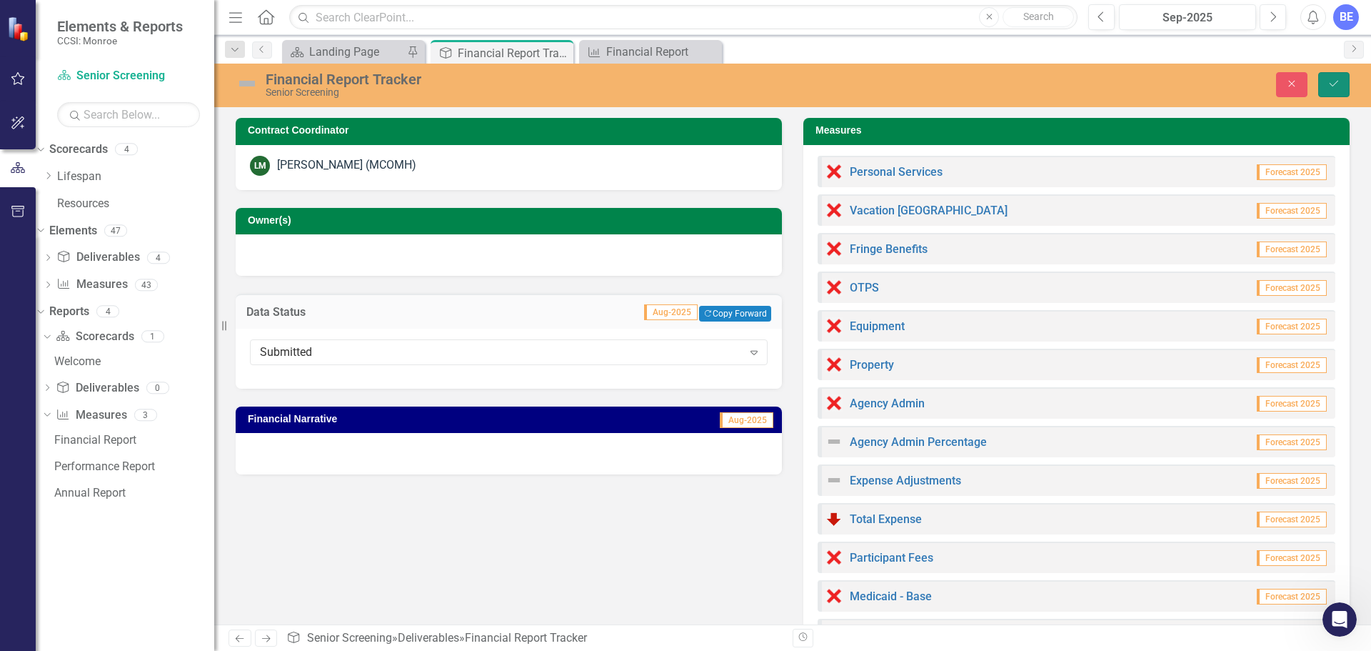
click at [1337, 82] on icon "Save" at bounding box center [1333, 84] width 13 height 10
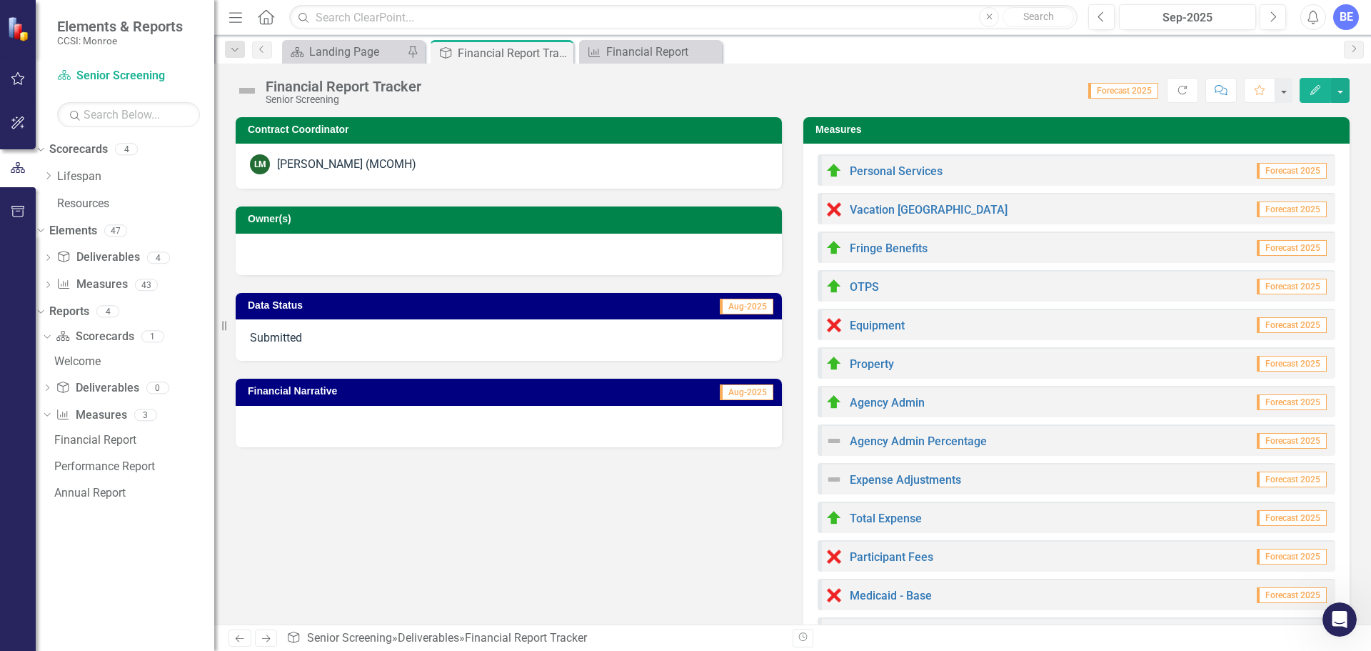
click at [831, 74] on div "Financial Report Tracker Senior Screening Score: 0.00 Forecast 2025 Completed R…" at bounding box center [792, 85] width 1157 height 43
